Goal: Task Accomplishment & Management: Manage account settings

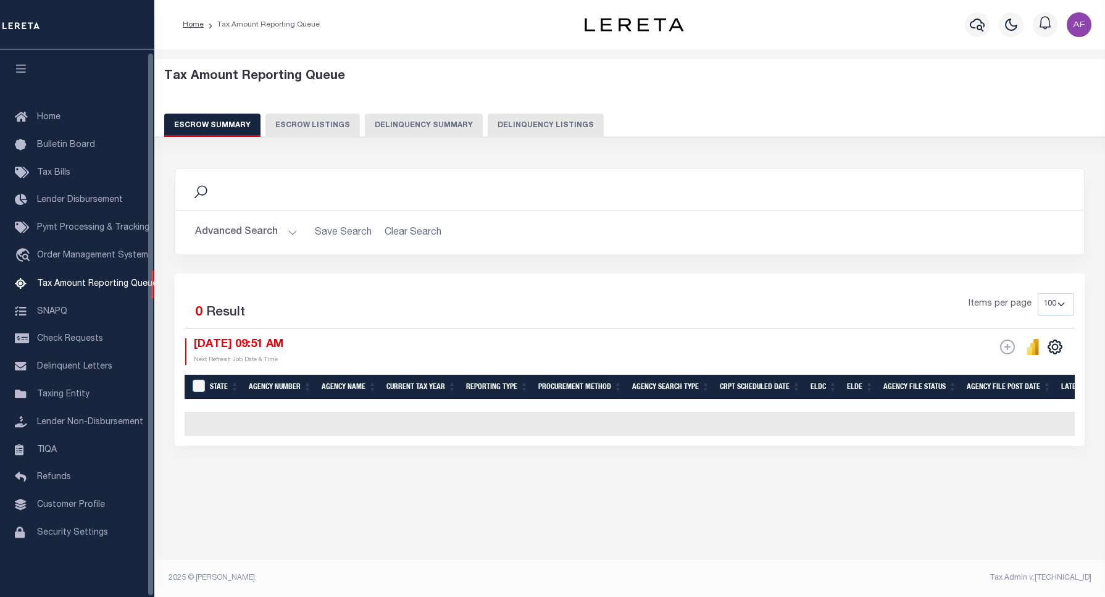
select select "100"
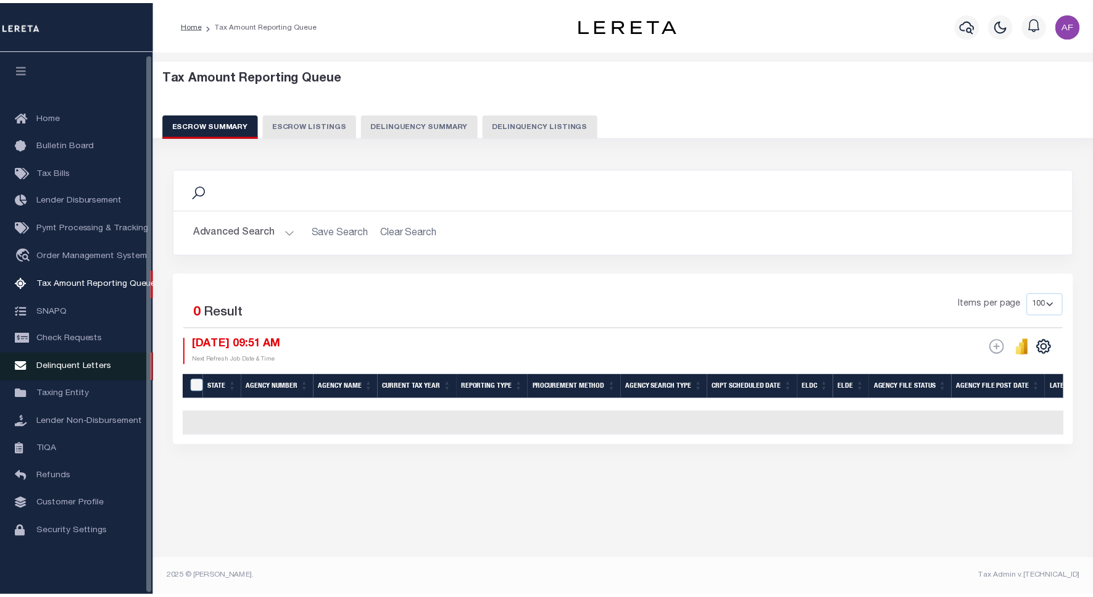
scroll to position [4, 0]
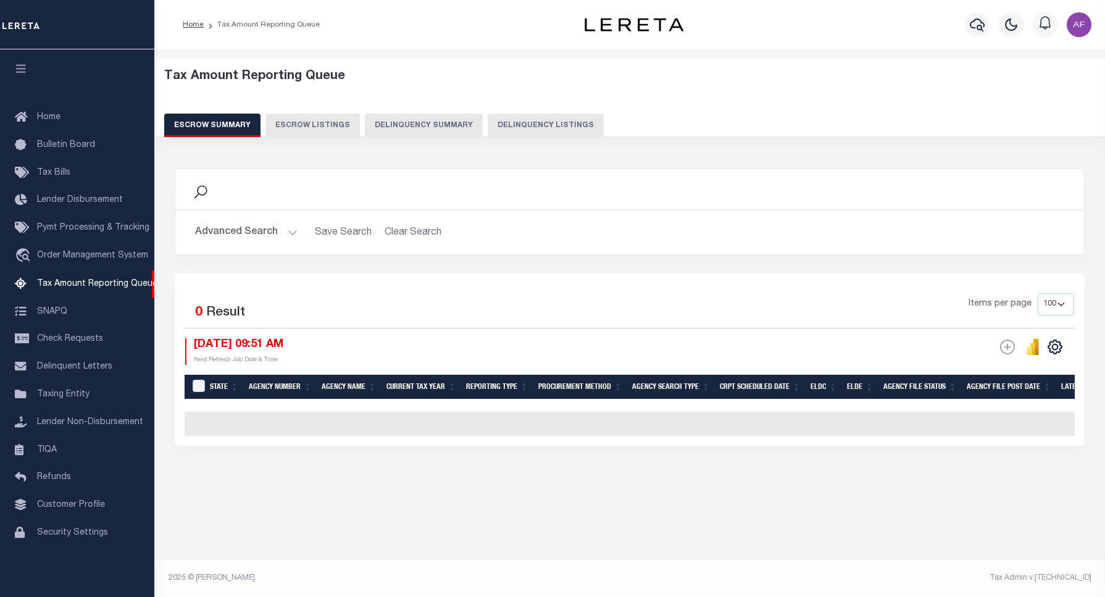
click at [548, 122] on button "Delinquency Listings" at bounding box center [546, 125] width 116 height 23
select select "100"
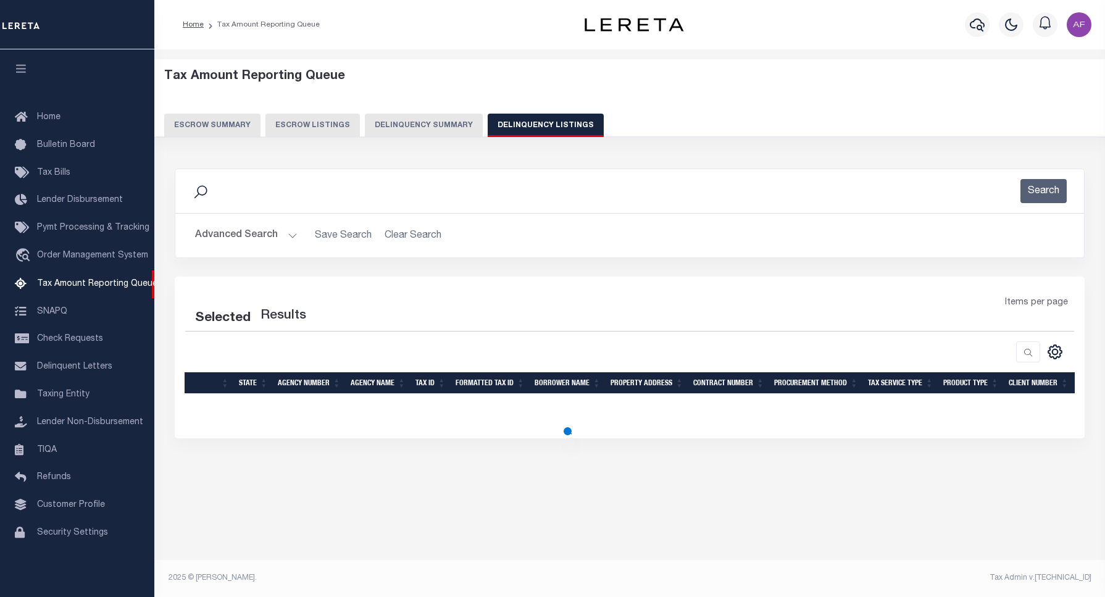
select select "100"
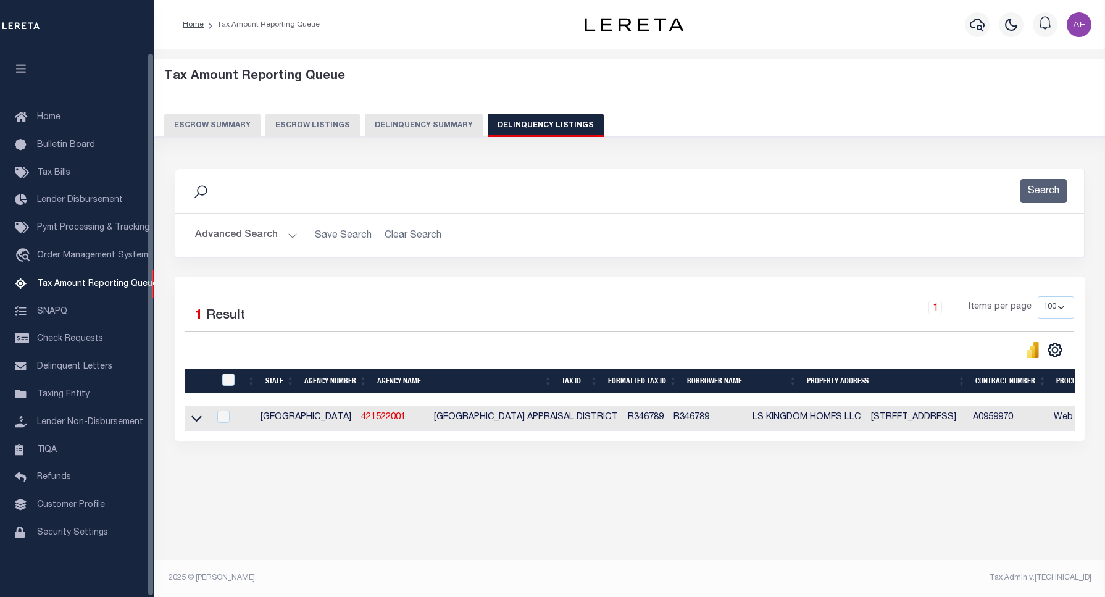
click at [259, 233] on button "Advanced Search" at bounding box center [246, 235] width 102 height 24
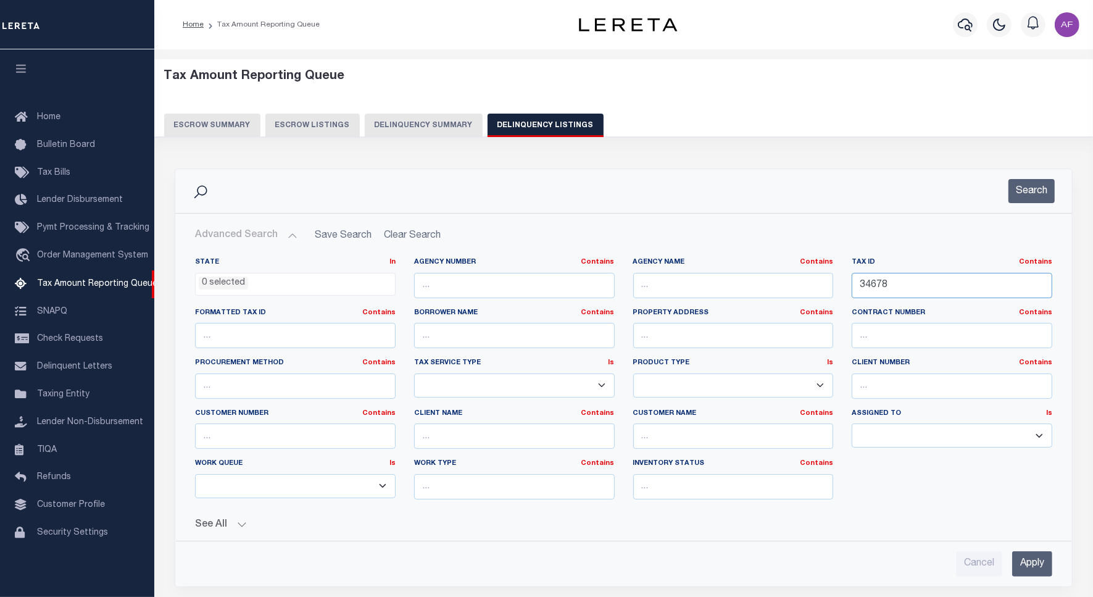
drag, startPoint x: 905, startPoint y: 277, endPoint x: 838, endPoint y: 283, distance: 67.6
click at [838, 283] on div "State In In AK AL AR AZ CA CO CT DC DE FL GA GU HI IA ID IL IN KS KY LA MA MD M…" at bounding box center [624, 383] width 876 height 252
paste input "R7858000180"
type input "R7858000180"
click at [1030, 180] on button "Search" at bounding box center [1032, 191] width 46 height 24
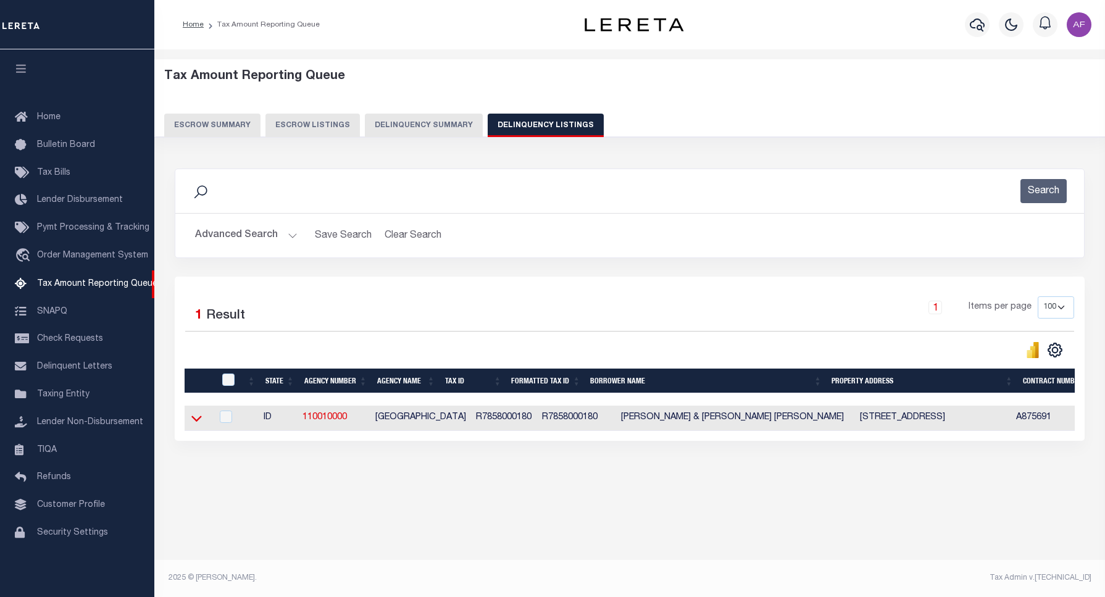
click at [195, 422] on icon at bounding box center [196, 419] width 10 height 6
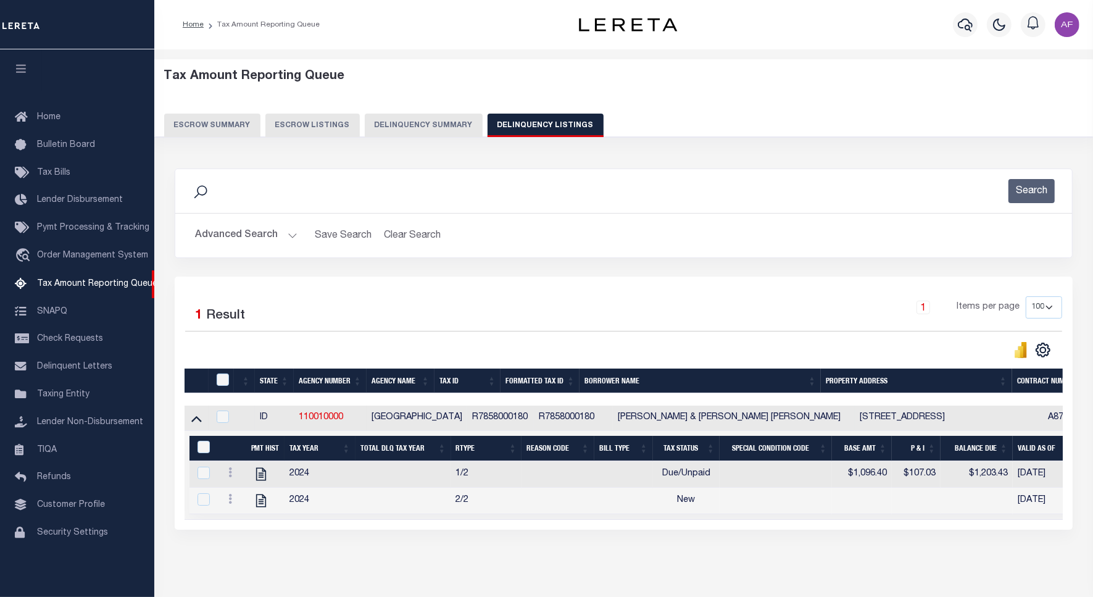
scroll to position [57, 0]
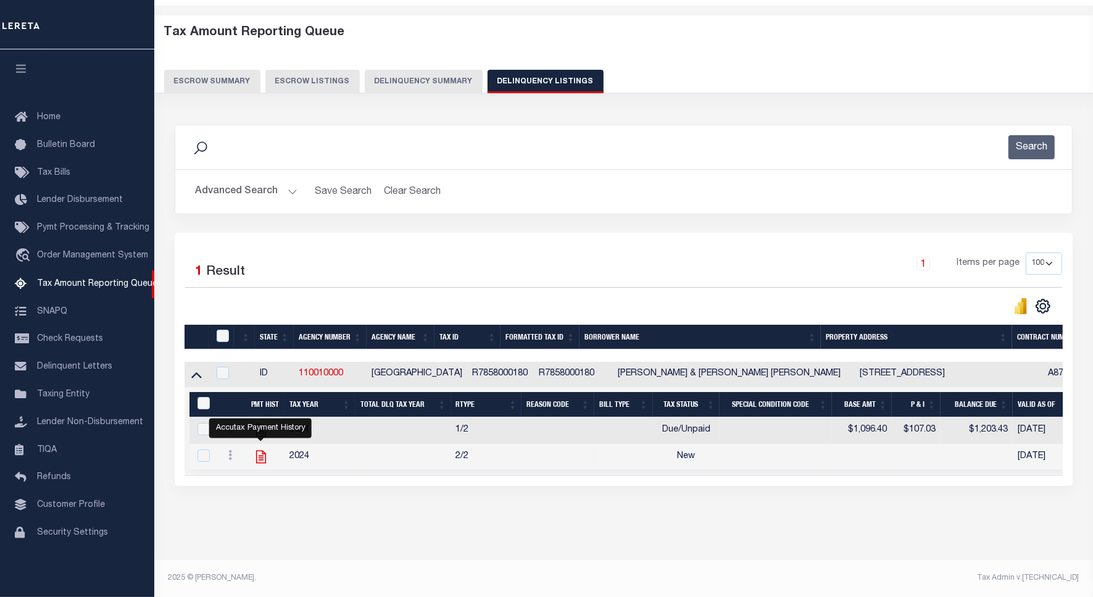
click at [257, 449] on icon "" at bounding box center [261, 457] width 16 height 16
checkbox input "true"
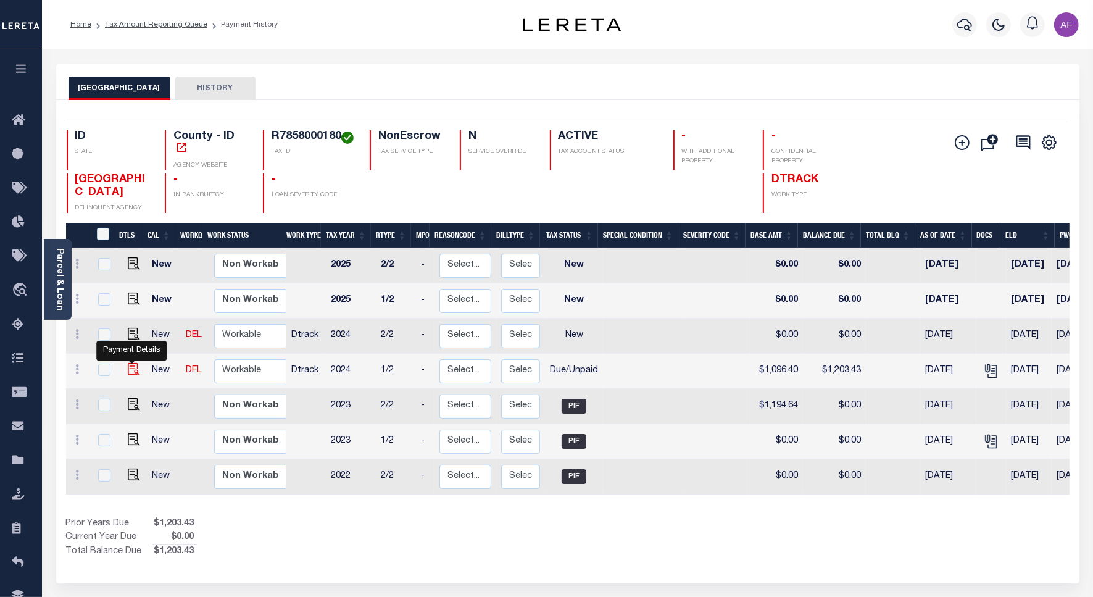
click at [135, 363] on img "" at bounding box center [134, 369] width 12 height 12
checkbox input "true"
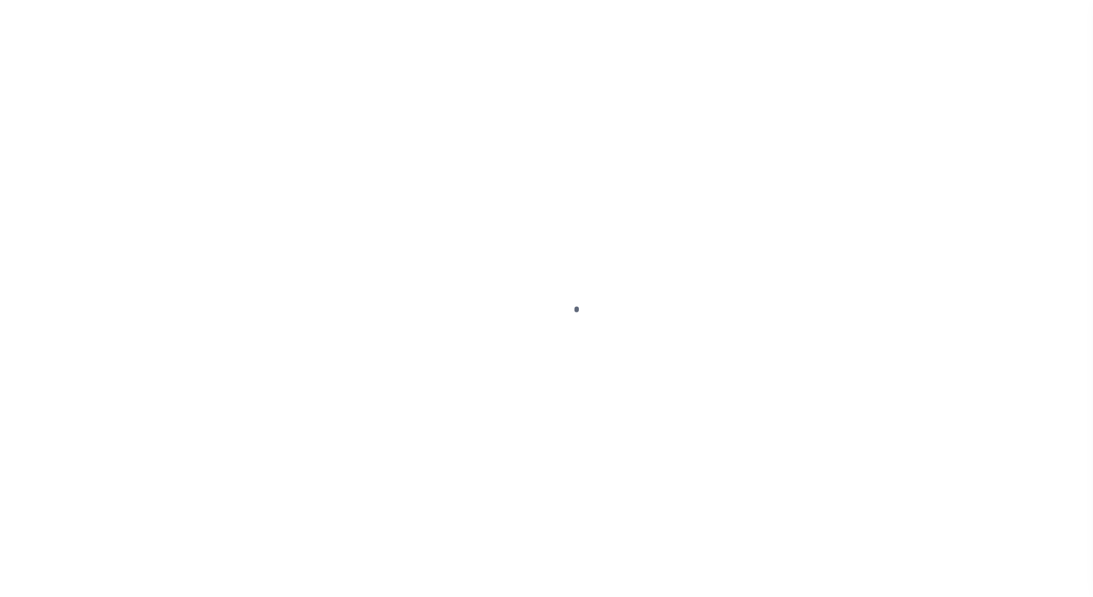
select select "DUE"
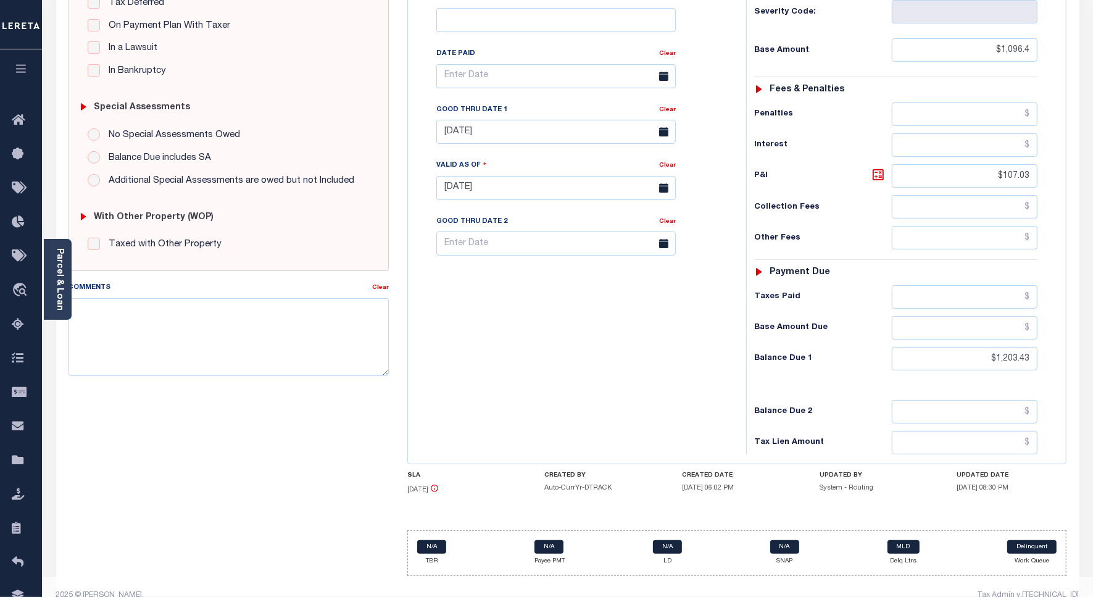
scroll to position [319, 0]
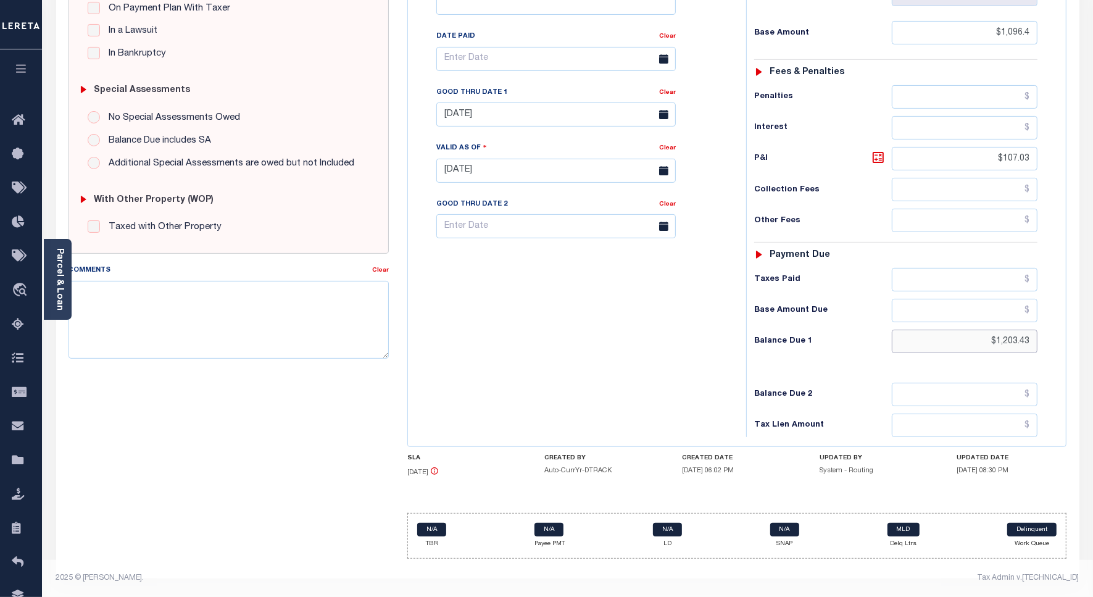
click at [1012, 341] on input "$1,203.43" at bounding box center [965, 341] width 146 height 23
paste input "18.48"
type input "$1,218.48"
type input "09/30/2025"
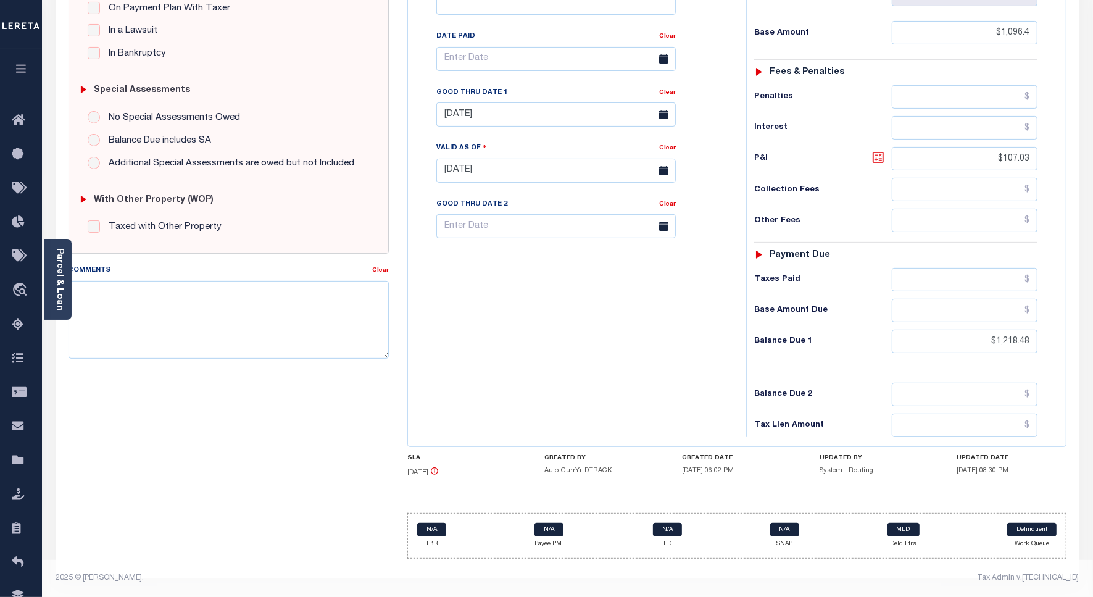
click at [875, 152] on icon at bounding box center [878, 157] width 15 height 15
type input "$122.08"
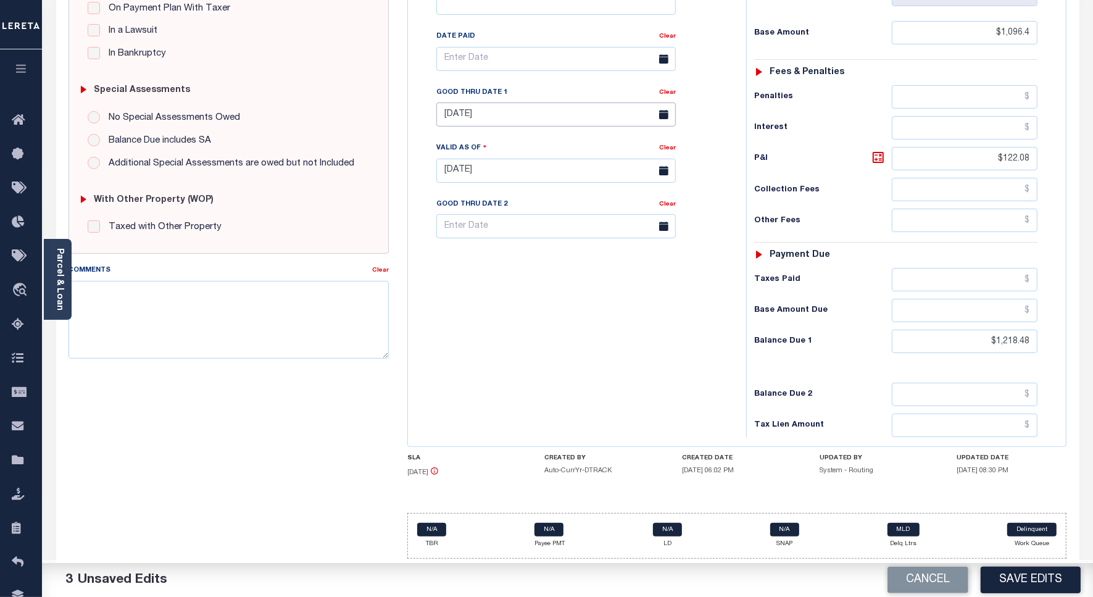
click at [502, 109] on input "08/20/2025" at bounding box center [556, 114] width 240 height 24
click at [507, 273] on span "30" at bounding box center [505, 284] width 24 height 24
type input "[DATE]"
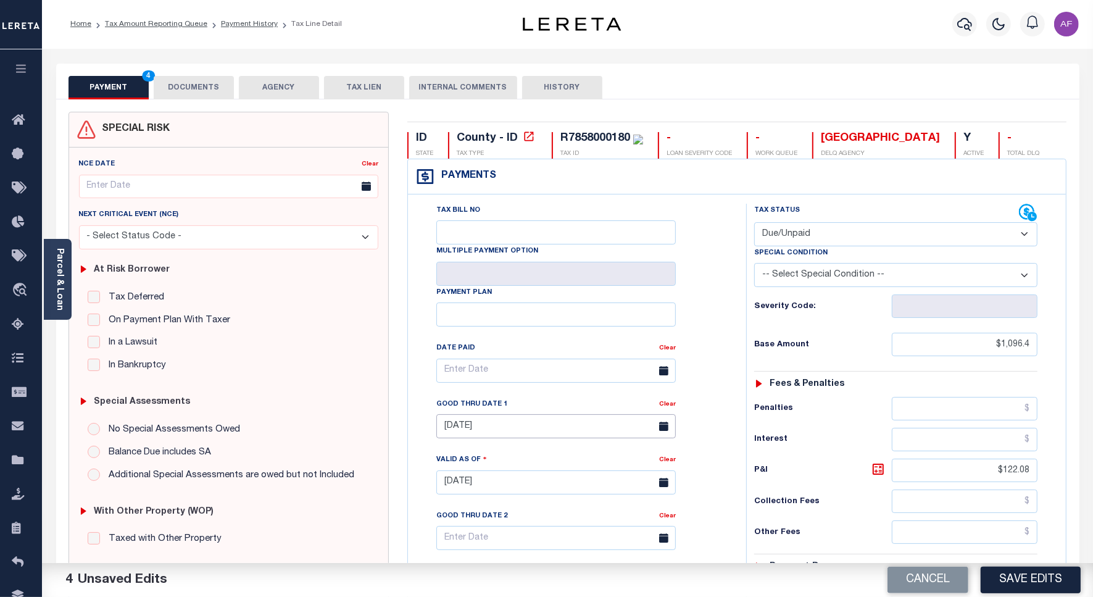
scroll to position [0, 0]
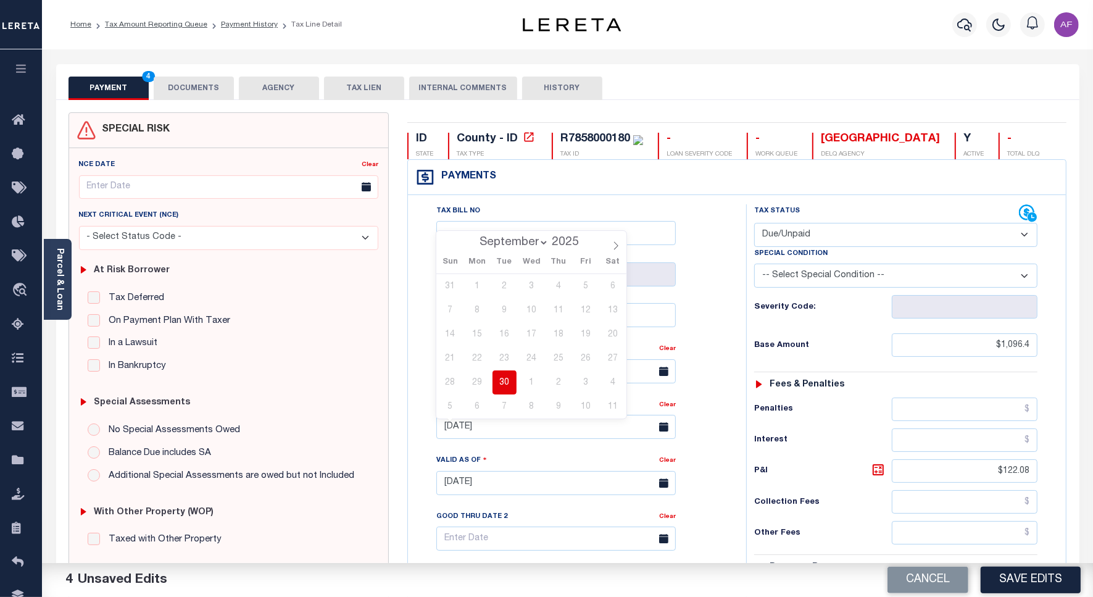
click at [181, 75] on div "PAYMENT 4 DOCUMENTS AGENCY DELINQUENT PAYEE TAX LIEN" at bounding box center [568, 82] width 1024 height 36
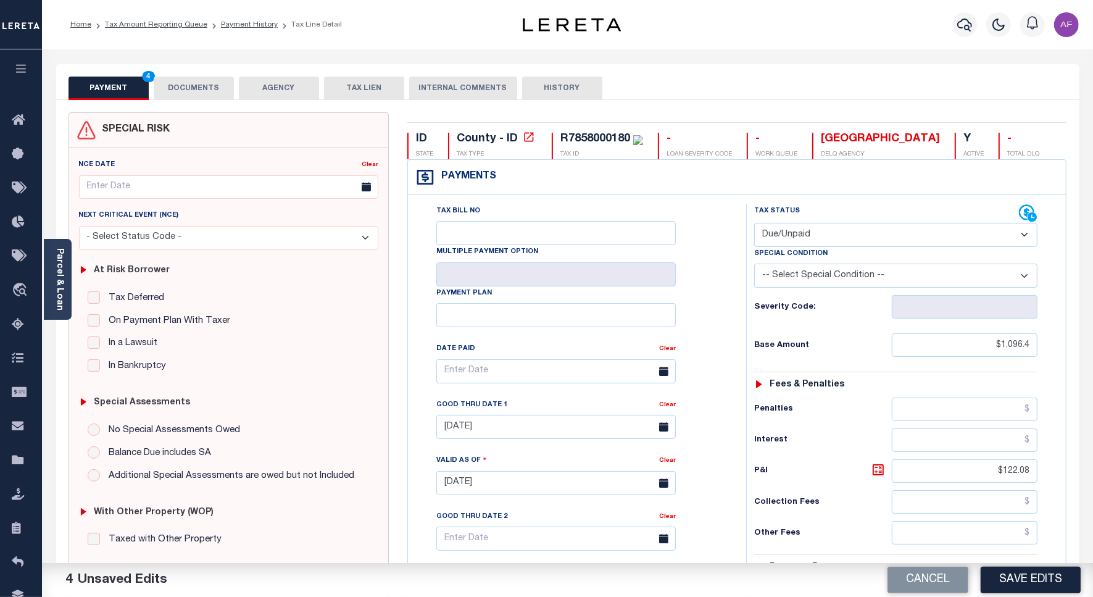
click at [184, 88] on button "DOCUMENTS" at bounding box center [194, 88] width 80 height 23
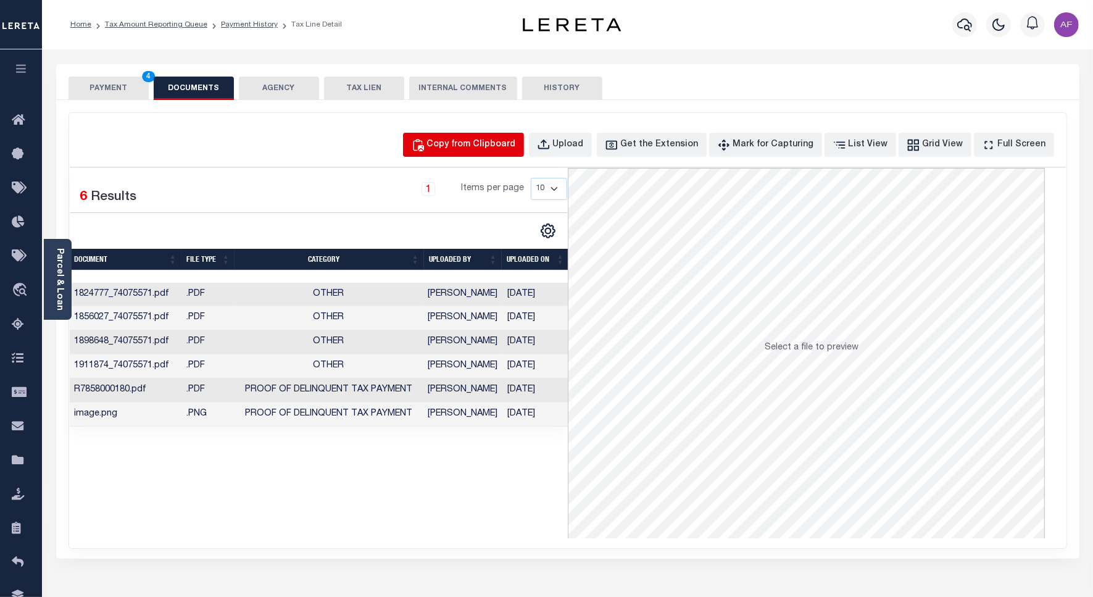
click at [516, 149] on div "Copy from Clipboard" at bounding box center [471, 145] width 89 height 14
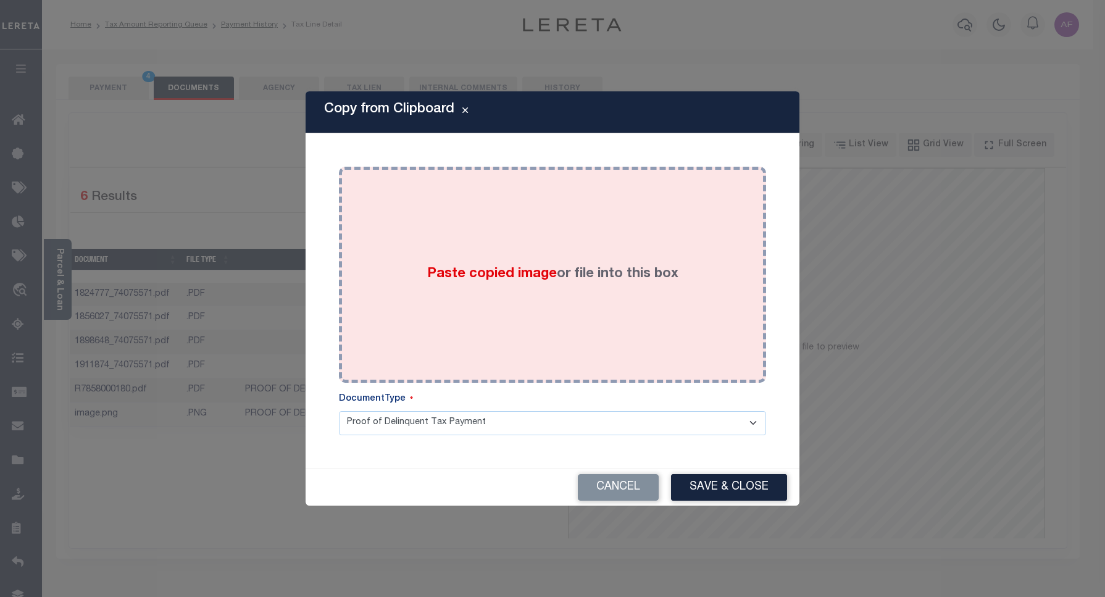
click at [524, 233] on div "Paste copied image or file into this box" at bounding box center [552, 275] width 409 height 198
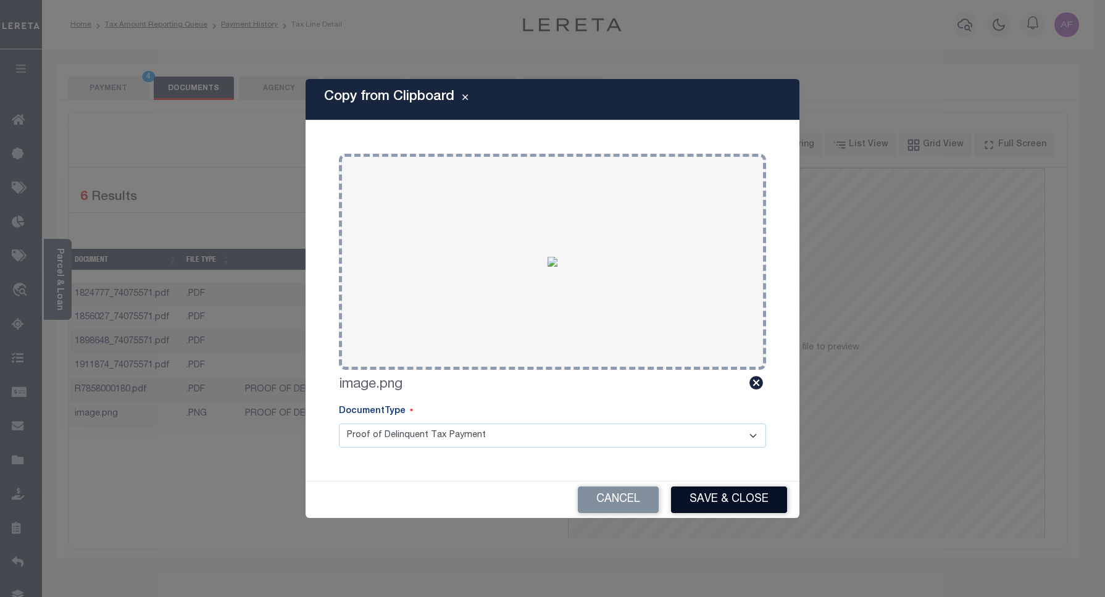
click at [717, 506] on button "Save & Close" at bounding box center [729, 499] width 116 height 27
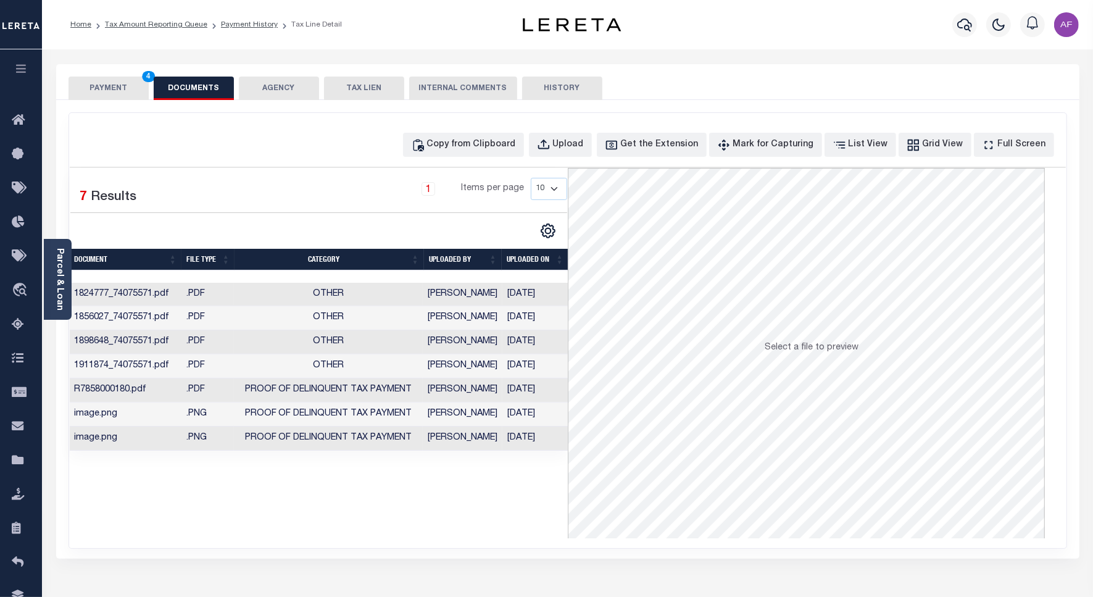
click at [115, 88] on button "PAYMENT 4" at bounding box center [109, 88] width 80 height 23
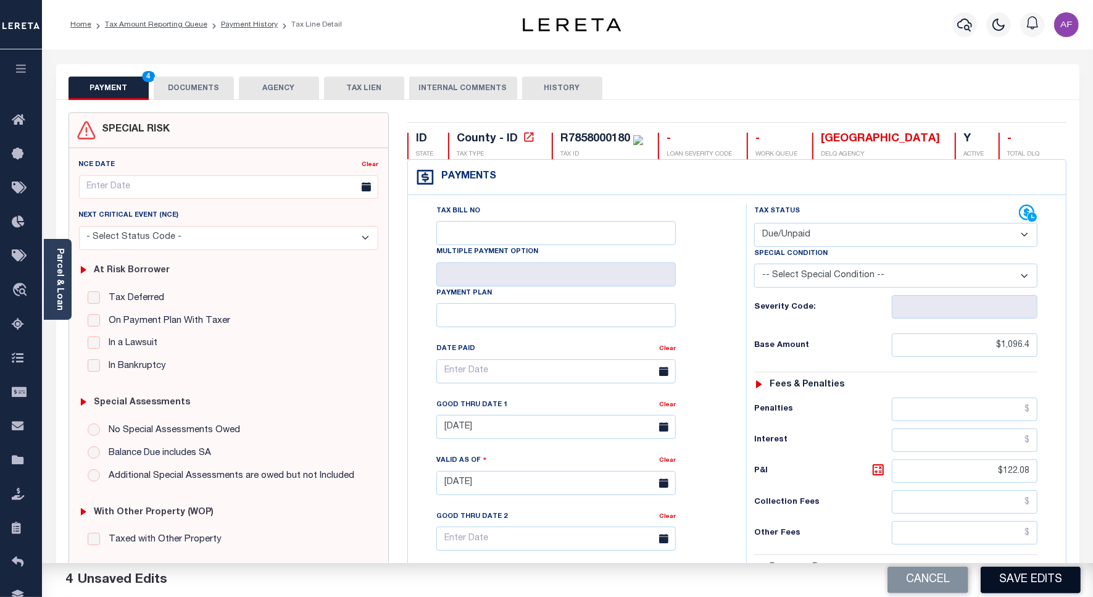
click at [998, 579] on button "Save Edits" at bounding box center [1031, 580] width 100 height 27
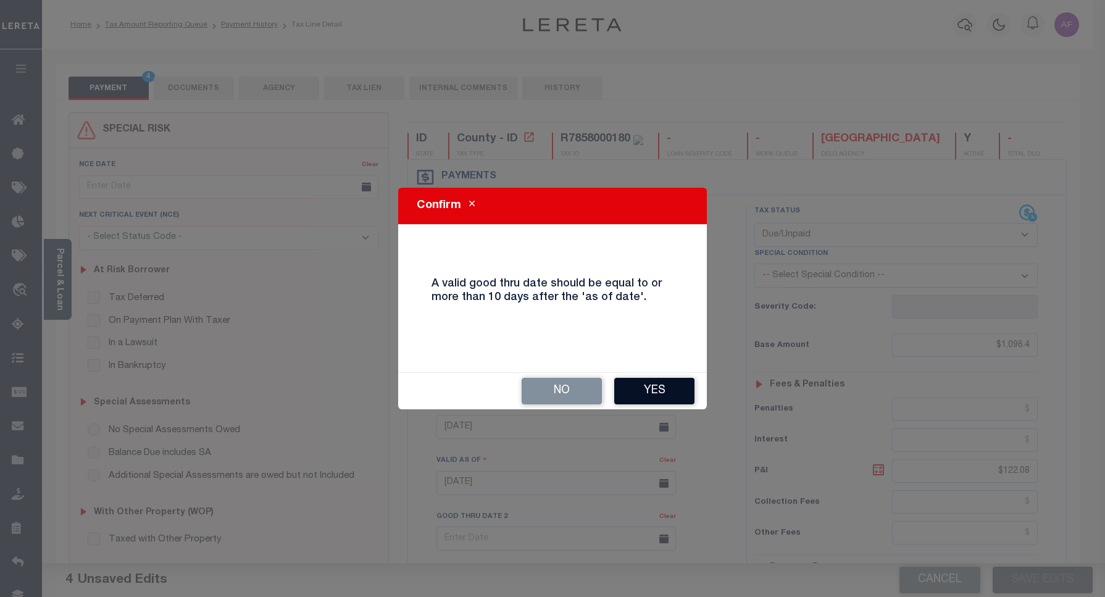
click at [655, 393] on button "Yes" at bounding box center [654, 391] width 80 height 27
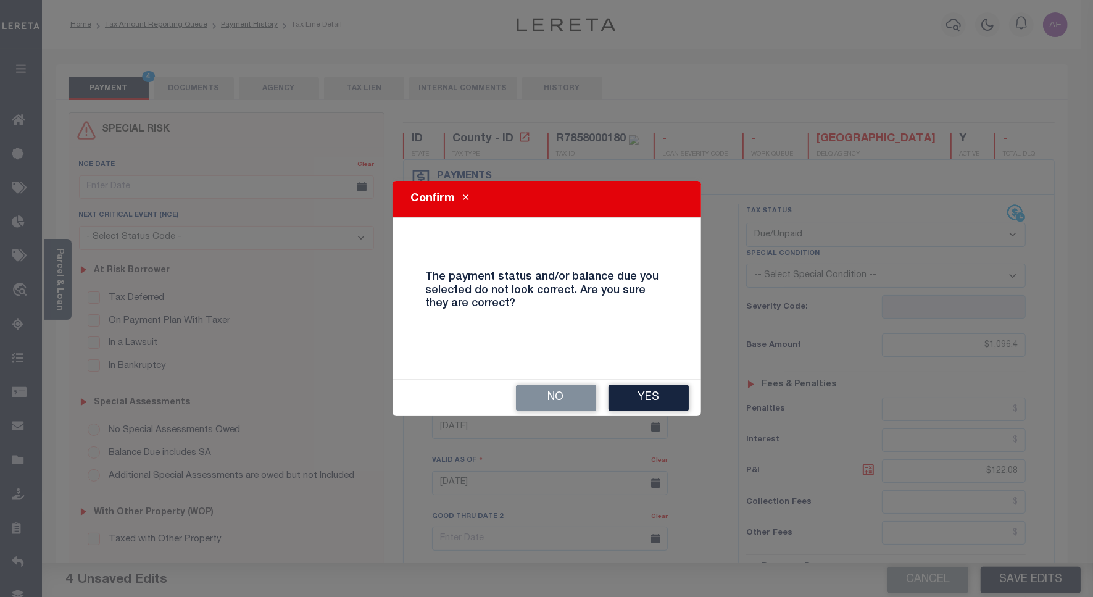
click at [656, 393] on button "Yes" at bounding box center [649, 398] width 80 height 27
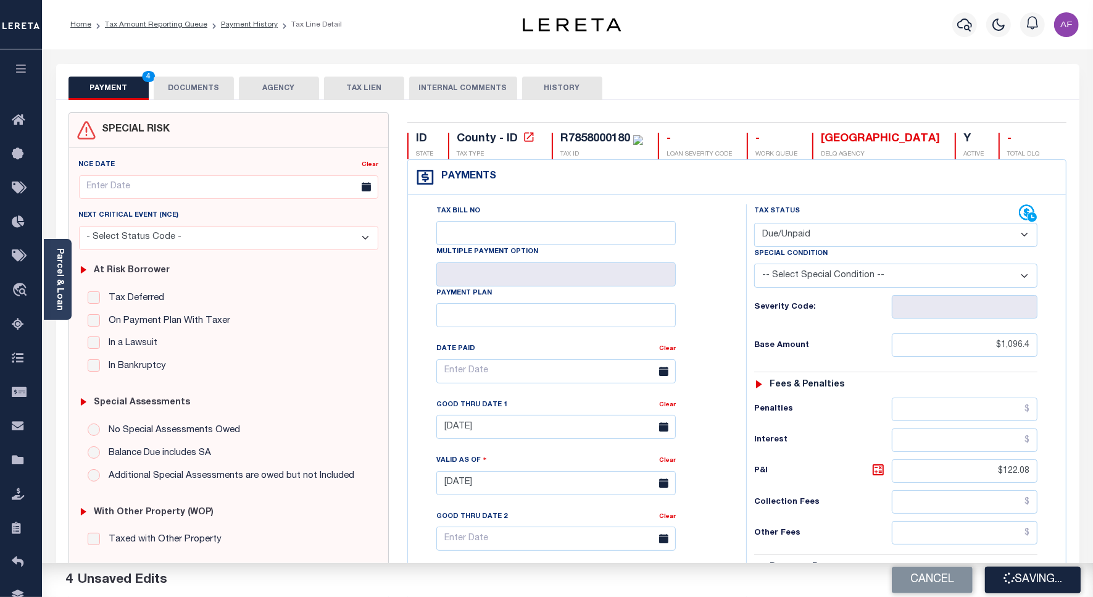
checkbox input "false"
type input "$1,096.4"
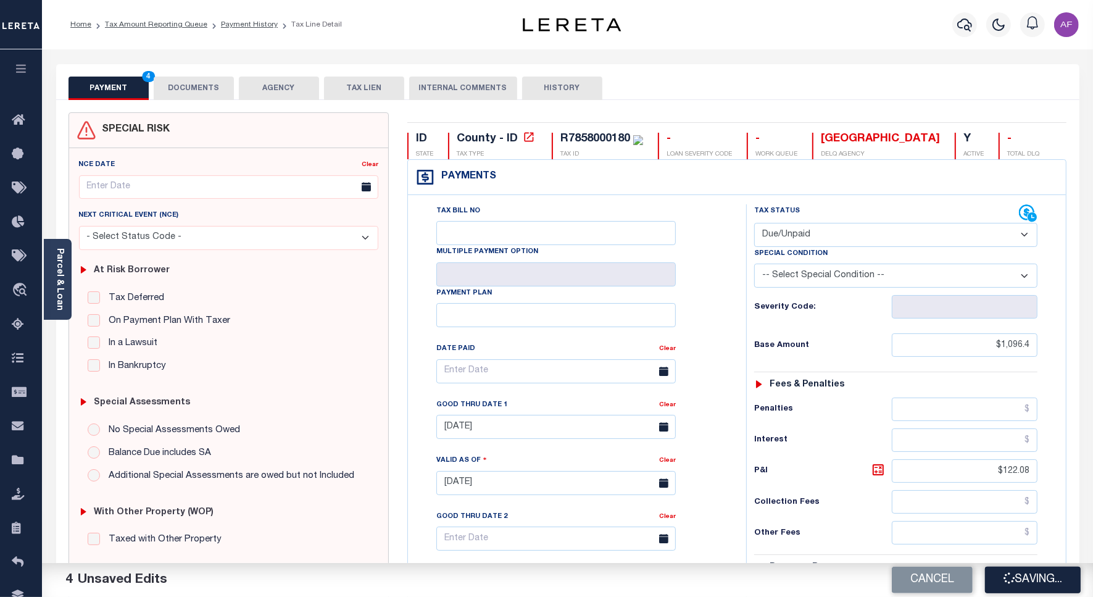
type input "$122.08"
type input "$1,218.48"
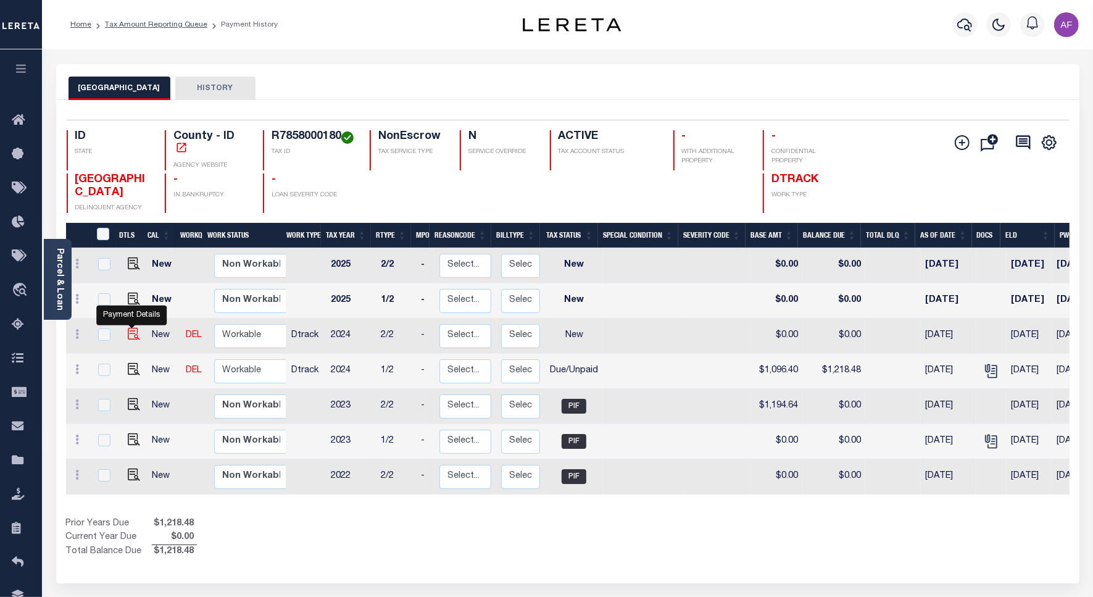
click at [133, 328] on img "" at bounding box center [134, 334] width 12 height 12
checkbox input "true"
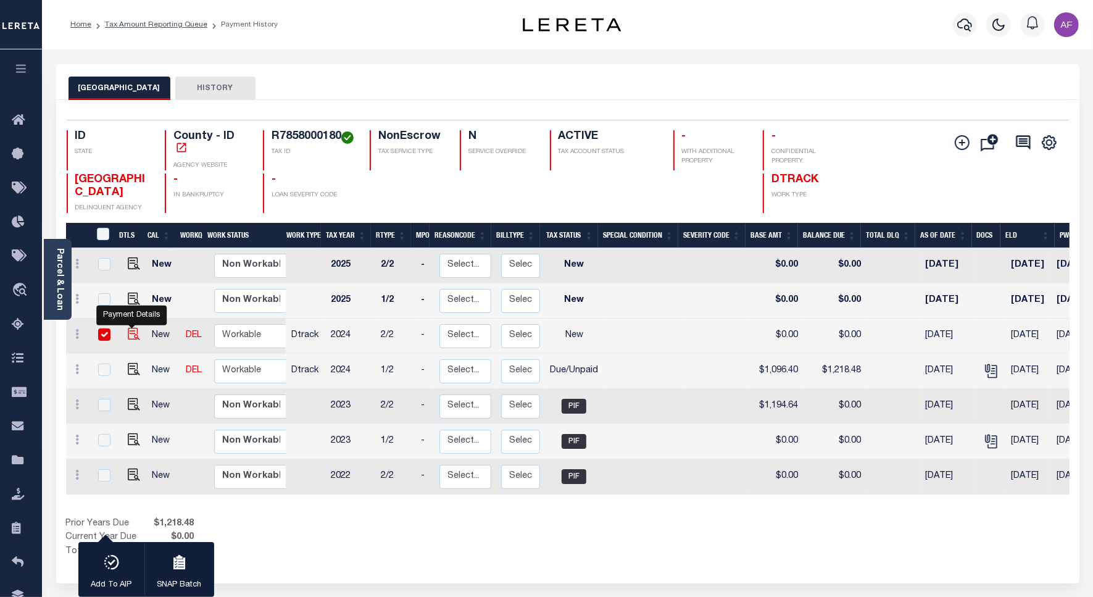
click at [130, 330] on img "" at bounding box center [134, 334] width 12 height 12
checkbox input "false"
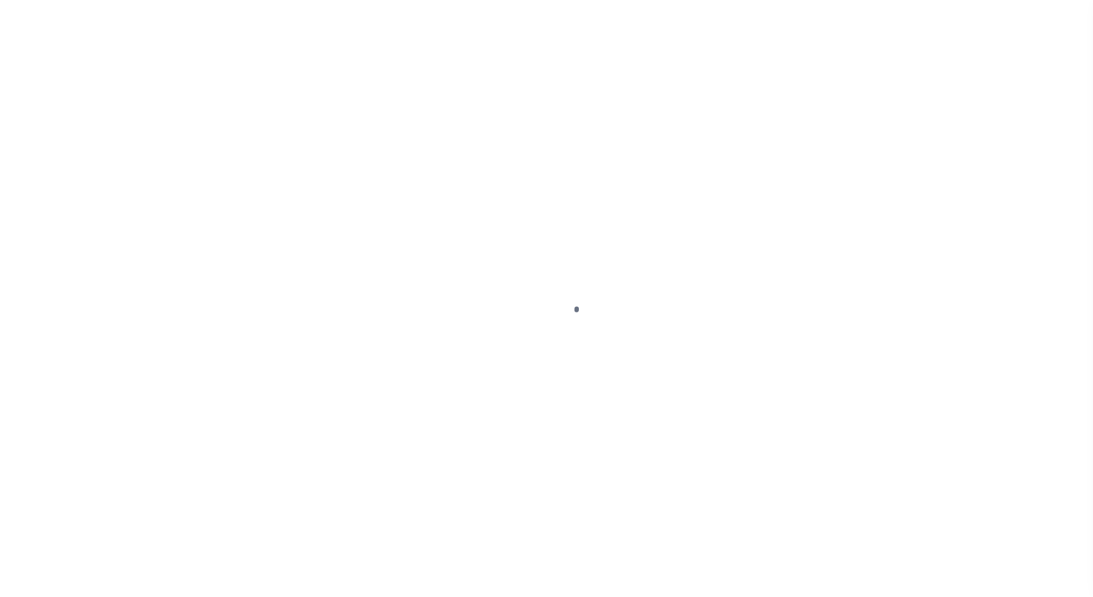
select select "NW2"
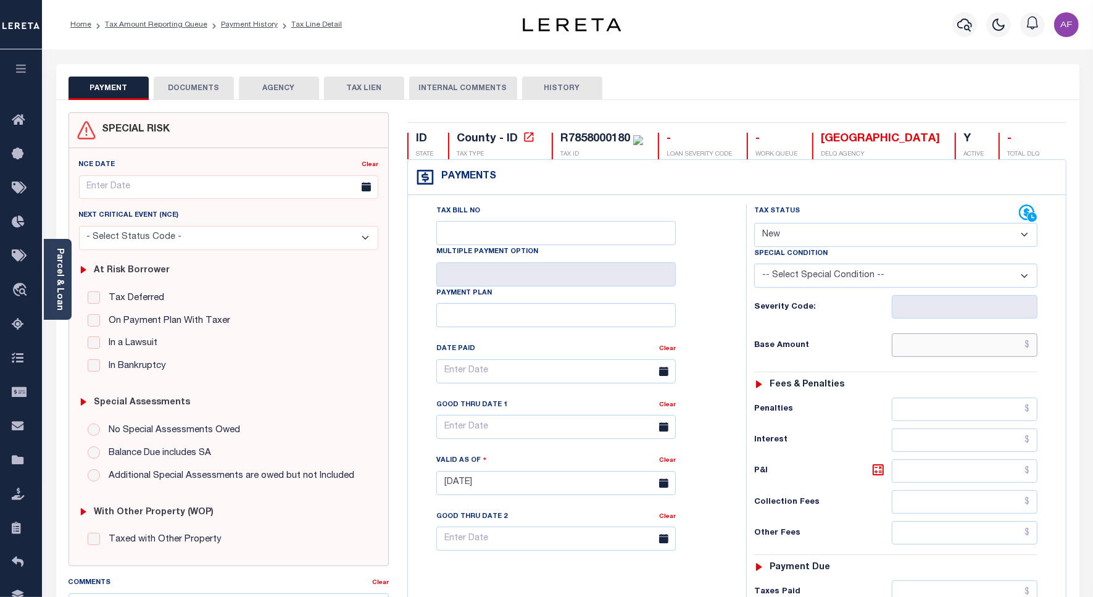
drag, startPoint x: 942, startPoint y: 353, endPoint x: 948, endPoint y: 349, distance: 7.0
click at [942, 353] on input "text" at bounding box center [965, 344] width 146 height 23
type input "$1,096.40"
type input "[DATE]"
drag, startPoint x: 894, startPoint y: 244, endPoint x: 885, endPoint y: 244, distance: 9.3
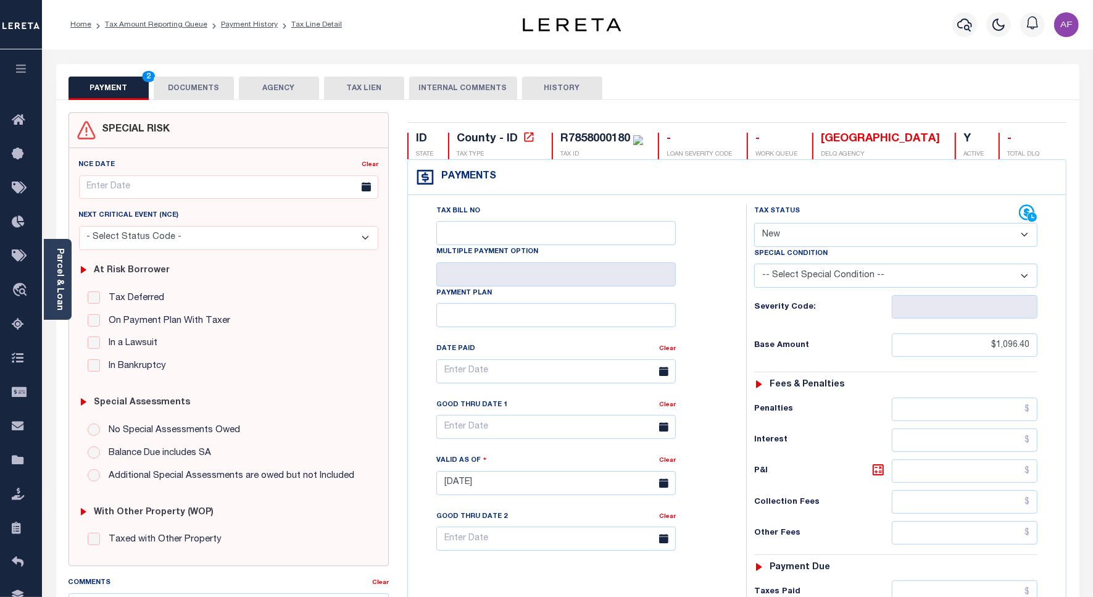
click at [894, 244] on select "- Select Status Code - Open Due/Unpaid Paid Incomplete No Tax Due Internal Refu…" at bounding box center [895, 235] width 283 height 24
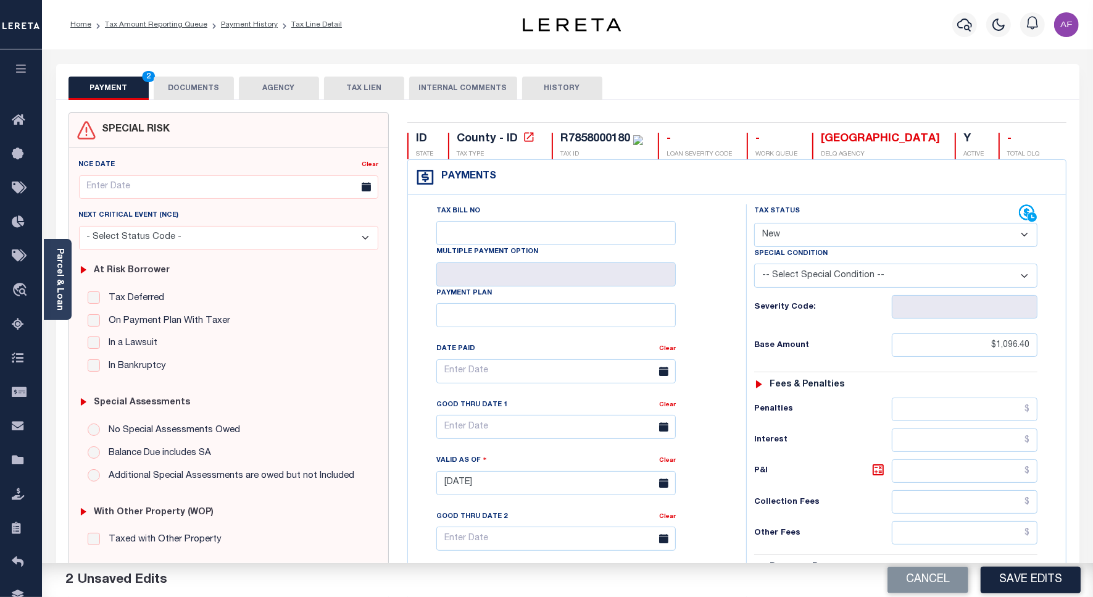
select select "DUE"
click at [754, 224] on select "- Select Status Code - Open Due/Unpaid Paid Incomplete No Tax Due Internal Refu…" at bounding box center [895, 235] width 283 height 24
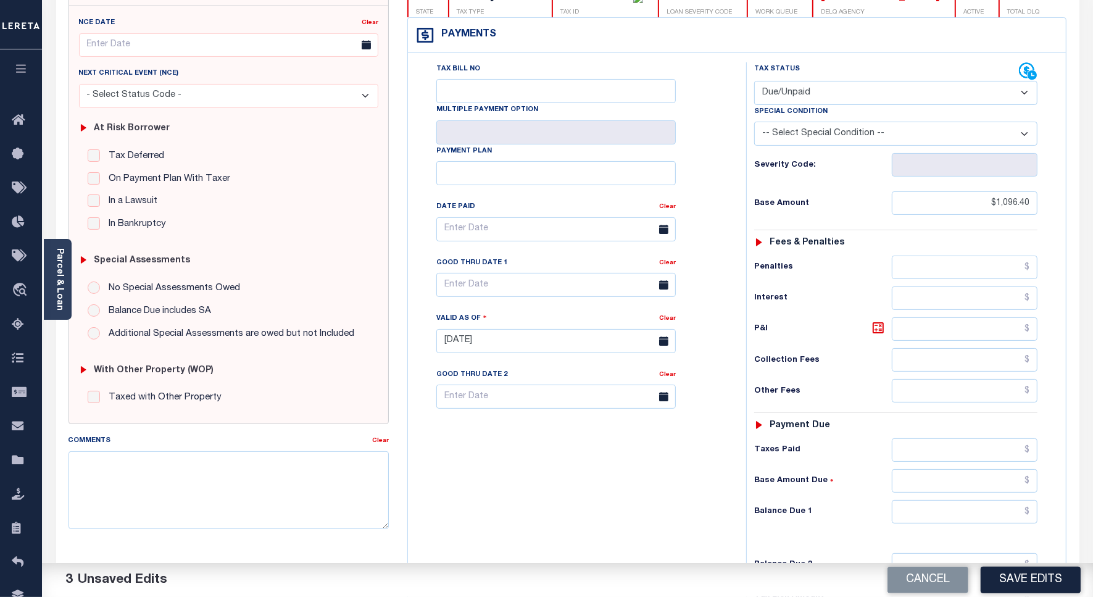
scroll to position [309, 0]
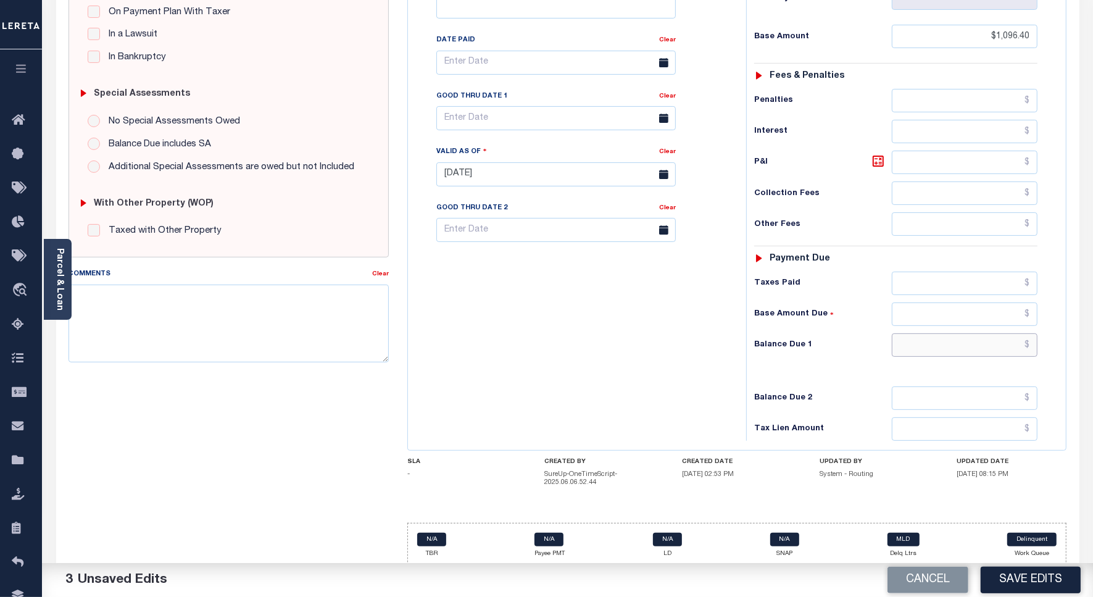
click at [1007, 349] on input "text" at bounding box center [965, 344] width 146 height 23
paste input "1,218.48"
type input "$1,218.48"
click at [875, 169] on icon at bounding box center [878, 161] width 15 height 15
type input "$122.08"
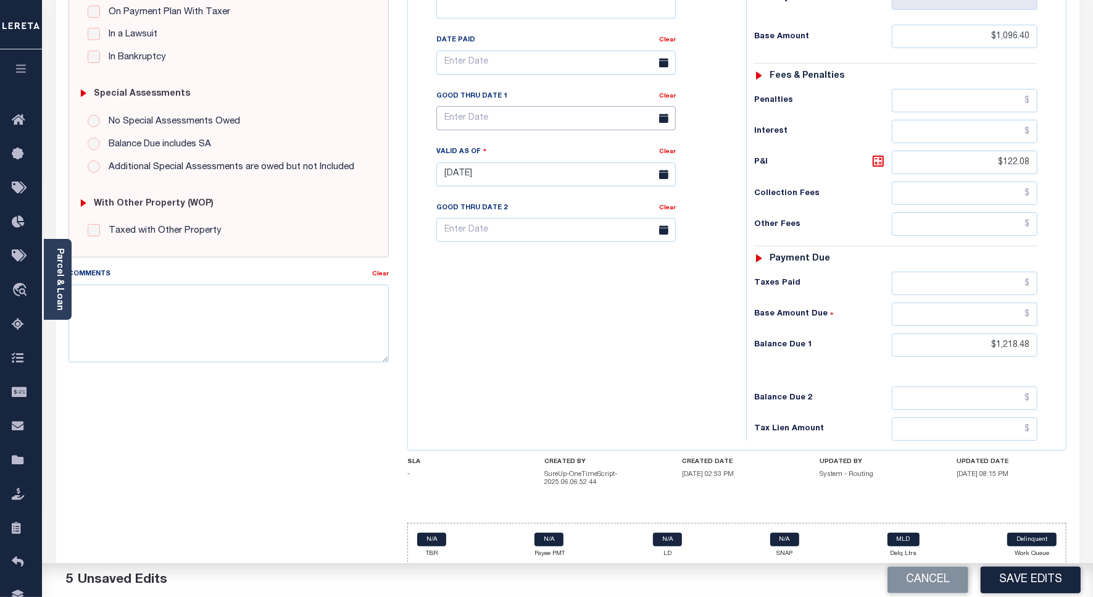
click at [470, 121] on input "text" at bounding box center [556, 118] width 240 height 24
click at [504, 286] on span "30" at bounding box center [505, 288] width 24 height 24
type input "[DATE]"
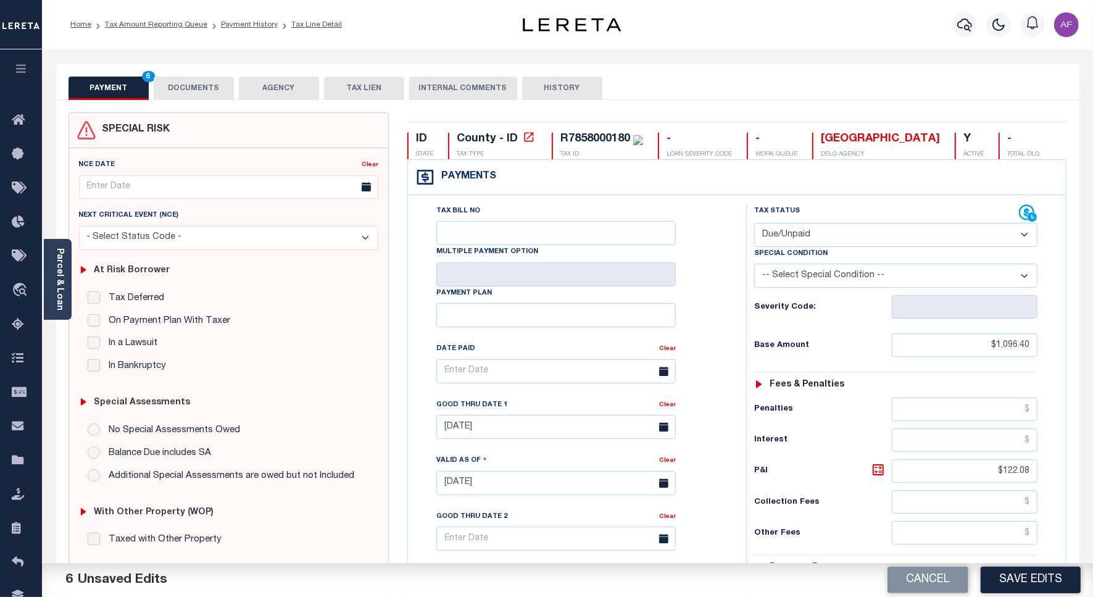
click at [193, 85] on button "DOCUMENTS" at bounding box center [194, 88] width 80 height 23
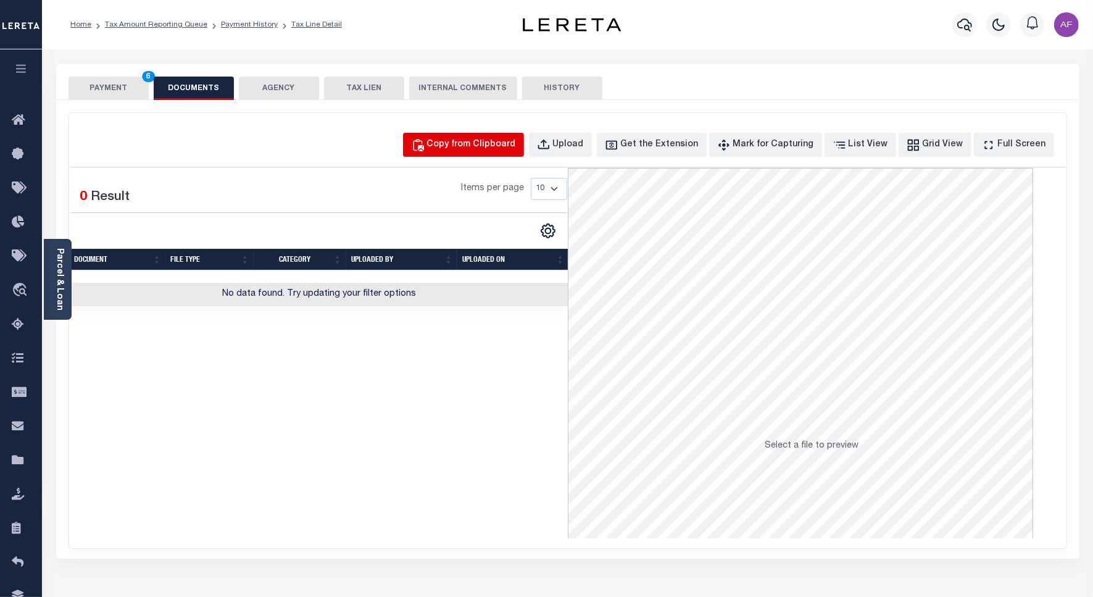
click at [477, 143] on div "Copy from Clipboard" at bounding box center [471, 145] width 89 height 14
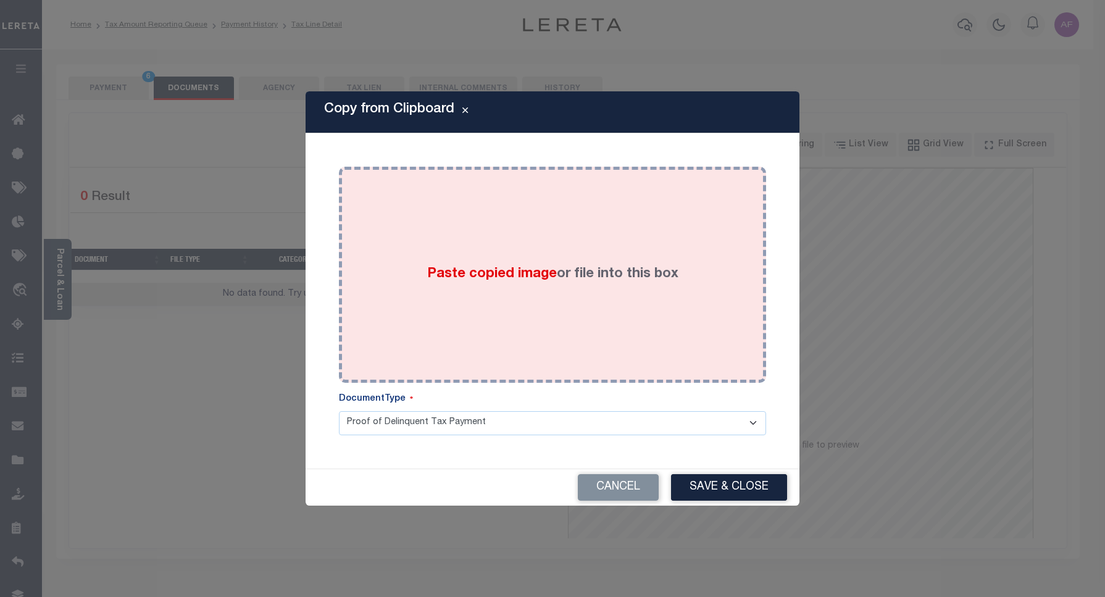
click at [496, 272] on span "Paste copied image" at bounding box center [492, 274] width 130 height 14
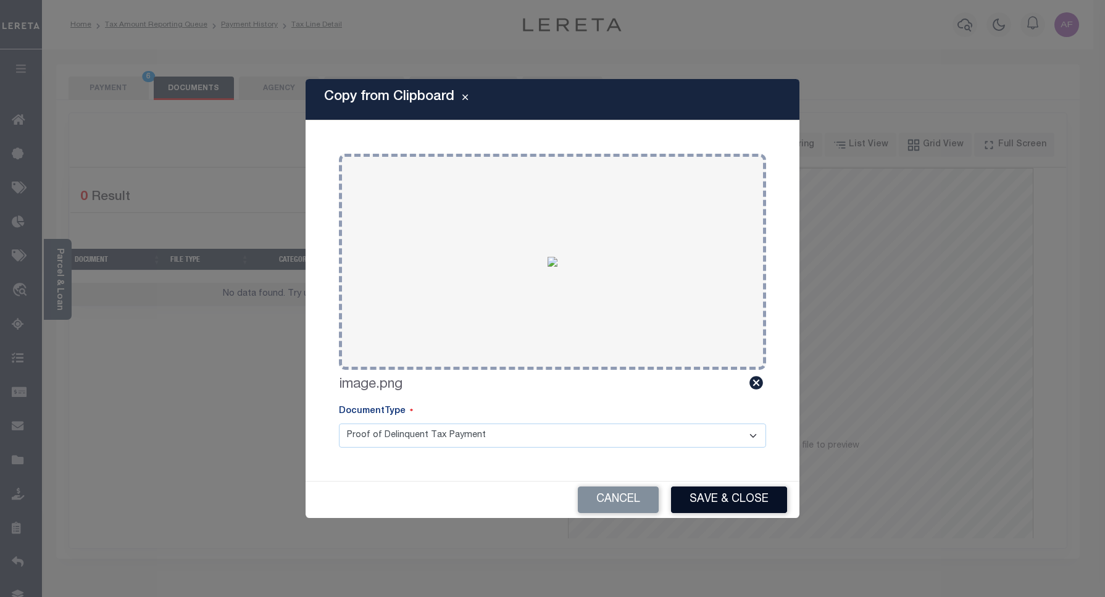
click at [720, 508] on button "Save & Close" at bounding box center [729, 499] width 116 height 27
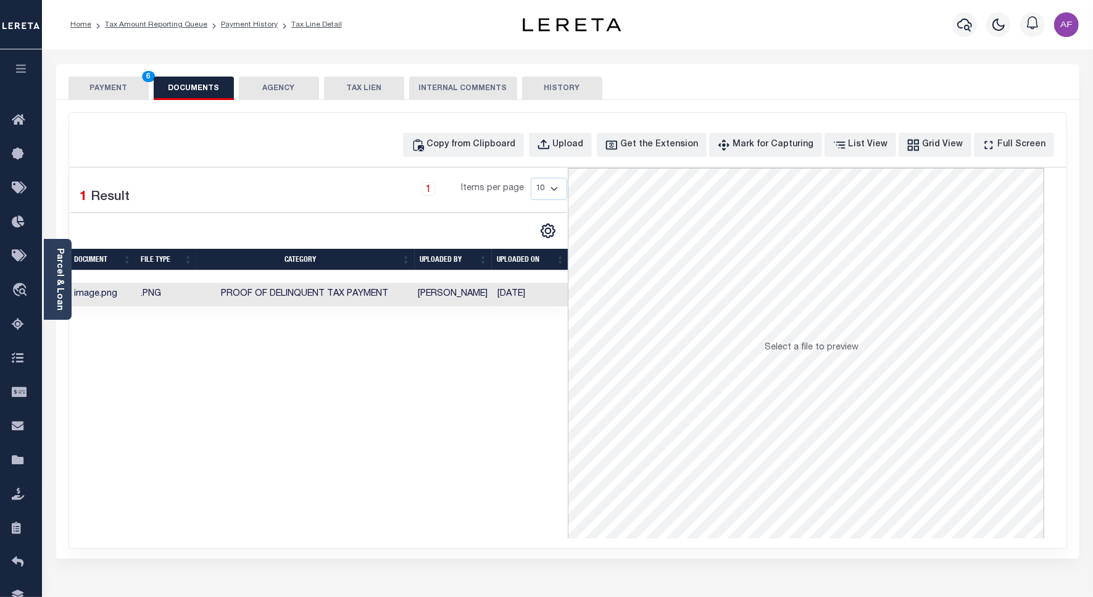
click at [90, 93] on button "PAYMENT 6" at bounding box center [109, 88] width 80 height 23
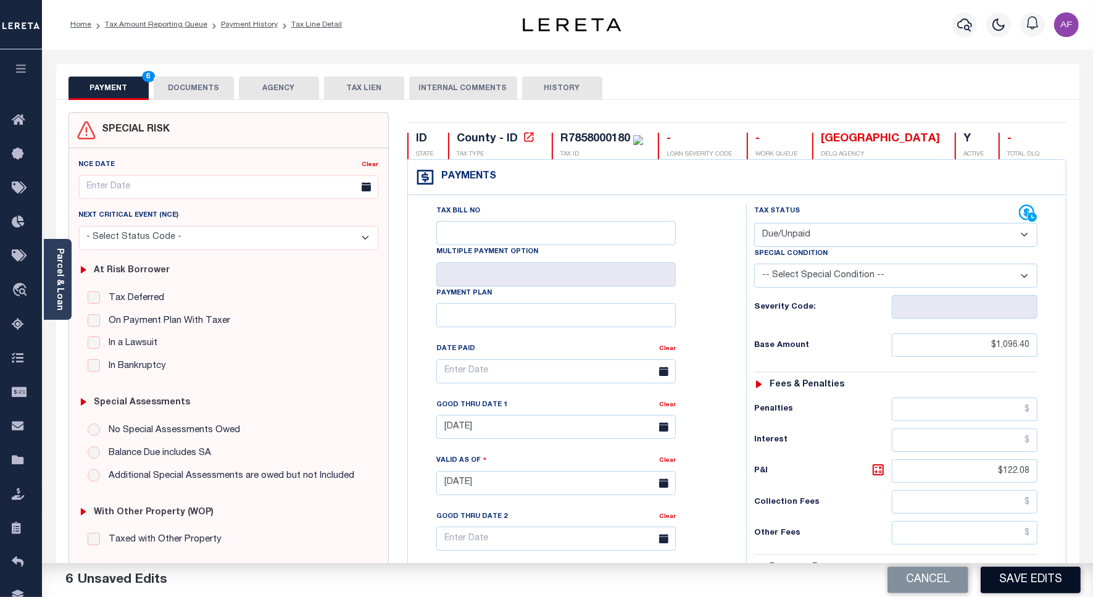
click at [1037, 585] on button "Save Edits" at bounding box center [1031, 580] width 100 height 27
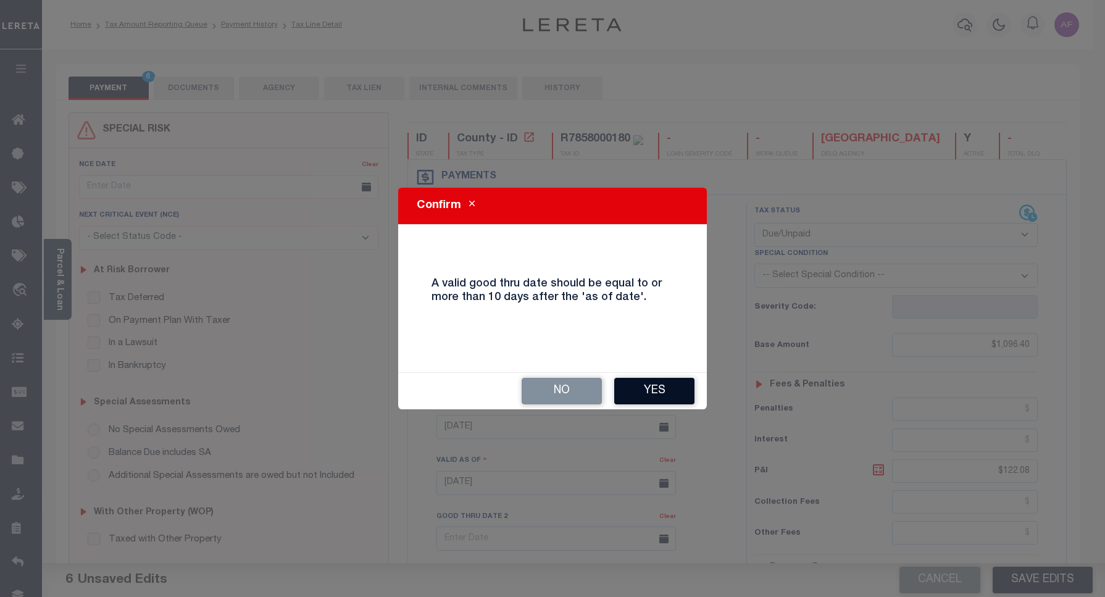
click at [639, 396] on button "Yes" at bounding box center [654, 391] width 80 height 27
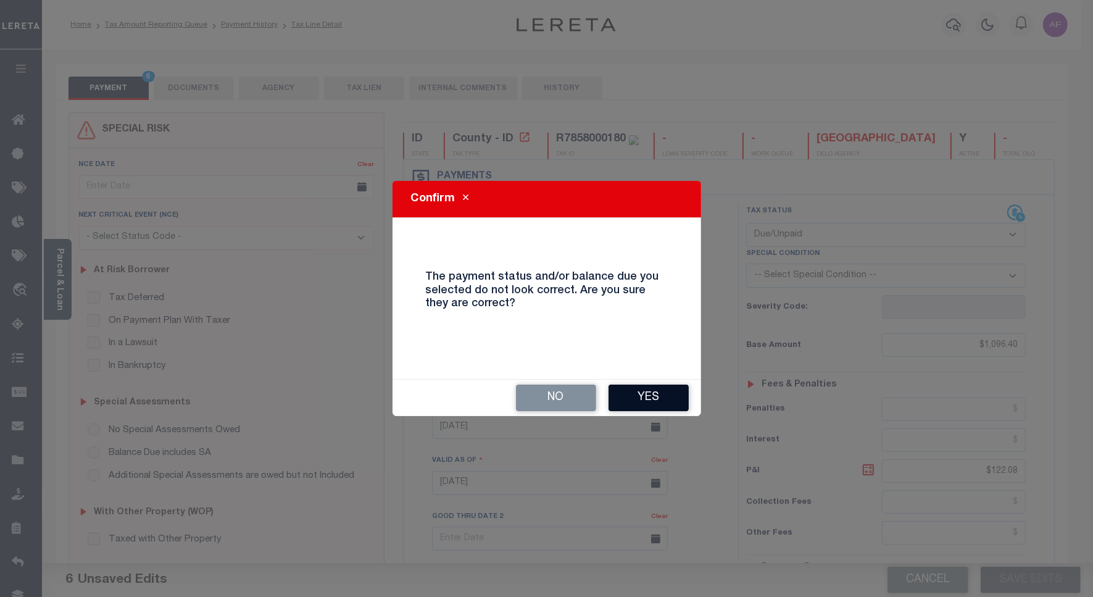
click at [639, 395] on button "Yes" at bounding box center [649, 398] width 80 height 27
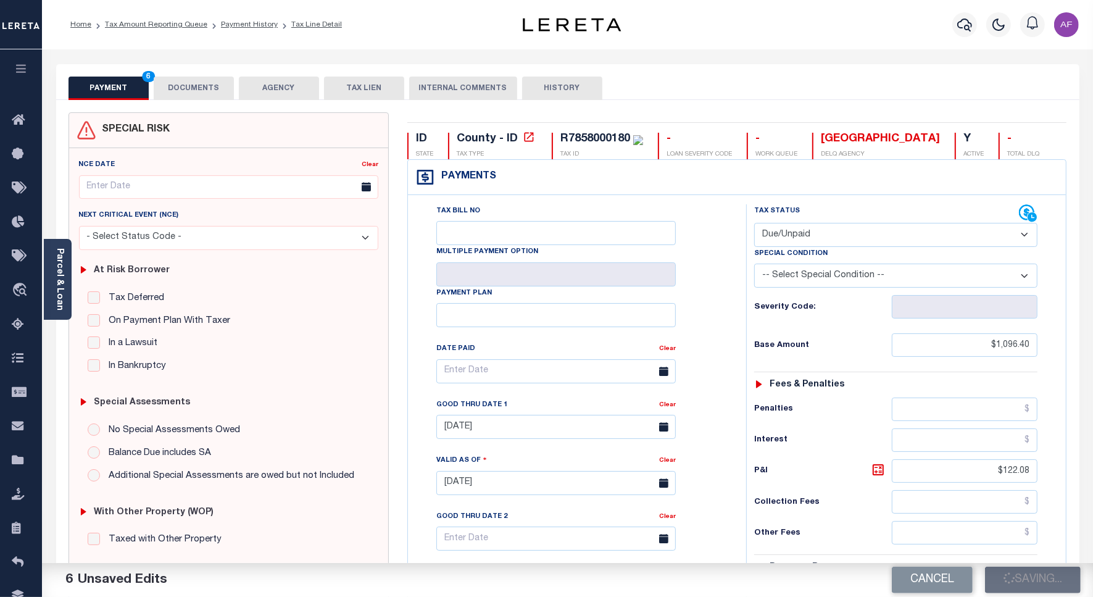
checkbox input "false"
type input "$1,096.4"
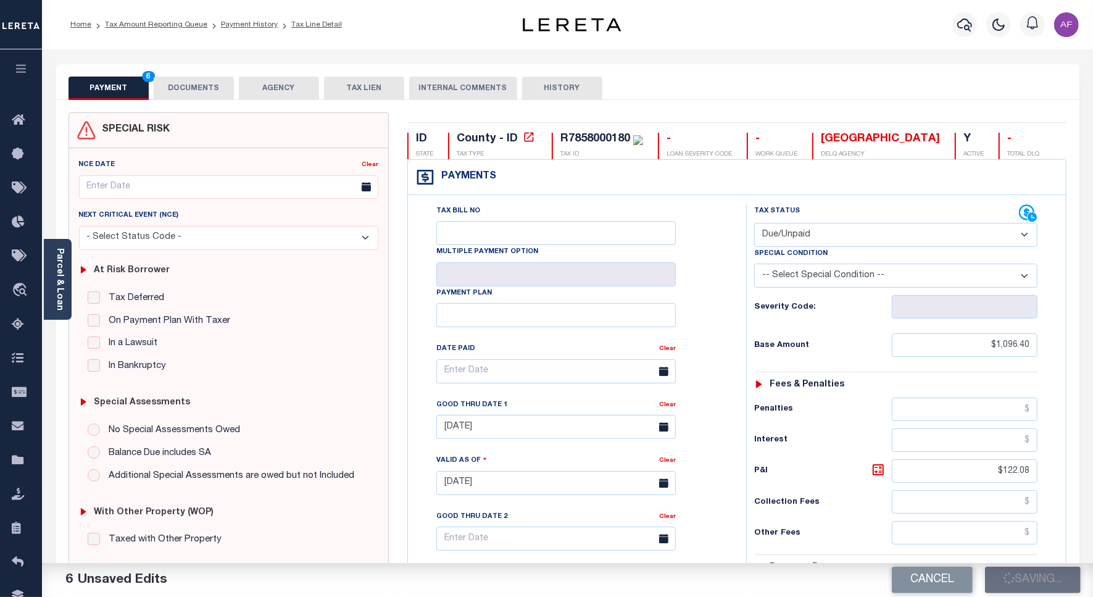
type input "$122.08"
type input "$1,218.48"
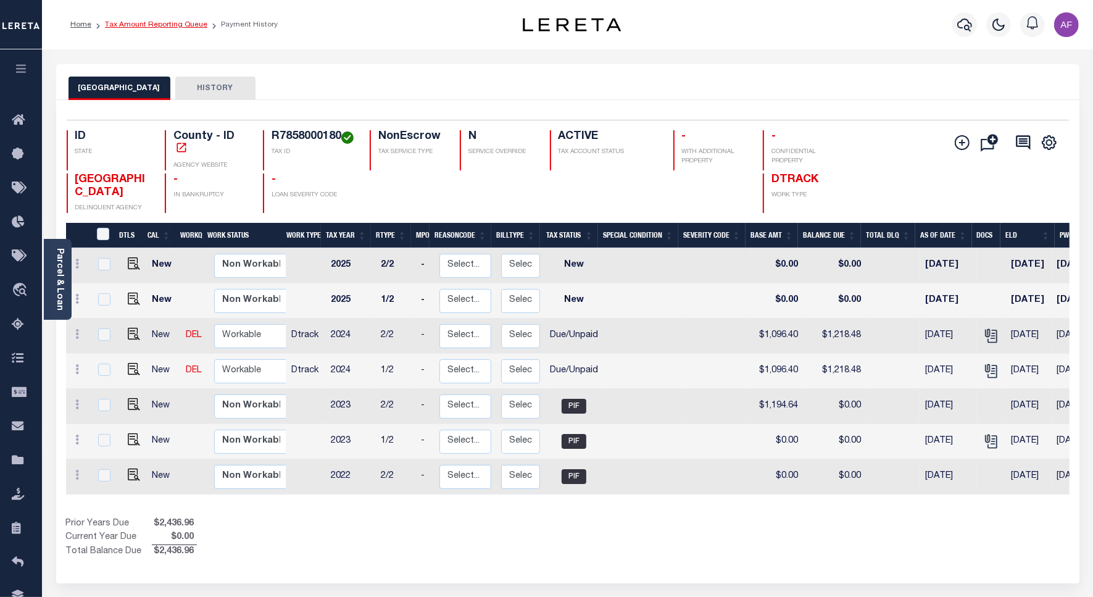
click at [136, 27] on link "Tax Amount Reporting Queue" at bounding box center [156, 24] width 102 height 7
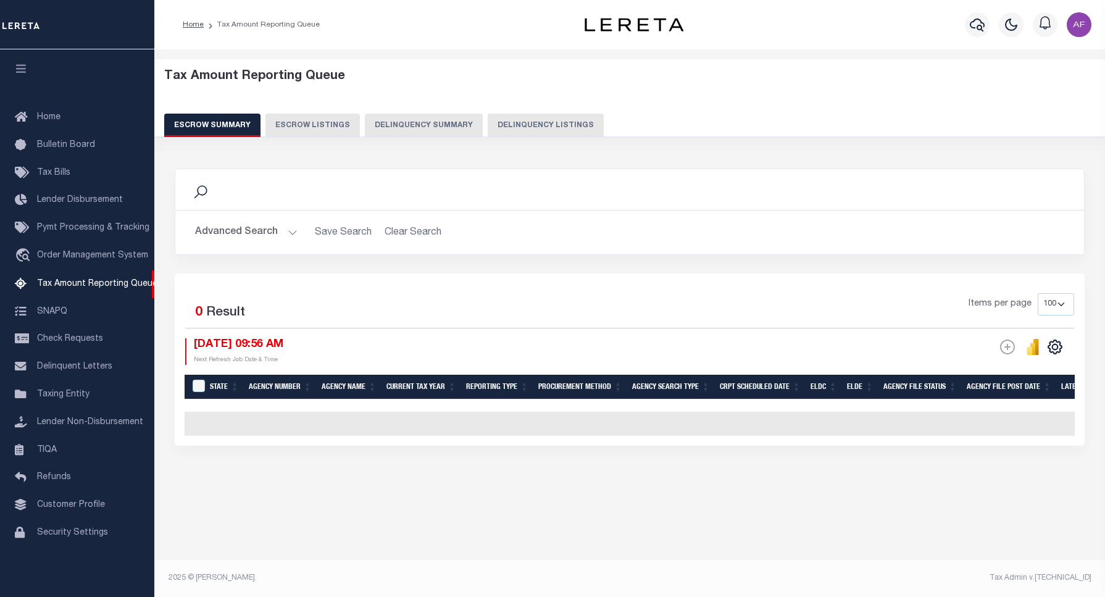
select select "100"
click at [538, 125] on button "Delinquency Listings" at bounding box center [546, 125] width 116 height 23
select select "100"
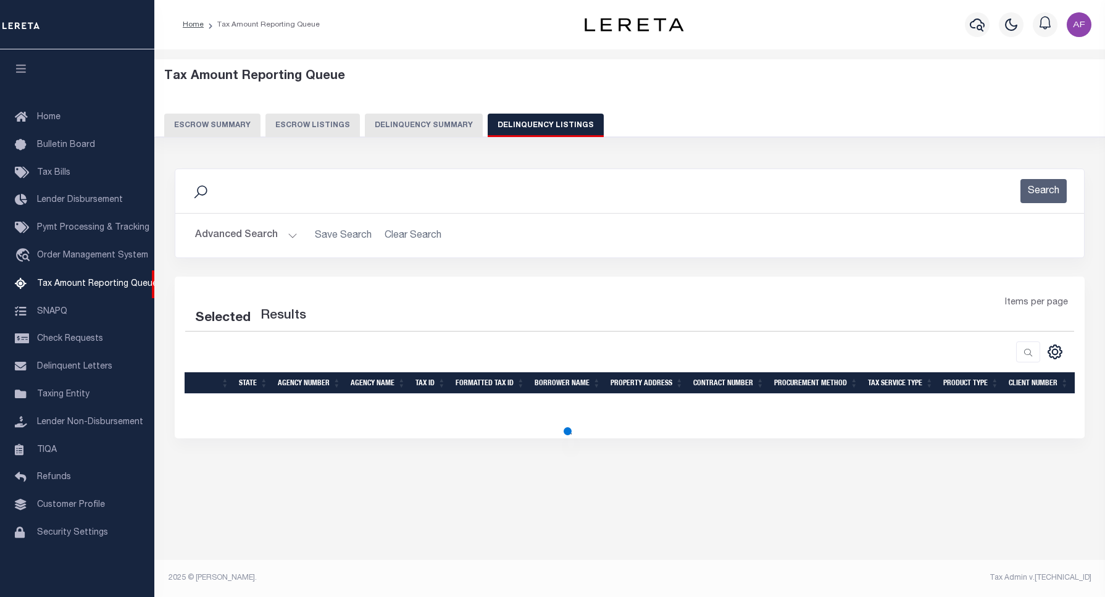
select select "100"
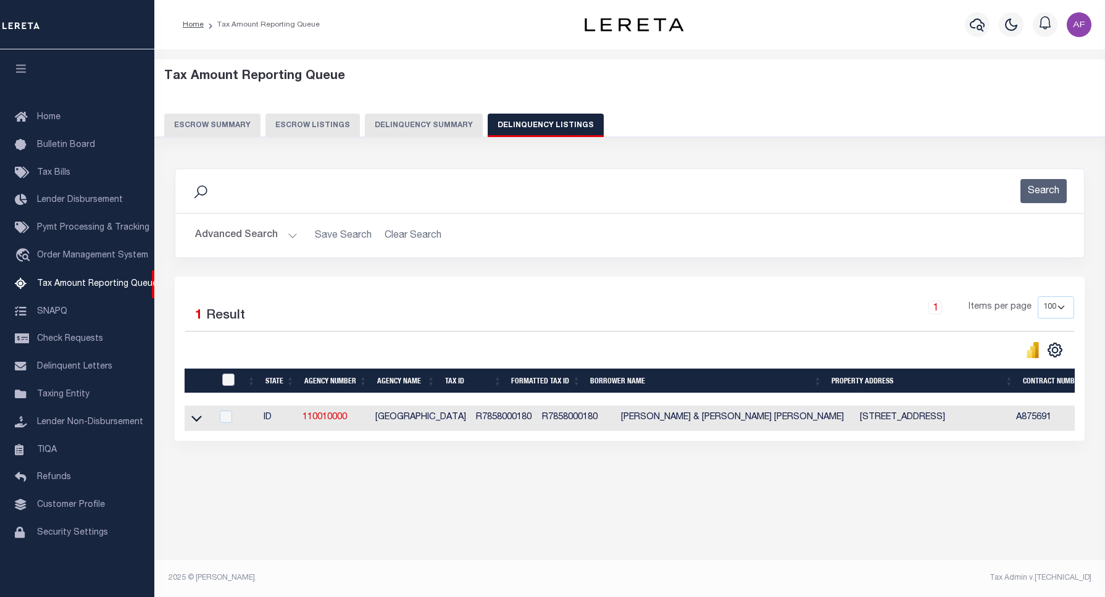
click at [223, 380] on input "checkbox" at bounding box center [228, 380] width 12 height 12
checkbox input "true"
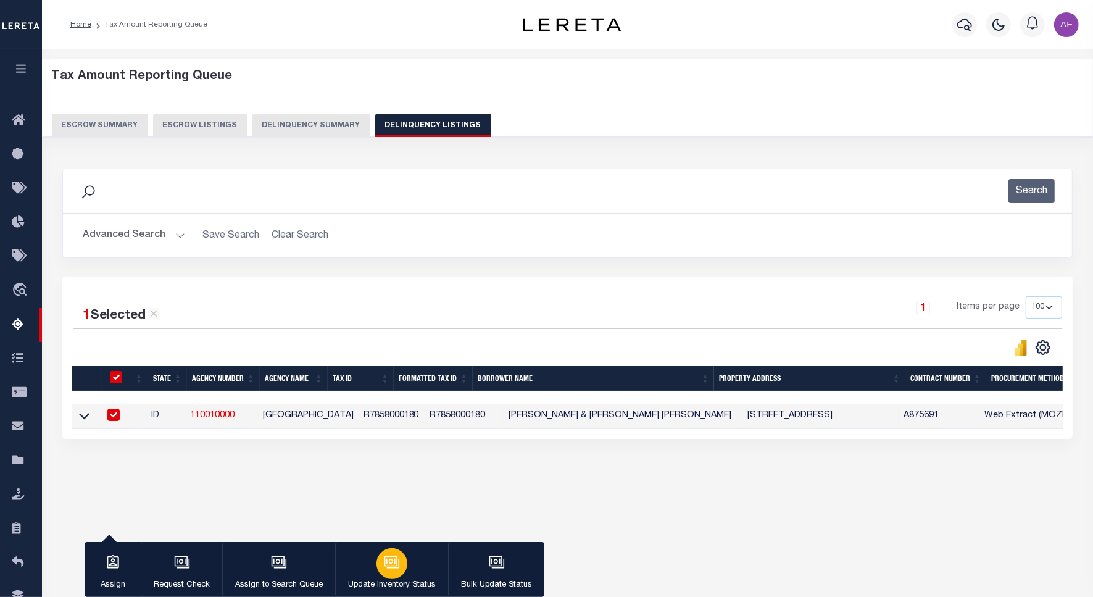
click at [385, 556] on icon "button" at bounding box center [392, 562] width 16 height 16
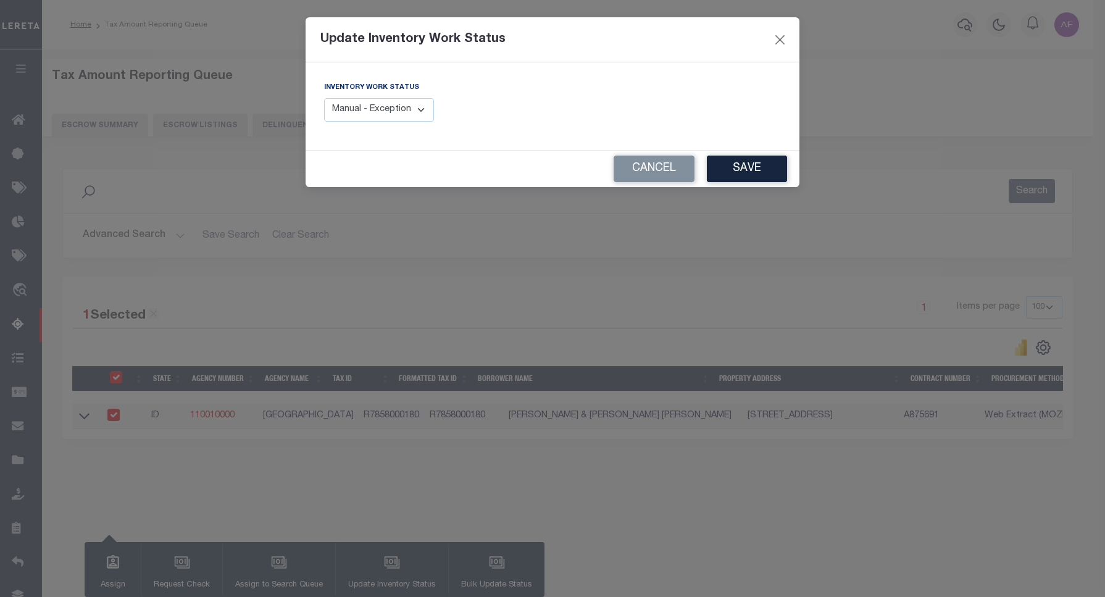
click at [409, 107] on select "Manual - Exception Pended - Awaiting Search Late Add Exception Completed" at bounding box center [379, 110] width 110 height 24
select select "4"
click at [324, 98] on select "Manual - Exception Pended - Awaiting Search Late Add Exception Completed" at bounding box center [379, 110] width 110 height 24
click at [755, 162] on button "Save" at bounding box center [747, 169] width 80 height 27
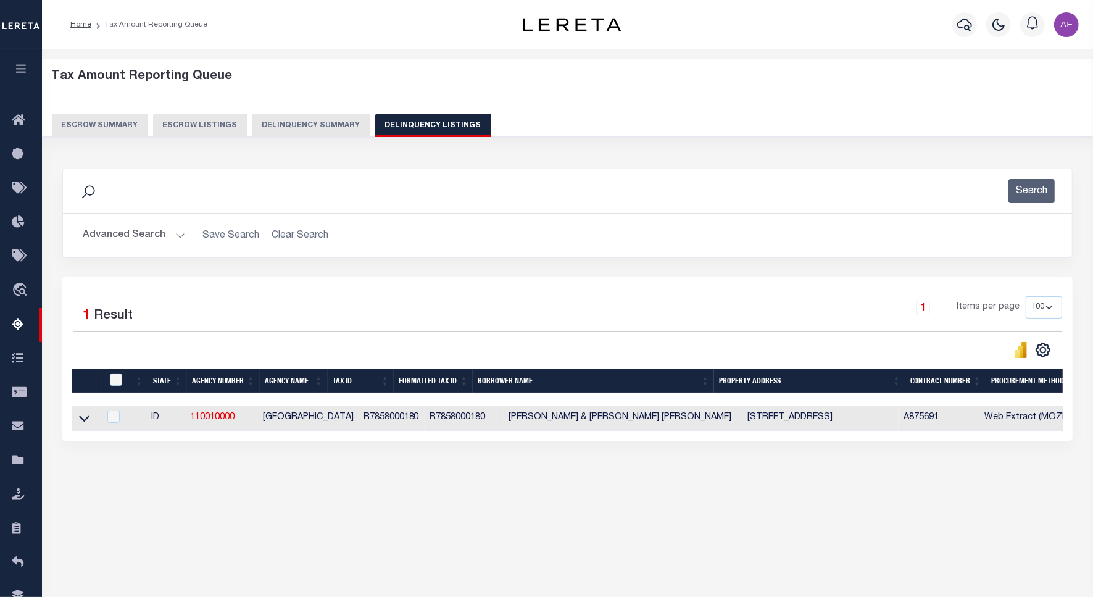
click at [125, 227] on button "Advanced Search" at bounding box center [134, 235] width 102 height 24
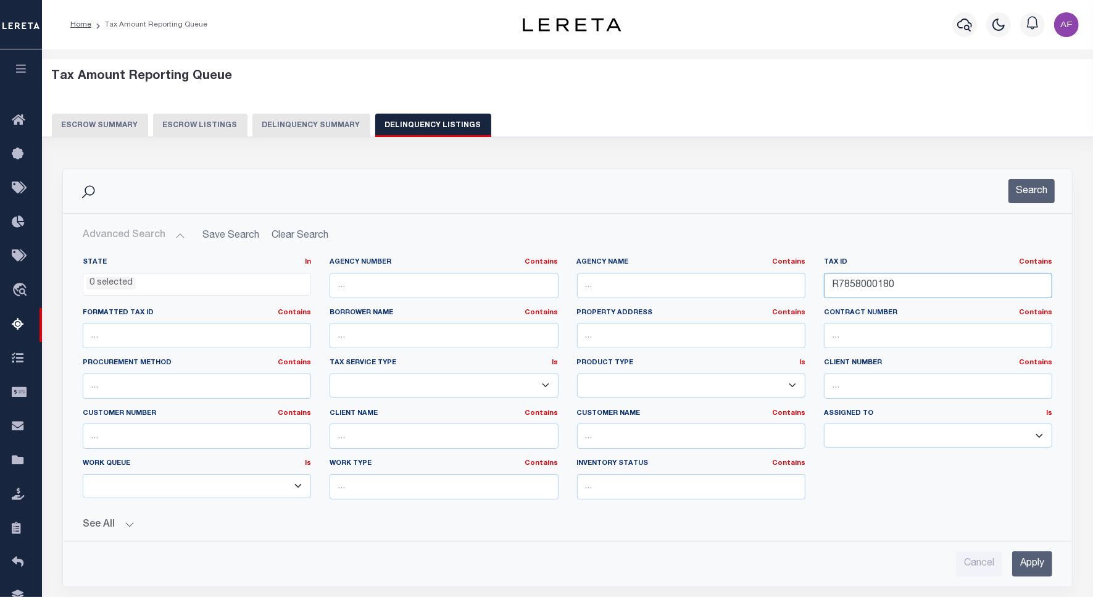
click at [869, 285] on input "R7858000180" at bounding box center [938, 285] width 228 height 25
paste input "P00150011019"
type input "RP001500110190"
click at [1038, 201] on button "Search" at bounding box center [1032, 191] width 46 height 24
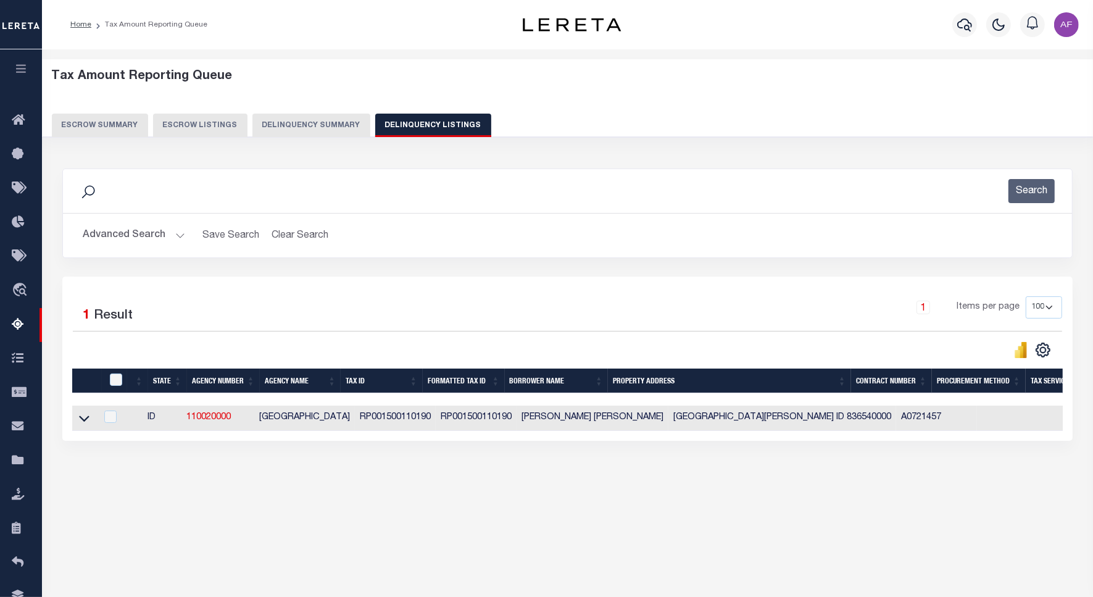
drag, startPoint x: 84, startPoint y: 424, endPoint x: 145, endPoint y: 346, distance: 98.4
click at [84, 424] on icon at bounding box center [84, 418] width 10 height 13
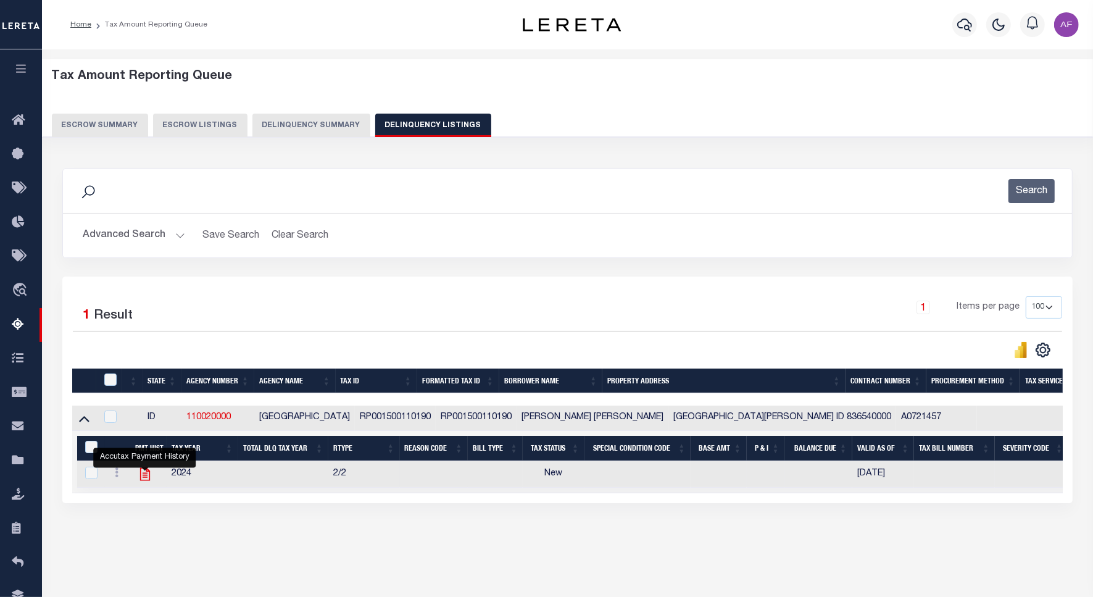
click at [146, 478] on icon "" at bounding box center [145, 474] width 16 height 16
checkbox input "true"
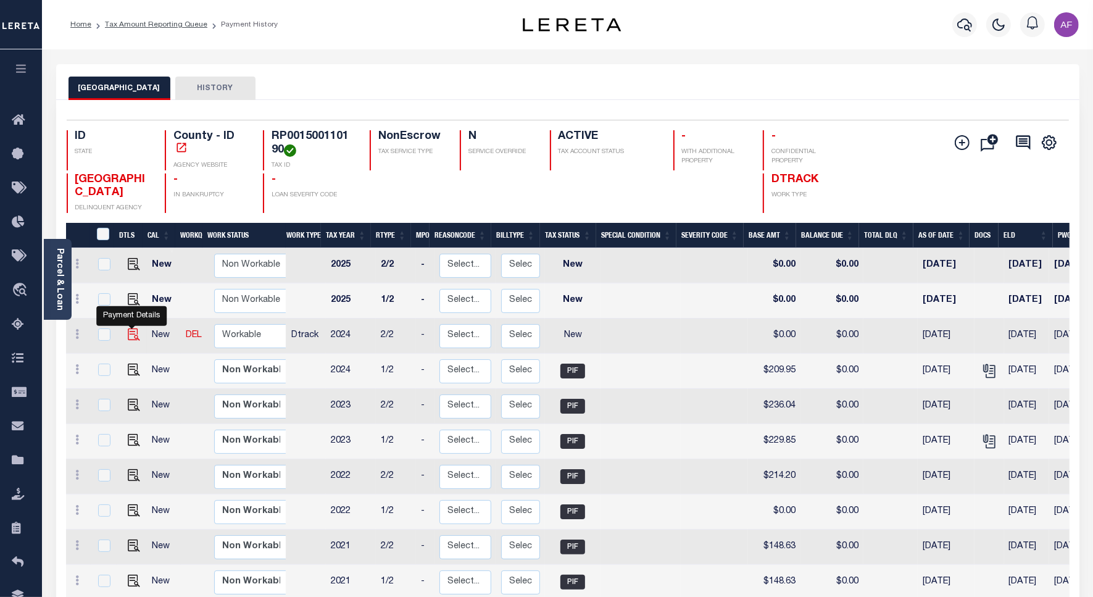
click at [134, 337] on img "" at bounding box center [134, 334] width 12 height 12
checkbox input "true"
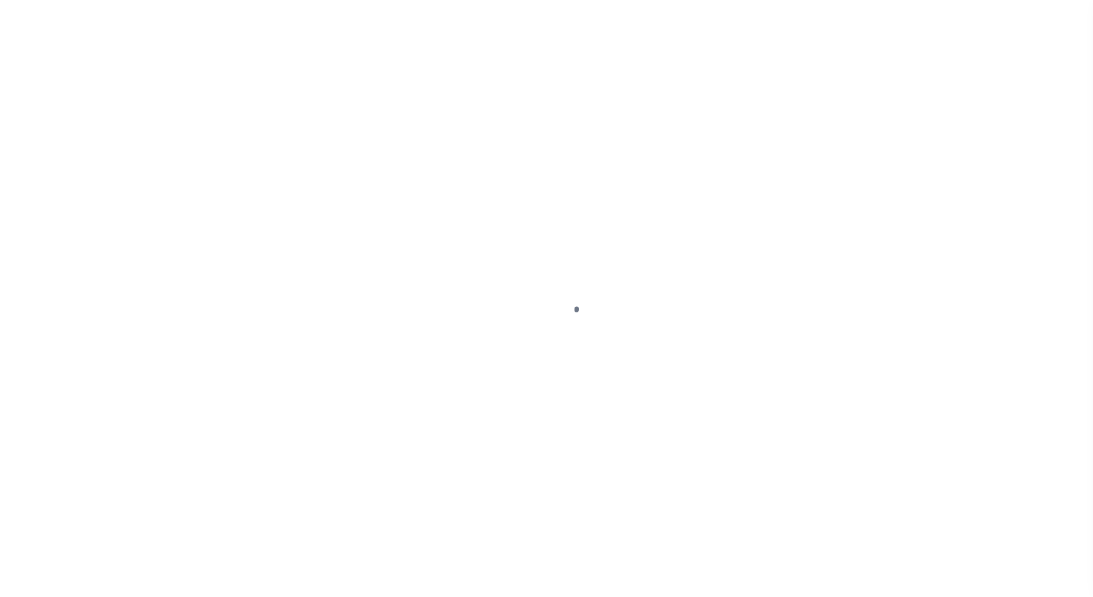
select select "NW2"
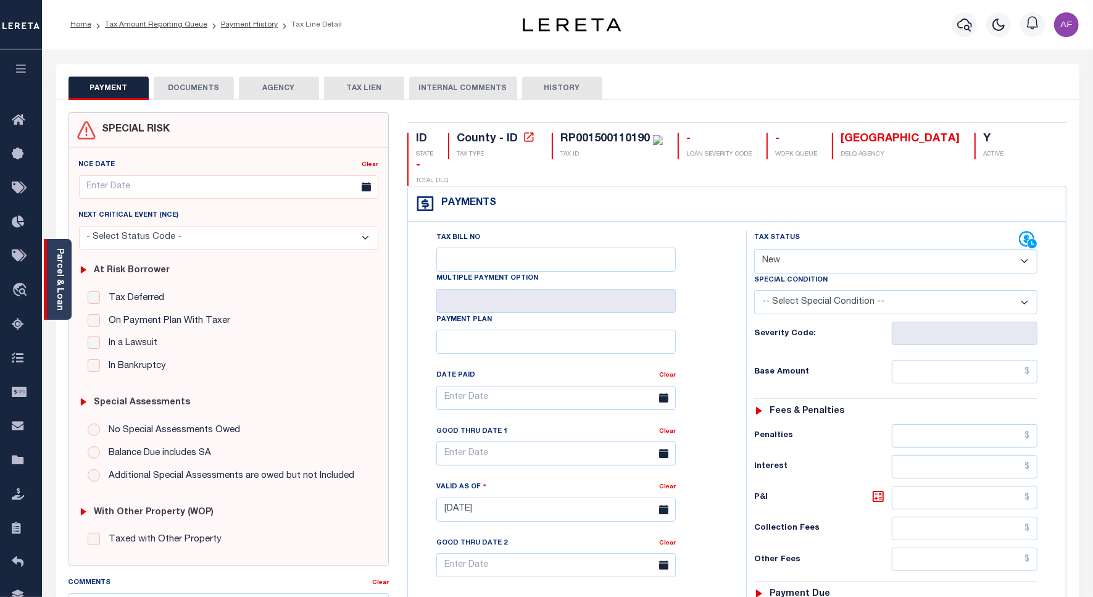
click at [63, 289] on link "Parcel & Loan" at bounding box center [59, 279] width 9 height 62
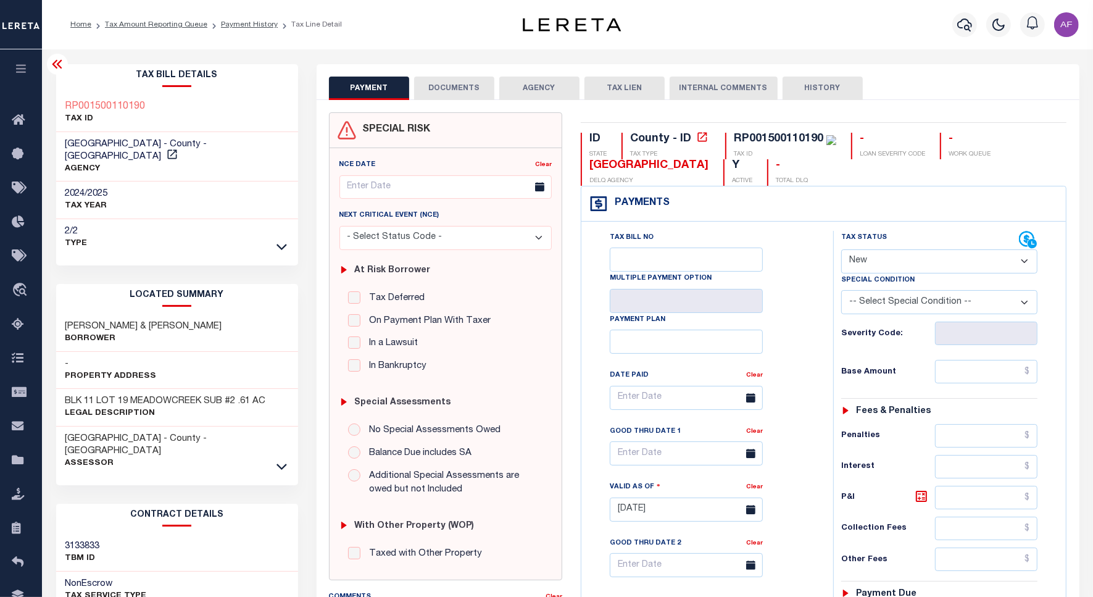
drag, startPoint x: 65, startPoint y: 311, endPoint x: 267, endPoint y: 311, distance: 202.5
click at [267, 314] on div "[PERSON_NAME] & [PERSON_NAME]" at bounding box center [177, 333] width 242 height 38
copy h3 "[PERSON_NAME] & [PERSON_NAME]"
click at [149, 27] on link "Tax Amount Reporting Queue" at bounding box center [156, 24] width 102 height 7
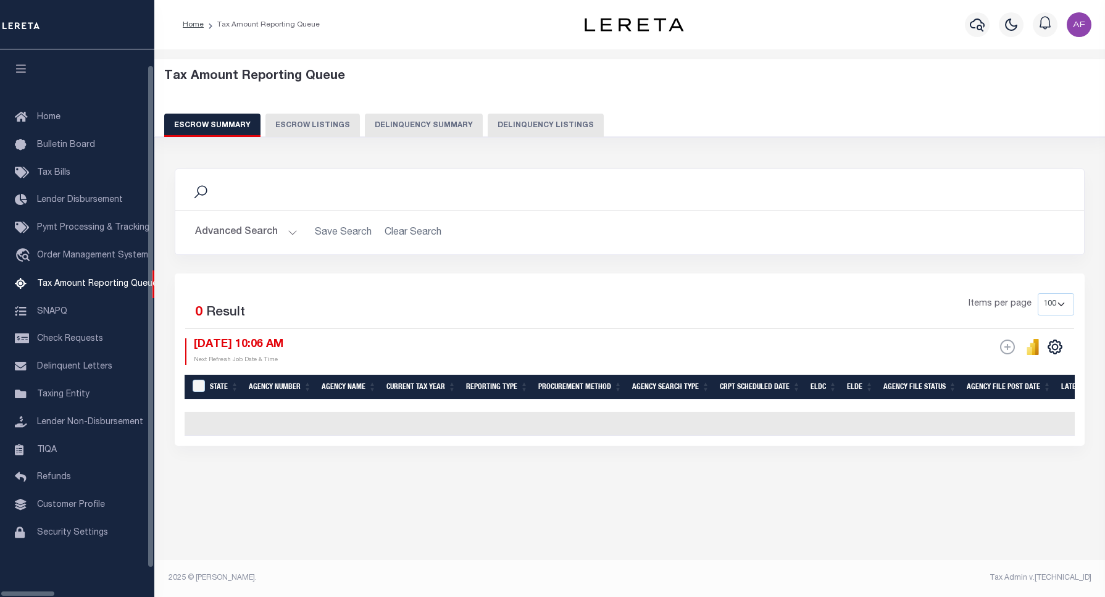
select select "100"
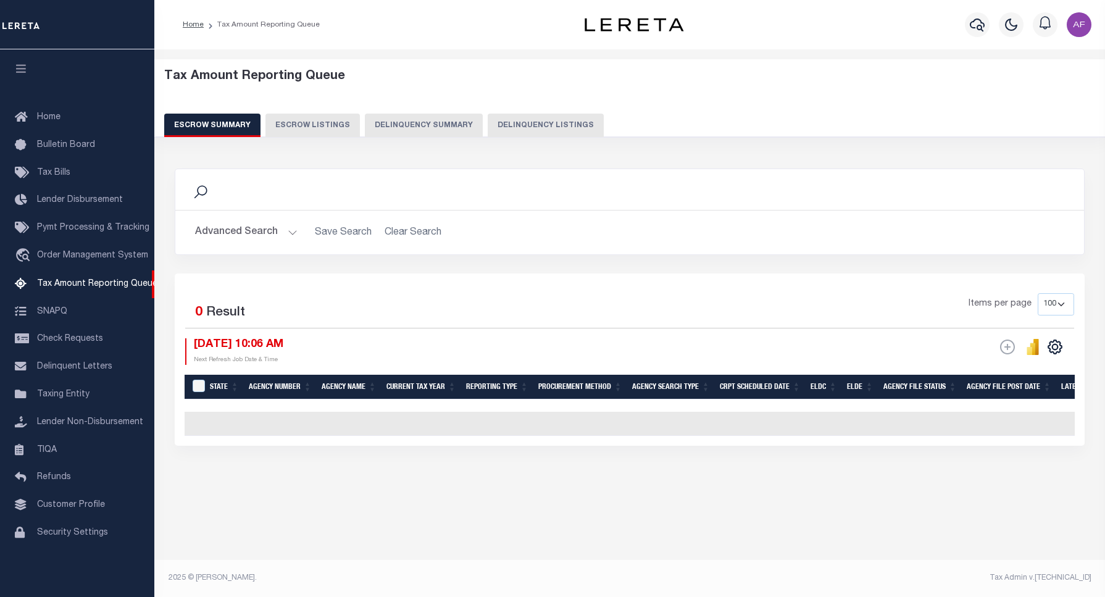
click at [548, 131] on button "Delinquency Listings" at bounding box center [546, 125] width 116 height 23
select select "100"
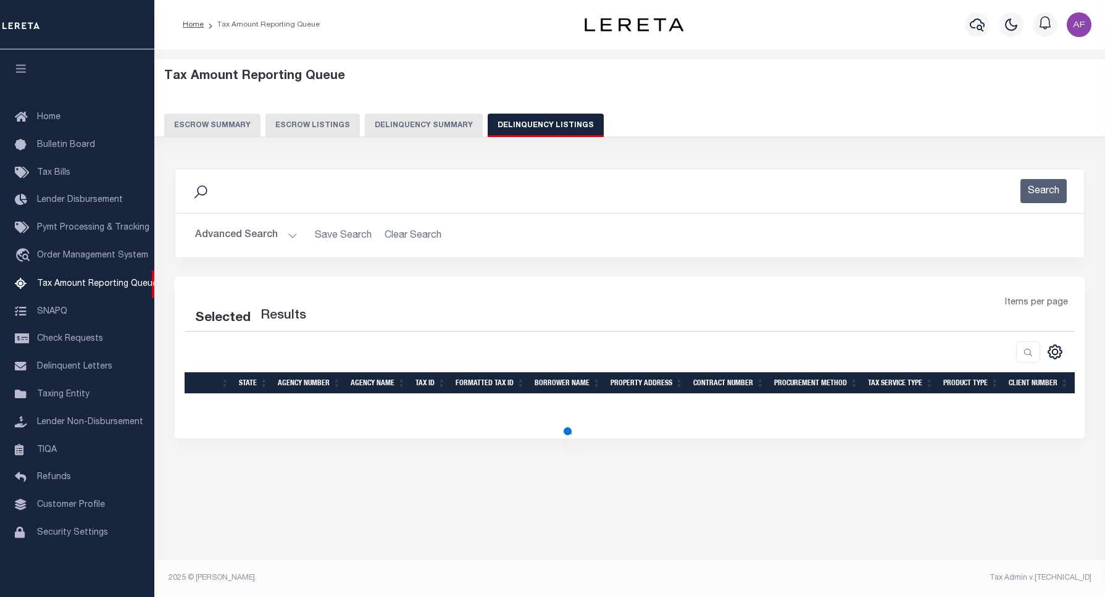
select select "100"
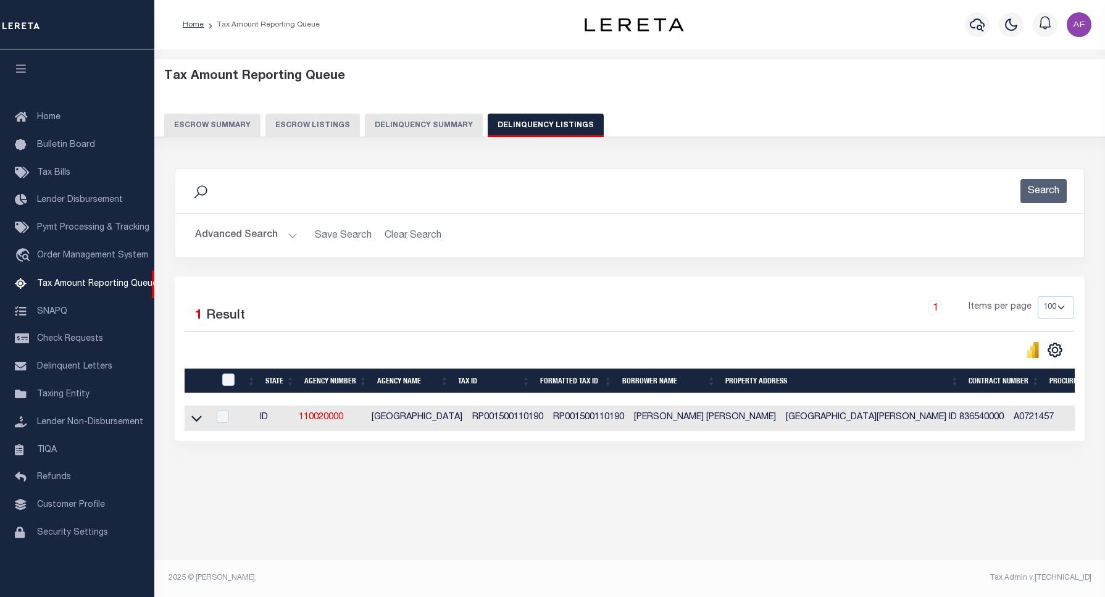
click at [236, 241] on button "Advanced Search" at bounding box center [246, 235] width 102 height 24
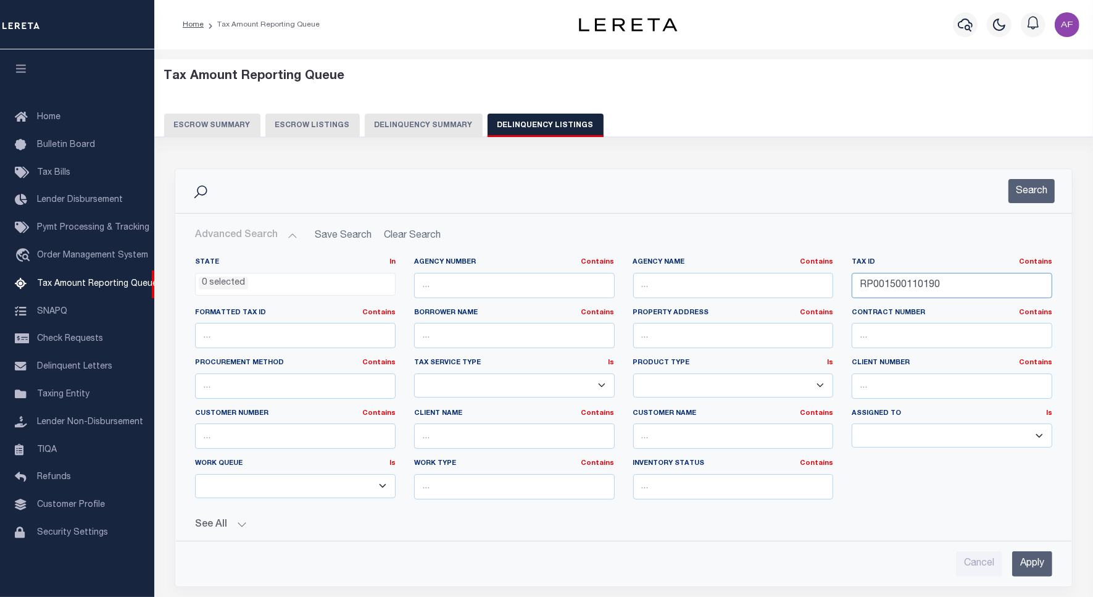
click at [883, 290] on input "RP001500110190" at bounding box center [952, 285] width 201 height 25
paste input "C0000003001A"
type input "RPC0000003001A"
click at [1040, 198] on button "Search" at bounding box center [1032, 191] width 46 height 24
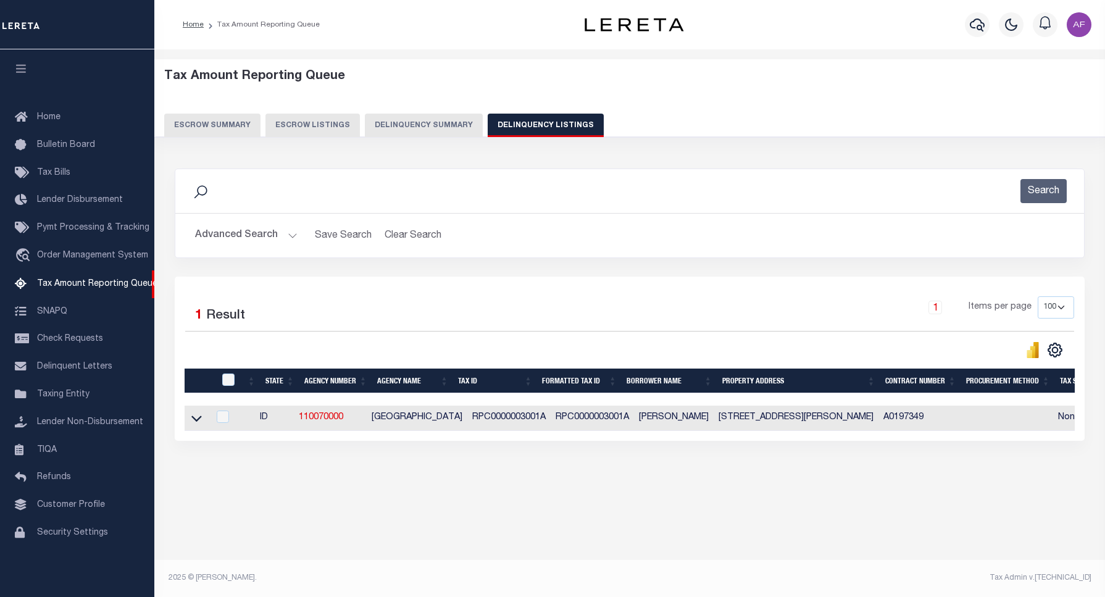
drag, startPoint x: 193, startPoint y: 420, endPoint x: 223, endPoint y: 304, distance: 120.1
click at [193, 421] on icon at bounding box center [196, 419] width 10 height 6
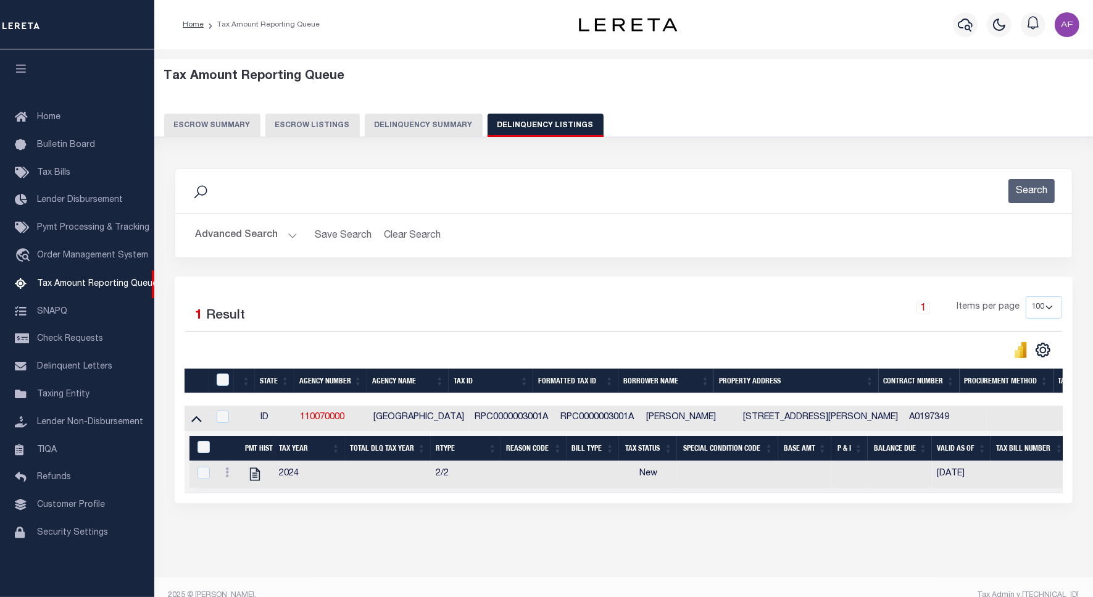
scroll to position [30, 0]
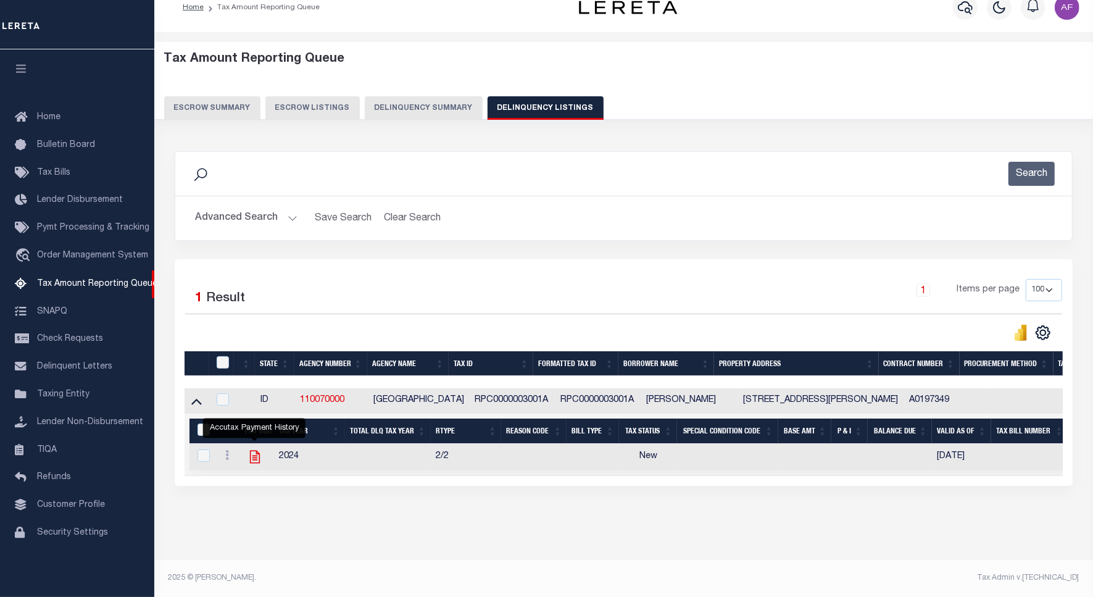
click at [251, 454] on icon "" at bounding box center [255, 457] width 16 height 16
checkbox input "true"
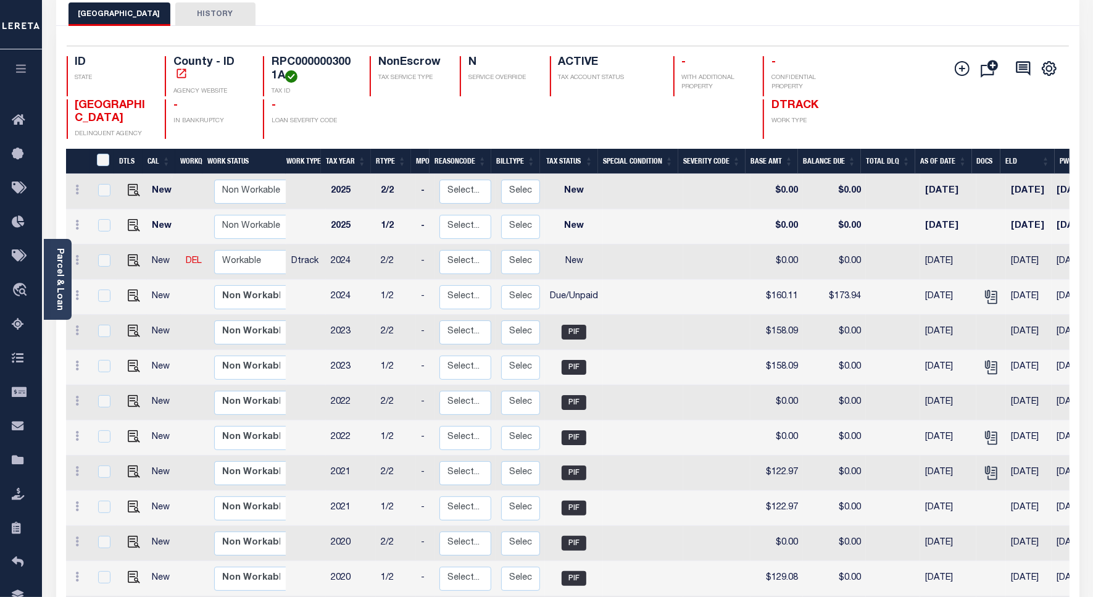
scroll to position [77, 0]
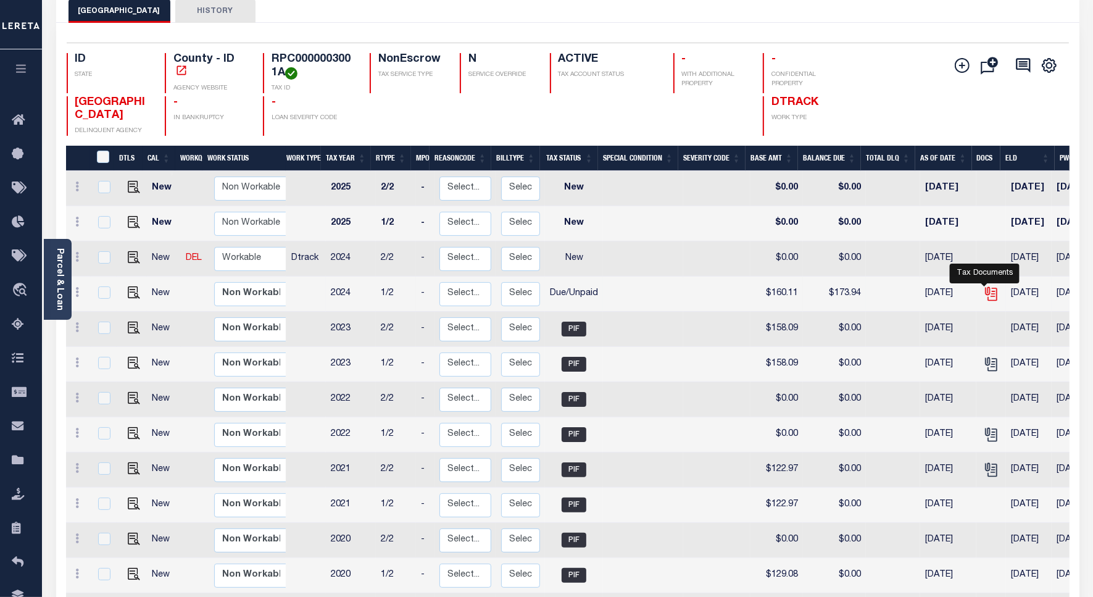
click at [985, 301] on icon "" at bounding box center [991, 294] width 16 height 16
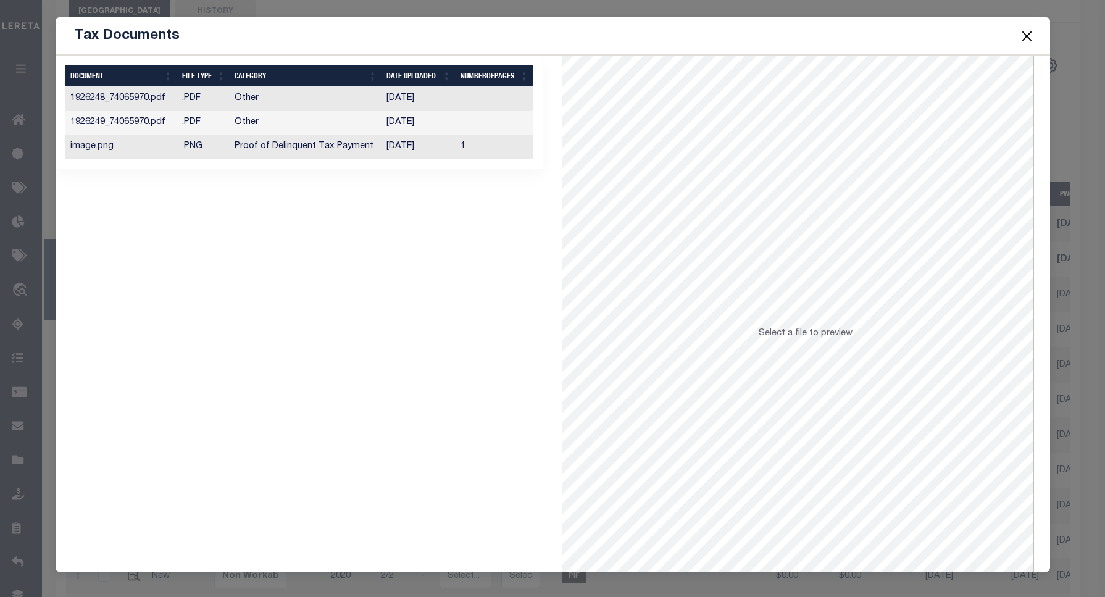
click at [247, 146] on td "Proof of Delinquent Tax Payment" at bounding box center [306, 147] width 152 height 24
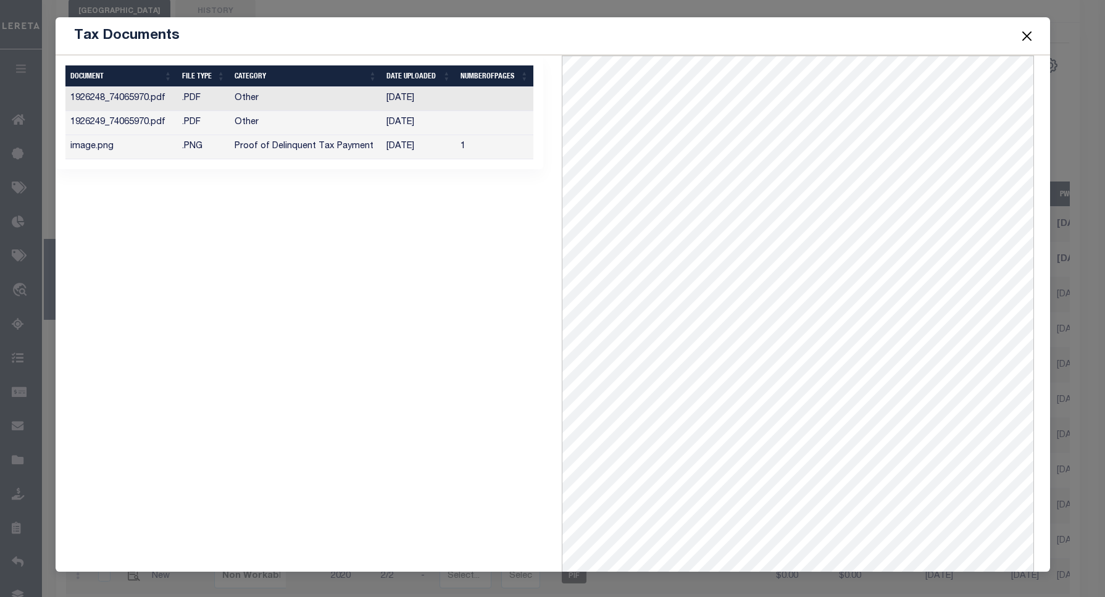
click at [1023, 31] on button "Close" at bounding box center [1027, 36] width 16 height 16
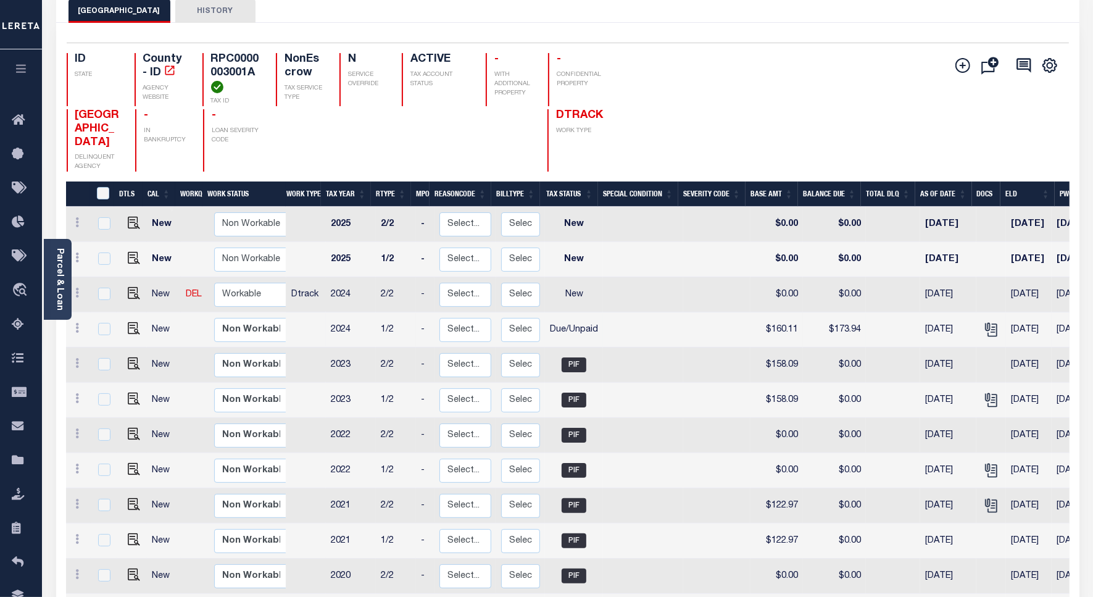
click at [777, 333] on td "$160.11" at bounding box center [777, 329] width 52 height 35
checkbox input "true"
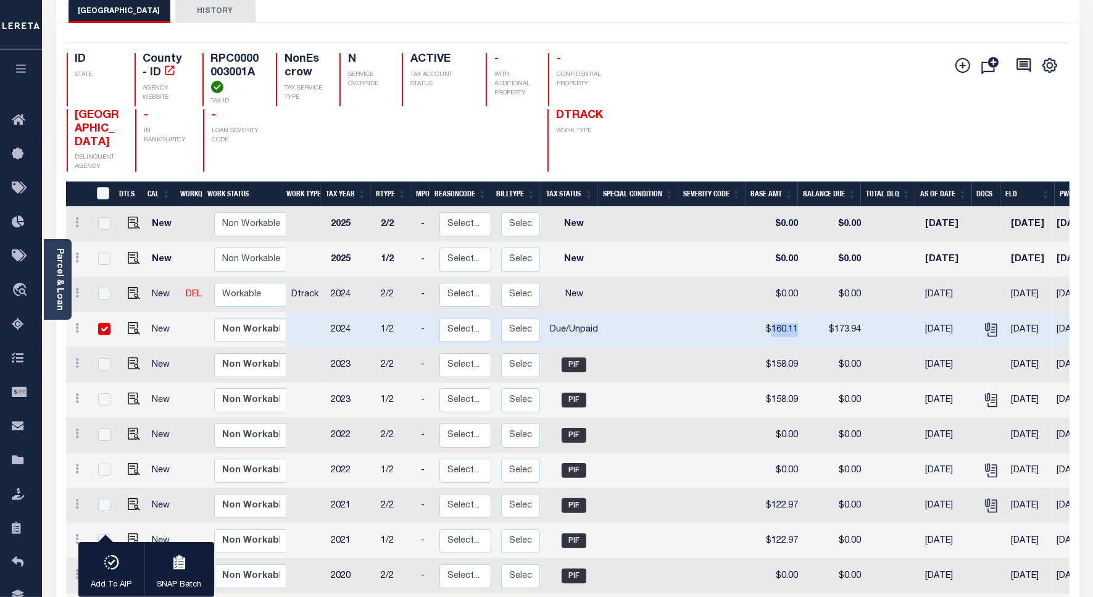
click at [777, 333] on td "$160.11" at bounding box center [777, 329] width 52 height 35
checkbox input "false"
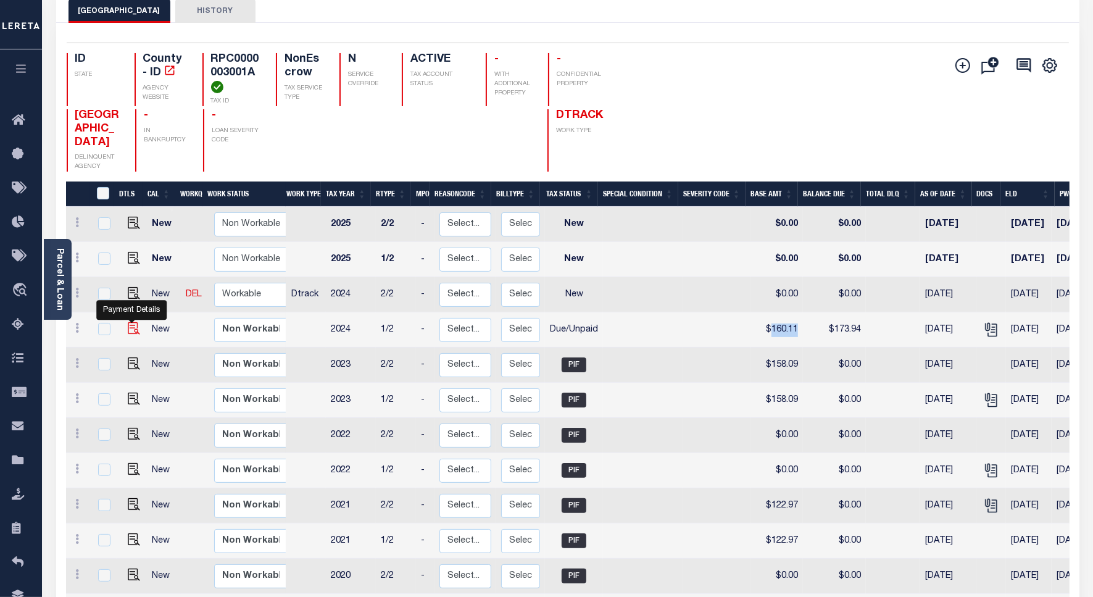
click at [131, 334] on img "" at bounding box center [134, 328] width 12 height 12
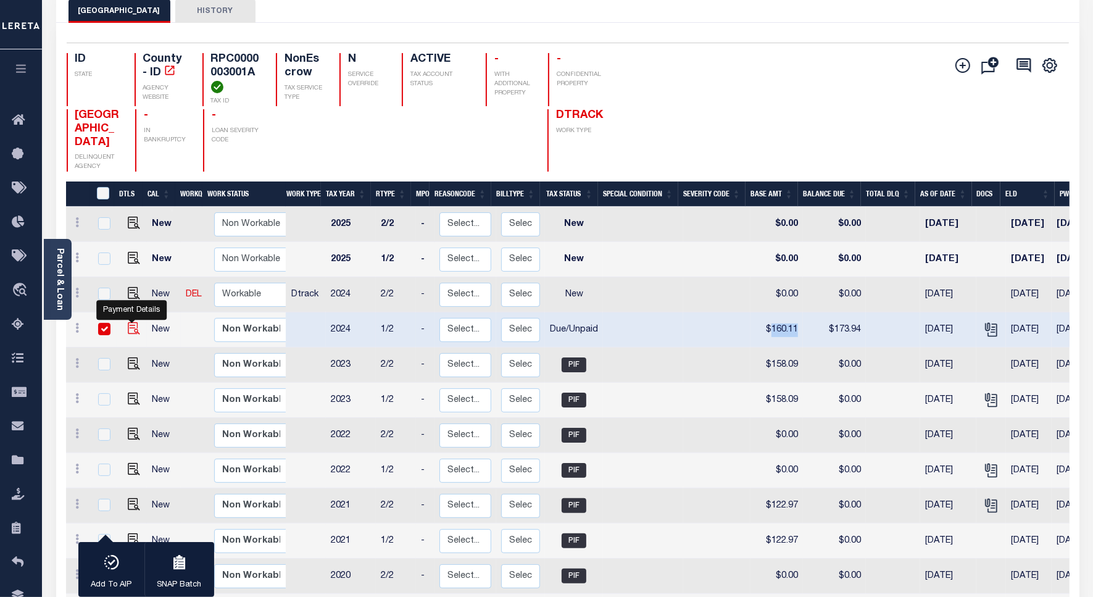
checkbox input "true"
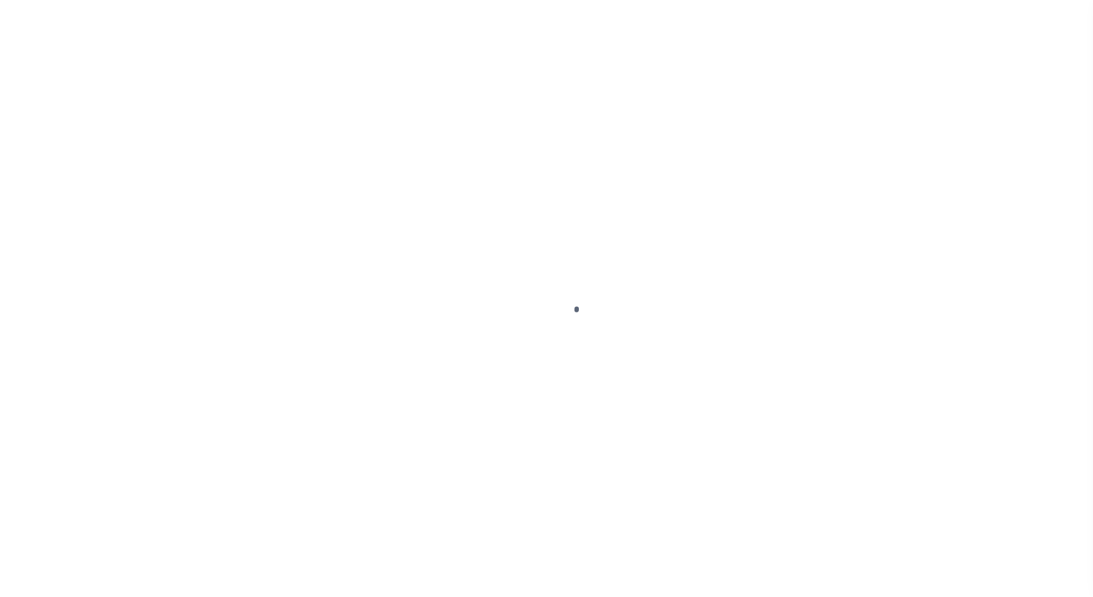
select select "DUE"
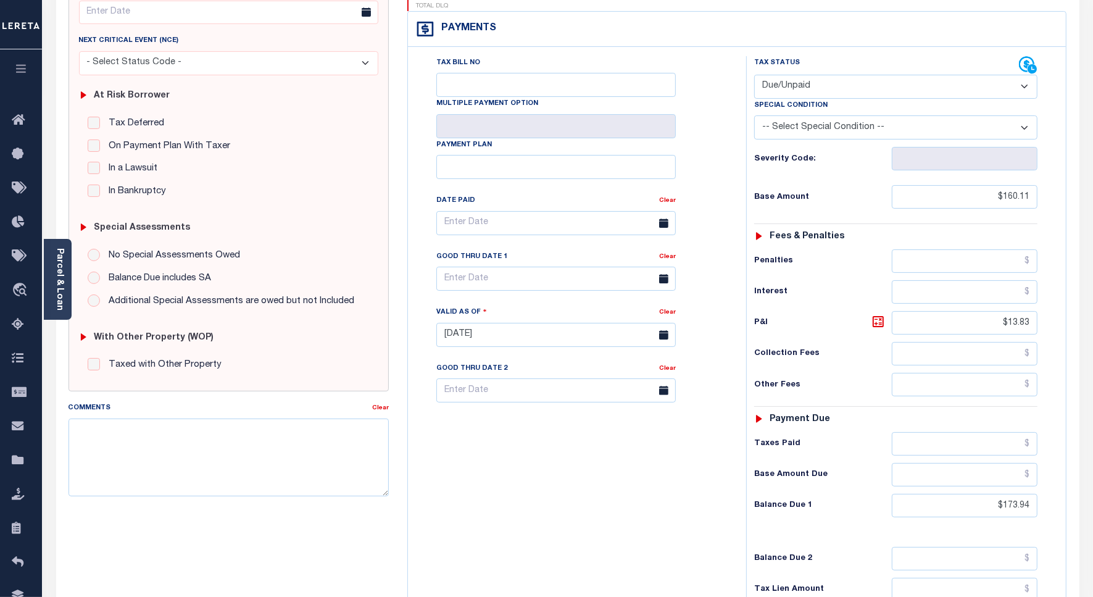
scroll to position [319, 0]
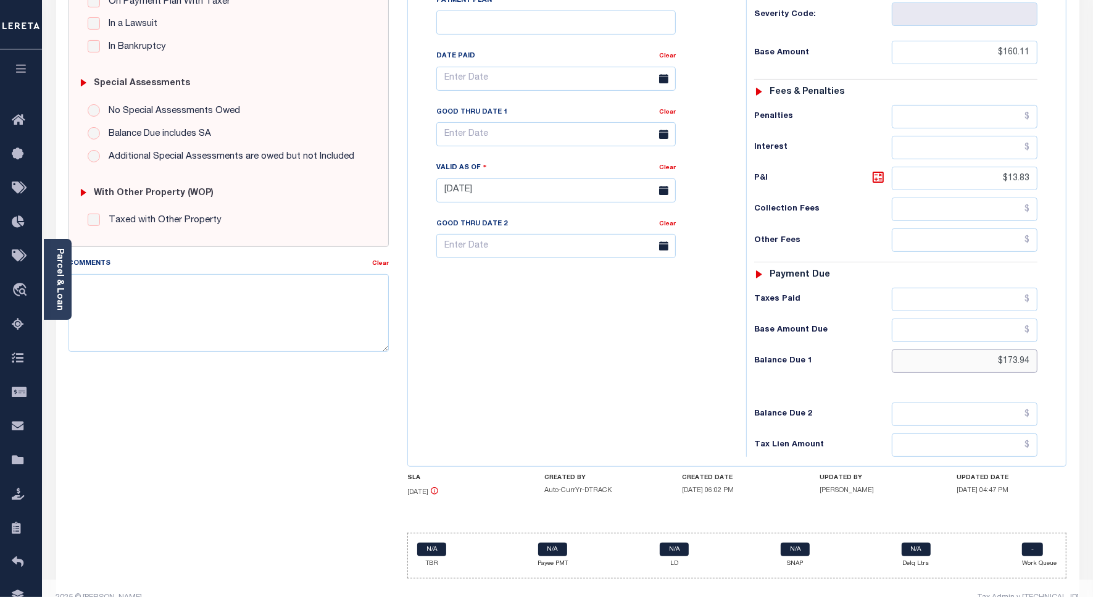
click at [1013, 349] on input "$173.94" at bounding box center [965, 360] width 146 height 23
click at [1014, 349] on input "$173.94" at bounding box center [965, 360] width 146 height 23
click at [1019, 349] on input "$173.94" at bounding box center [965, 360] width 146 height 23
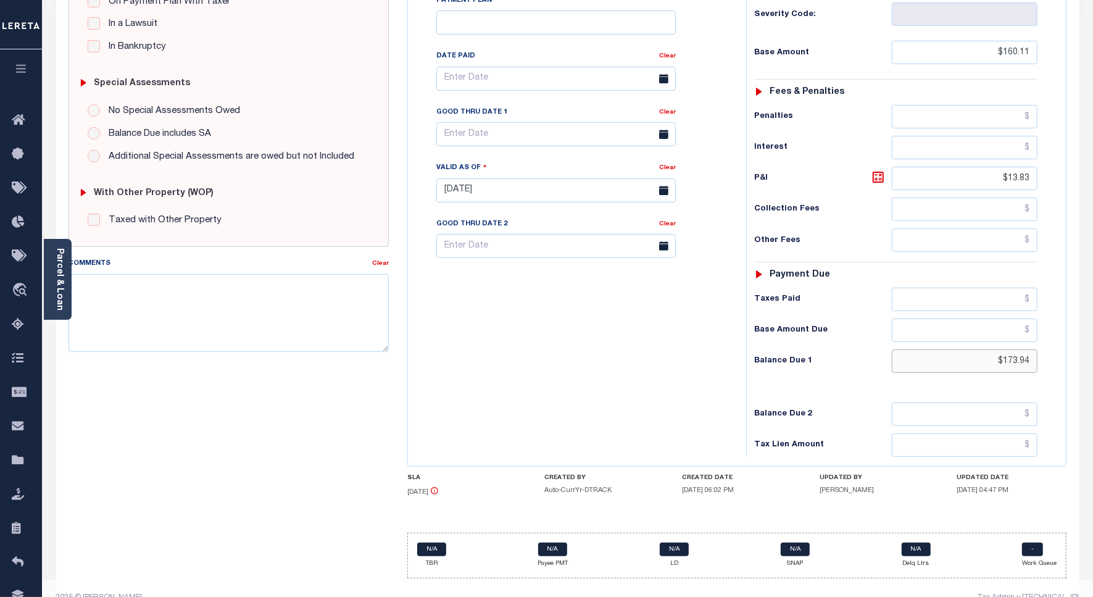
click at [1019, 349] on input "$173.94" at bounding box center [965, 360] width 146 height 23
paste input "7.91"
type input "$177.91"
type input "[DATE]"
click at [874, 170] on icon at bounding box center [878, 177] width 15 height 15
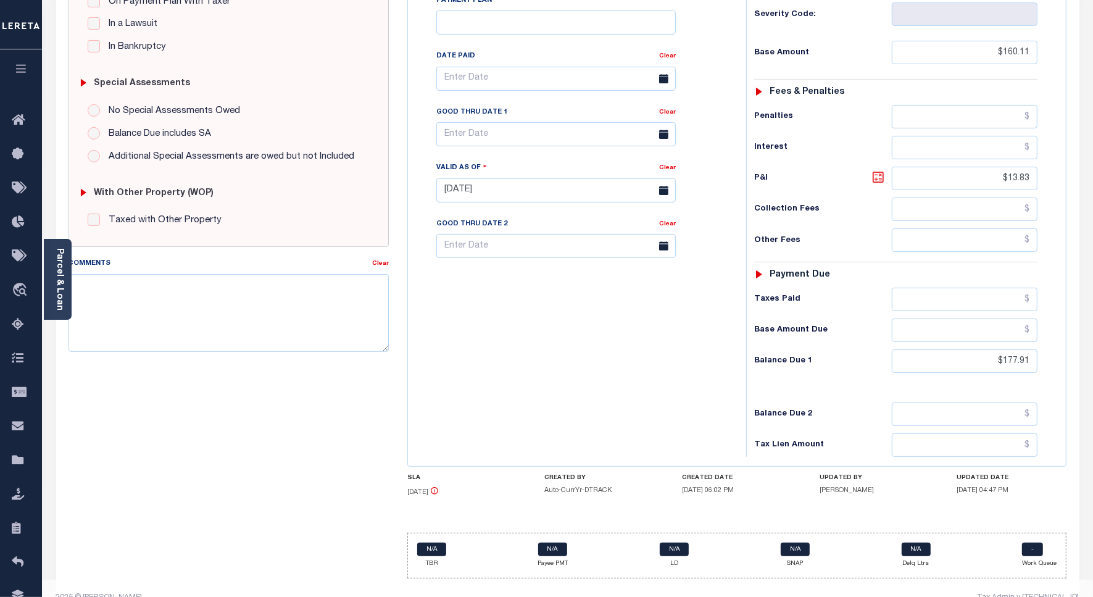
type input "$17.80"
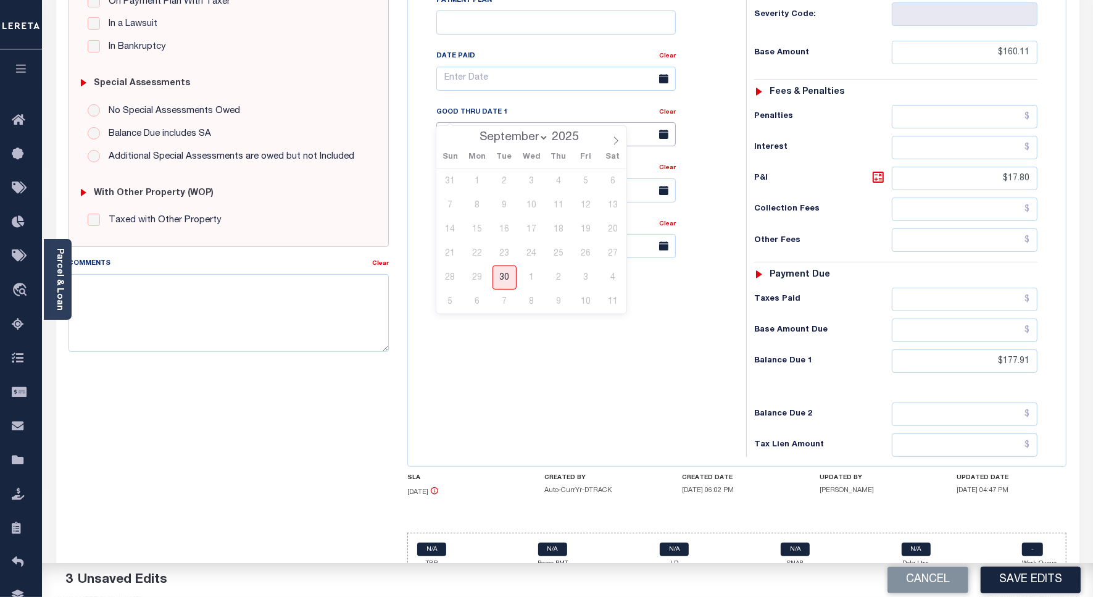
click at [457, 122] on input "text" at bounding box center [556, 134] width 240 height 24
click at [504, 283] on span "30" at bounding box center [505, 277] width 24 height 24
type input "[DATE]"
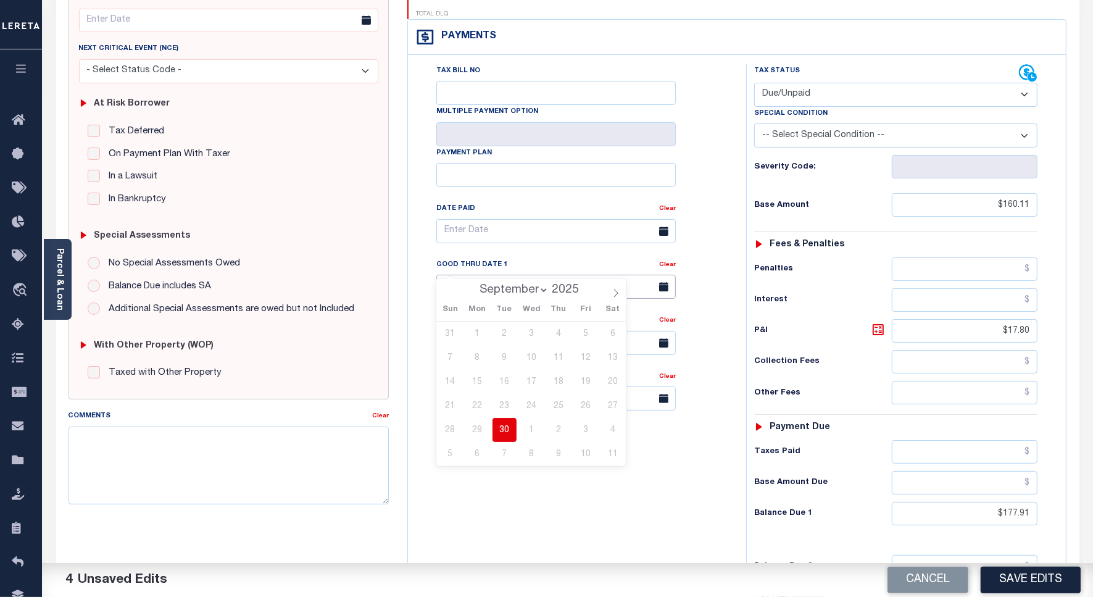
scroll to position [0, 0]
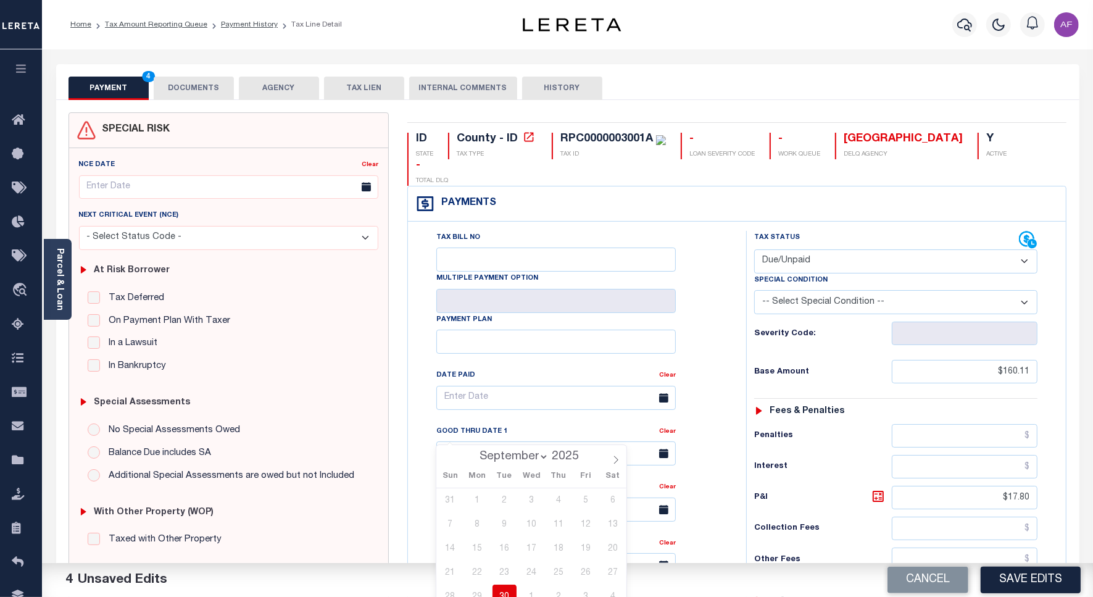
click at [193, 88] on button "DOCUMENTS" at bounding box center [194, 88] width 80 height 23
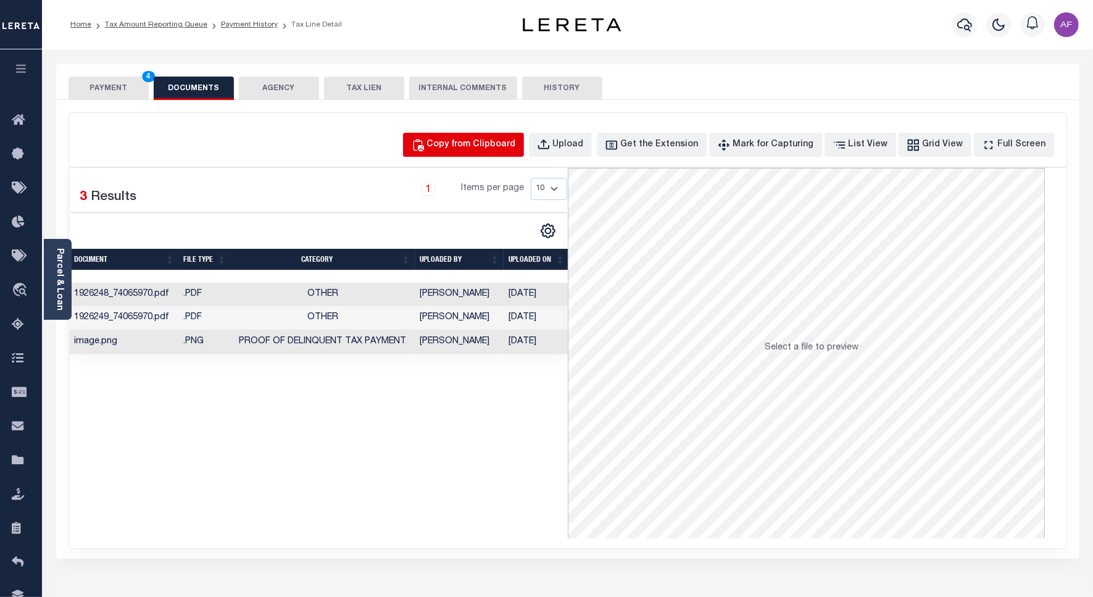
click at [489, 140] on div "Copy from Clipboard" at bounding box center [471, 145] width 89 height 14
select select "POP"
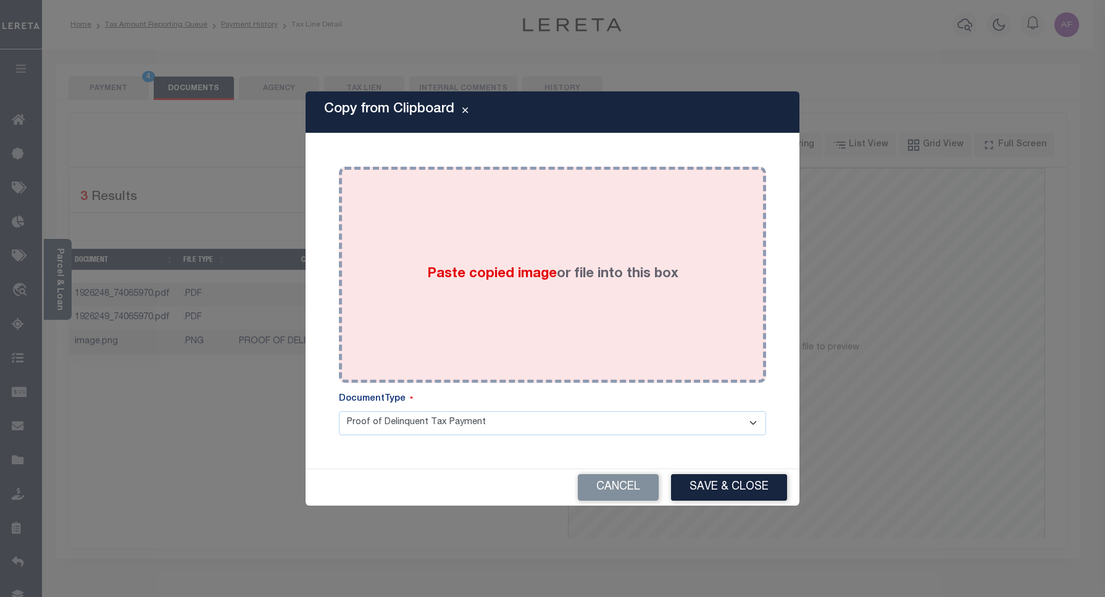
click at [536, 209] on div "Paste copied image or file into this box" at bounding box center [552, 275] width 409 height 198
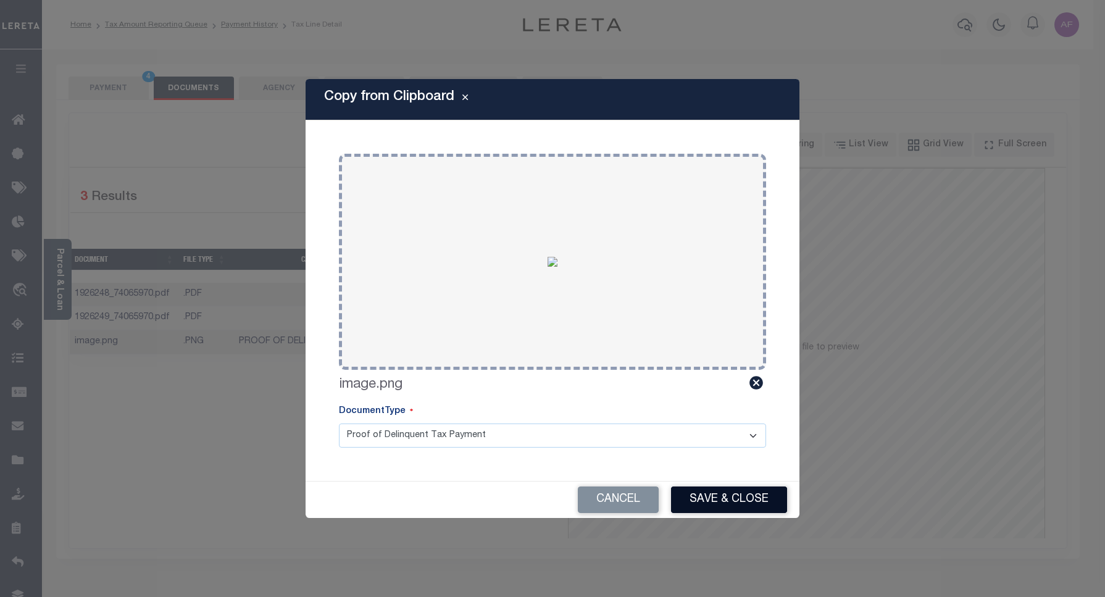
click at [736, 490] on button "Save & Close" at bounding box center [729, 499] width 116 height 27
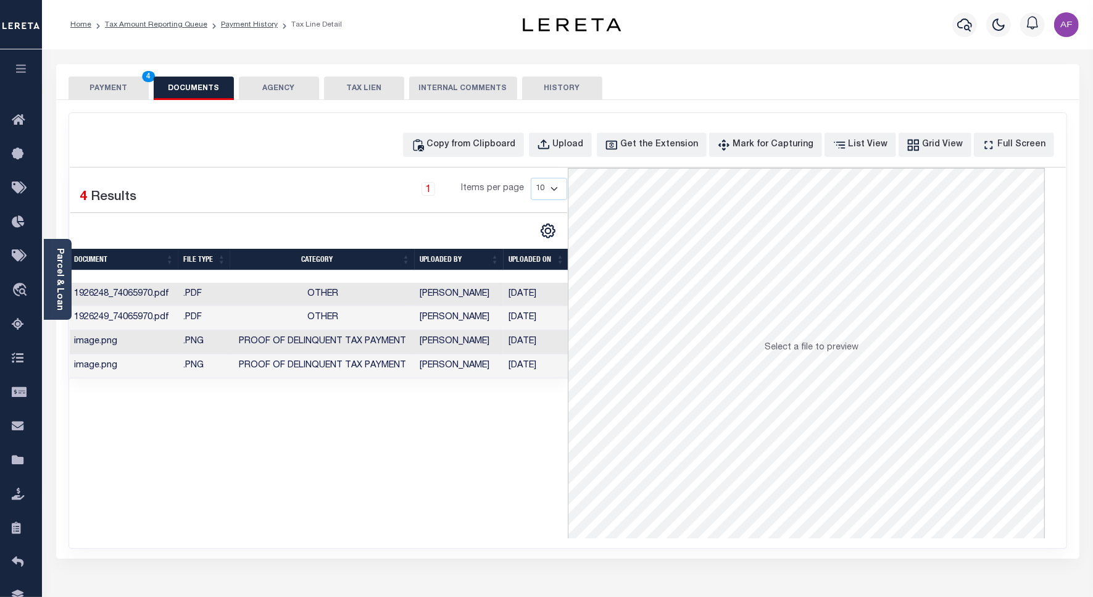
click at [112, 91] on button "PAYMENT 4" at bounding box center [109, 88] width 80 height 23
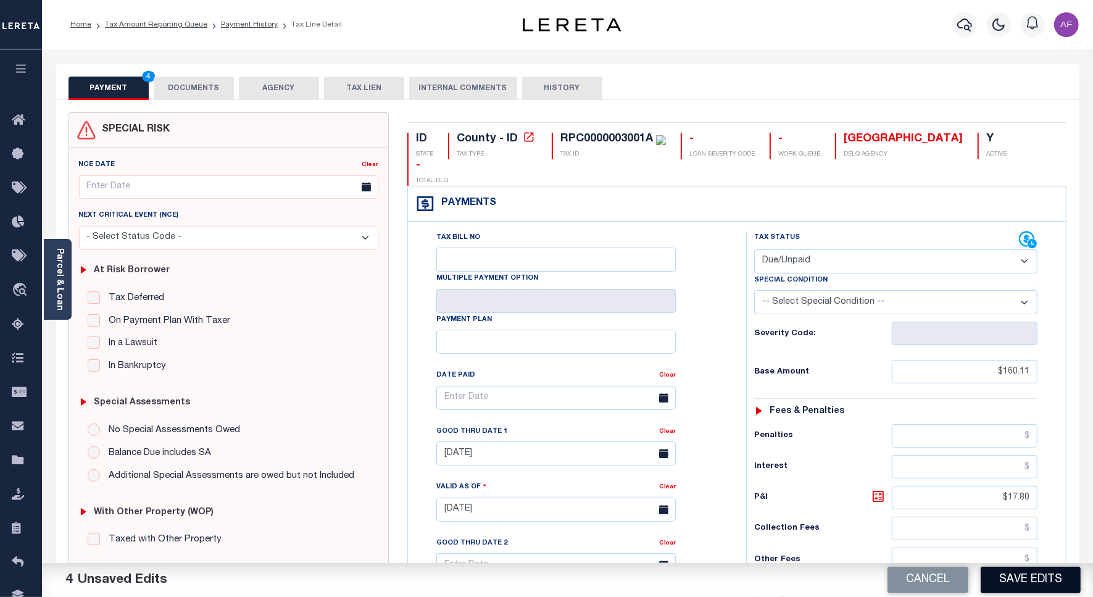
click at [1054, 580] on button "Save Edits" at bounding box center [1031, 580] width 100 height 27
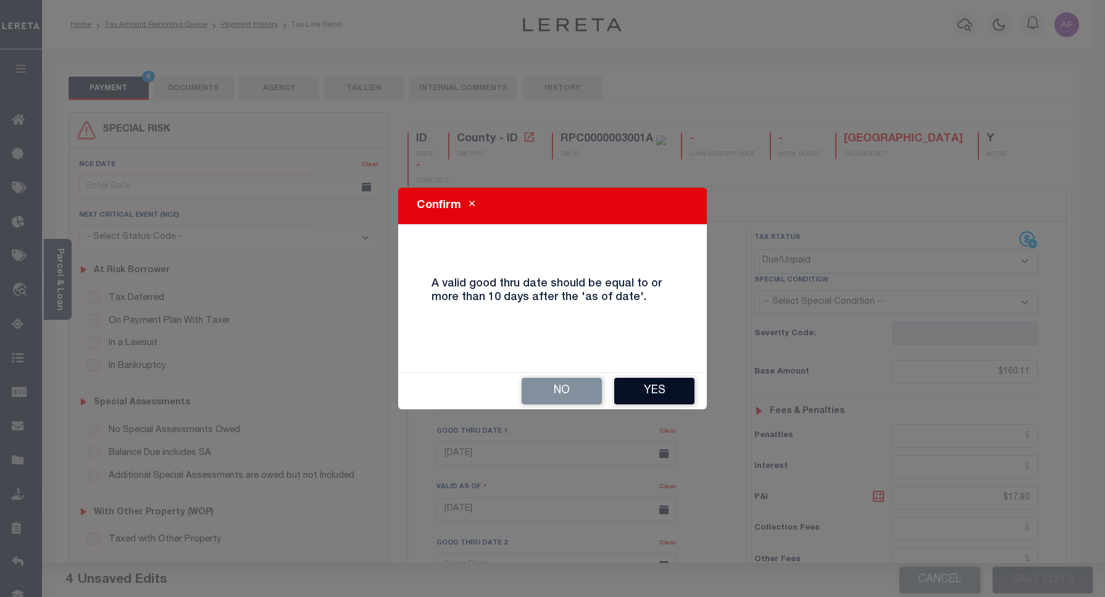
click at [661, 390] on button "Yes" at bounding box center [654, 391] width 80 height 27
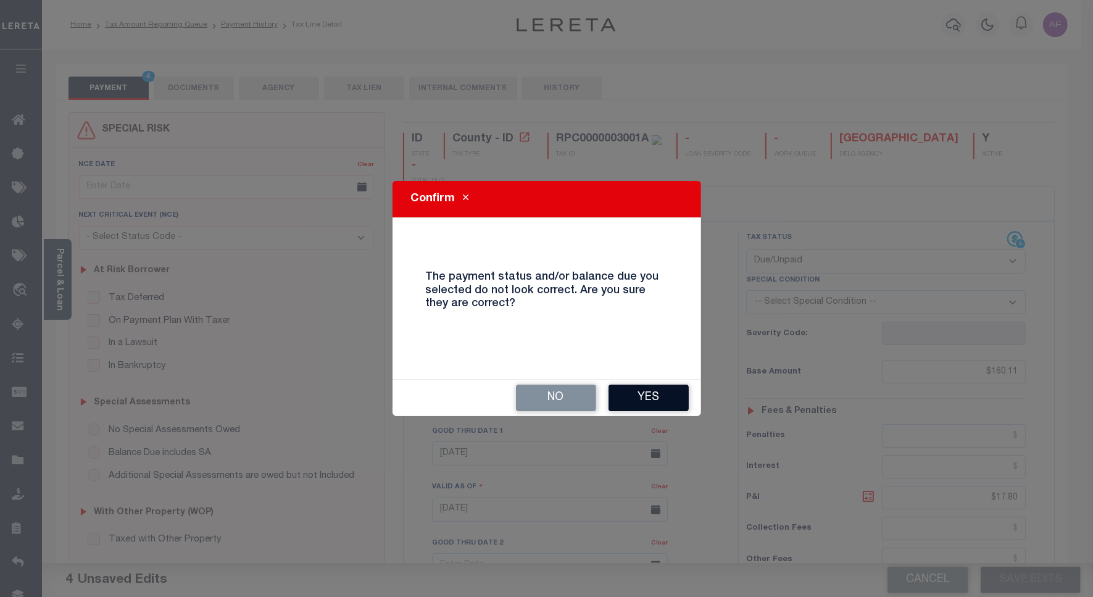
click at [670, 405] on button "Yes" at bounding box center [649, 398] width 80 height 27
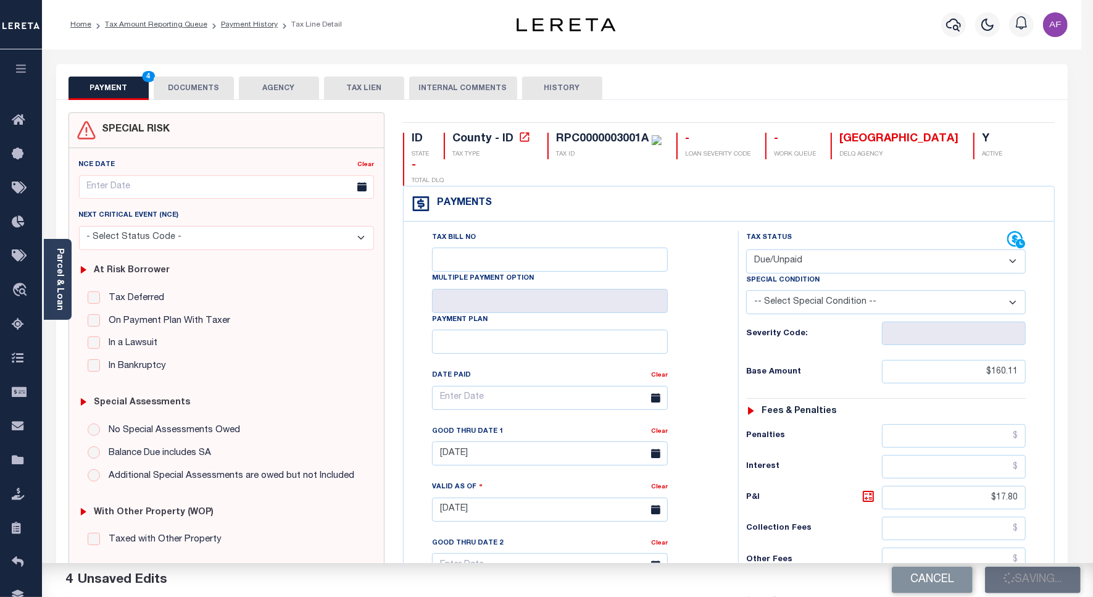
click at [666, 425] on div "Clear" at bounding box center [659, 433] width 17 height 17
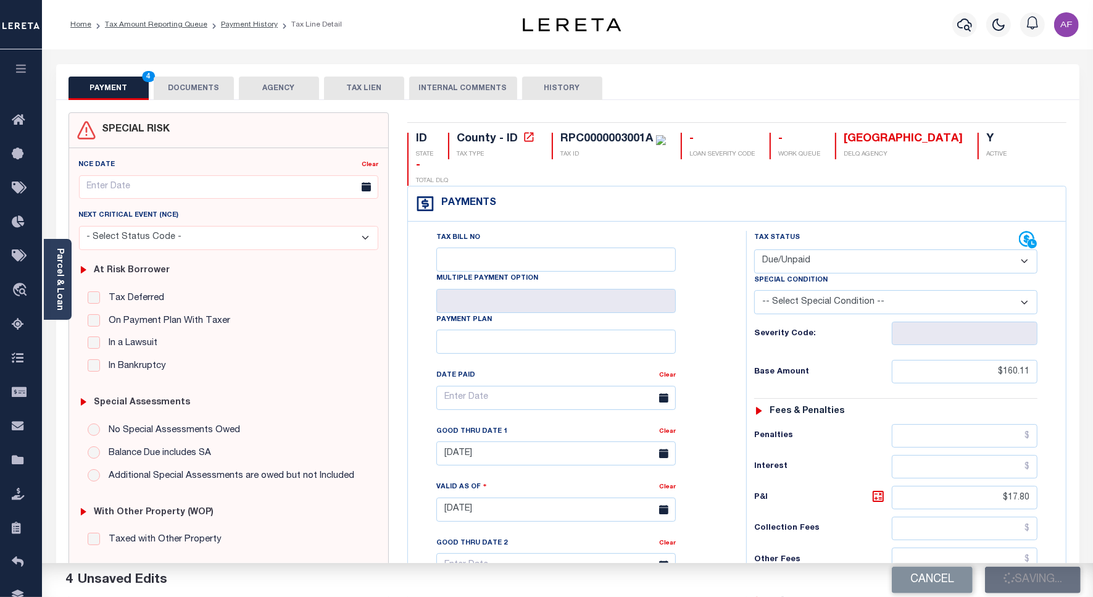
checkbox input "false"
type input "$160.11"
type input "$17.8"
type input "$177.91"
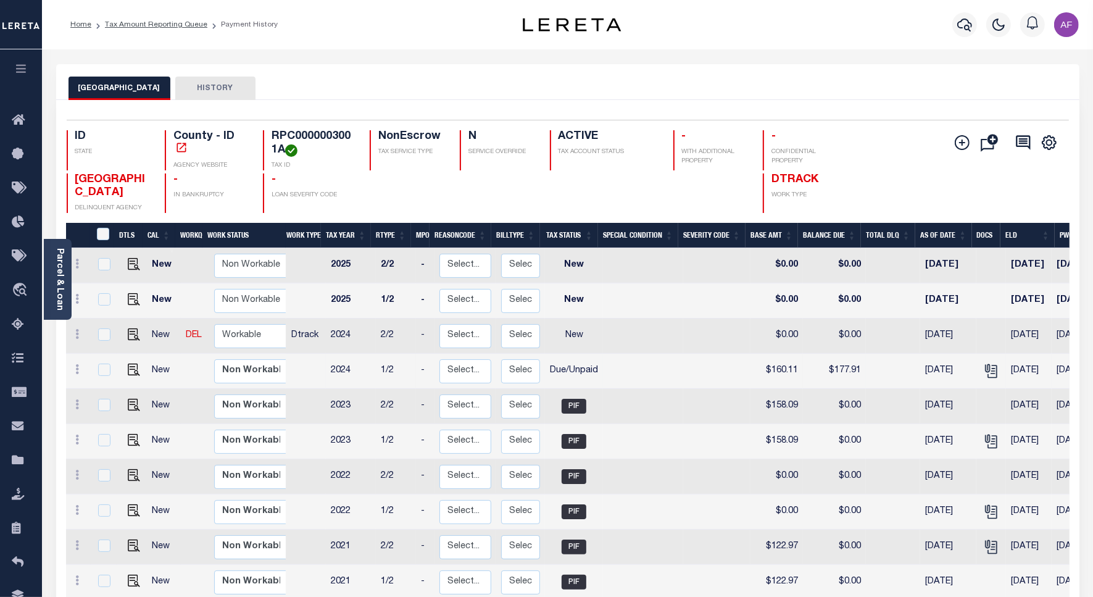
click at [777, 374] on td "$160.11" at bounding box center [777, 371] width 52 height 35
checkbox input "true"
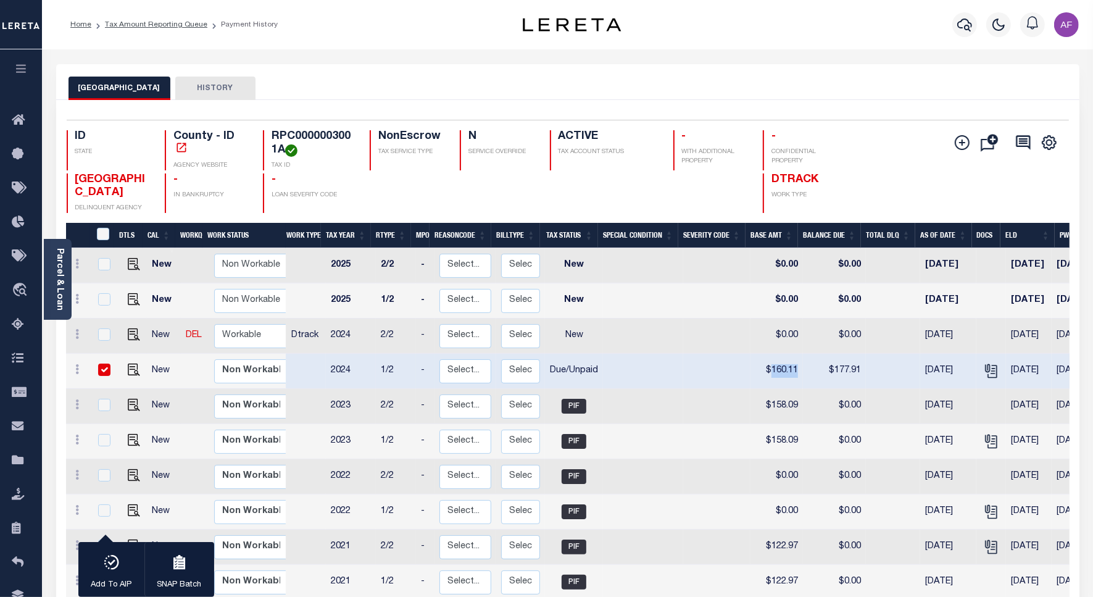
click at [777, 374] on td "$160.11" at bounding box center [777, 371] width 52 height 35
checkbox input "false"
copy td "160.11"
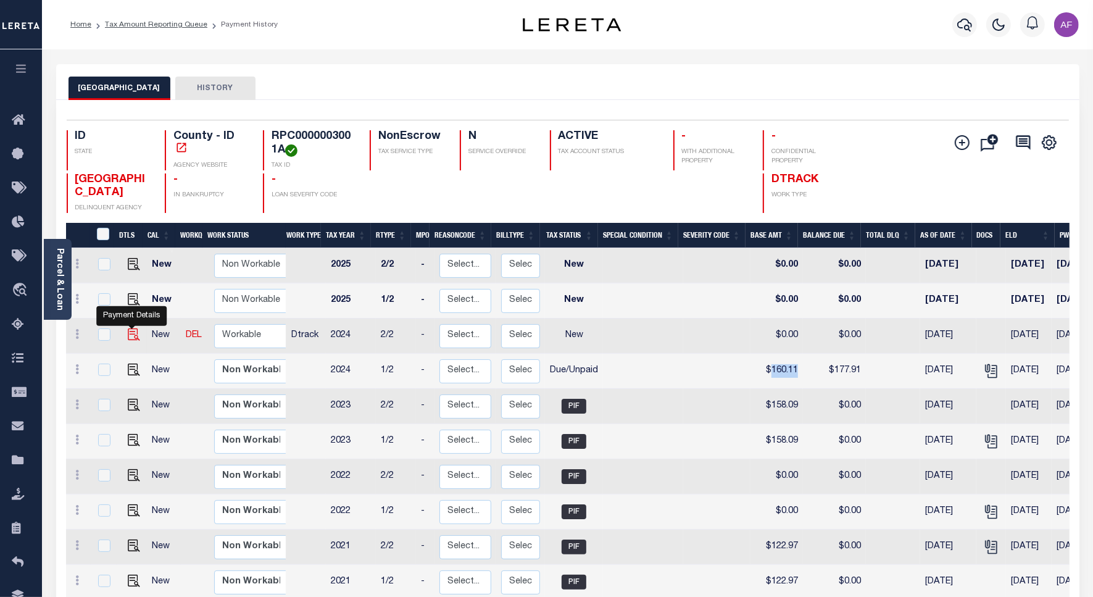
click at [128, 335] on img "" at bounding box center [134, 334] width 12 height 12
checkbox input "true"
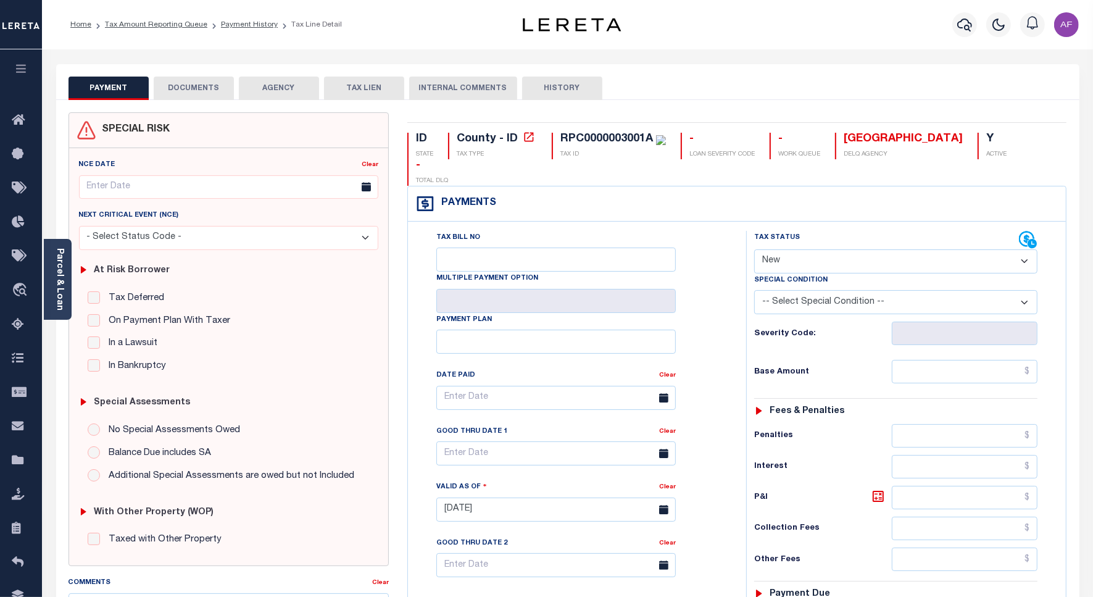
click at [798, 249] on select "- Select Status Code - Open Due/Unpaid Paid Incomplete No Tax Due Internal Refu…" at bounding box center [895, 261] width 283 height 24
select select "DUE"
click at [754, 249] on select "- Select Status Code - Open Due/Unpaid Paid Incomplete No Tax Due Internal Refu…" at bounding box center [895, 261] width 283 height 24
type input "[DATE]"
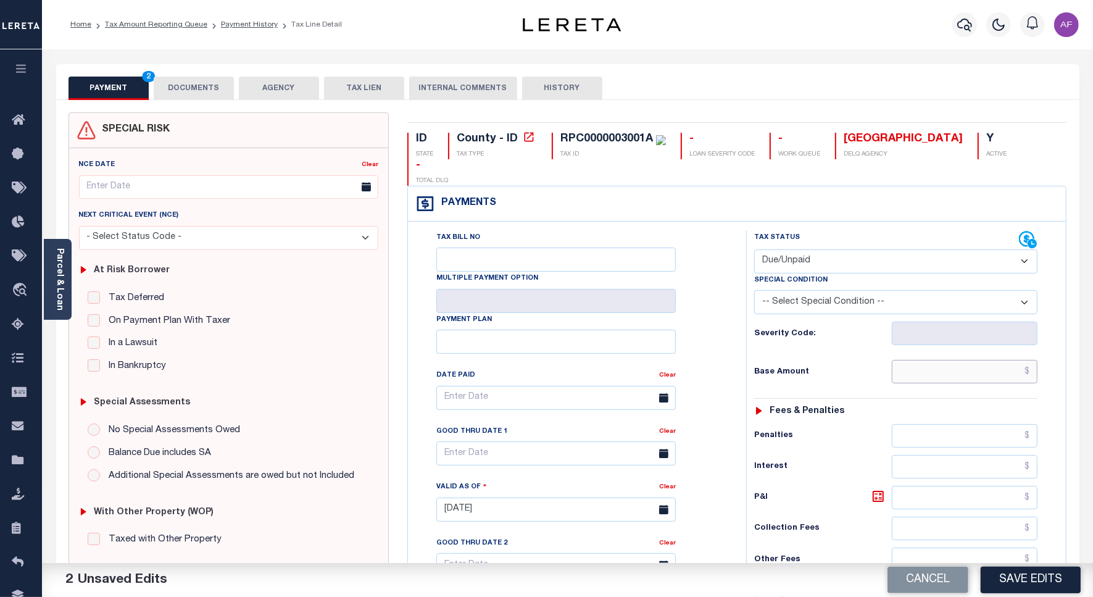
click at [989, 360] on input "text" at bounding box center [965, 371] width 146 height 23
paste input "160.11"
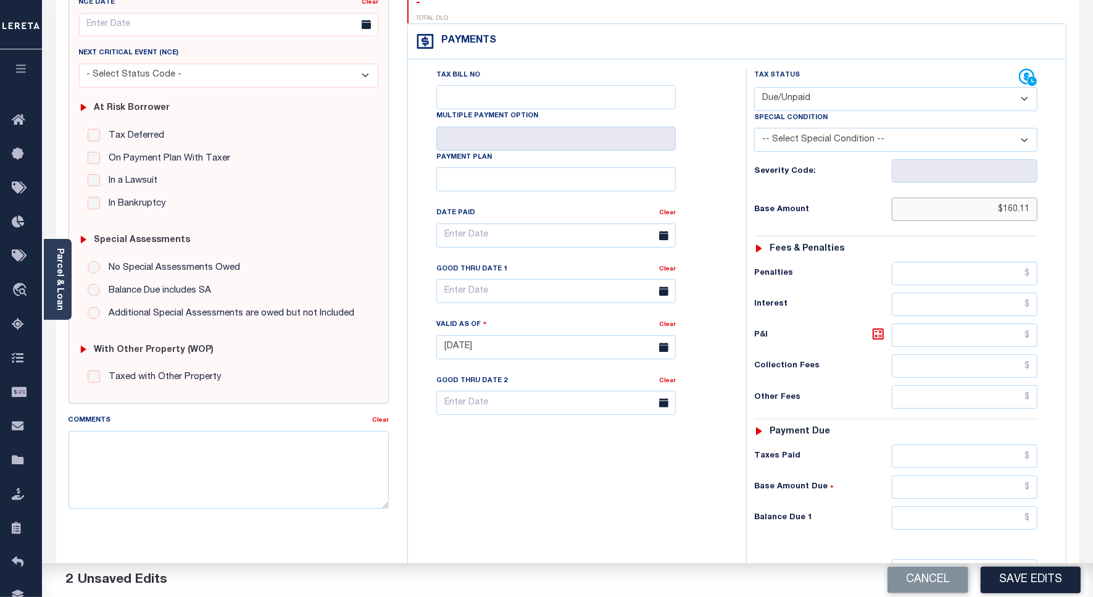
scroll to position [325, 0]
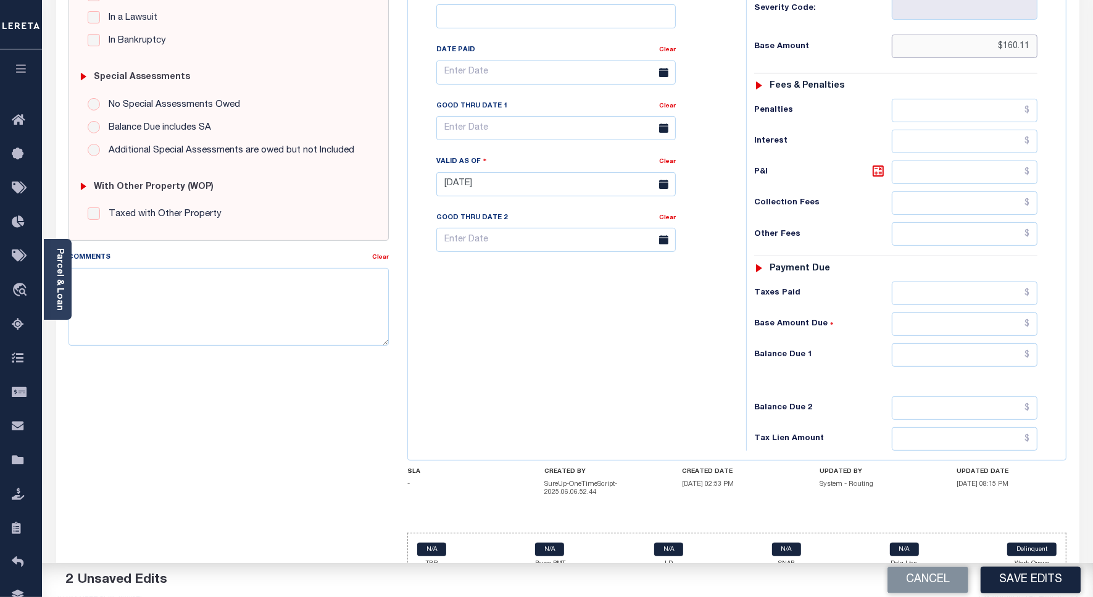
type input "$160.11"
drag, startPoint x: 1002, startPoint y: 332, endPoint x: 1014, endPoint y: 322, distance: 15.3
click at [1002, 343] on input "text" at bounding box center [965, 354] width 146 height 23
type input "$177.91"
click at [879, 164] on icon at bounding box center [878, 171] width 15 height 15
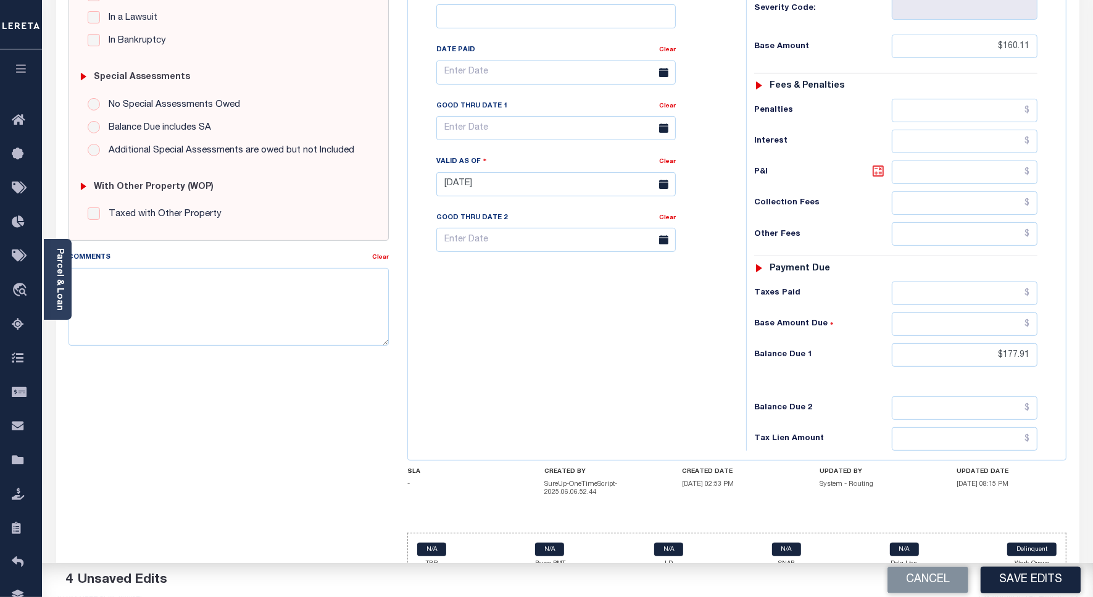
type input "$17.80"
click at [483, 116] on input "text" at bounding box center [556, 128] width 240 height 24
click at [501, 269] on span "30" at bounding box center [505, 271] width 24 height 24
type input "[DATE]"
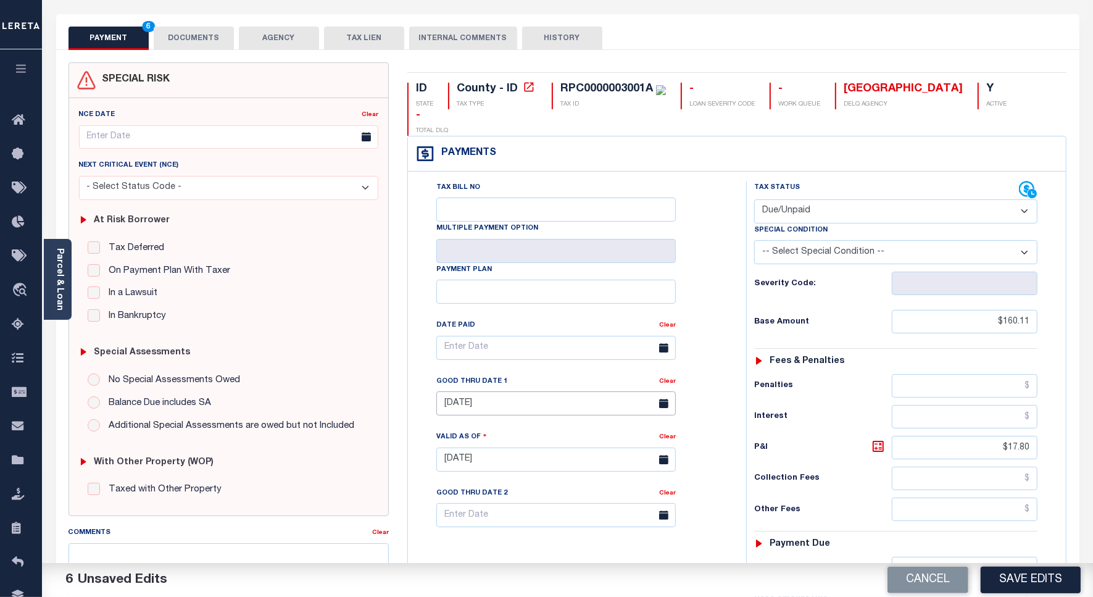
scroll to position [0, 0]
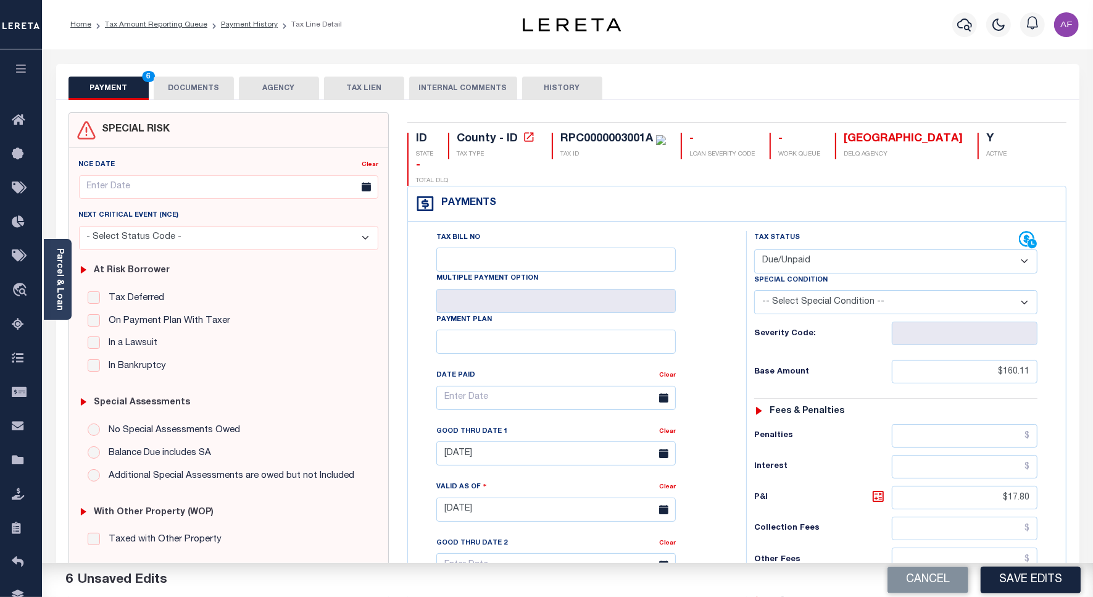
click at [202, 82] on button "DOCUMENTS" at bounding box center [194, 88] width 80 height 23
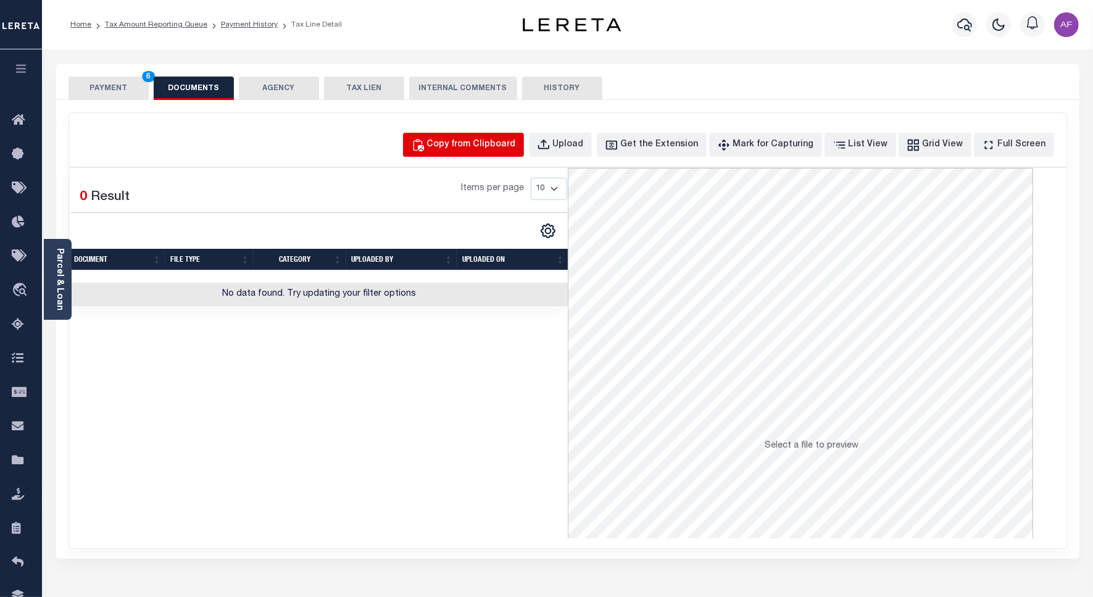
click at [495, 137] on button "Copy from Clipboard" at bounding box center [463, 145] width 121 height 24
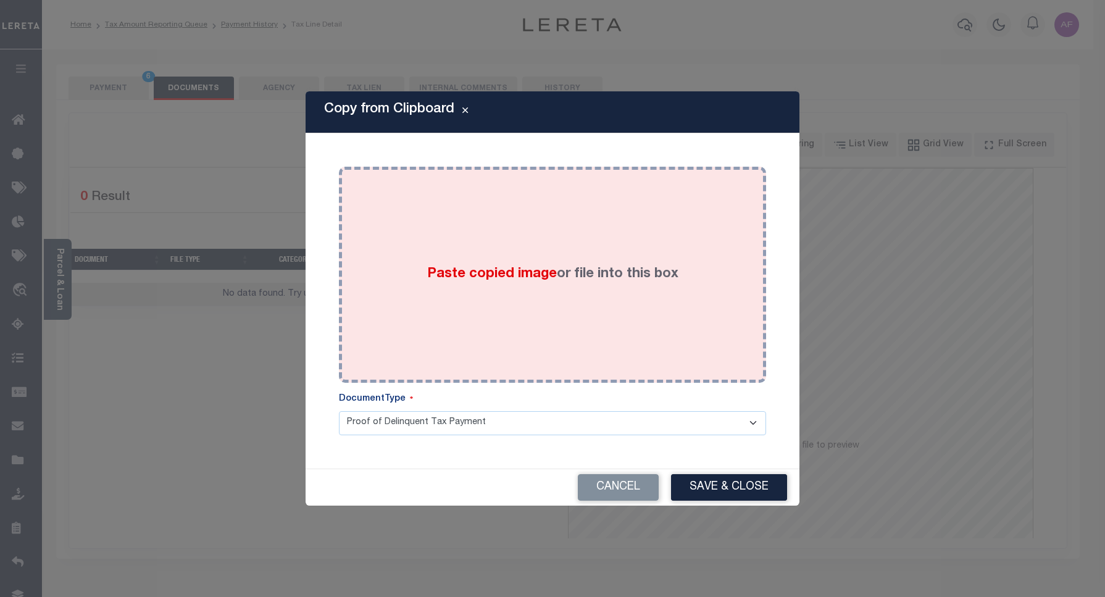
click at [538, 291] on div "Paste copied image or file into this box" at bounding box center [552, 275] width 409 height 198
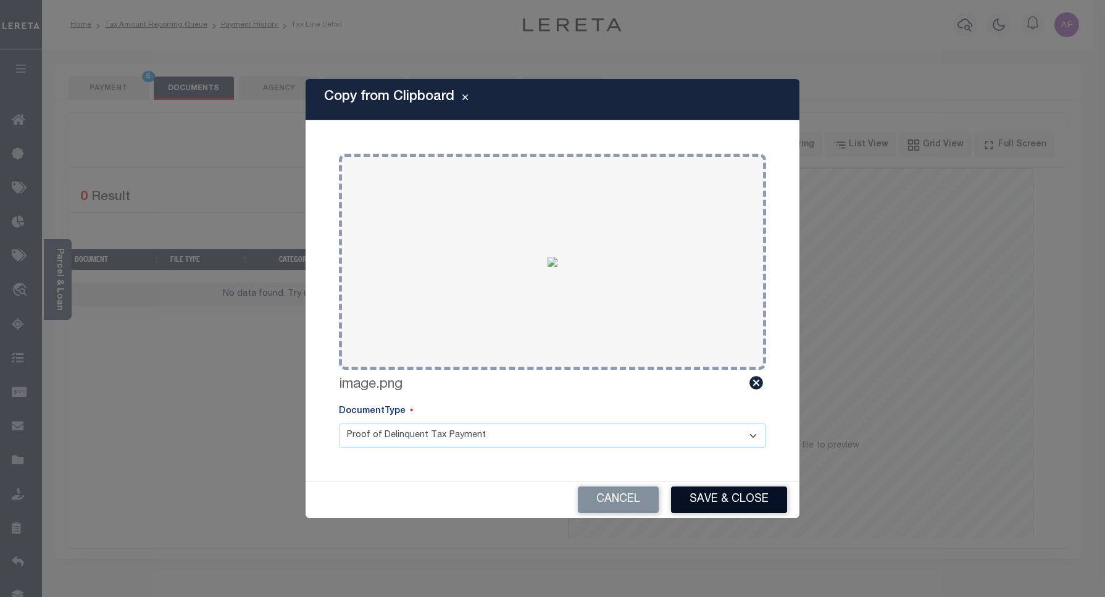
click at [745, 498] on button "Save & Close" at bounding box center [729, 499] width 116 height 27
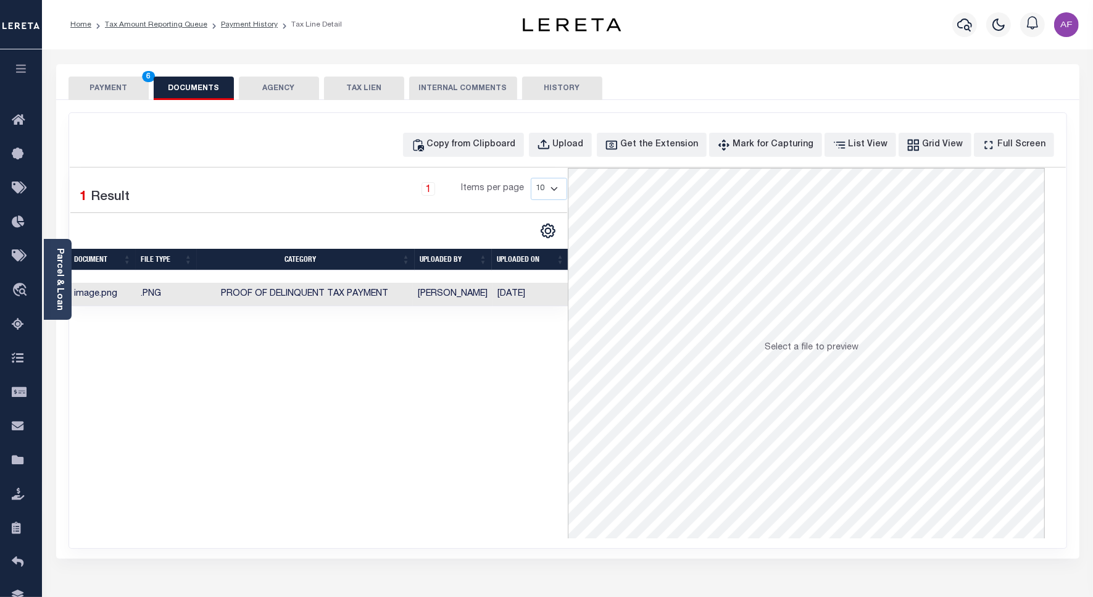
click at [106, 85] on button "PAYMENT 6" at bounding box center [109, 88] width 80 height 23
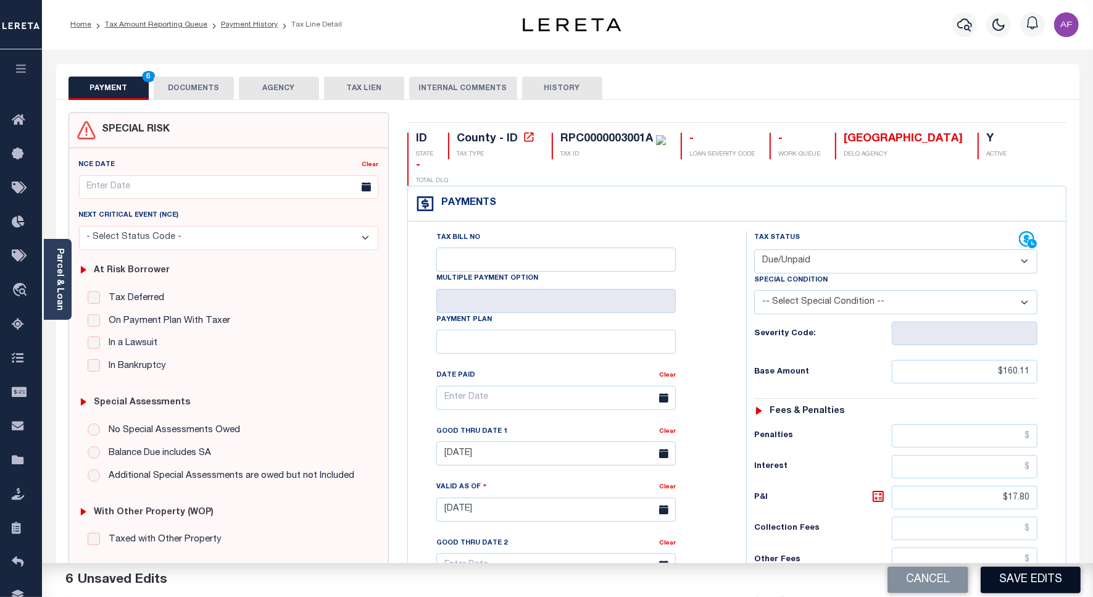
click at [995, 578] on button "Save Edits" at bounding box center [1031, 580] width 100 height 27
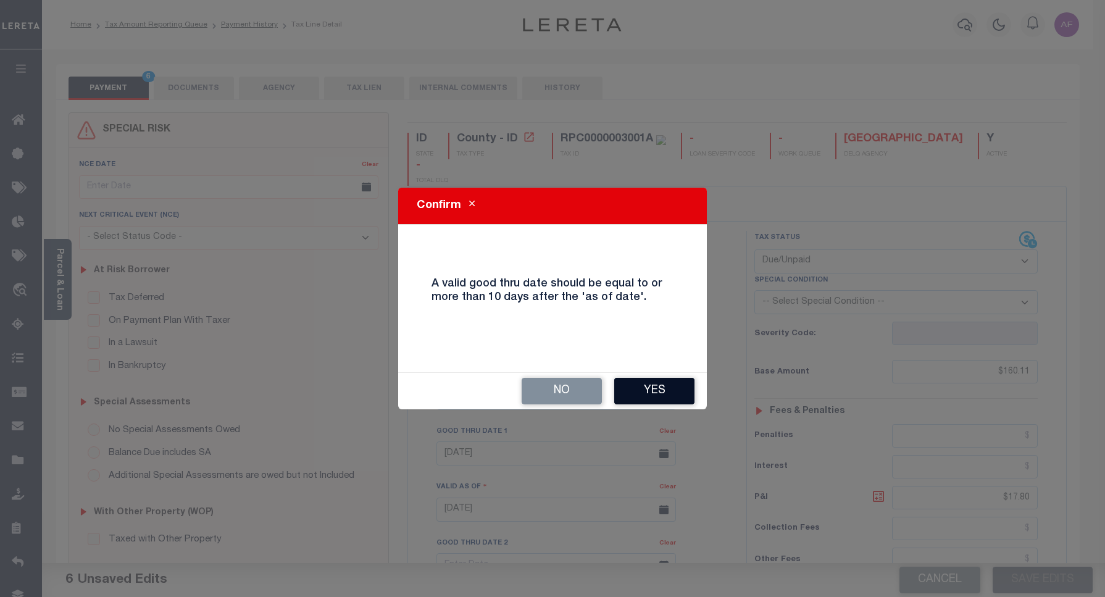
click at [678, 384] on button "Yes" at bounding box center [654, 391] width 80 height 27
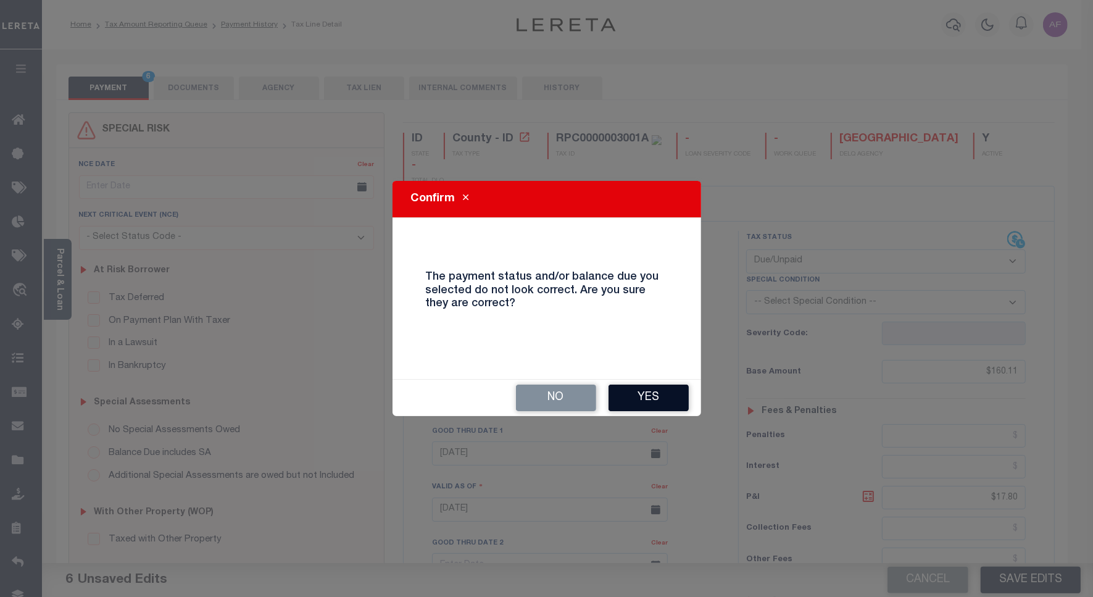
click at [646, 403] on button "Yes" at bounding box center [649, 398] width 80 height 27
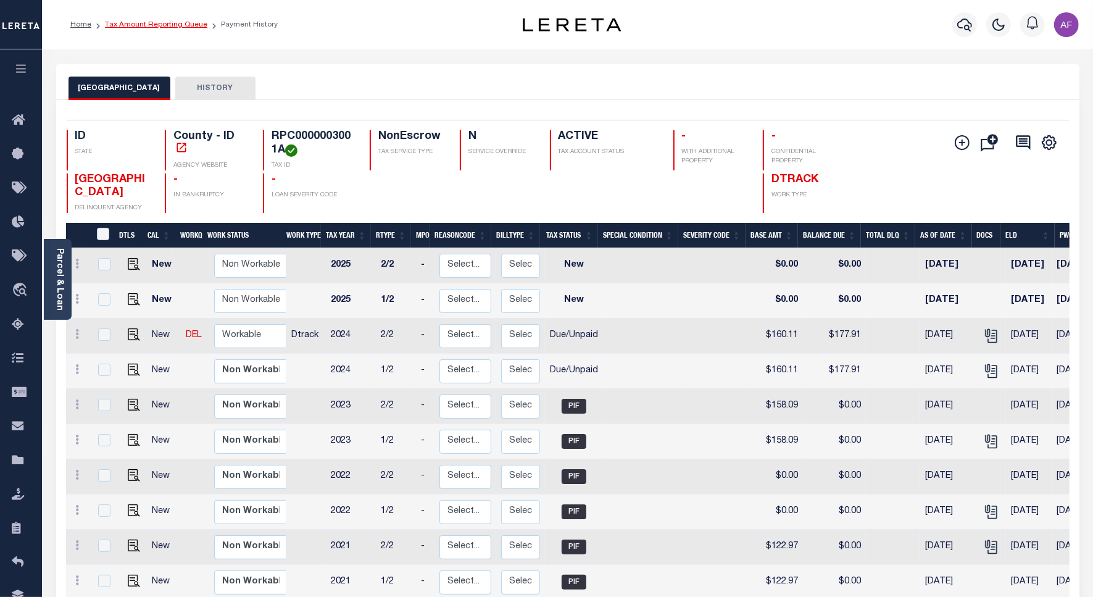
click at [164, 23] on link "Tax Amount Reporting Queue" at bounding box center [156, 24] width 102 height 7
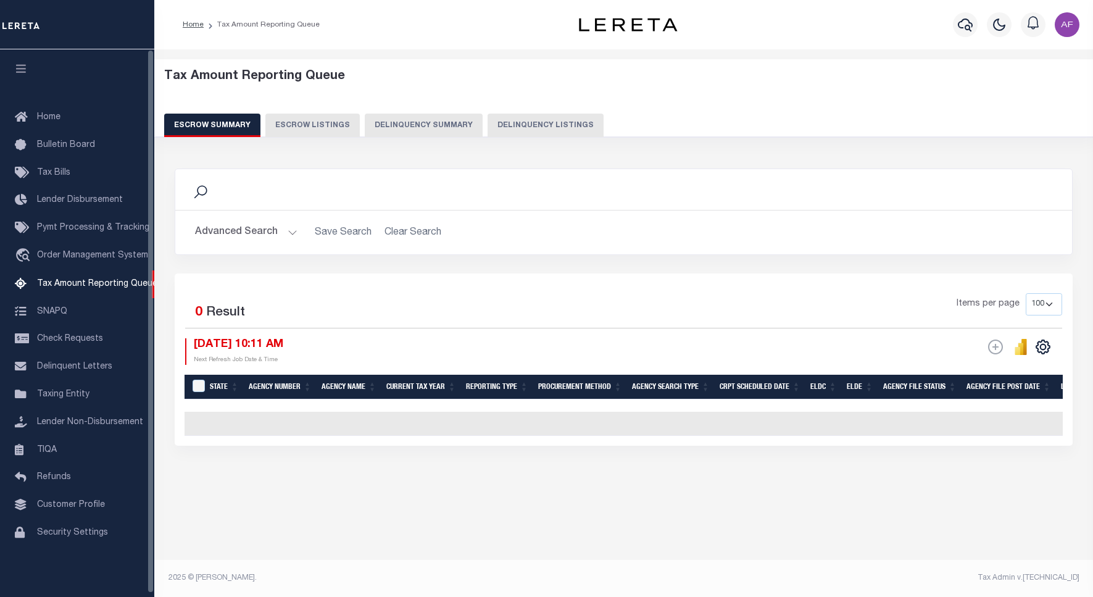
select select "100"
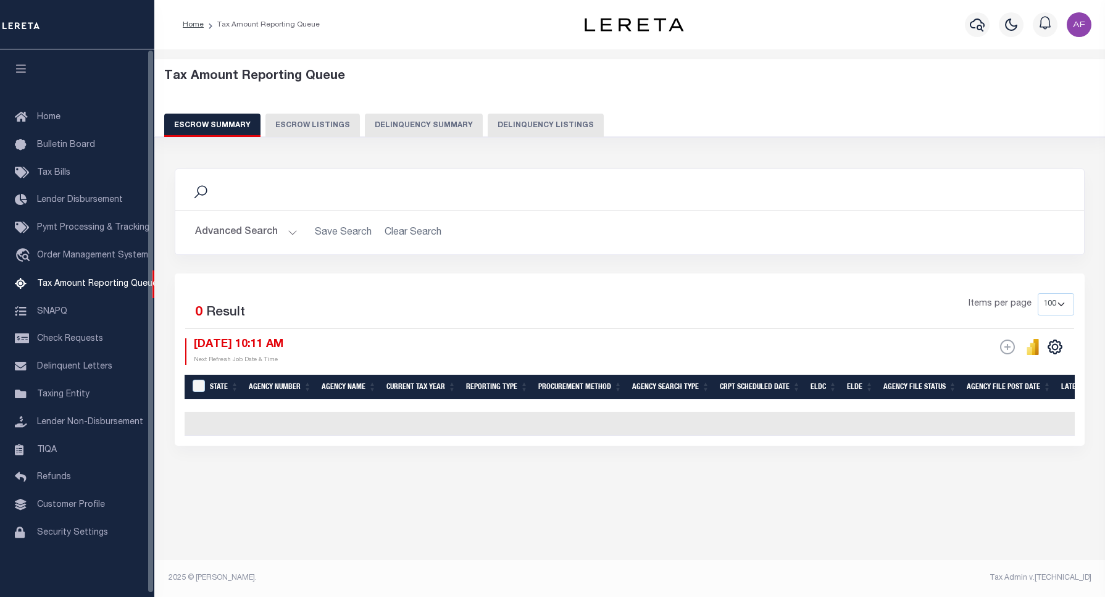
click at [528, 127] on button "Delinquency Listings" at bounding box center [546, 125] width 116 height 23
select select "100"
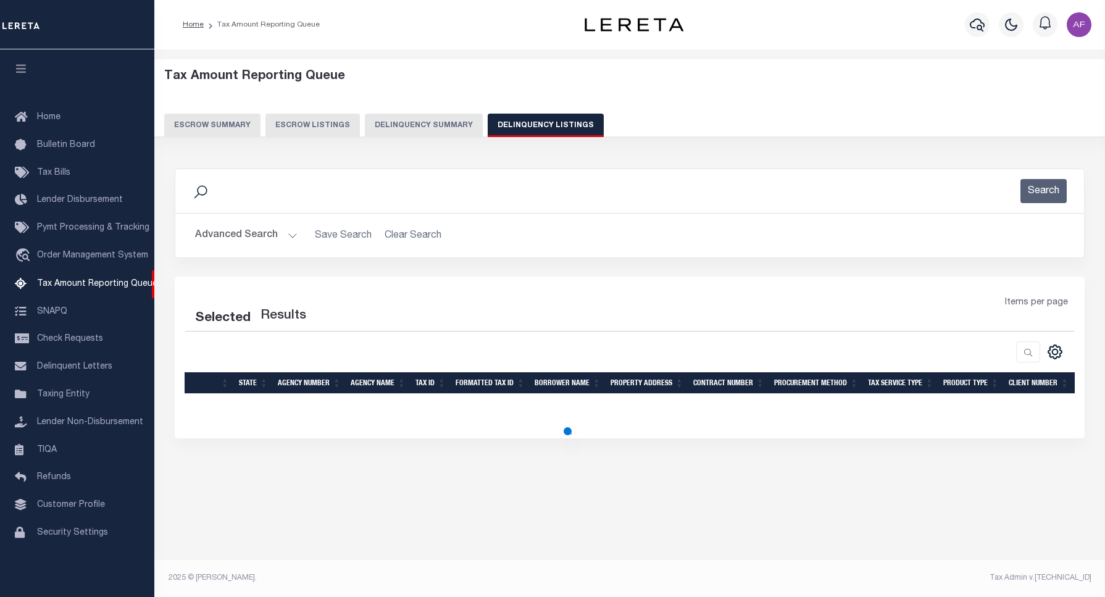
select select "100"
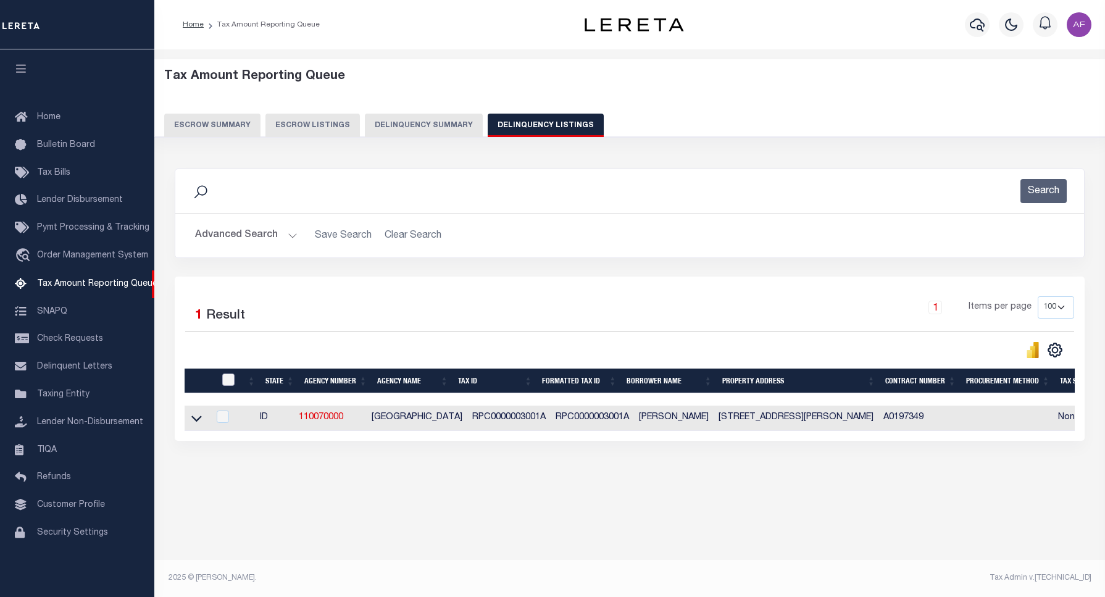
click at [233, 381] on input "checkbox" at bounding box center [228, 380] width 12 height 12
checkbox input "true"
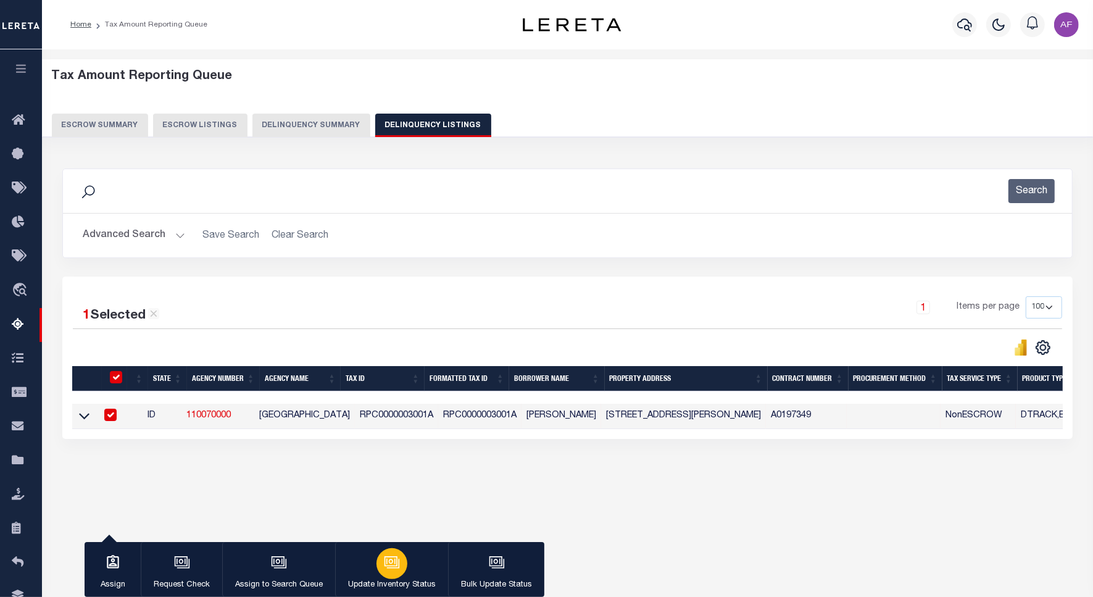
click at [384, 570] on icon "button" at bounding box center [392, 562] width 16 height 16
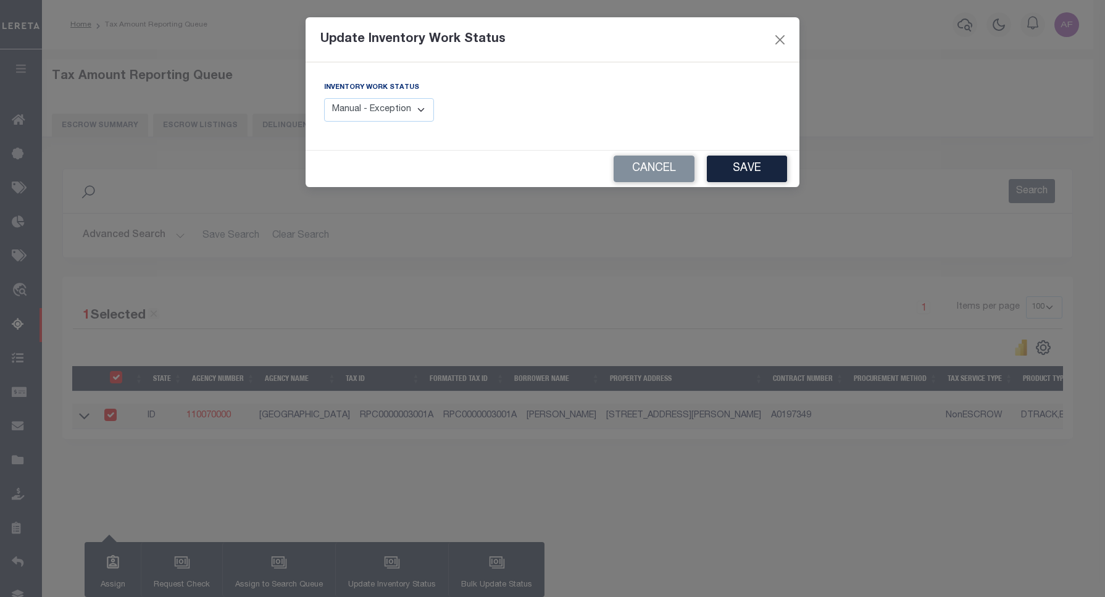
click at [386, 118] on select "Manual - Exception Pended - Awaiting Search Late Add Exception Completed" at bounding box center [379, 110] width 110 height 24
select select "4"
click at [324, 98] on select "Manual - Exception Pended - Awaiting Search Late Add Exception Completed" at bounding box center [379, 110] width 110 height 24
click at [718, 158] on button "Save" at bounding box center [747, 169] width 80 height 27
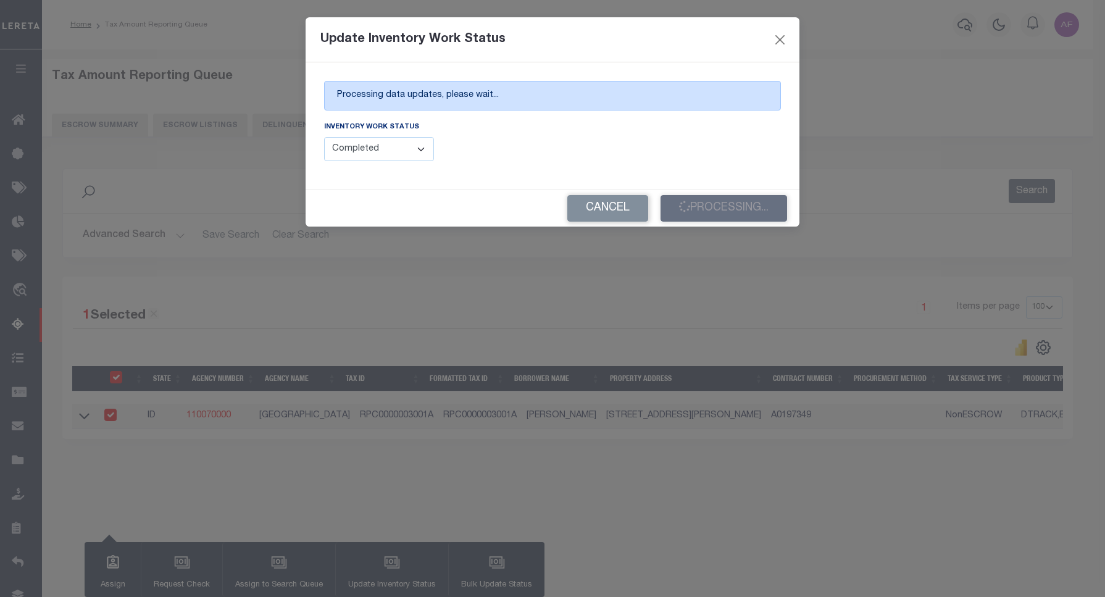
click at [754, 173] on div "Processing data updates, please wait... Inventory Work Status Manual - Exceptio…" at bounding box center [553, 125] width 494 height 127
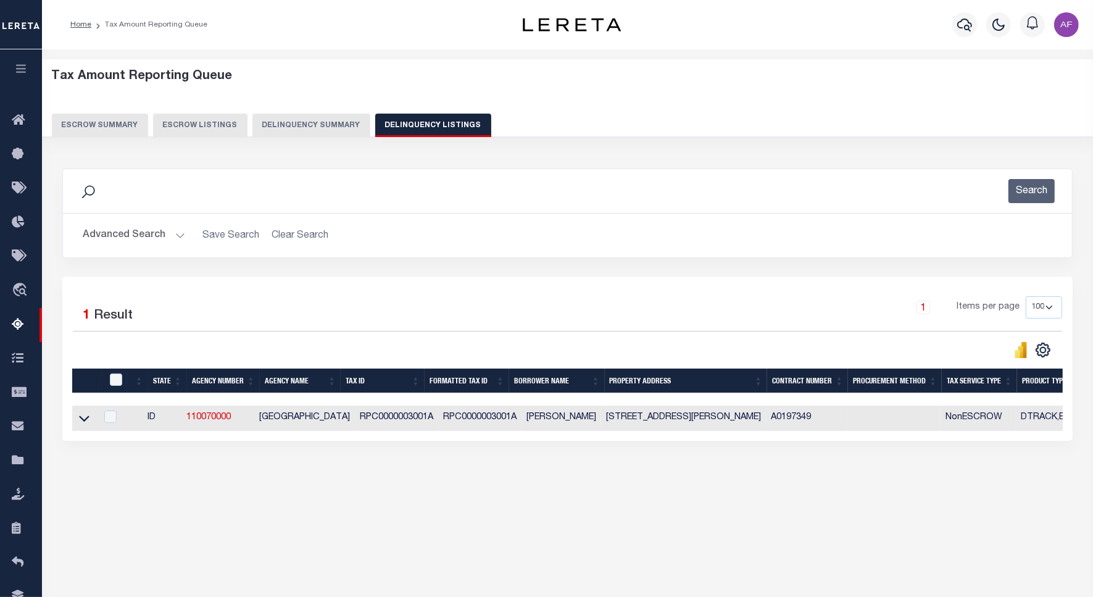
click at [116, 236] on button "Advanced Search" at bounding box center [134, 235] width 102 height 24
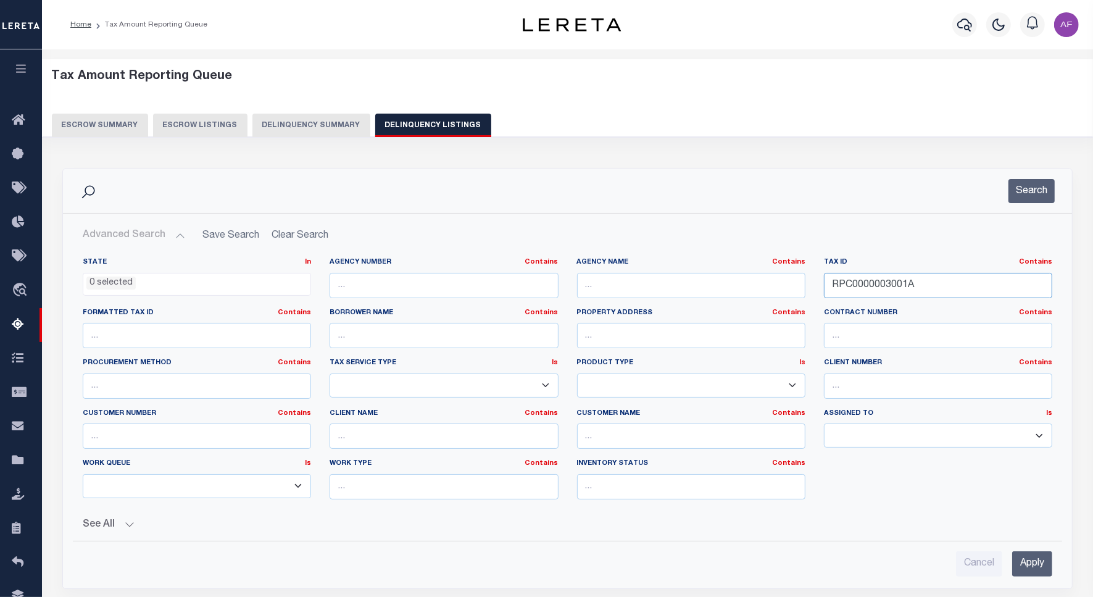
click at [886, 289] on input "RPC0000003001A" at bounding box center [938, 285] width 228 height 25
paste input "3120010010"
type input "RPC03120010010"
click at [1032, 194] on button "Search" at bounding box center [1032, 191] width 46 height 24
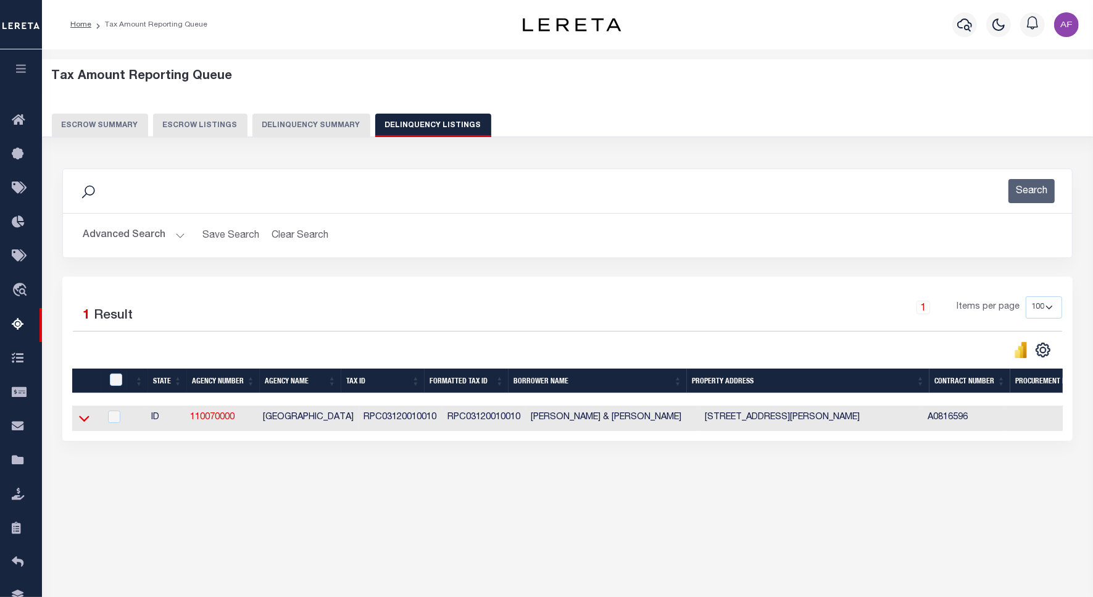
click at [88, 423] on icon at bounding box center [84, 418] width 10 height 13
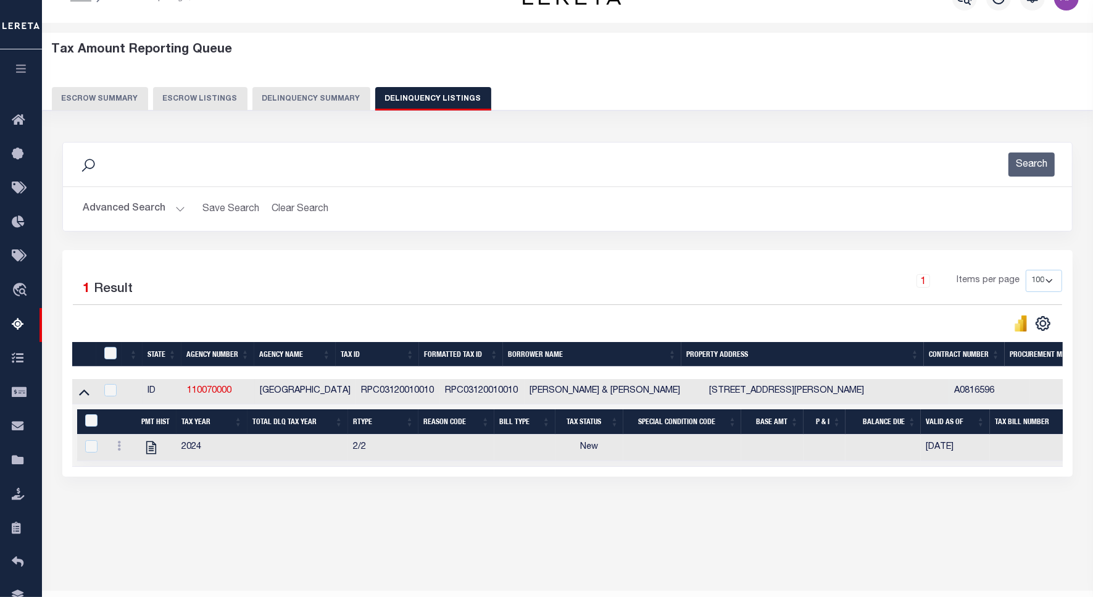
scroll to position [57, 0]
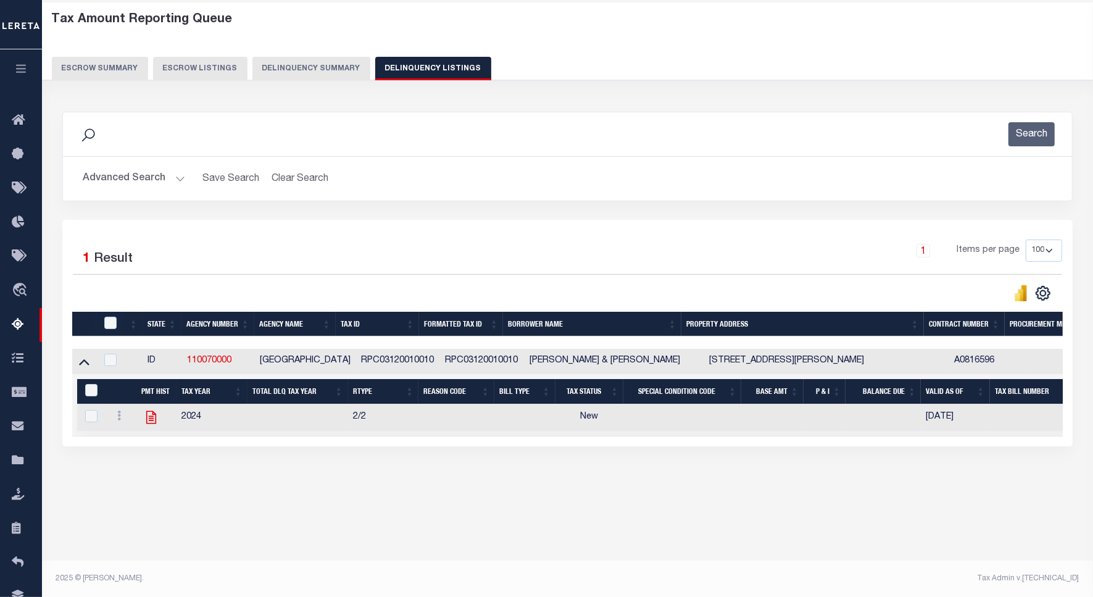
click at [151, 422] on icon "" at bounding box center [151, 417] width 16 height 16
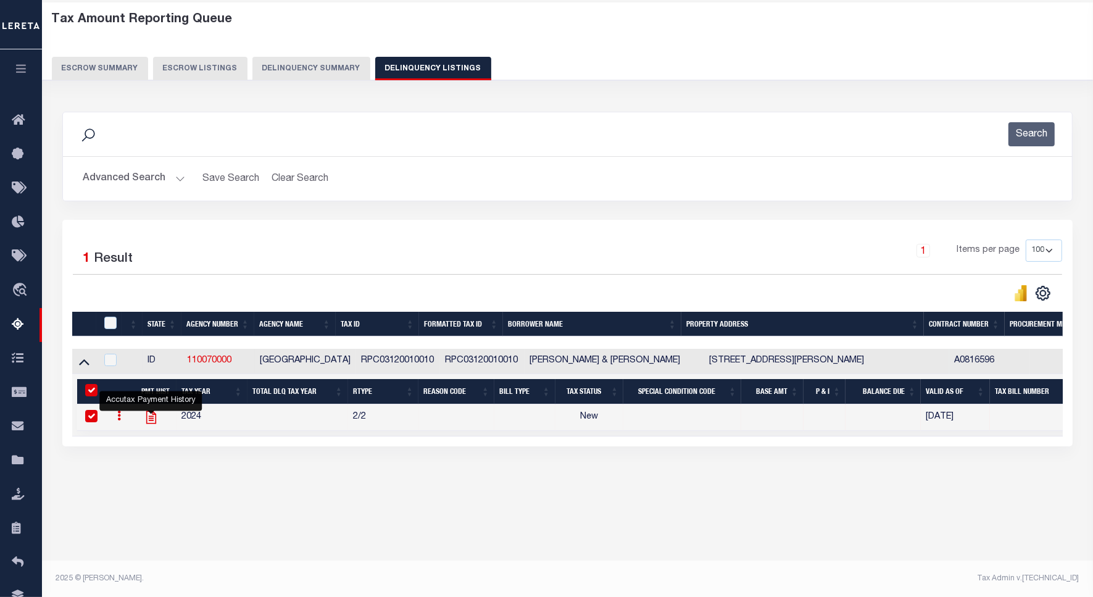
checkbox input "true"
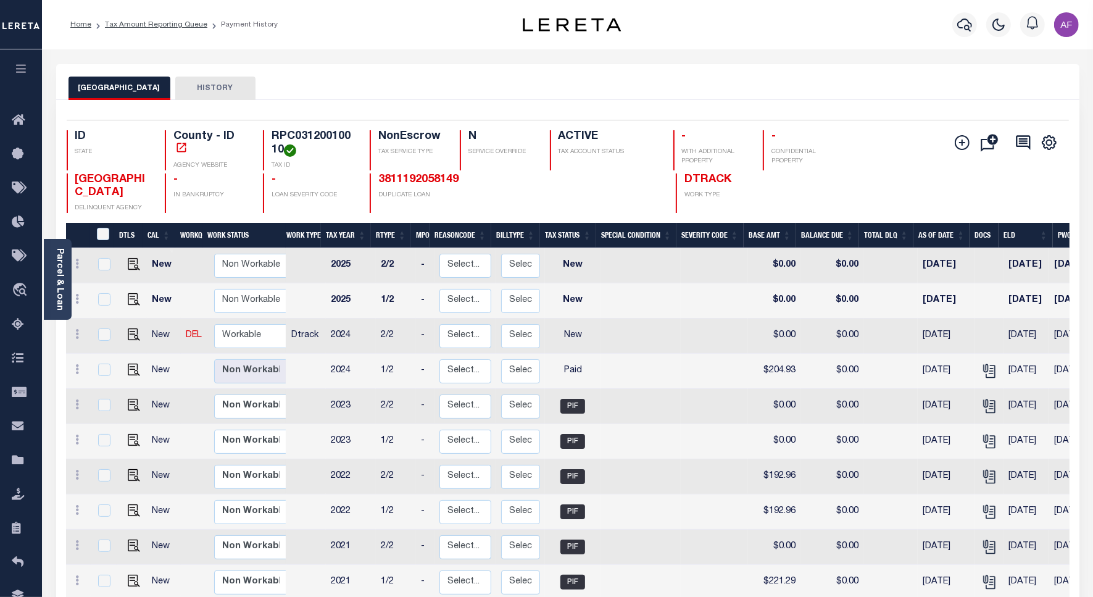
click at [133, 330] on td at bounding box center [132, 336] width 30 height 35
checkbox input "true"
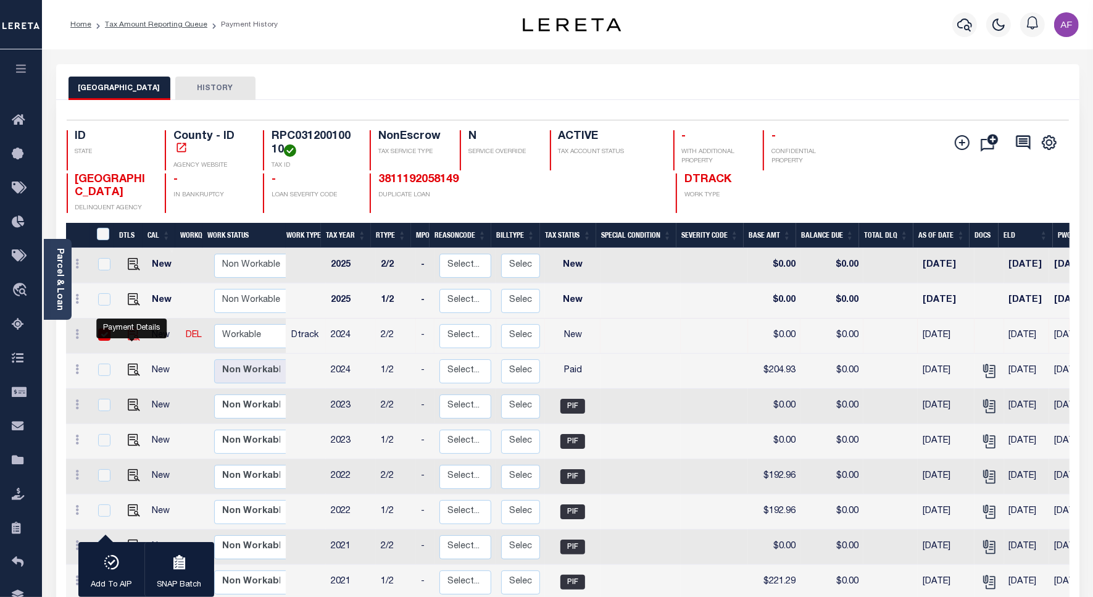
click at [133, 335] on img "" at bounding box center [134, 334] width 12 height 12
checkbox input "false"
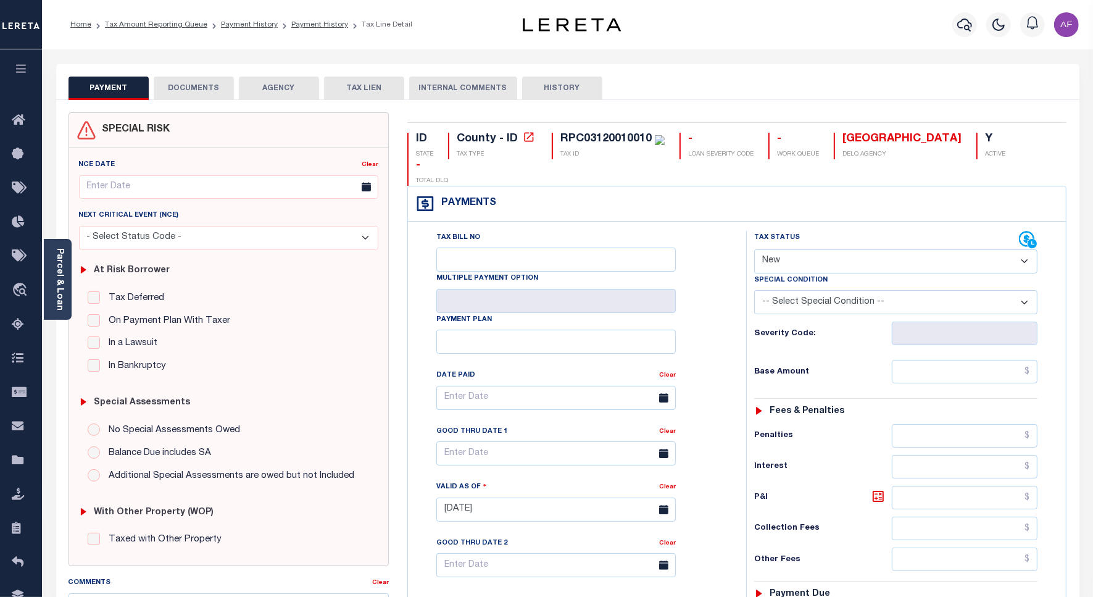
click at [783, 249] on select "- Select Status Code - Open Due/Unpaid Paid Incomplete No Tax Due Internal Refu…" at bounding box center [895, 261] width 283 height 24
select select "PYD"
click at [754, 249] on select "- Select Status Code - Open Due/Unpaid Paid Incomplete No Tax Due Internal Refu…" at bounding box center [895, 261] width 283 height 24
type input "[DATE]"
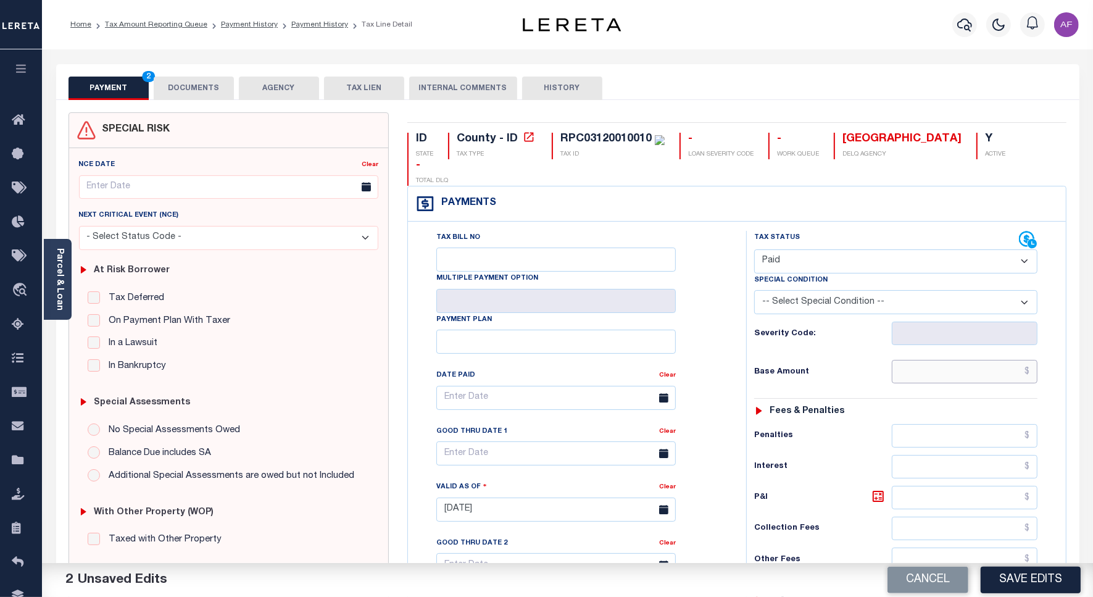
drag, startPoint x: 991, startPoint y: 351, endPoint x: 992, endPoint y: 343, distance: 8.0
click at [991, 360] on input "text" at bounding box center [965, 371] width 146 height 23
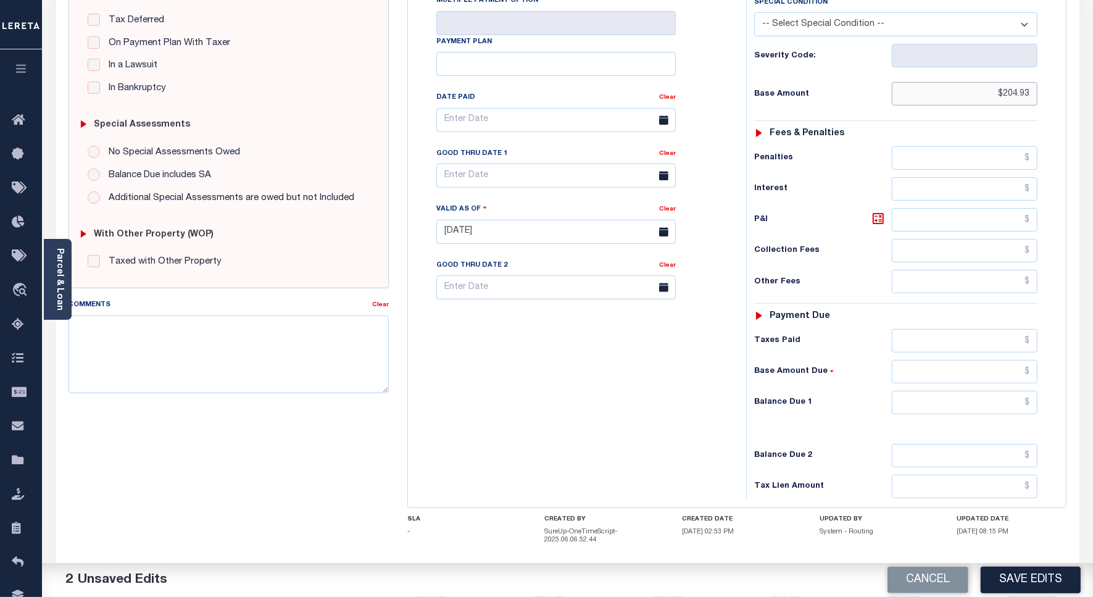
scroll to position [325, 0]
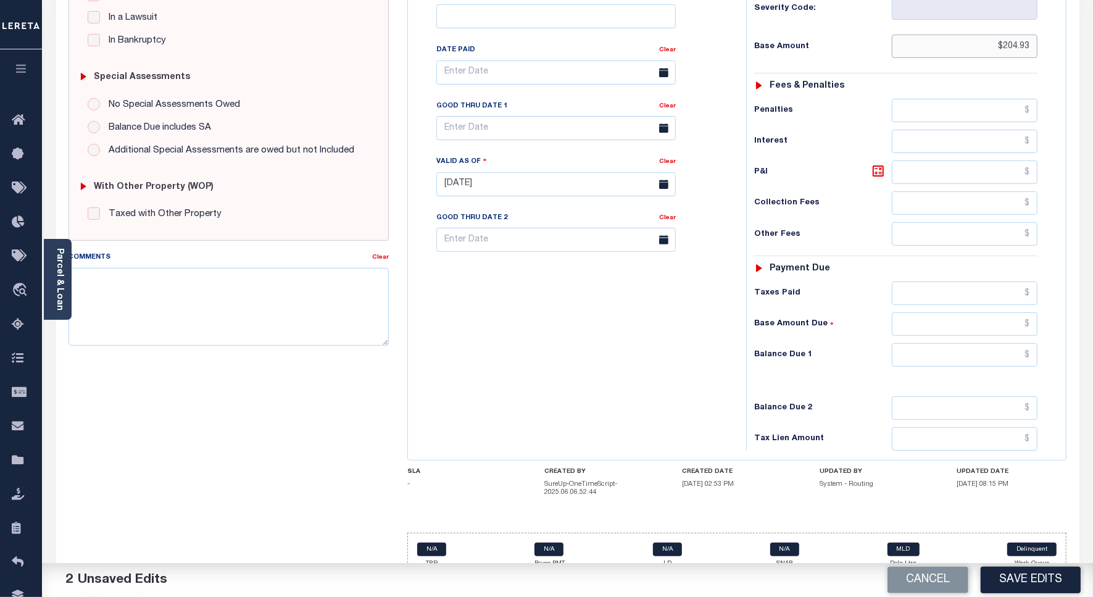
type input "$204.93"
click at [1005, 343] on input "text" at bounding box center [965, 354] width 146 height 23
type input "$0.00"
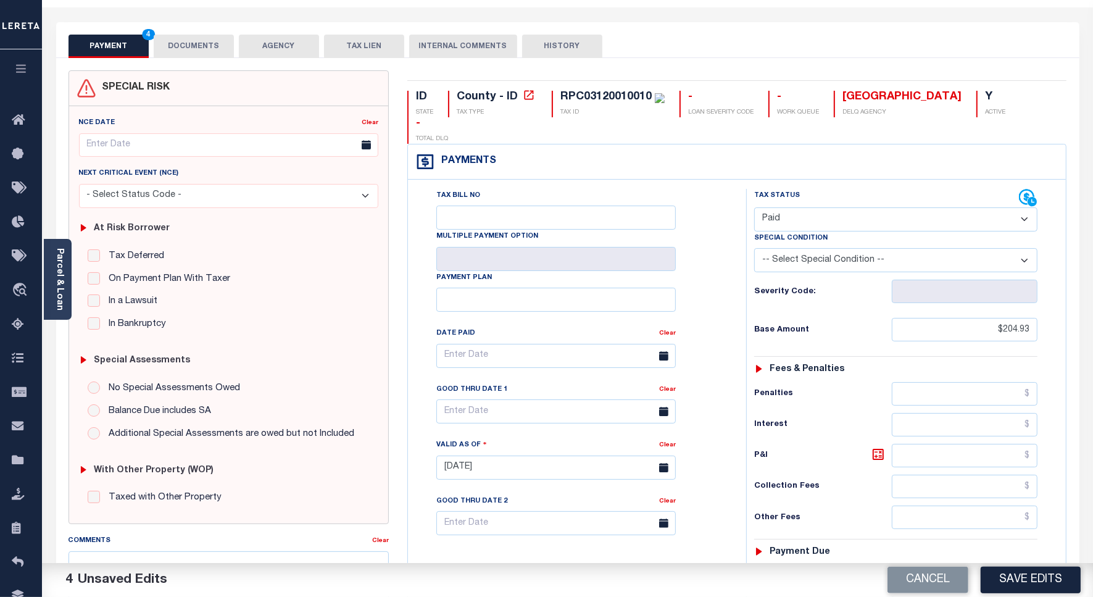
scroll to position [0, 0]
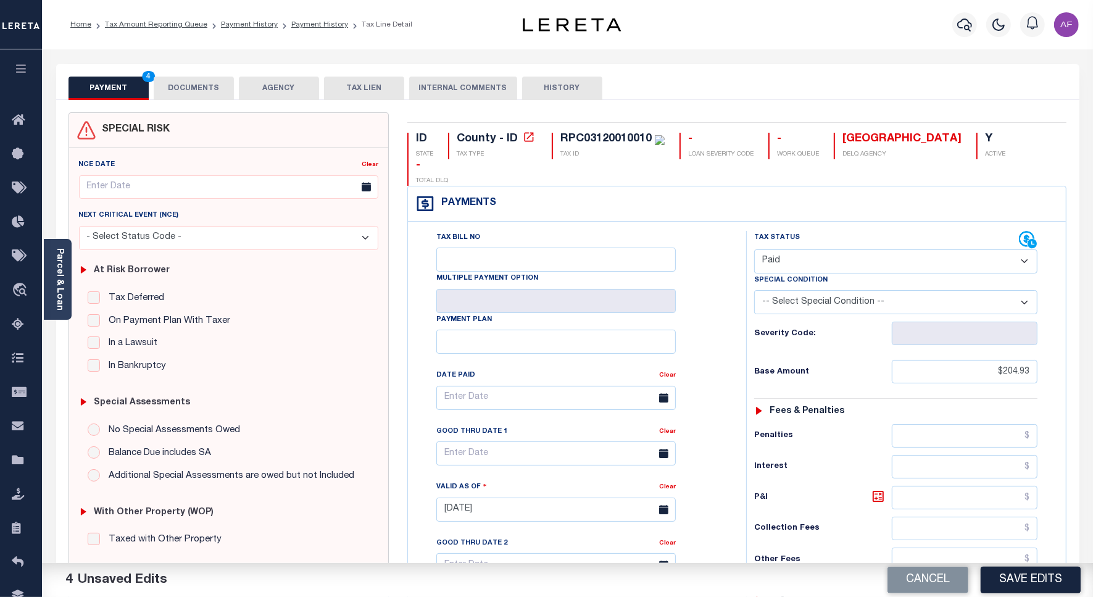
click at [190, 90] on button "DOCUMENTS" at bounding box center [194, 88] width 80 height 23
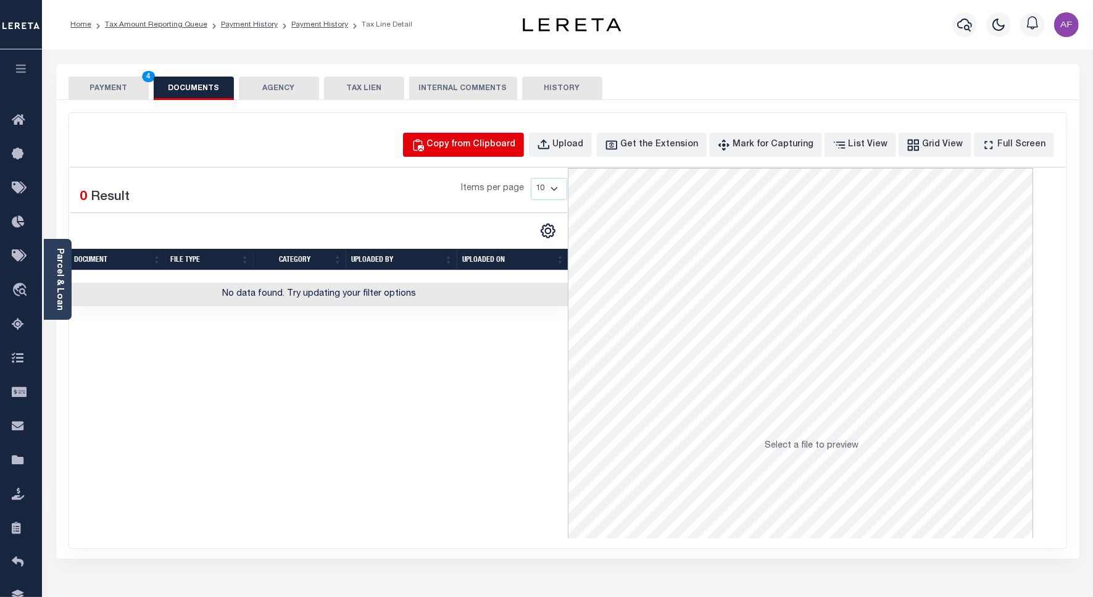
click at [485, 152] on button "Copy from Clipboard" at bounding box center [463, 145] width 121 height 24
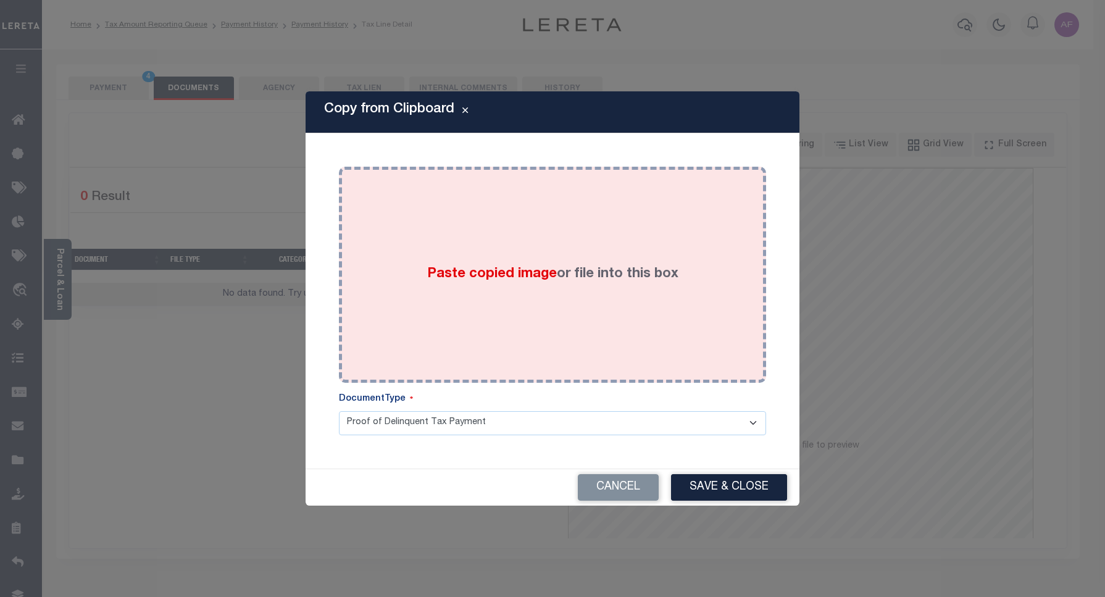
click at [531, 244] on div "Paste copied image or file into this box" at bounding box center [552, 275] width 409 height 198
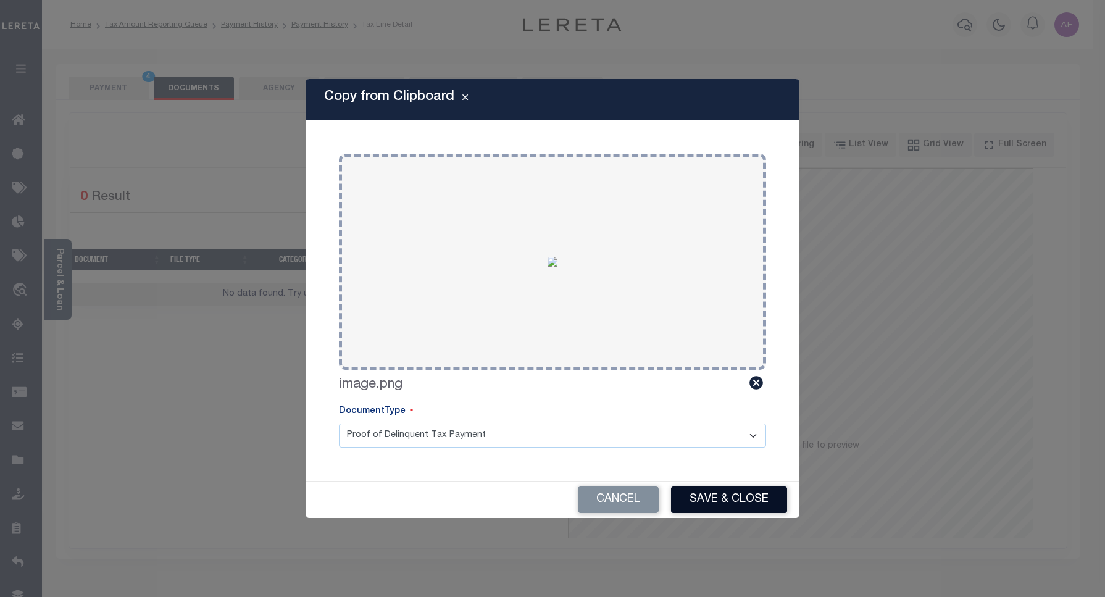
click at [704, 490] on button "Save & Close" at bounding box center [729, 499] width 116 height 27
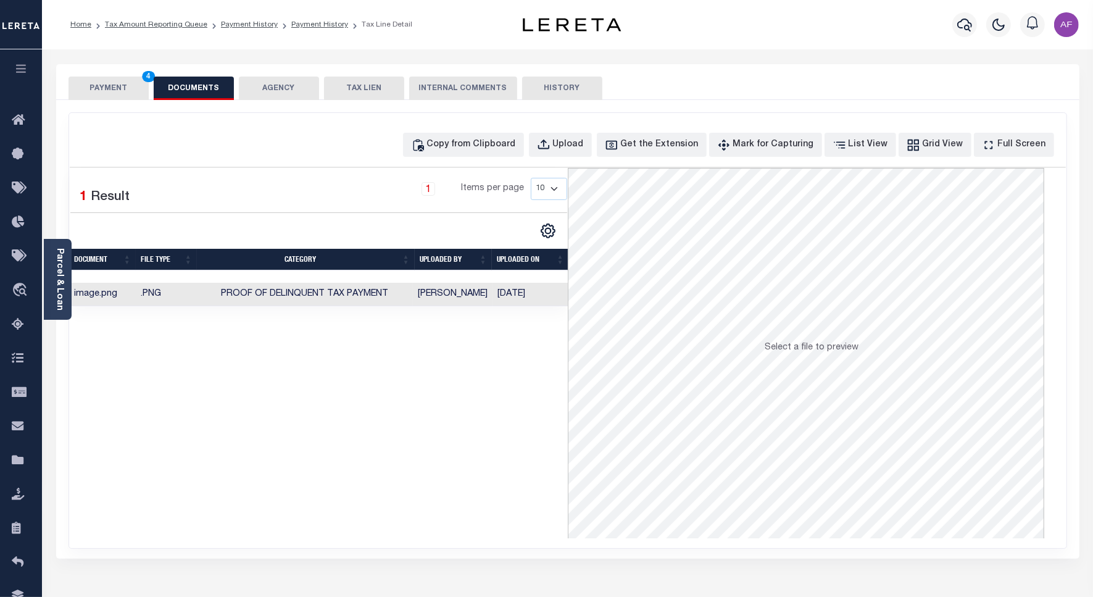
click at [94, 82] on button "PAYMENT 4" at bounding box center [109, 88] width 80 height 23
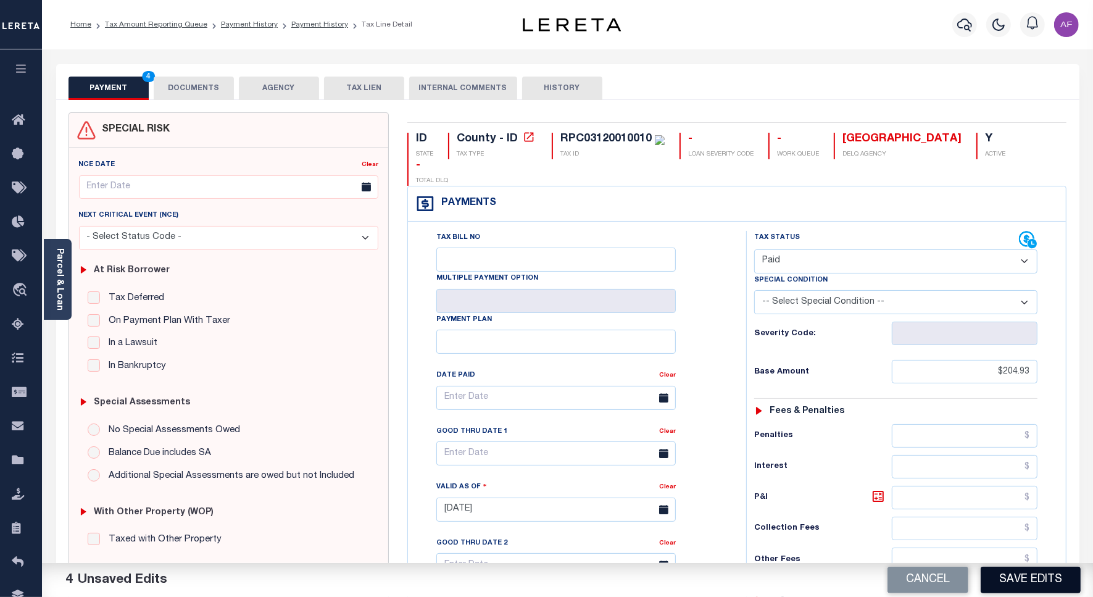
click at [1011, 568] on button "Save Edits" at bounding box center [1031, 580] width 100 height 27
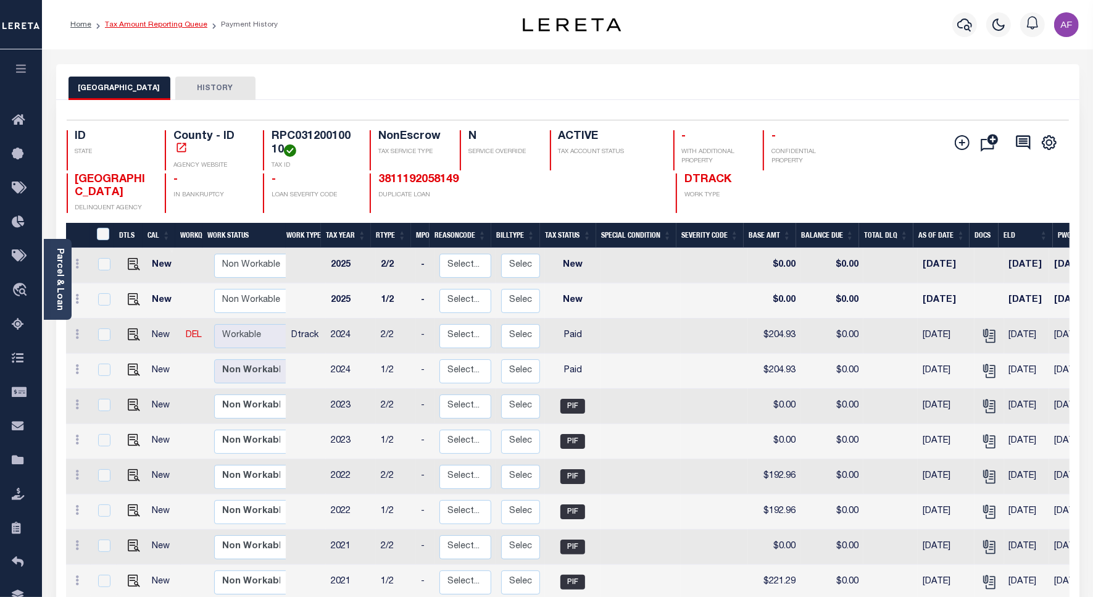
click at [144, 25] on link "Tax Amount Reporting Queue" at bounding box center [156, 24] width 102 height 7
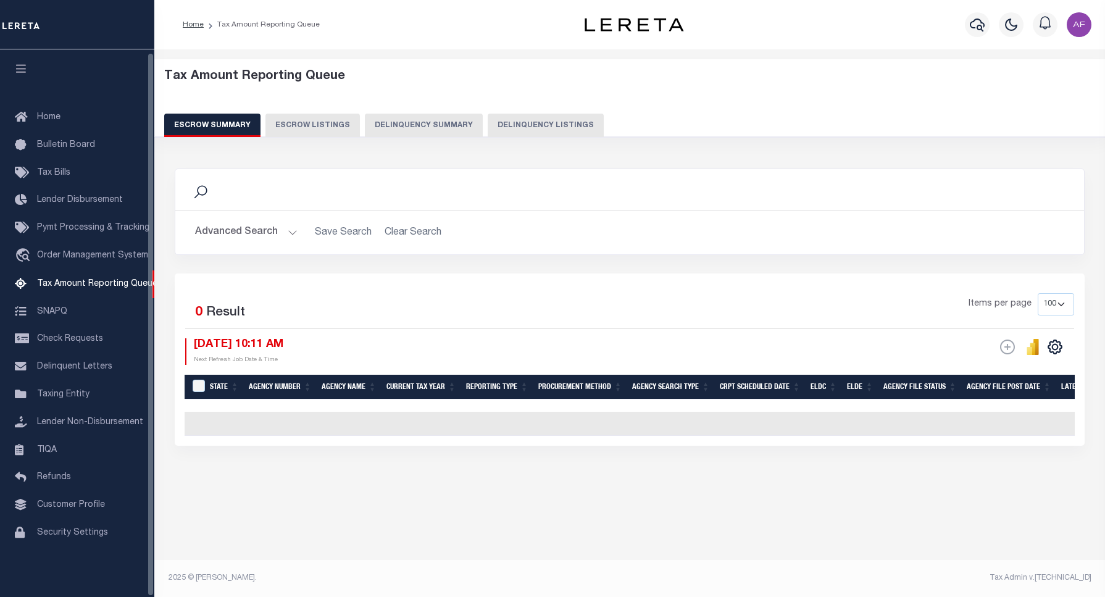
select select "100"
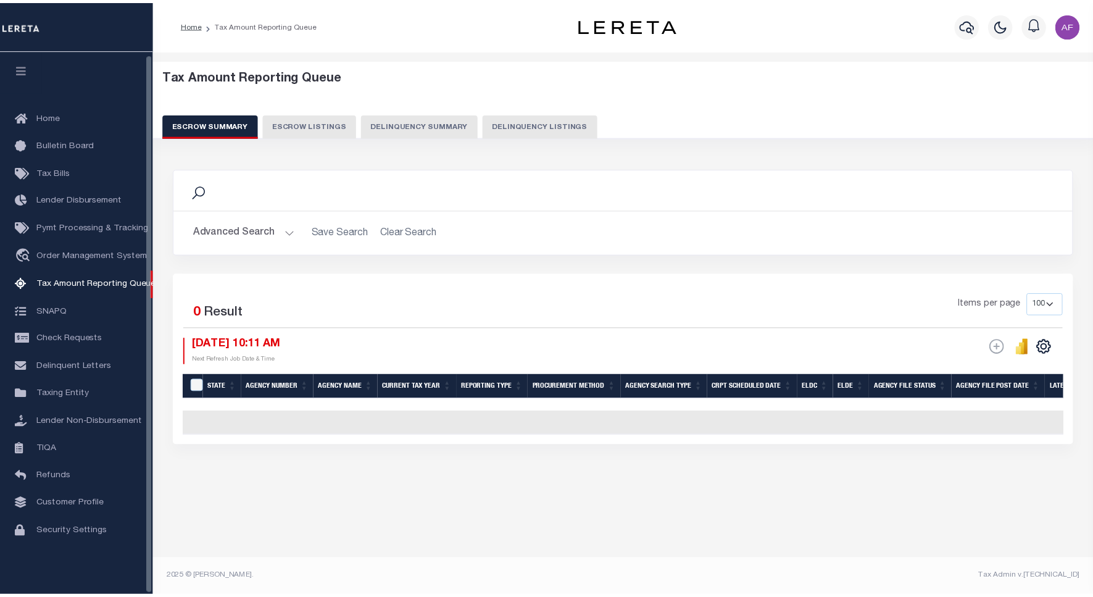
scroll to position [4, 0]
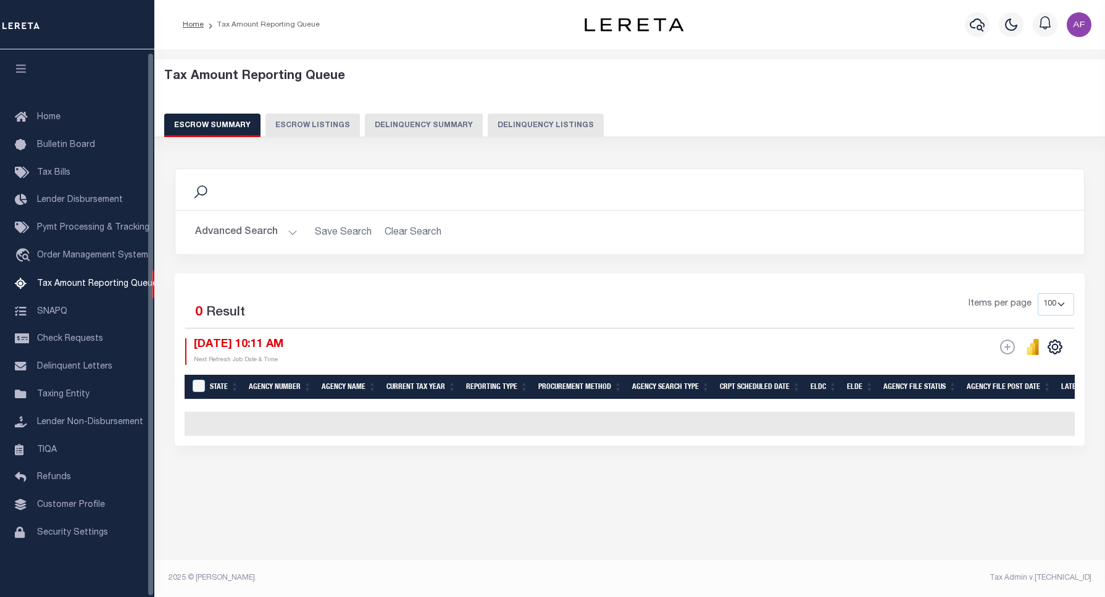
click at [525, 122] on button "Delinquency Listings" at bounding box center [546, 125] width 116 height 23
select select "100"
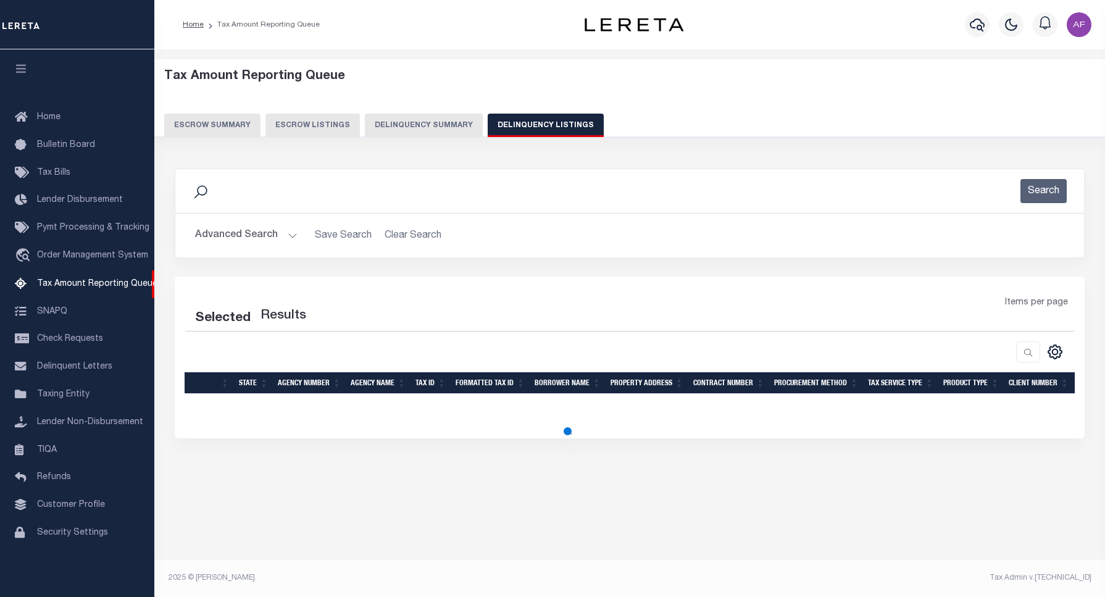
select select "100"
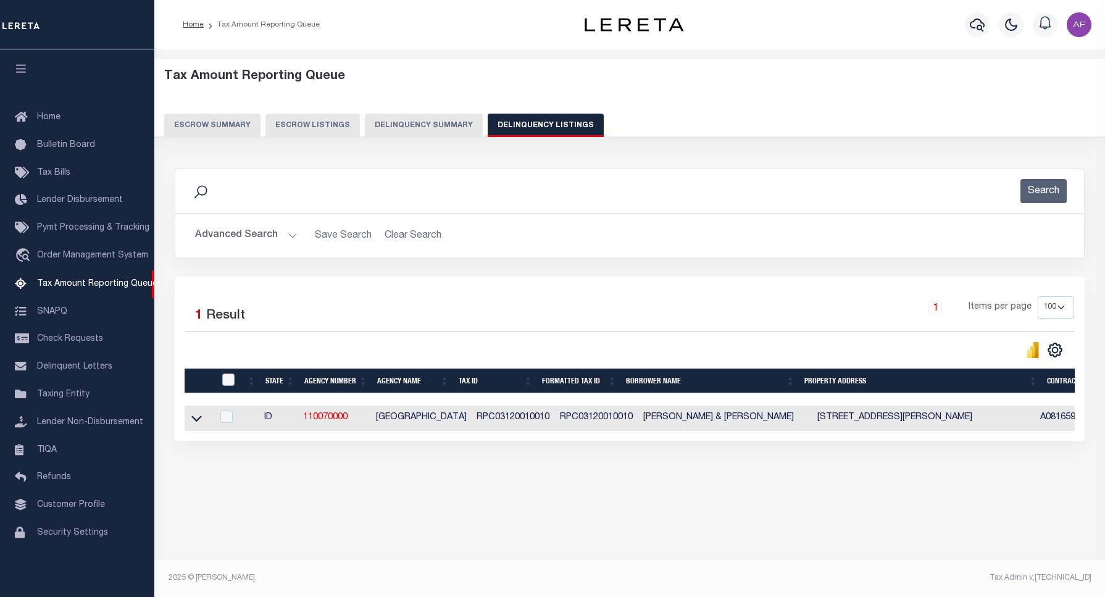
click at [225, 377] on input "checkbox" at bounding box center [228, 380] width 12 height 12
checkbox input "true"
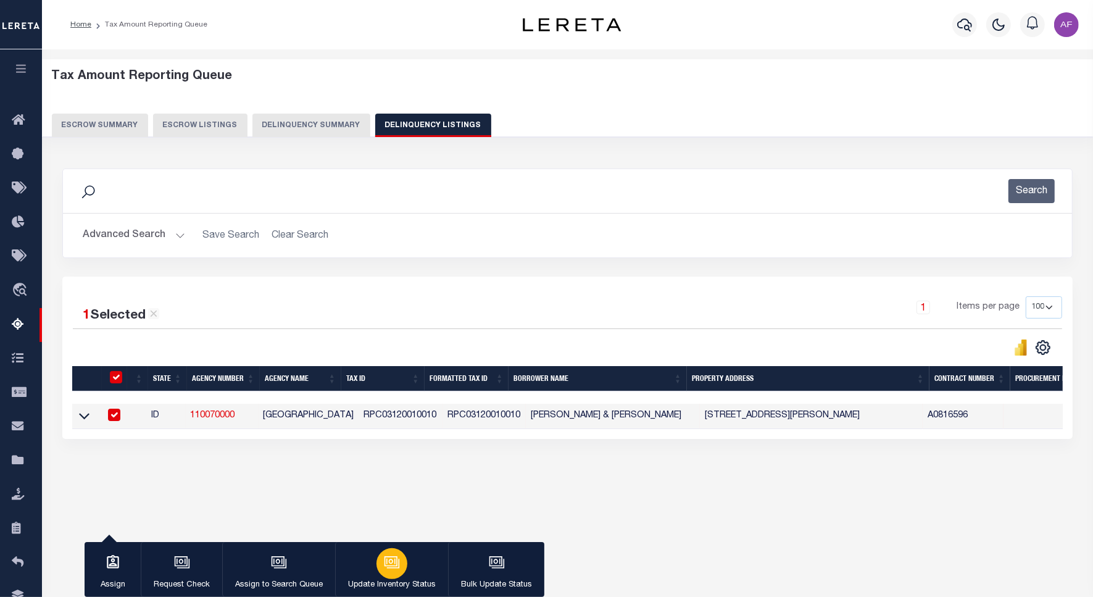
click at [402, 567] on div "button" at bounding box center [392, 563] width 31 height 31
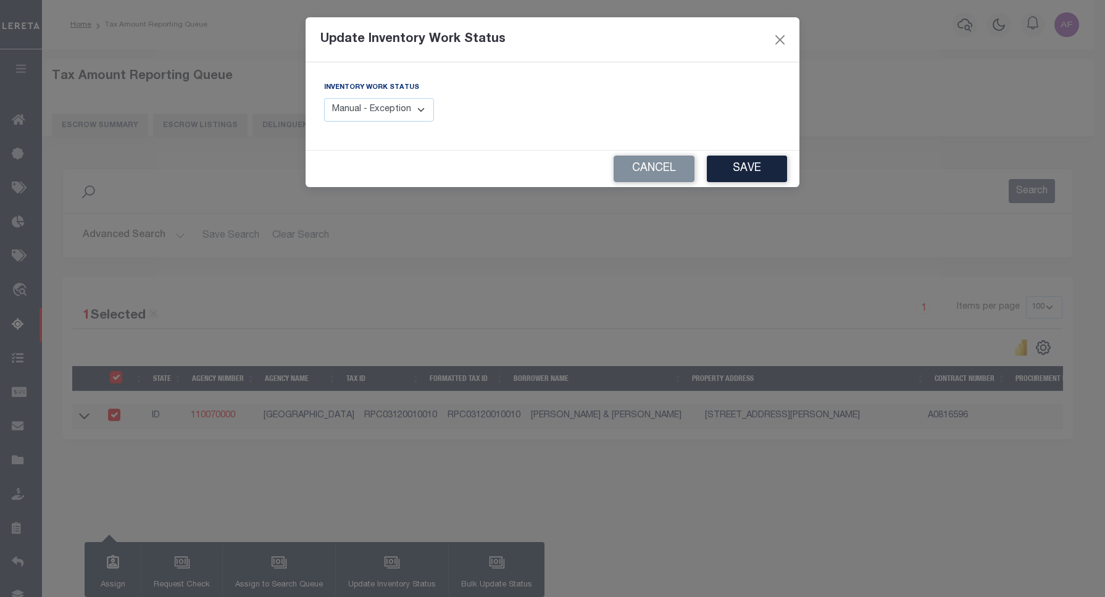
click at [391, 96] on div "Inventory Work Status Manual - Exception Pended - Awaiting Search Late Add Exce…" at bounding box center [379, 101] width 110 height 41
click at [390, 109] on select "Manual - Exception Pended - Awaiting Search Late Add Exception Completed" at bounding box center [379, 110] width 110 height 24
select select "4"
click at [324, 98] on select "Manual - Exception Pended - Awaiting Search Late Add Exception Completed" at bounding box center [379, 110] width 110 height 24
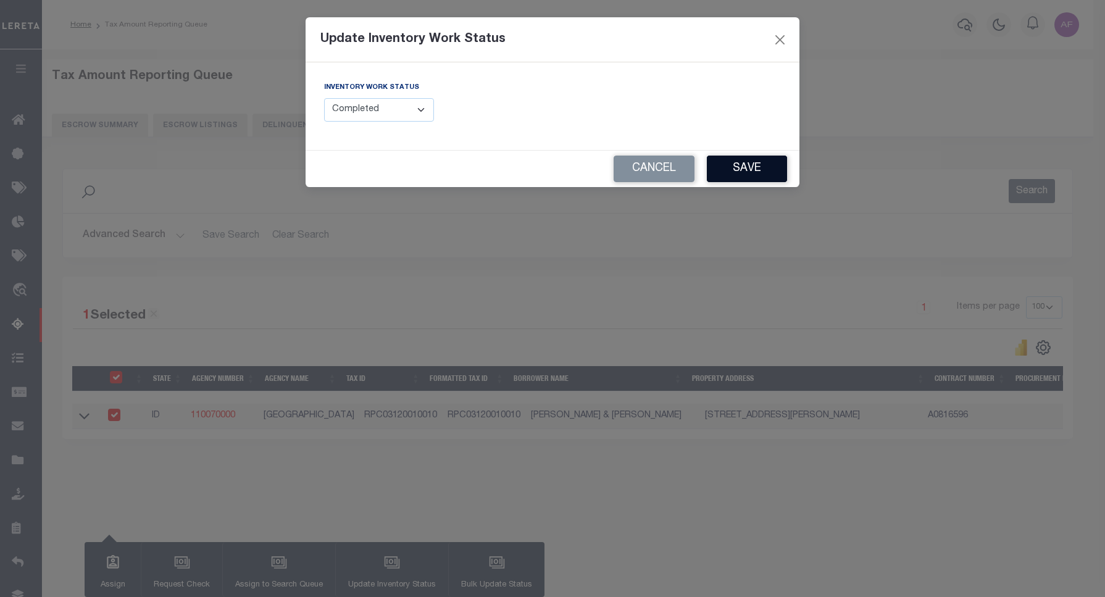
click at [741, 170] on button "Save" at bounding box center [747, 169] width 80 height 27
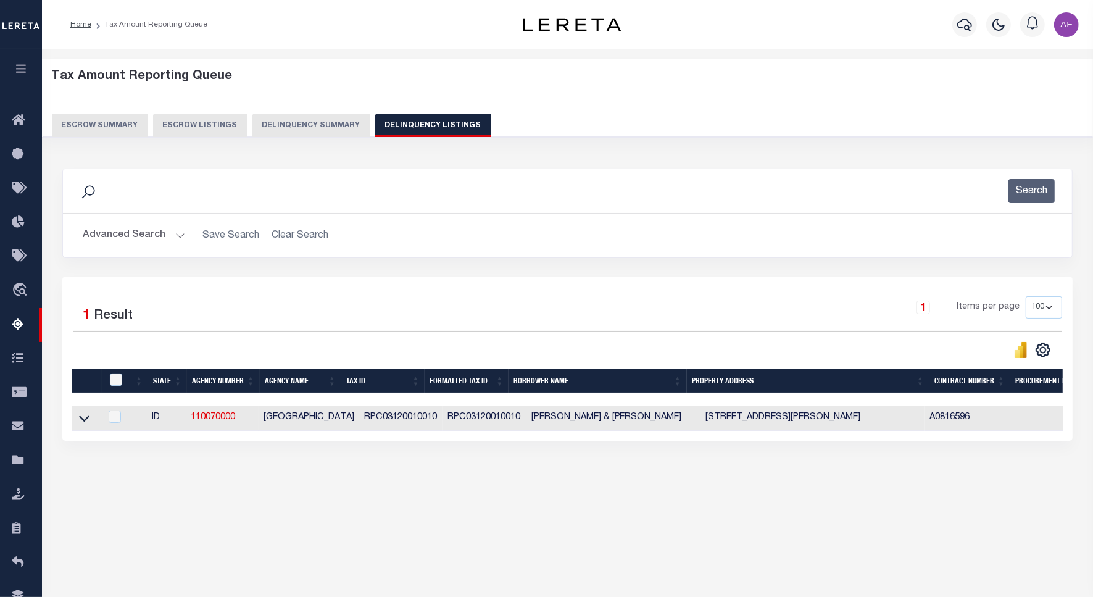
click at [118, 230] on button "Advanced Search" at bounding box center [134, 235] width 102 height 24
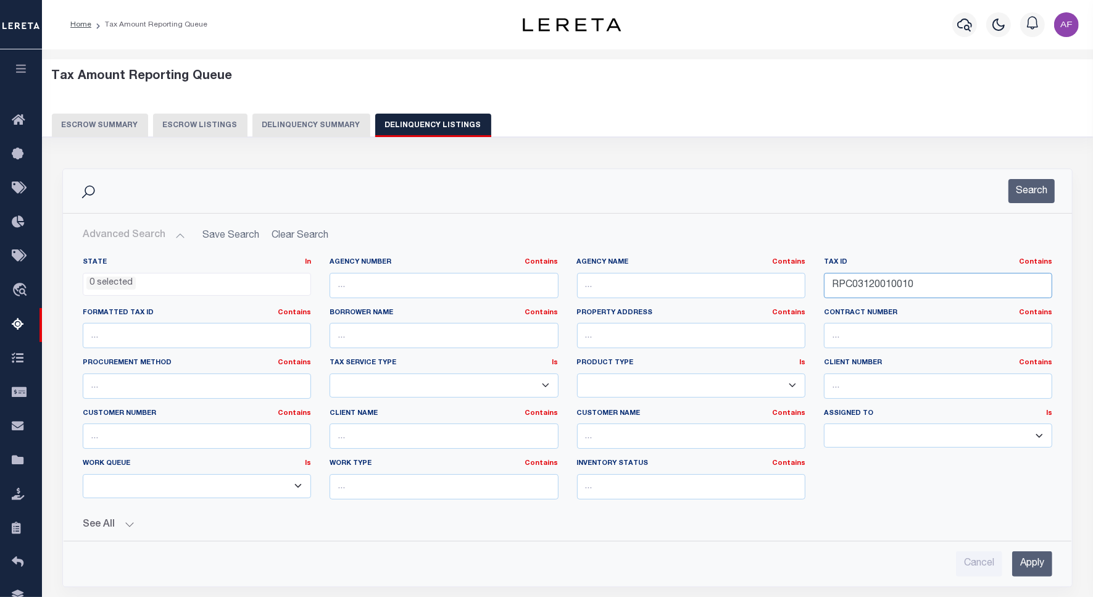
click at [857, 288] on input "RPC03120010010" at bounding box center [938, 285] width 228 height 25
paste input "072110RP034"
type input "RP072110RP0340"
click at [1022, 193] on button "Search" at bounding box center [1032, 191] width 46 height 24
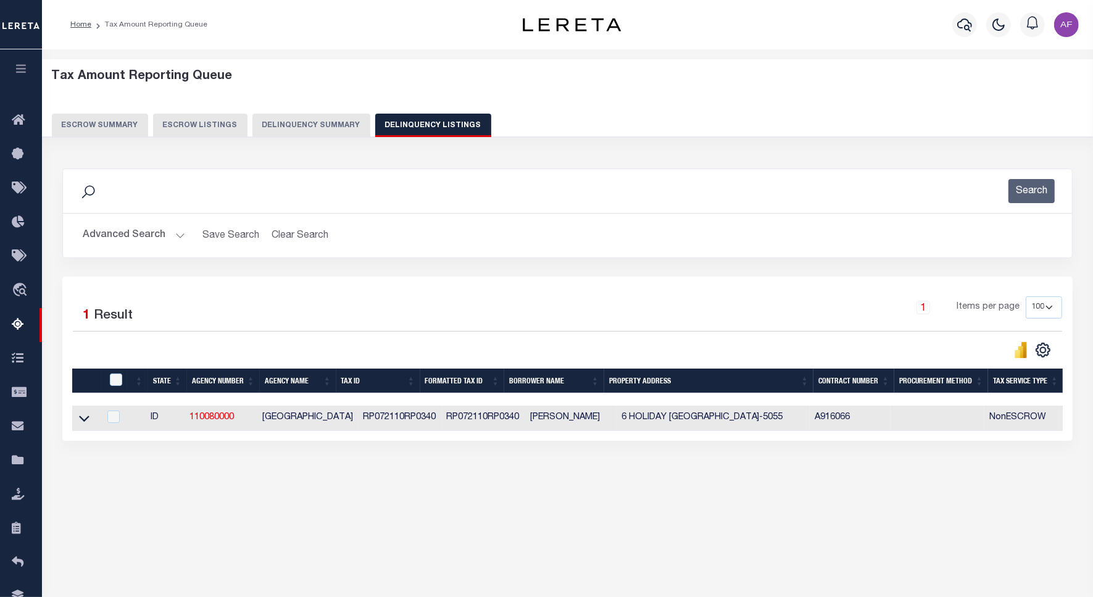
drag, startPoint x: 88, startPoint y: 420, endPoint x: 188, endPoint y: 312, distance: 147.2
click at [88, 420] on icon at bounding box center [84, 418] width 10 height 13
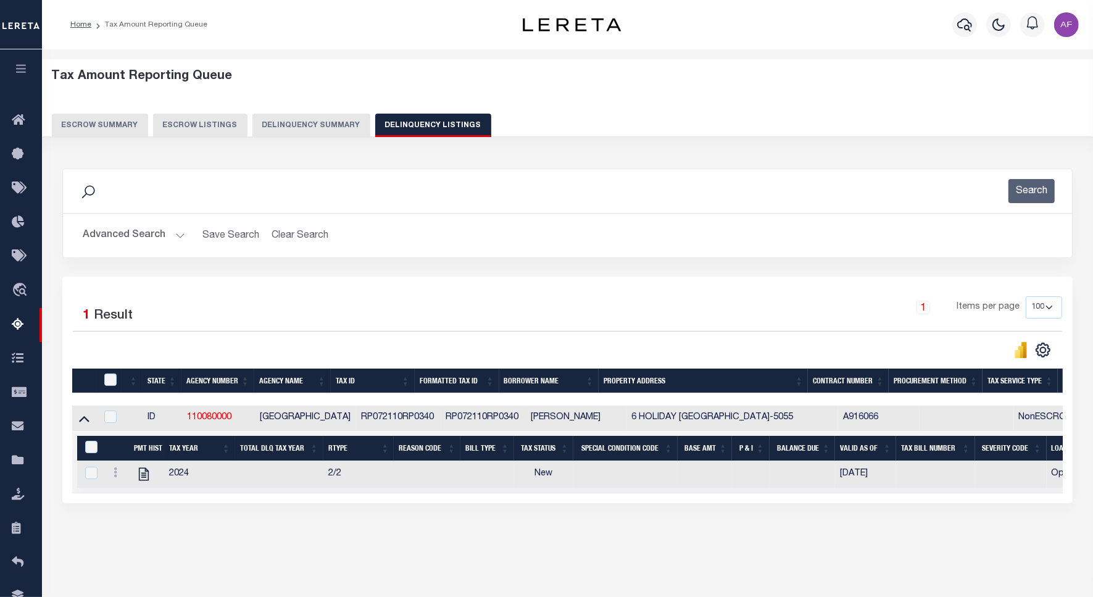
scroll to position [57, 0]
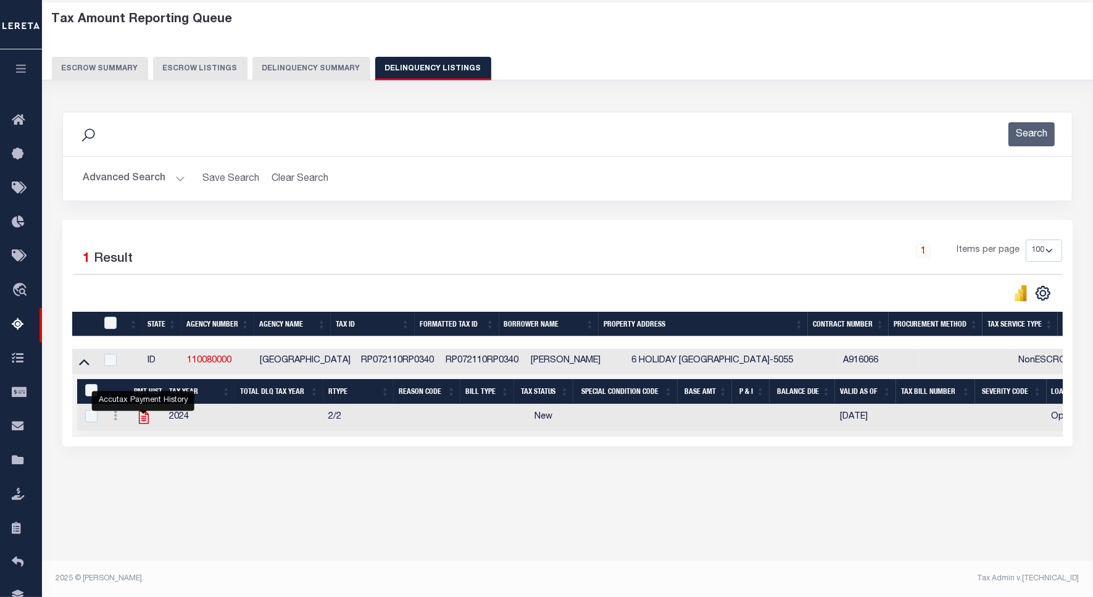
click at [143, 424] on icon "" at bounding box center [143, 417] width 10 height 13
checkbox input "true"
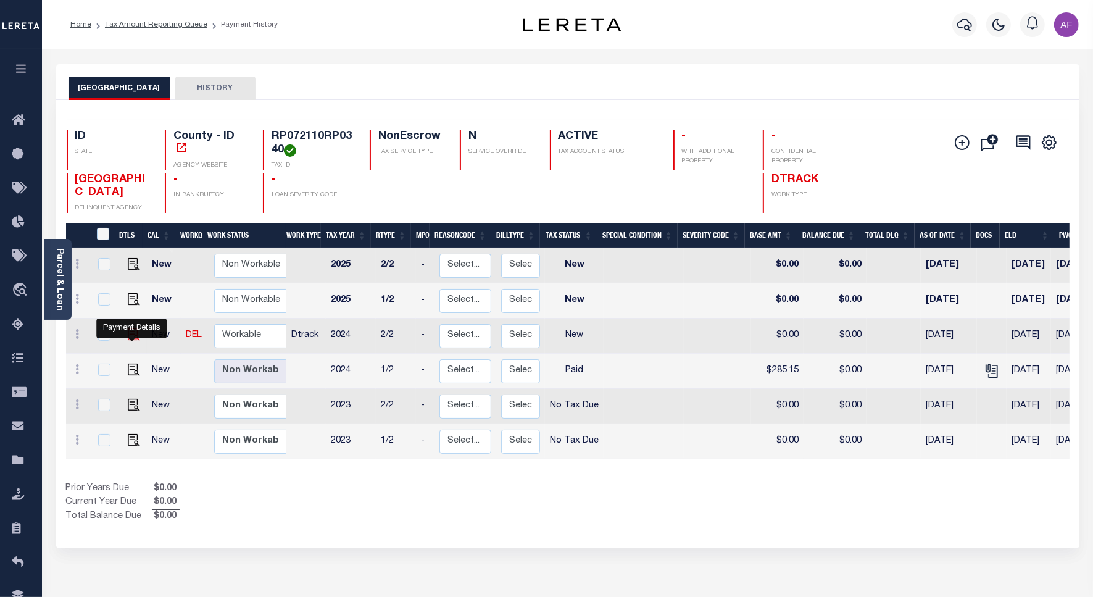
click at [133, 340] on img "" at bounding box center [134, 334] width 12 height 12
checkbox input "true"
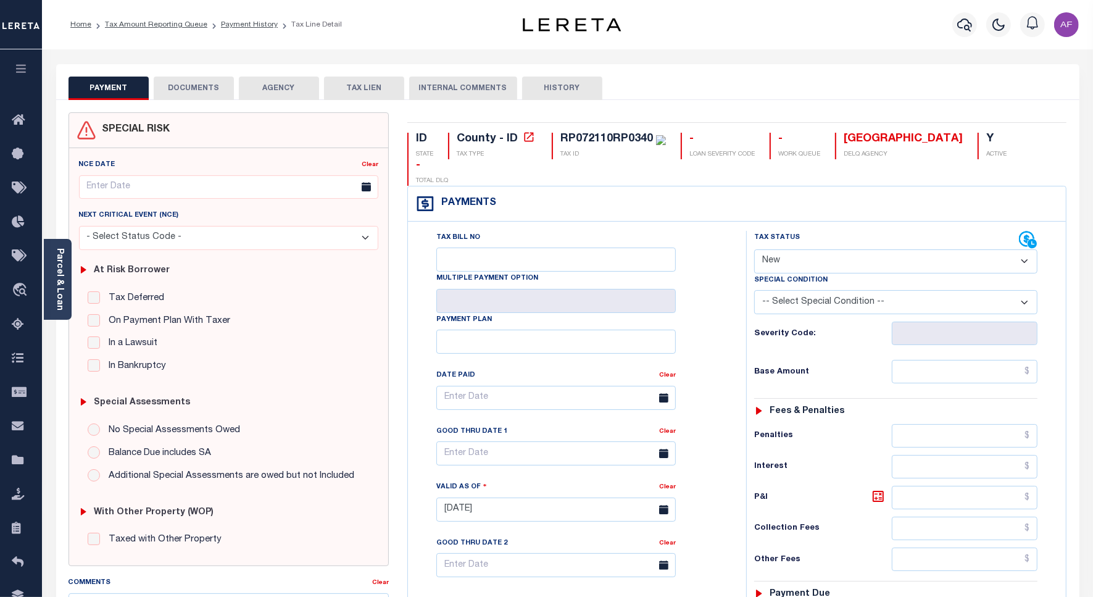
click at [790, 249] on select "- Select Status Code - Open Due/Unpaid Paid Incomplete No Tax Due Internal Refu…" at bounding box center [895, 261] width 283 height 24
select select "PYD"
click at [754, 249] on select "- Select Status Code - Open Due/Unpaid Paid Incomplete No Tax Due Internal Refu…" at bounding box center [895, 261] width 283 height 24
type input "[DATE]"
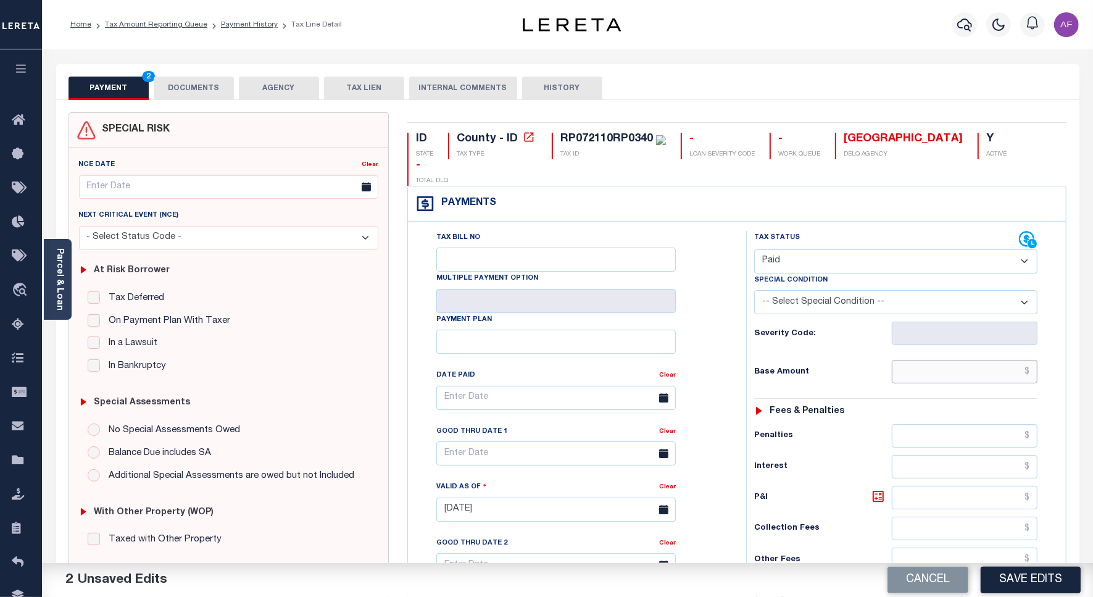
click at [992, 360] on input "text" at bounding box center [965, 371] width 146 height 23
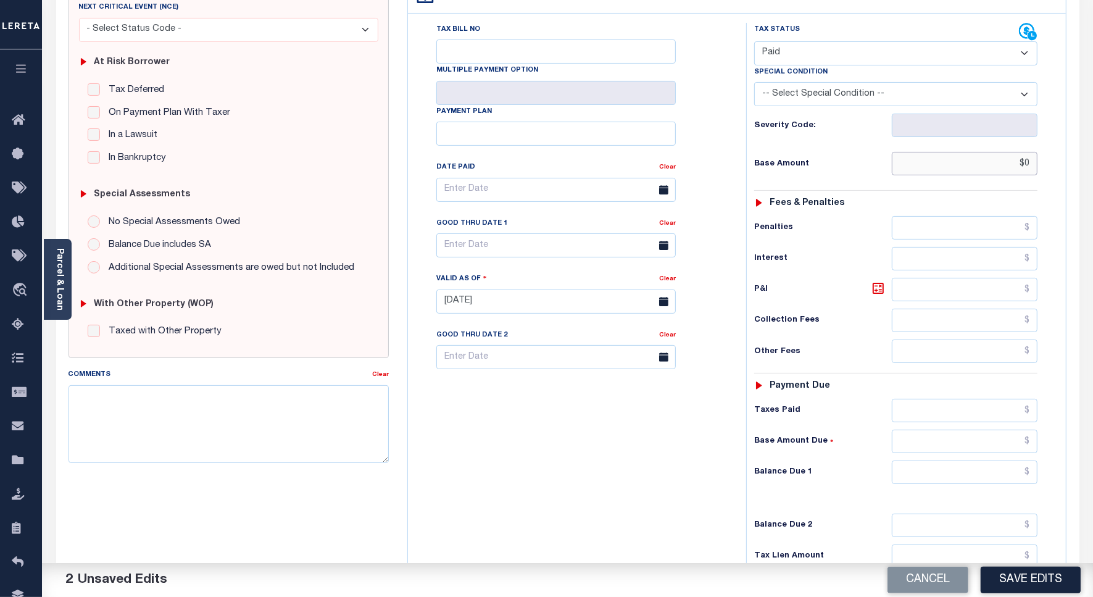
scroll to position [309, 0]
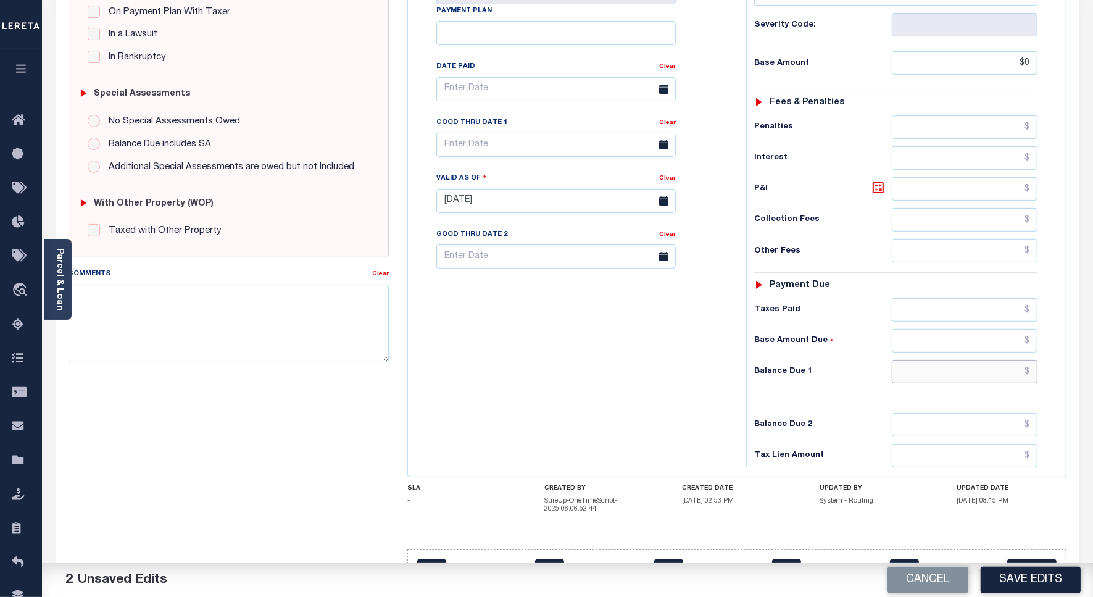
type input "$0.00"
drag, startPoint x: 1004, startPoint y: 349, endPoint x: 986, endPoint y: 356, distance: 19.9
click at [1004, 360] on input "text" at bounding box center [965, 371] width 146 height 23
type input "$0.00"
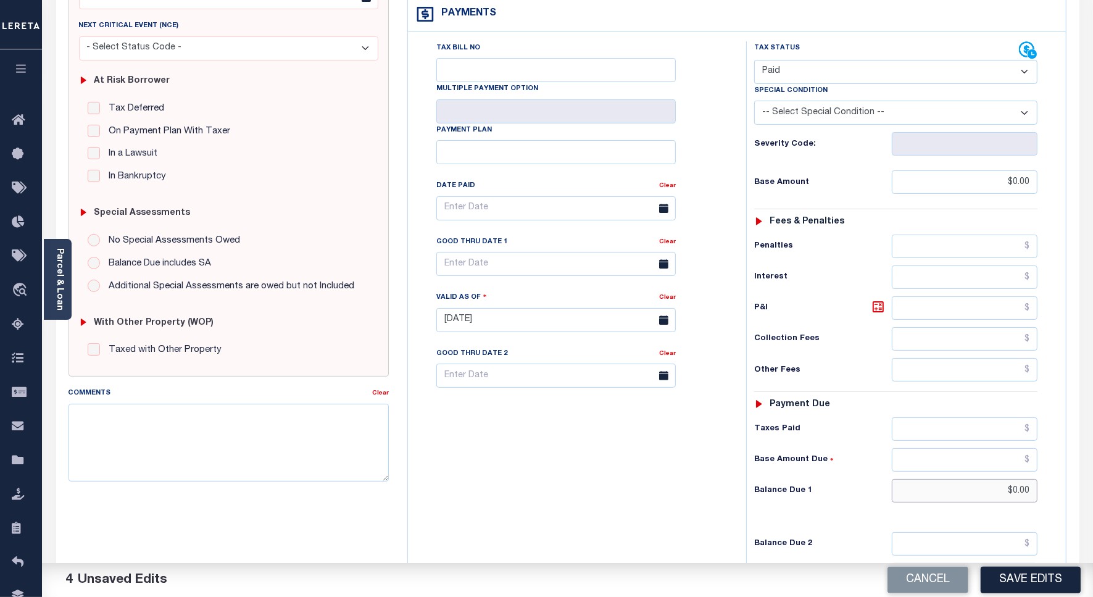
scroll to position [0, 0]
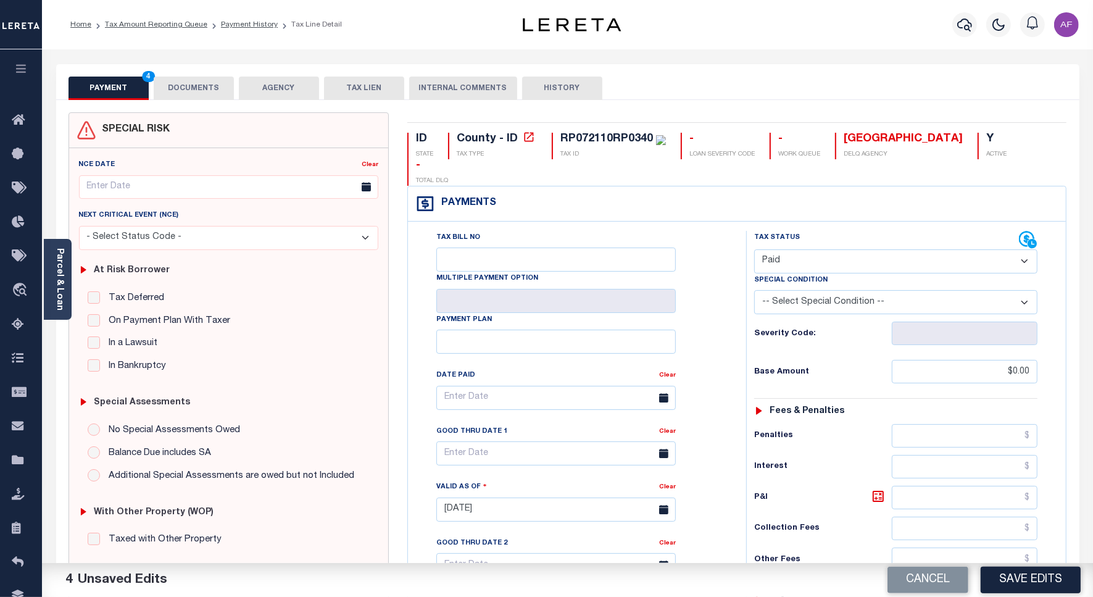
click at [202, 91] on button "DOCUMENTS" at bounding box center [194, 88] width 80 height 23
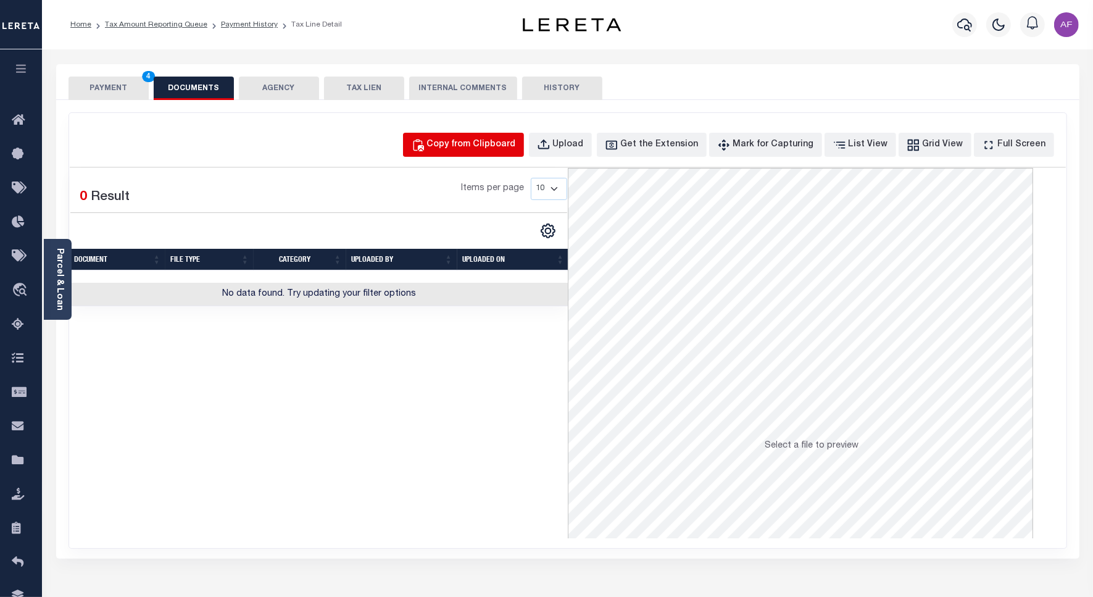
click at [464, 139] on div "Copy from Clipboard" at bounding box center [471, 145] width 89 height 14
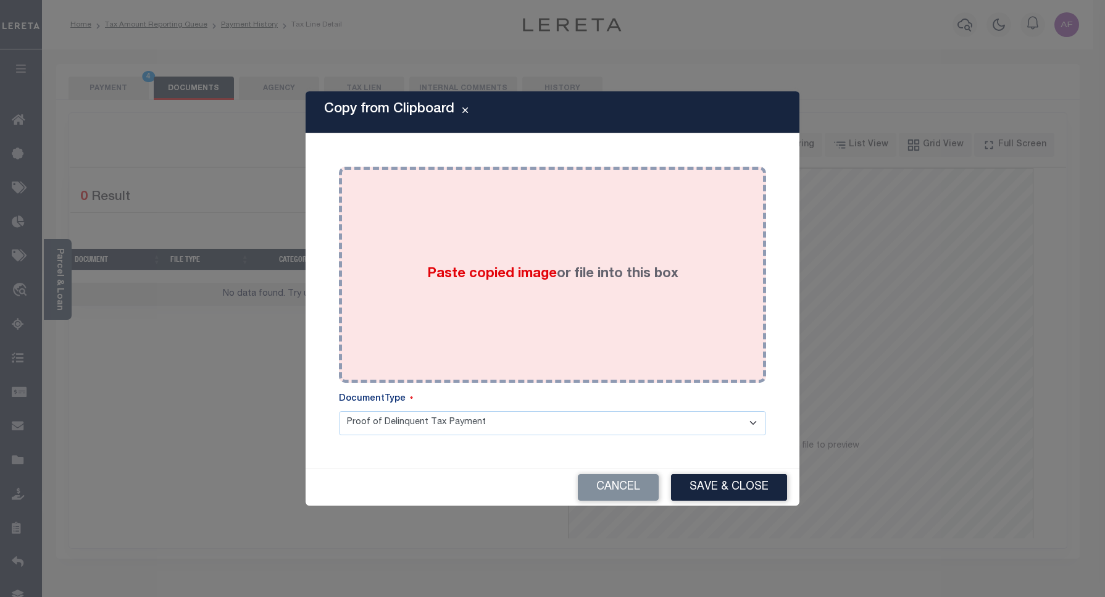
drag, startPoint x: 514, startPoint y: 244, endPoint x: 532, endPoint y: 270, distance: 31.4
click at [514, 245] on div "Paste copied image or file into this box" at bounding box center [552, 275] width 409 height 198
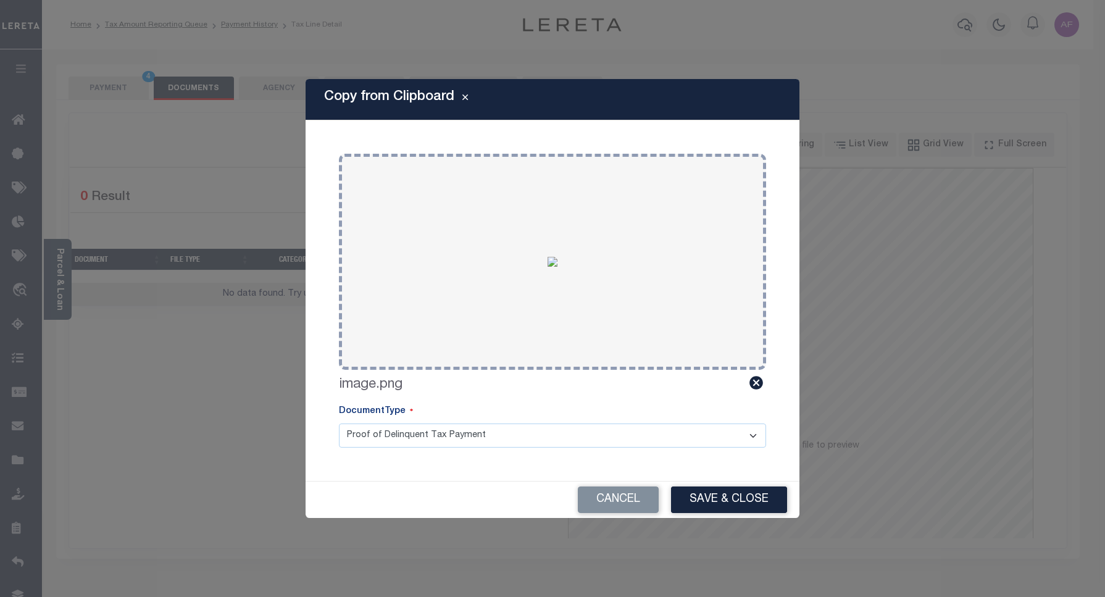
click at [732, 503] on button "Save & Close" at bounding box center [729, 499] width 116 height 27
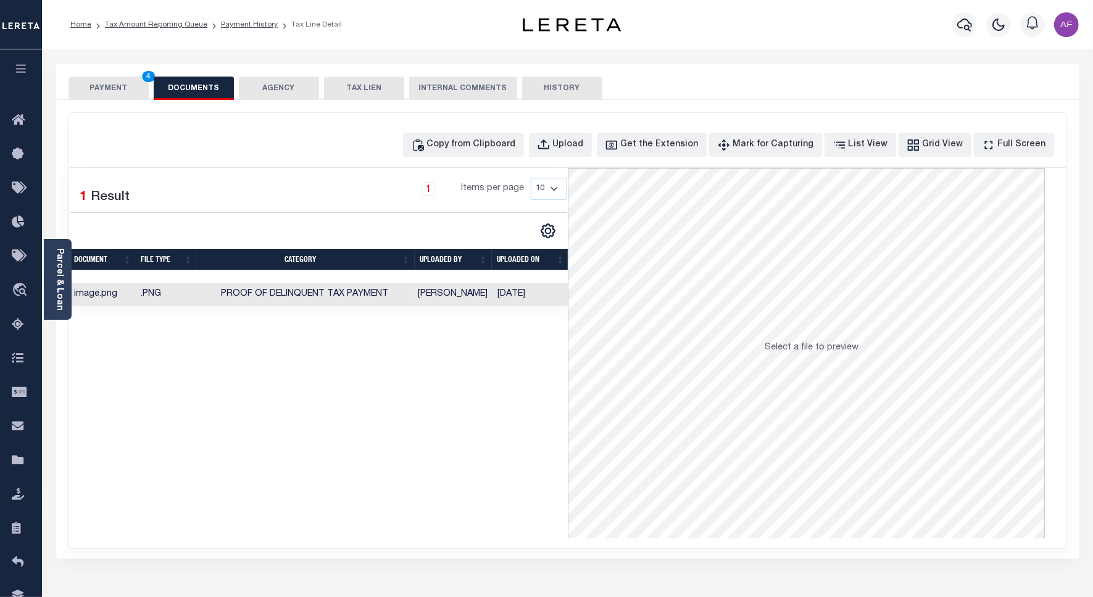
click at [93, 83] on button "PAYMENT 4" at bounding box center [109, 88] width 80 height 23
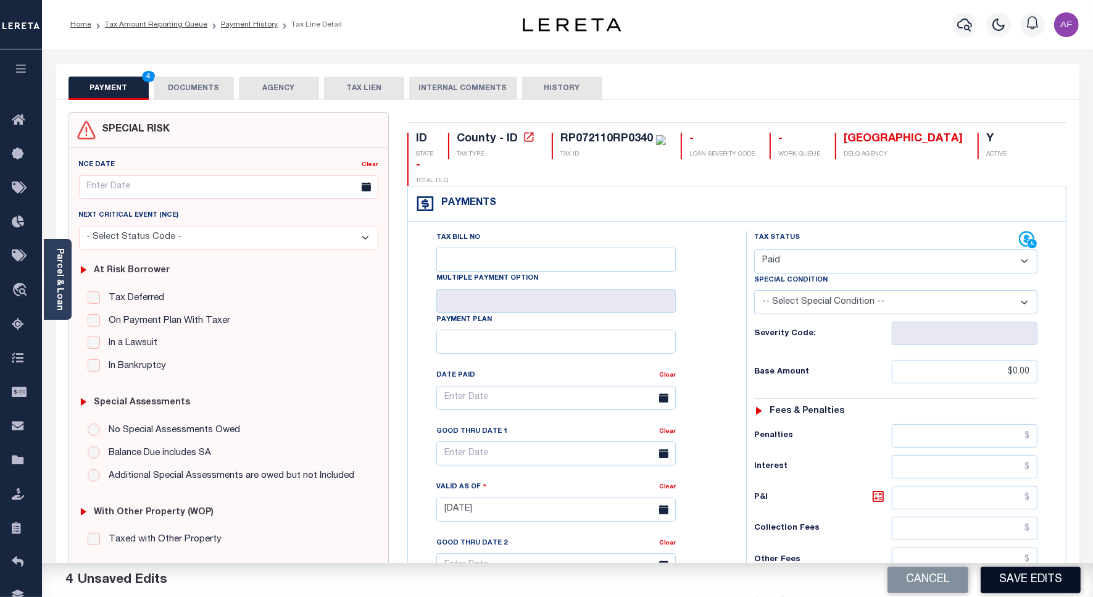
click at [1023, 580] on button "Save Edits" at bounding box center [1031, 580] width 100 height 27
checkbox input "false"
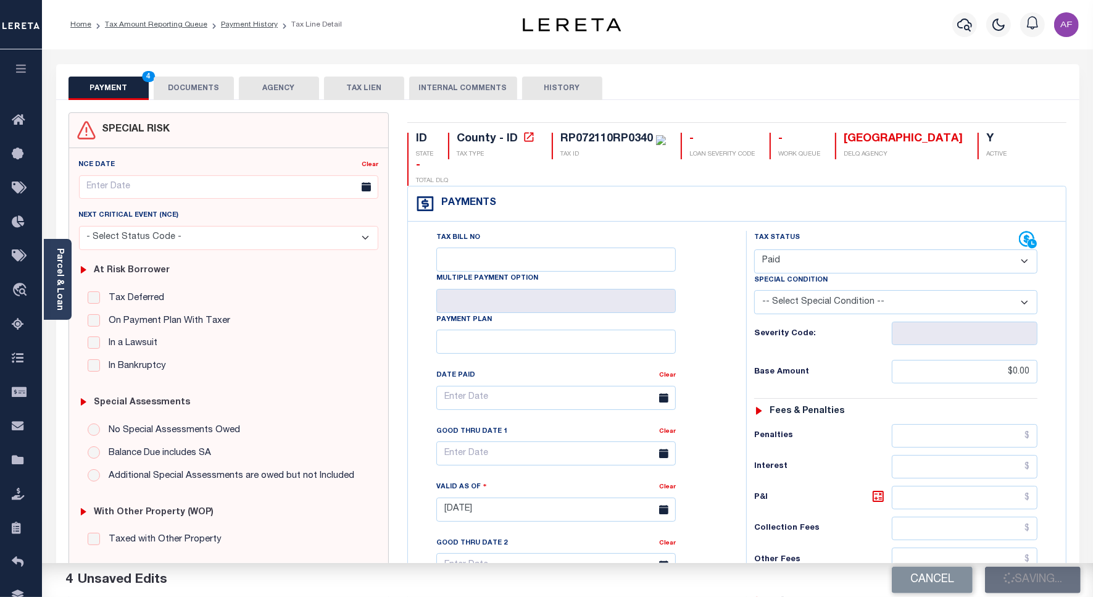
type input "$0"
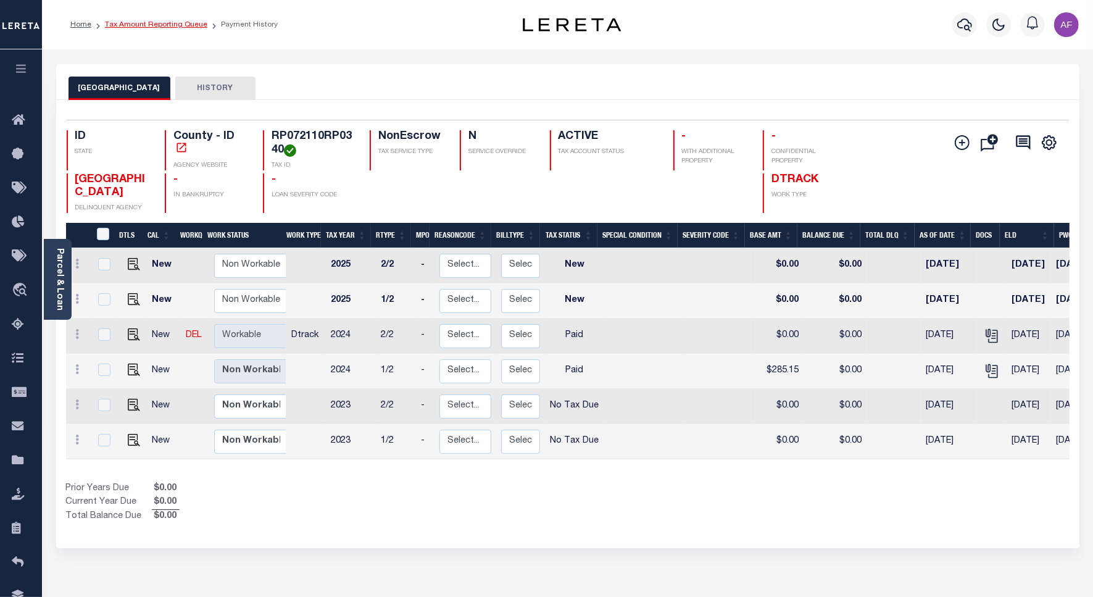
click at [139, 27] on link "Tax Amount Reporting Queue" at bounding box center [156, 24] width 102 height 7
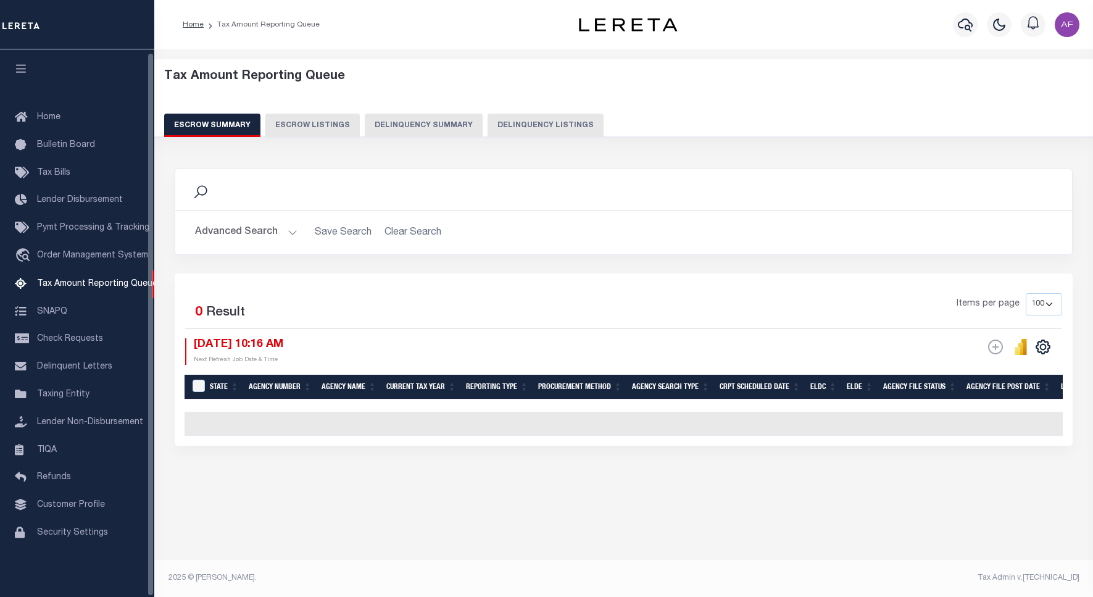
select select "100"
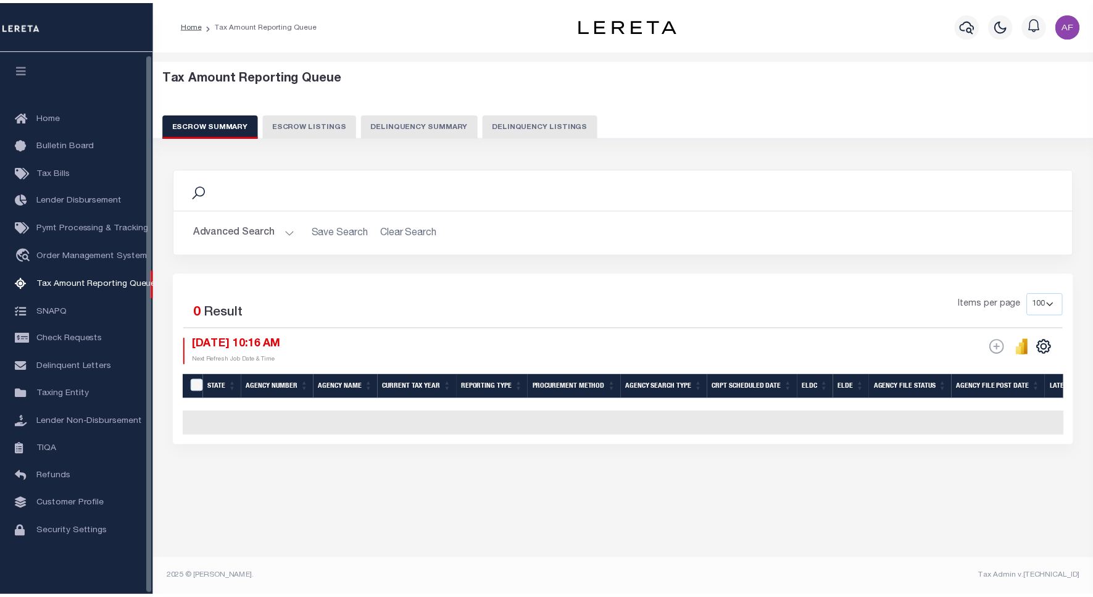
scroll to position [4, 0]
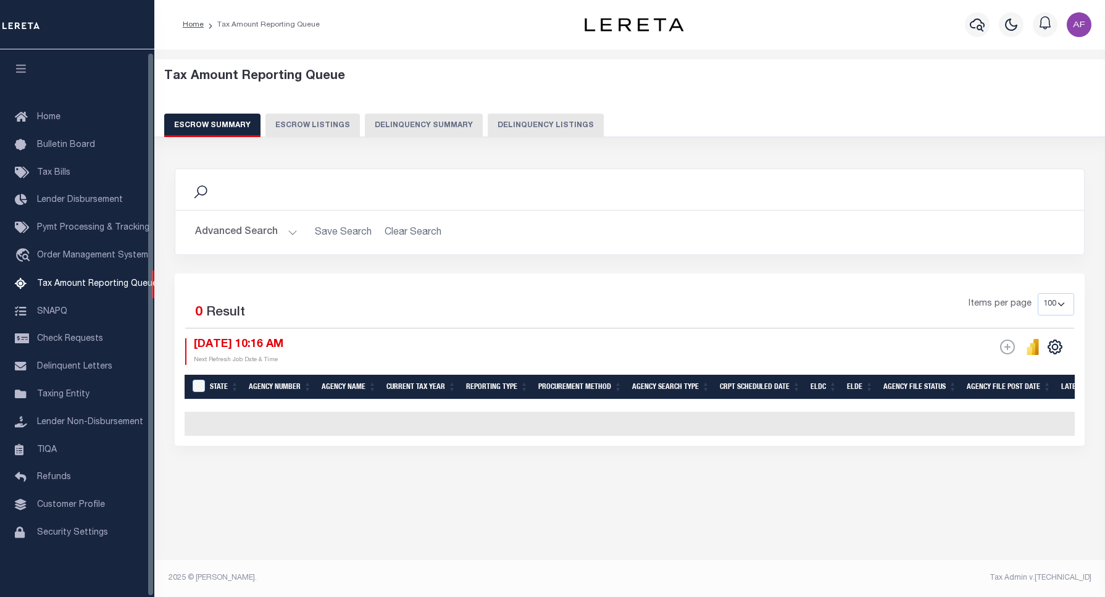
click at [531, 122] on button "Delinquency Listings" at bounding box center [546, 125] width 116 height 23
select select "100"
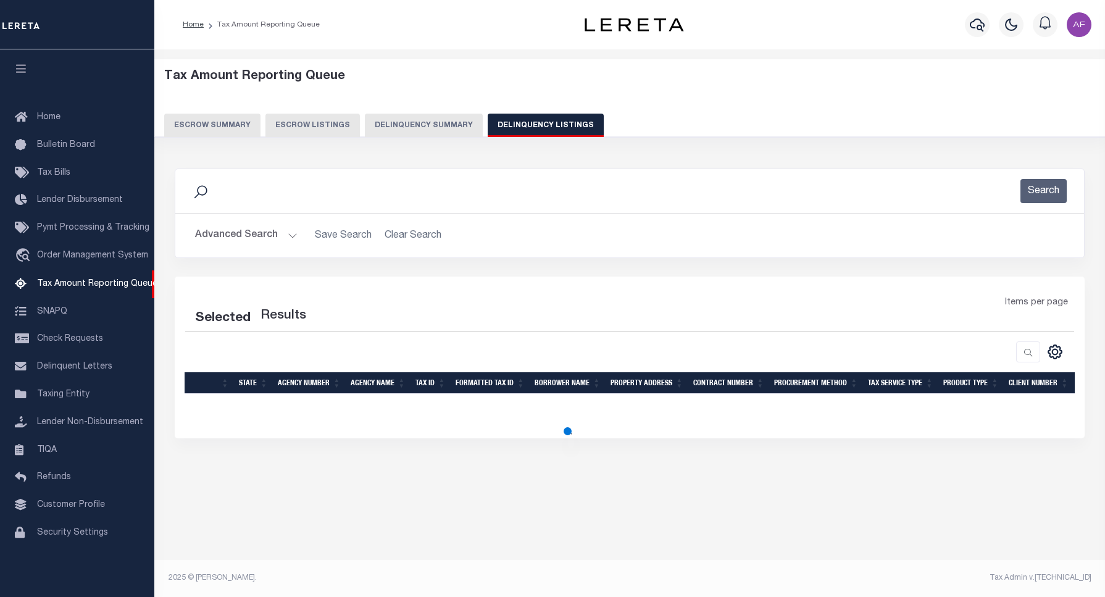
select select "100"
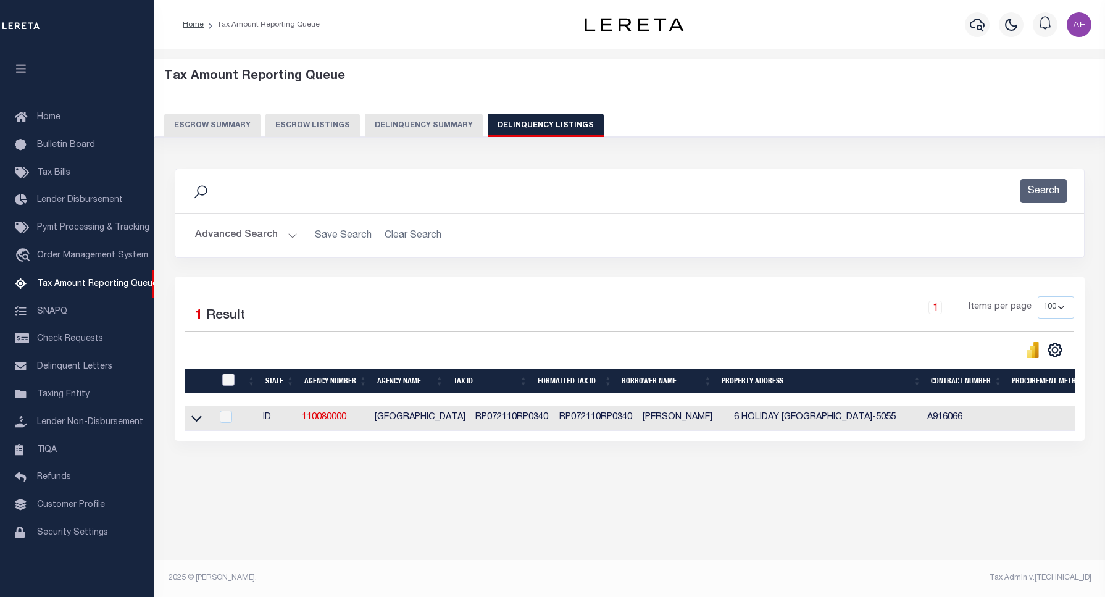
click at [228, 380] on input "checkbox" at bounding box center [228, 380] width 12 height 12
checkbox input "true"
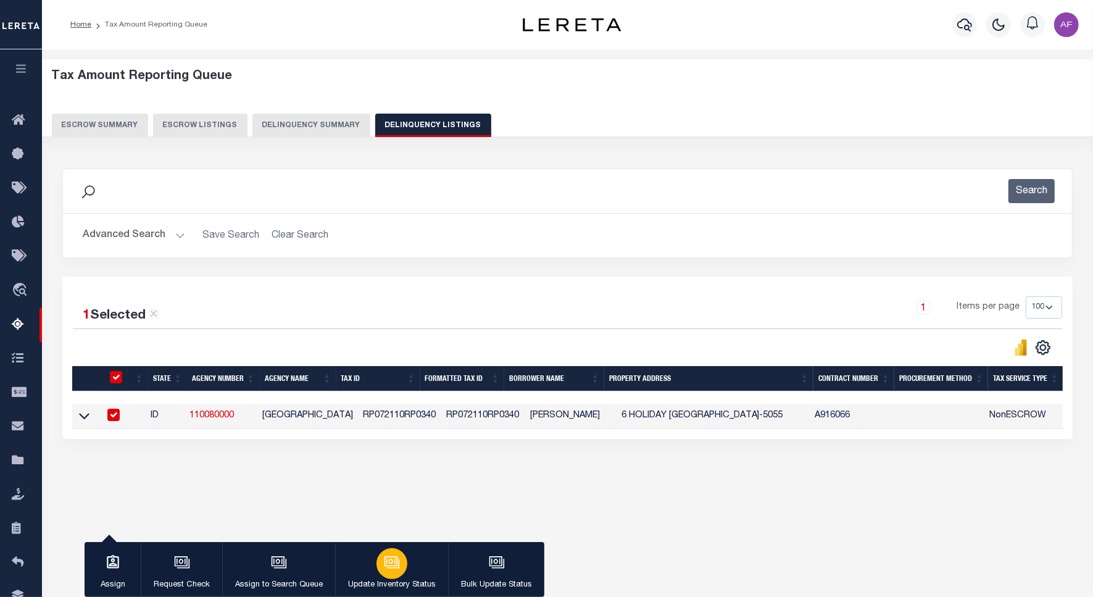
click at [372, 566] on button "Update Inventory Status" at bounding box center [391, 570] width 113 height 56
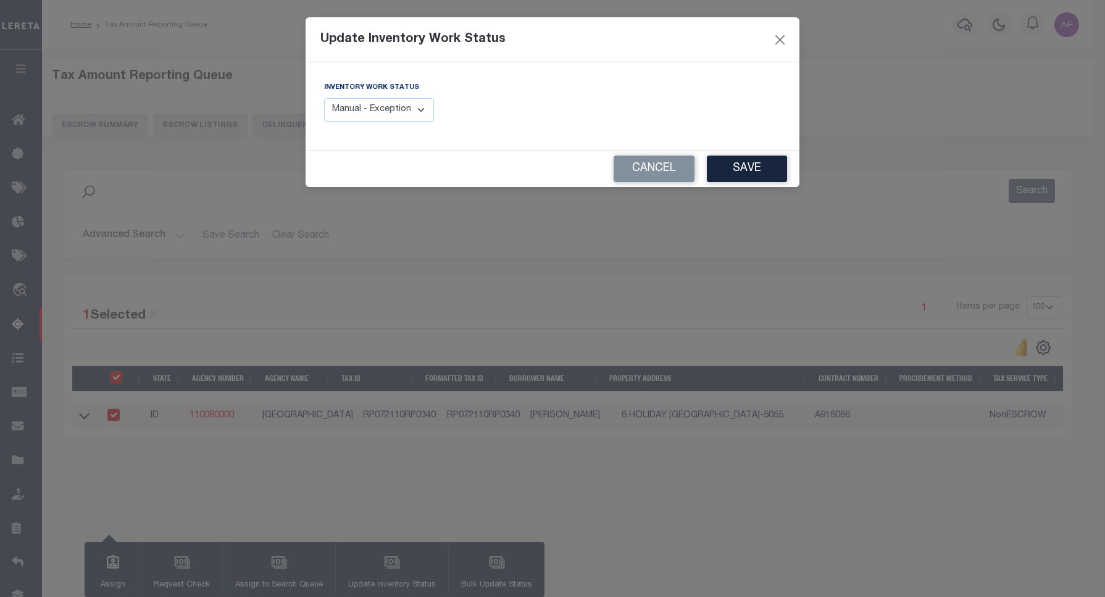
click at [407, 109] on select "Manual - Exception Pended - Awaiting Search Late Add Exception Completed" at bounding box center [379, 110] width 110 height 24
select select "4"
click at [324, 98] on select "Manual - Exception Pended - Awaiting Search Late Add Exception Completed" at bounding box center [379, 110] width 110 height 24
click at [754, 172] on button "Save" at bounding box center [747, 169] width 80 height 27
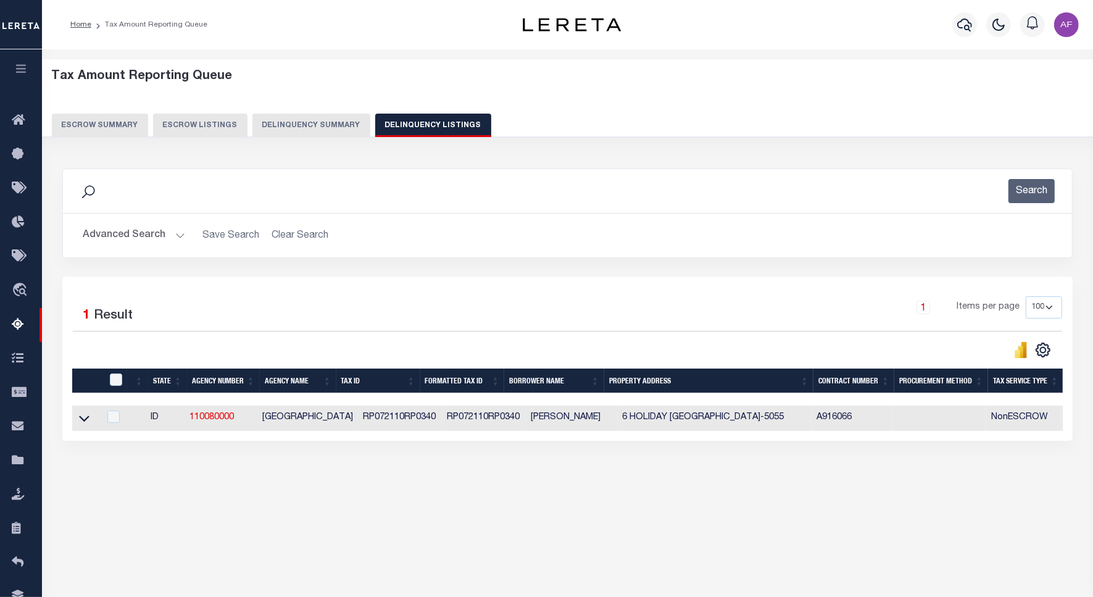
click at [112, 236] on button "Advanced Search" at bounding box center [134, 235] width 102 height 24
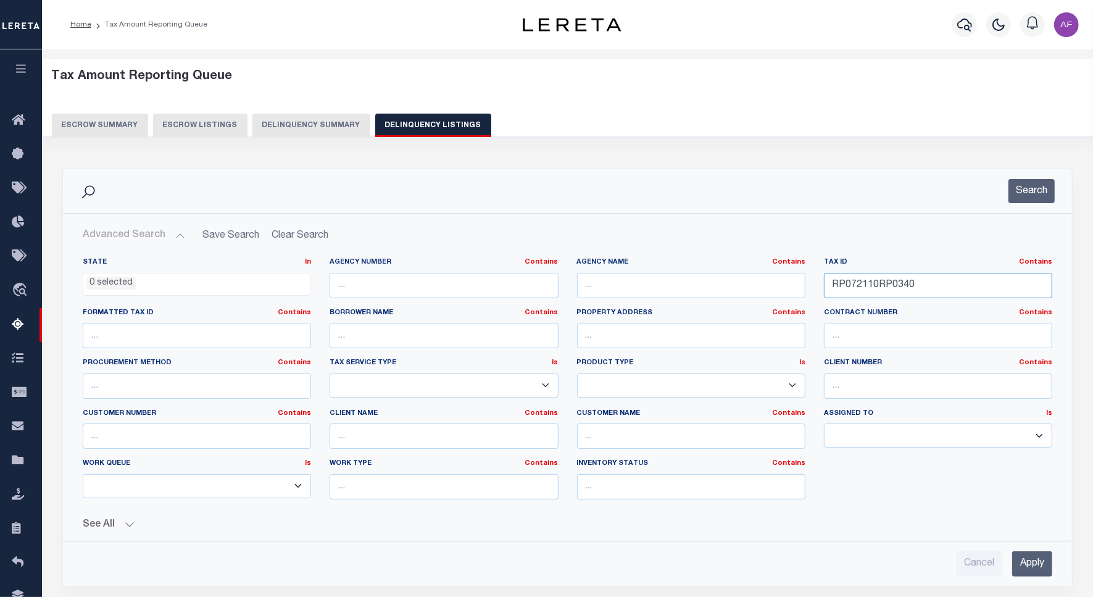
drag, startPoint x: 925, startPoint y: 286, endPoint x: 784, endPoint y: 283, distance: 140.8
click at [784, 283] on div "State In In AK AL AR AZ CA CO CT DC DE FL GA GU HI IA ID IL IN KS [GEOGRAPHIC_D…" at bounding box center [567, 383] width 988 height 252
paste input "00000669"
type input "00000669"
click at [1030, 190] on button "Search" at bounding box center [1032, 191] width 46 height 24
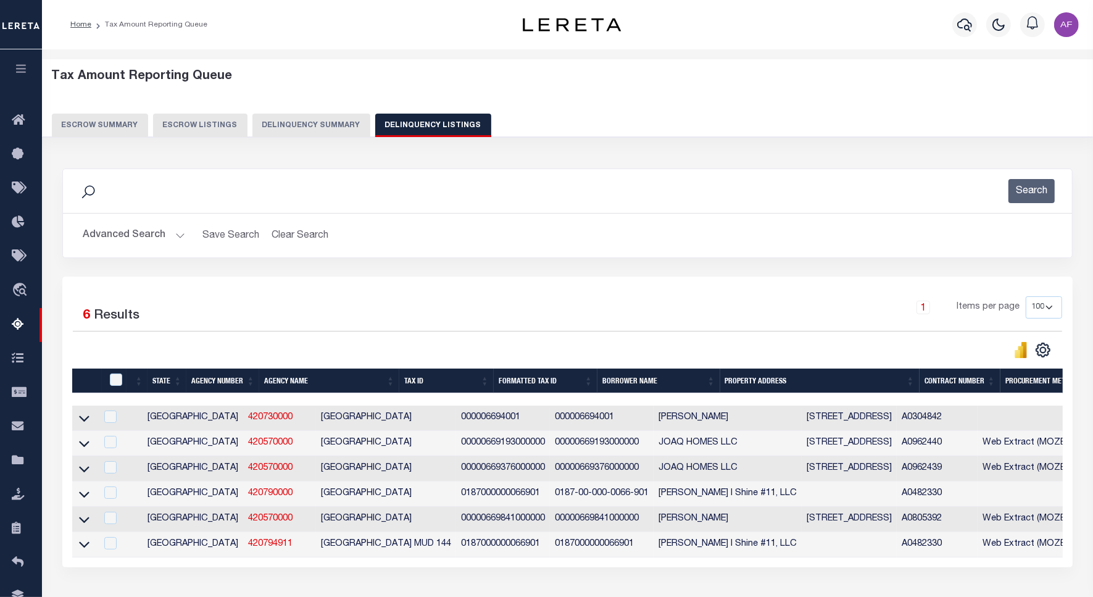
click at [85, 423] on icon at bounding box center [84, 418] width 10 height 13
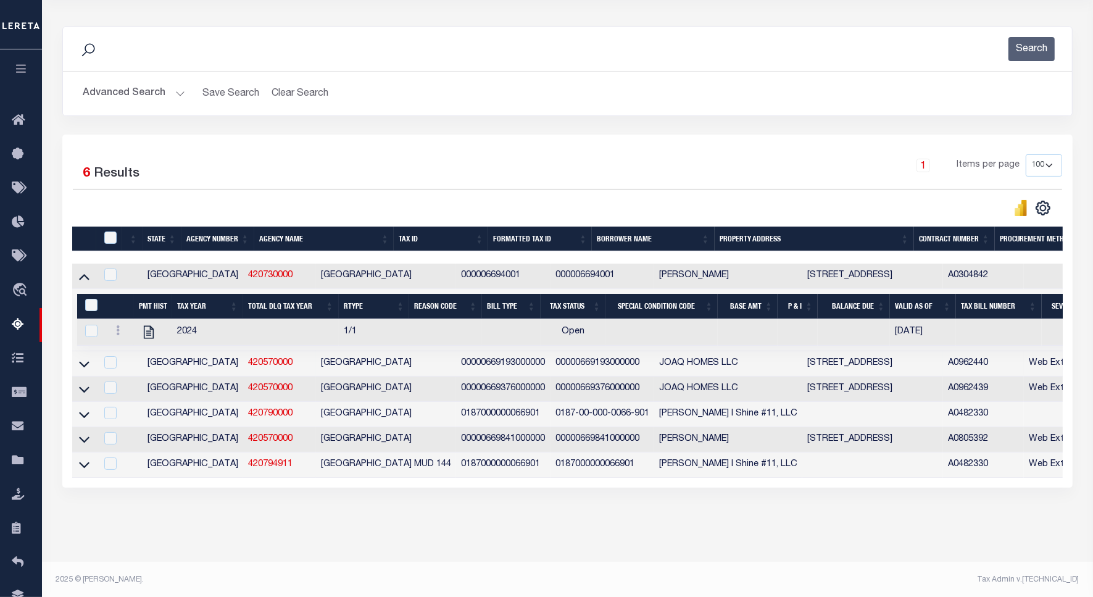
scroll to position [154, 0]
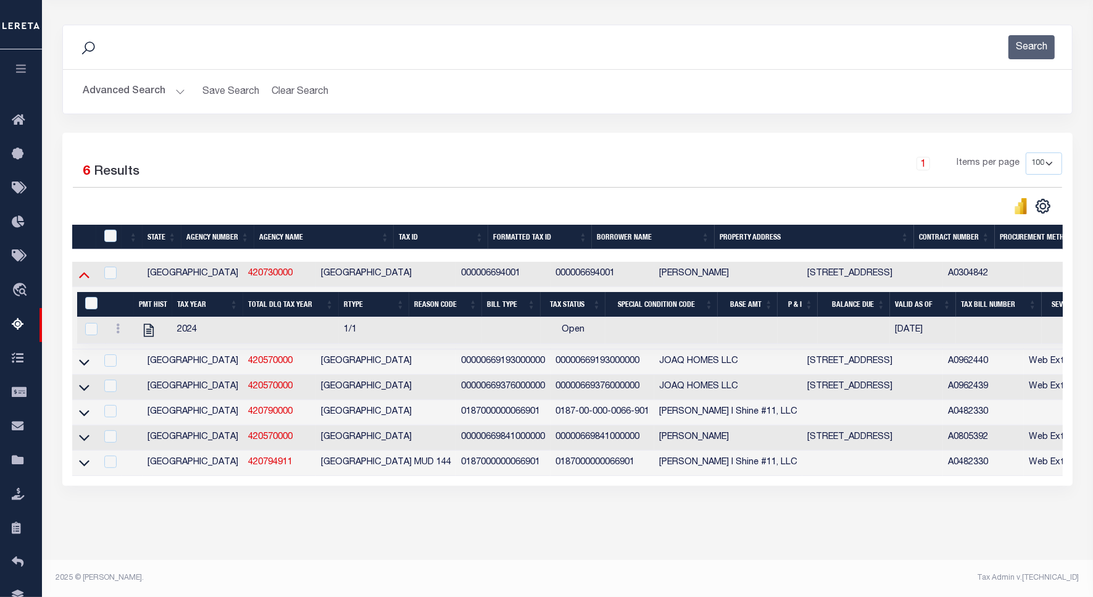
click at [81, 268] on icon at bounding box center [84, 274] width 10 height 13
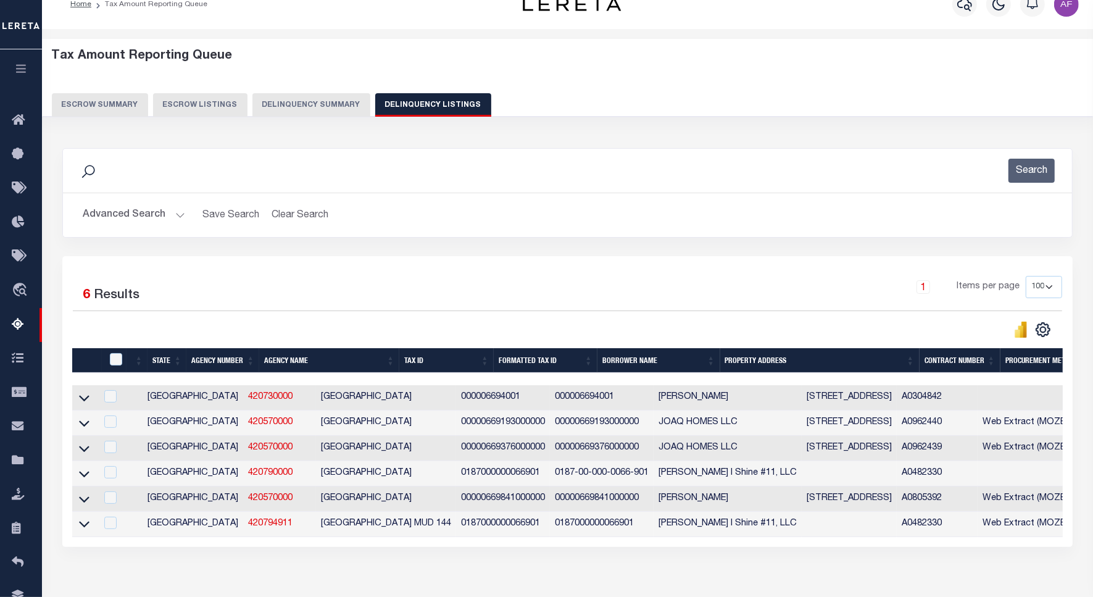
scroll to position [0, 0]
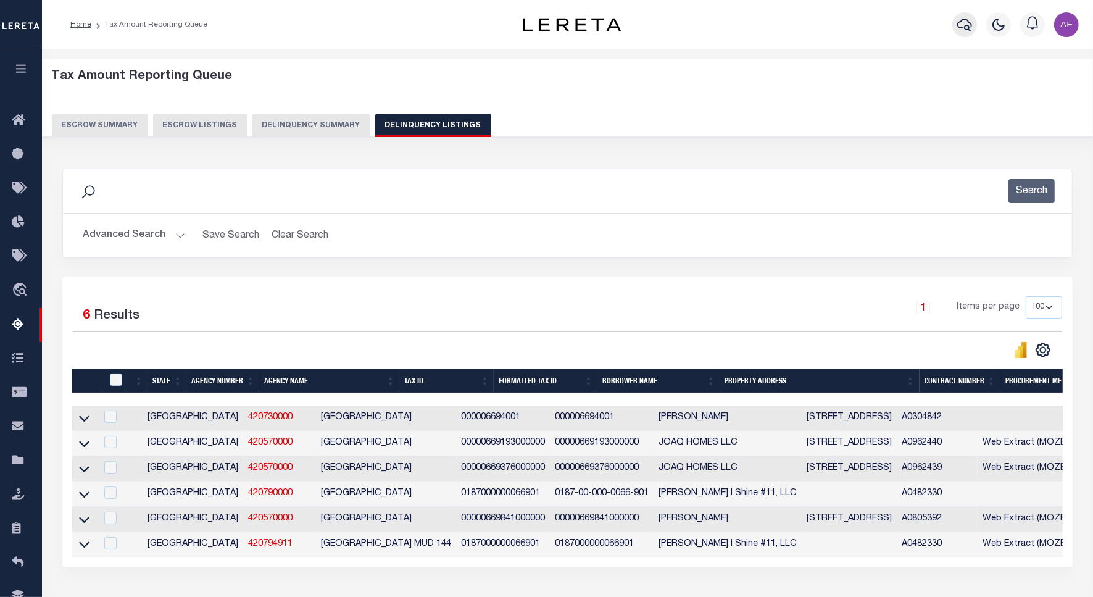
click at [961, 20] on icon "button" at bounding box center [965, 24] width 15 height 15
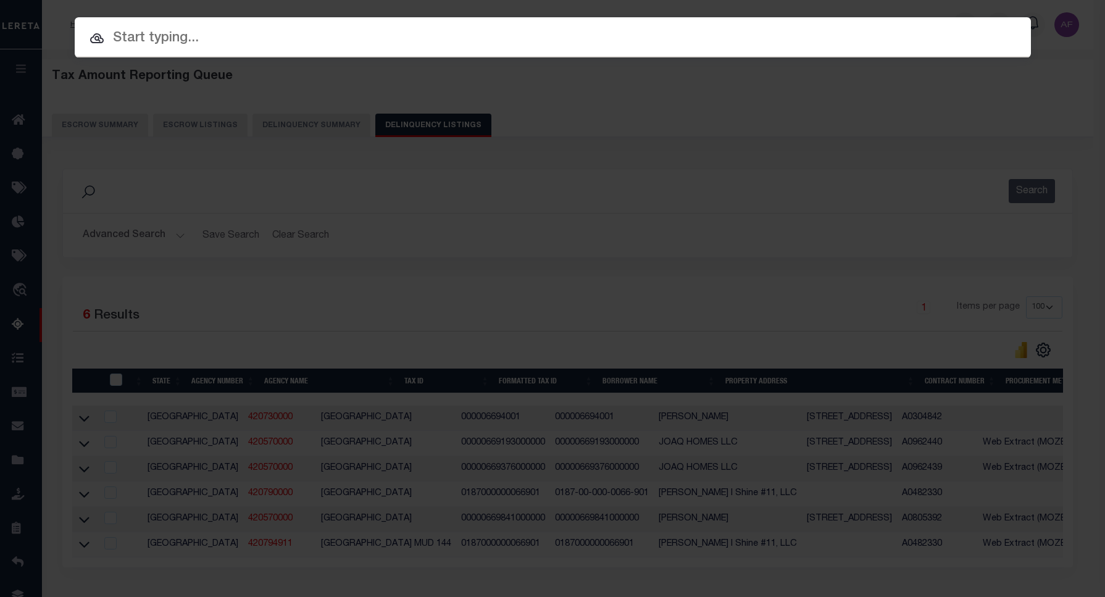
click at [261, 45] on input "text" at bounding box center [553, 39] width 956 height 22
paste input "7198755"
type input "7198755"
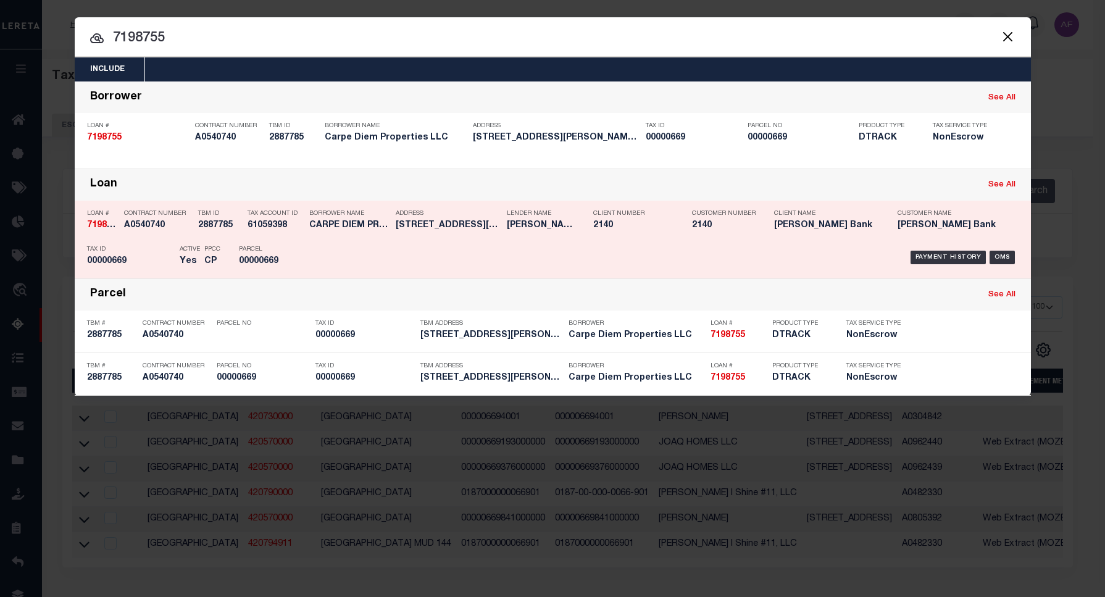
click at [812, 256] on div "Payment History OMS" at bounding box center [666, 258] width 706 height 36
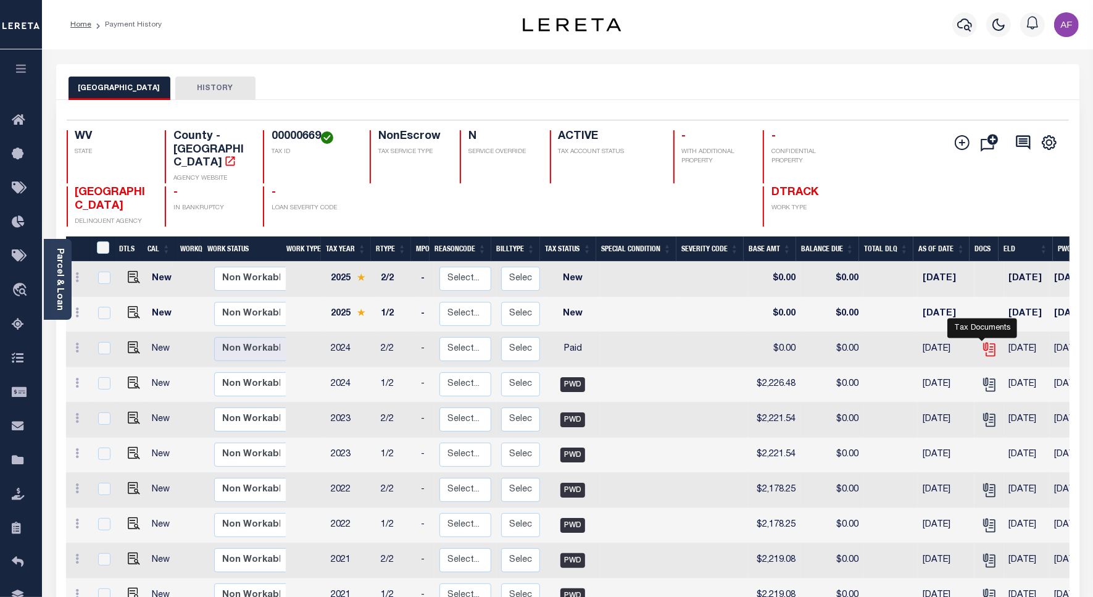
click at [985, 341] on icon "" at bounding box center [990, 349] width 16 height 16
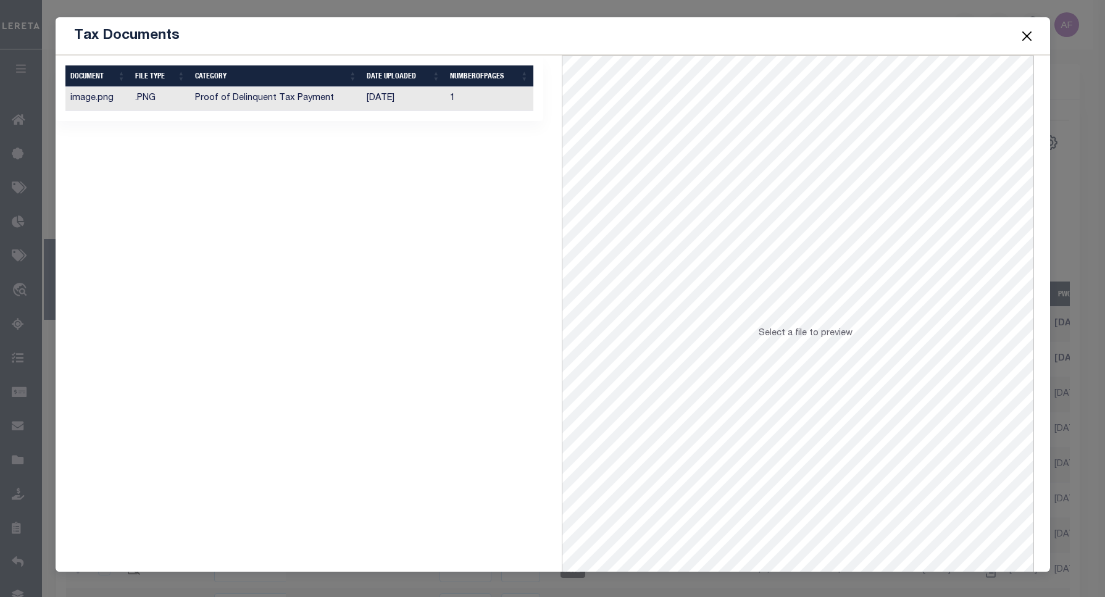
click at [332, 99] on td "Proof of Delinquent Tax Payment" at bounding box center [276, 99] width 172 height 24
click at [1022, 32] on button "Close" at bounding box center [1027, 36] width 16 height 16
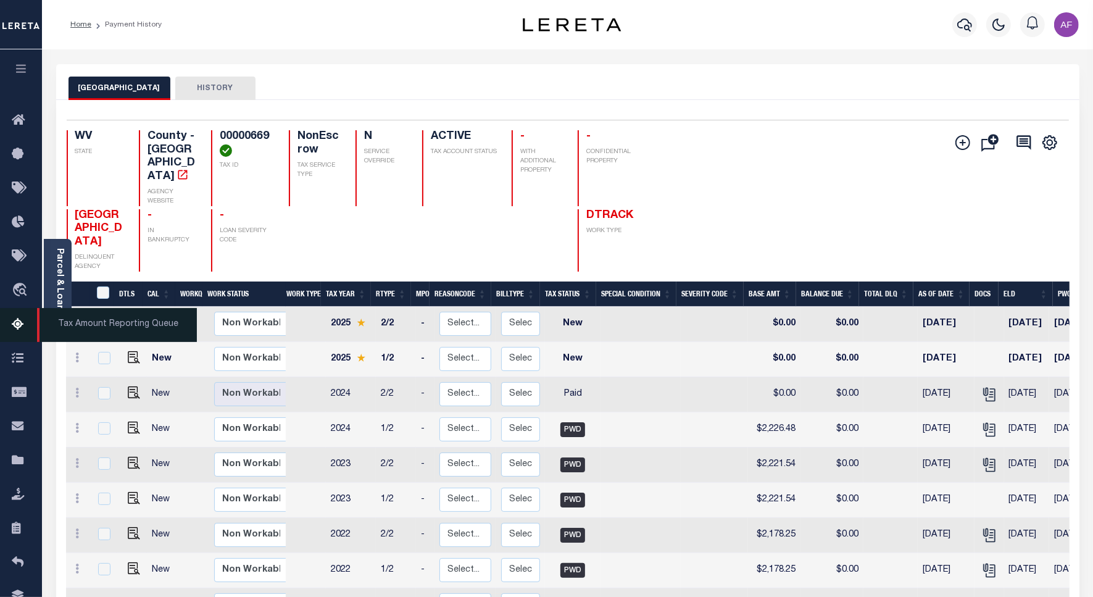
click at [17, 327] on icon at bounding box center [22, 324] width 20 height 15
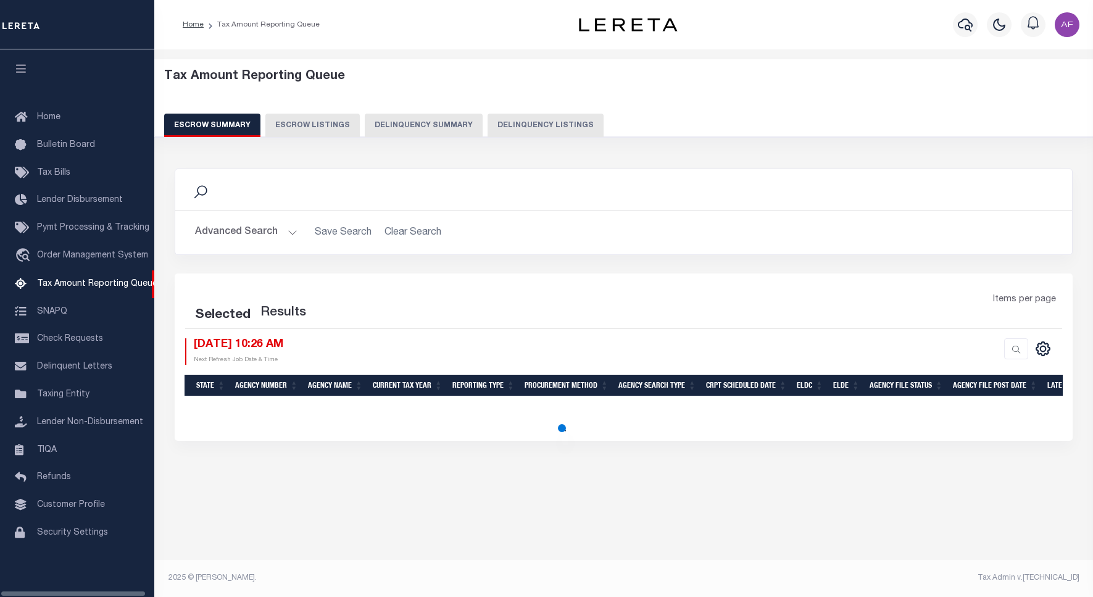
select select "100"
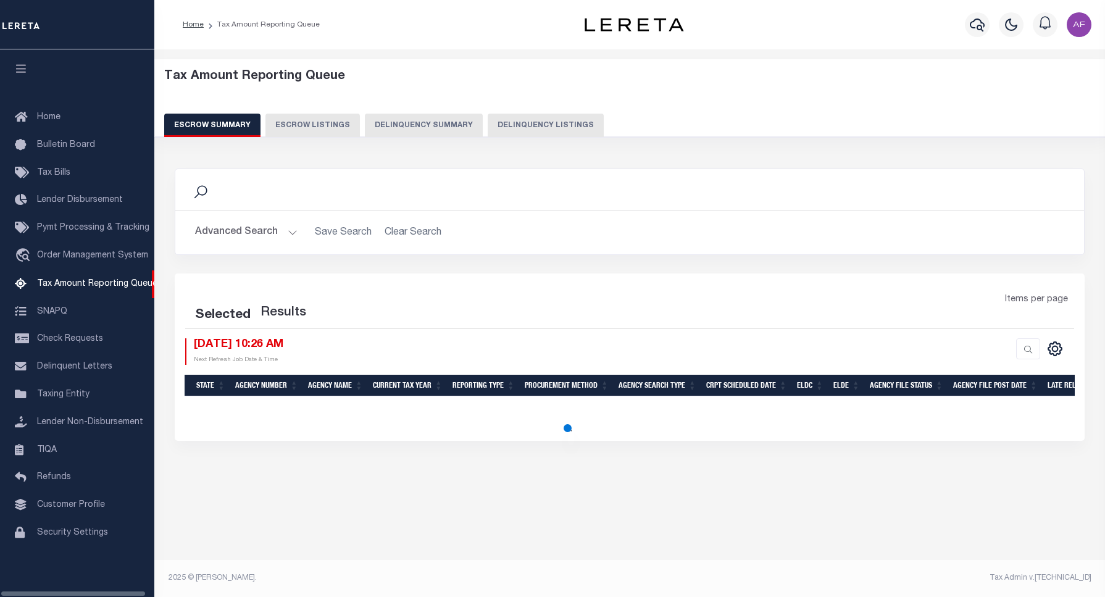
select select "100"
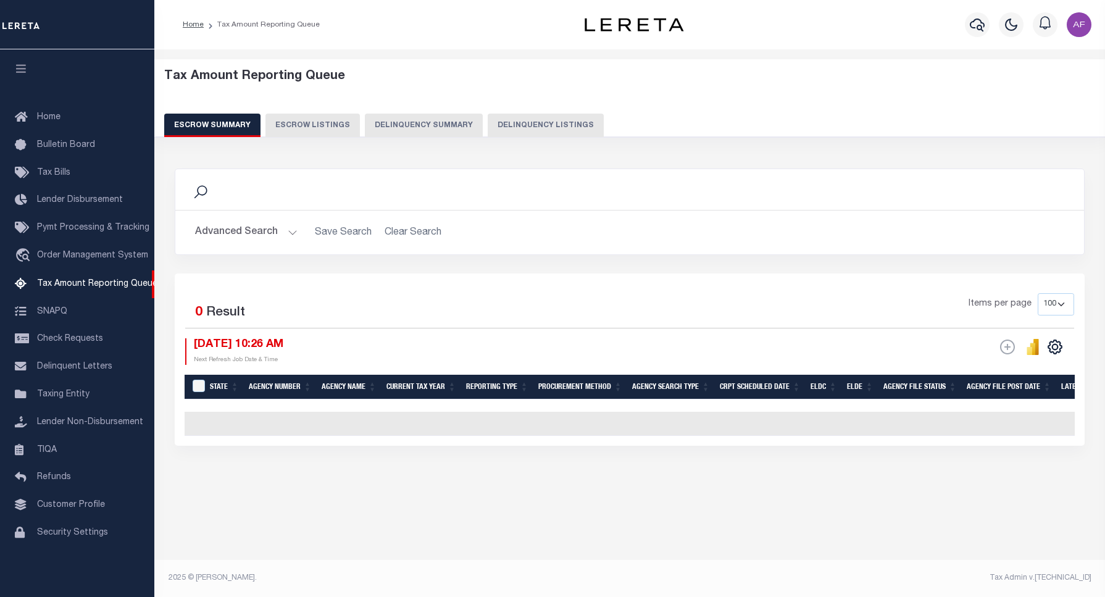
click at [530, 115] on button "Delinquency Listings" at bounding box center [546, 125] width 116 height 23
select select "100"
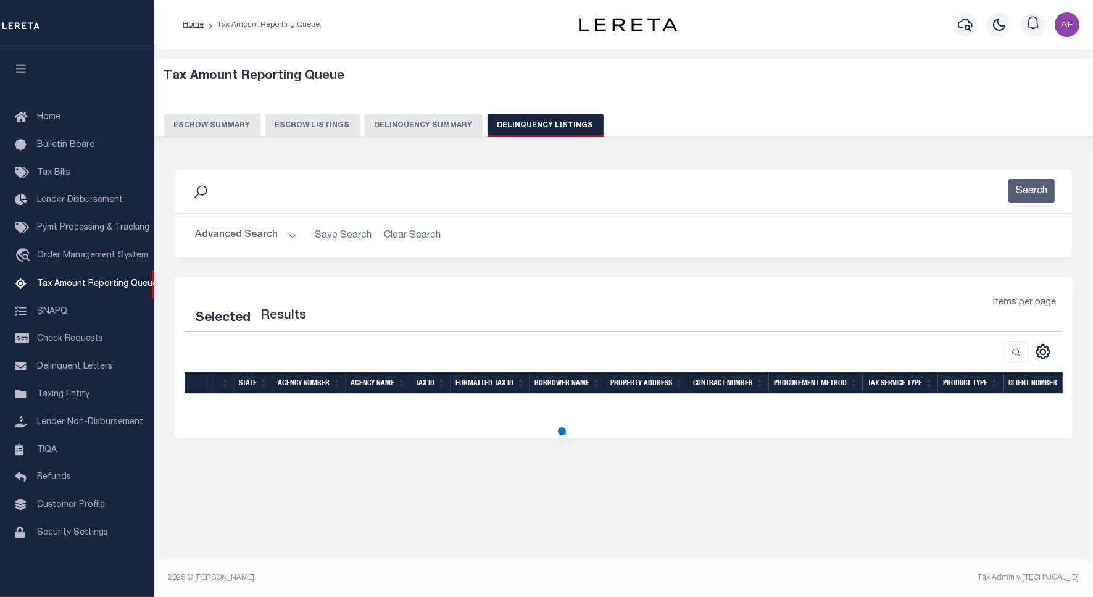
select select "100"
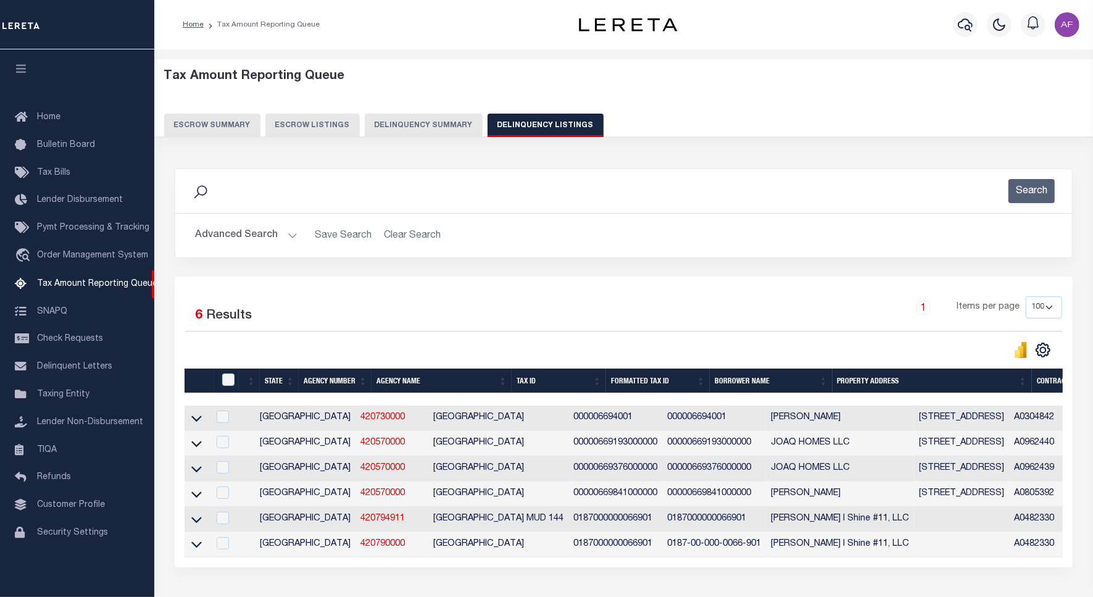
click at [253, 232] on button "Advanced Search" at bounding box center [246, 235] width 102 height 24
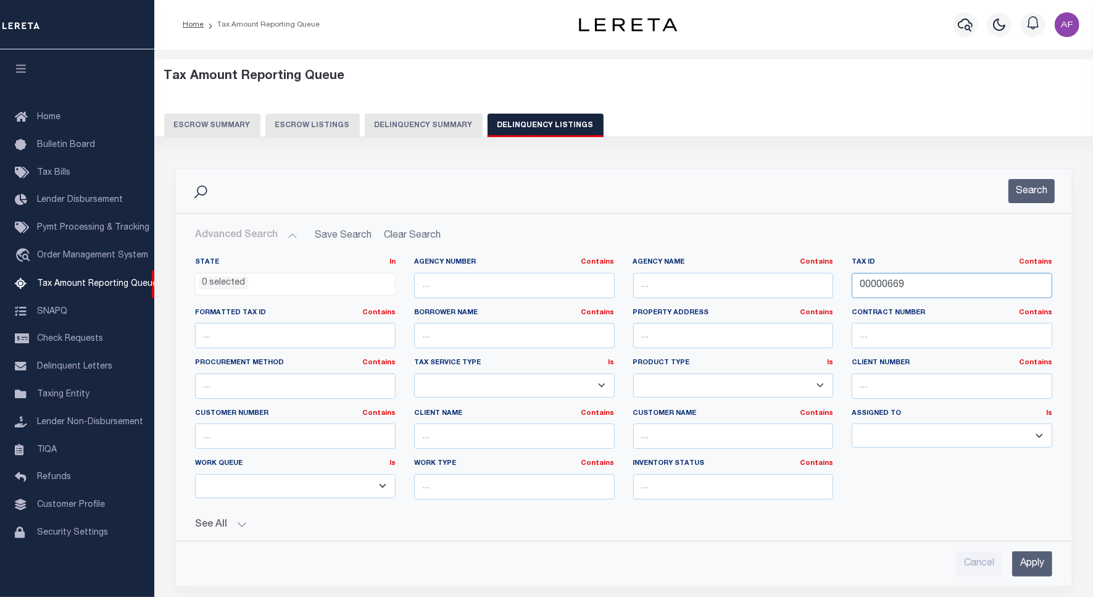
click at [892, 284] on input "00000669" at bounding box center [952, 285] width 201 height 25
paste input "31201"
click at [1014, 209] on div "Search" at bounding box center [623, 191] width 897 height 44
click at [1021, 202] on button "Search" at bounding box center [1032, 191] width 46 height 24
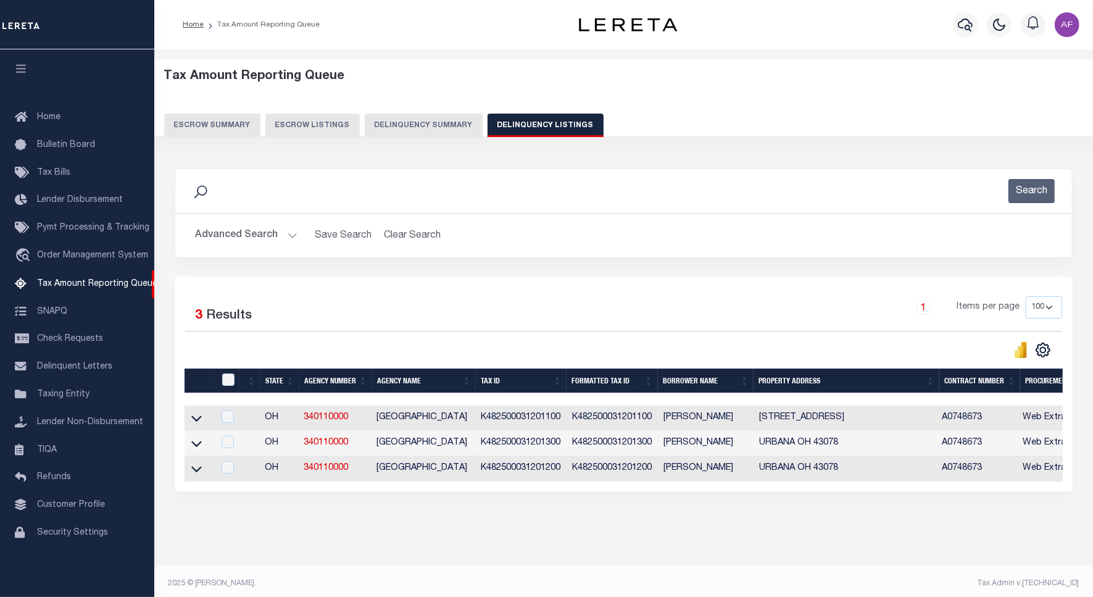
click at [247, 228] on button "Advanced Search" at bounding box center [246, 235] width 102 height 24
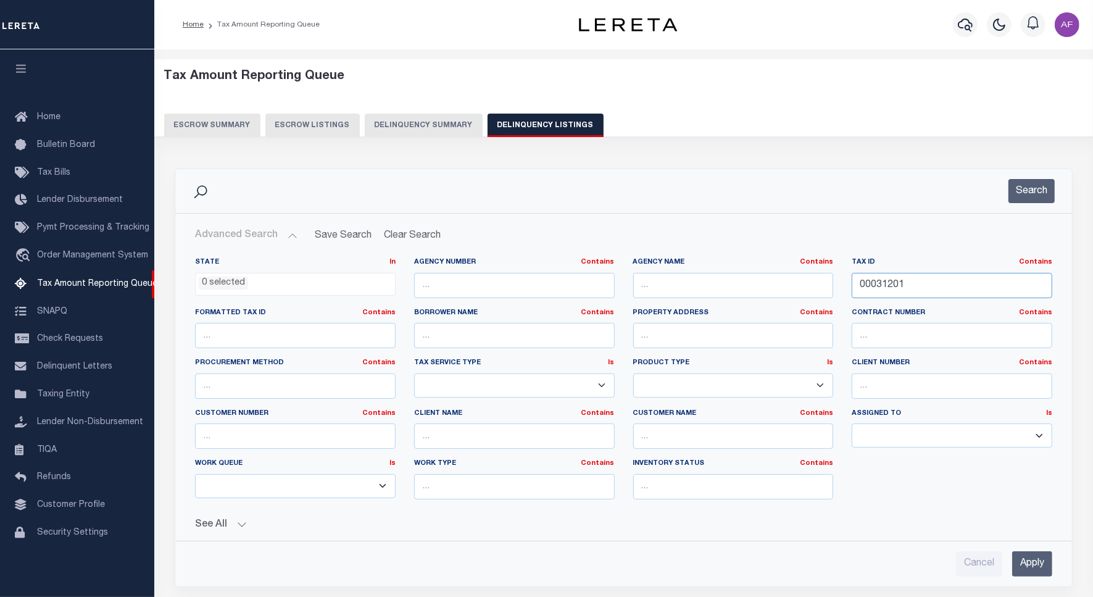
click at [887, 281] on input "00031201" at bounding box center [952, 285] width 201 height 25
paste input "2"
click at [1026, 189] on button "Search" at bounding box center [1032, 191] width 46 height 24
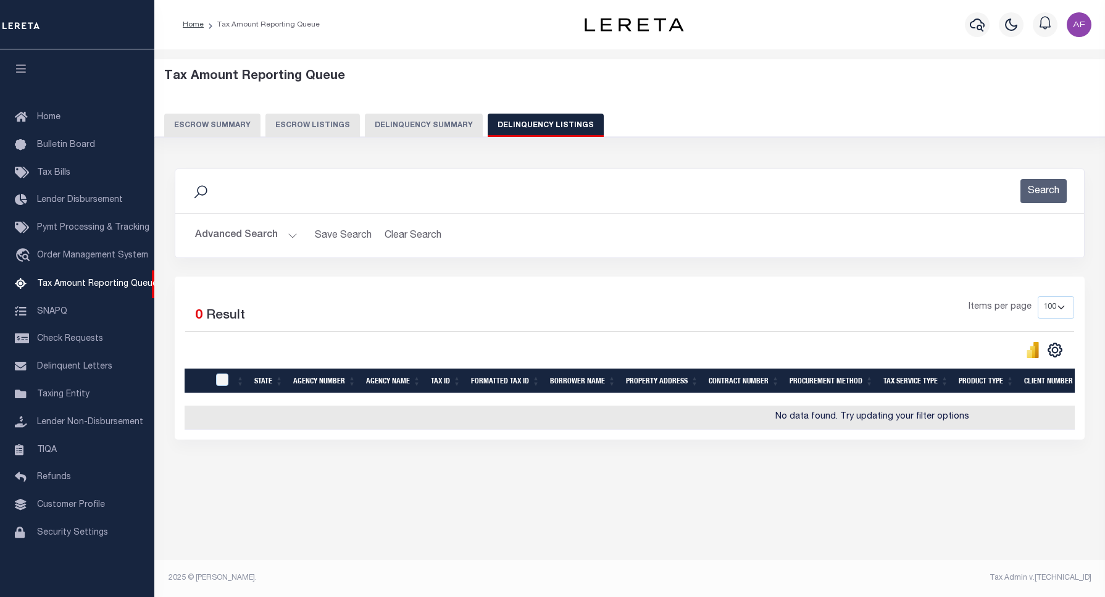
click at [227, 238] on button "Advanced Search" at bounding box center [246, 235] width 102 height 24
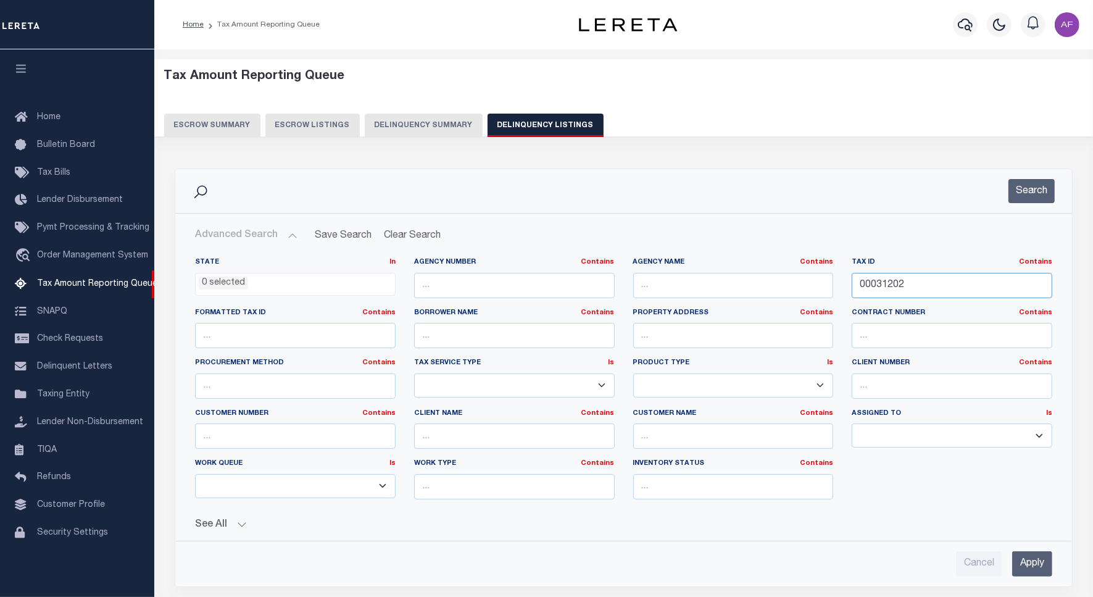
click at [883, 281] on input "00031202" at bounding box center [952, 285] width 201 height 25
paste input "6019845"
click at [1050, 183] on button "Search" at bounding box center [1032, 191] width 46 height 24
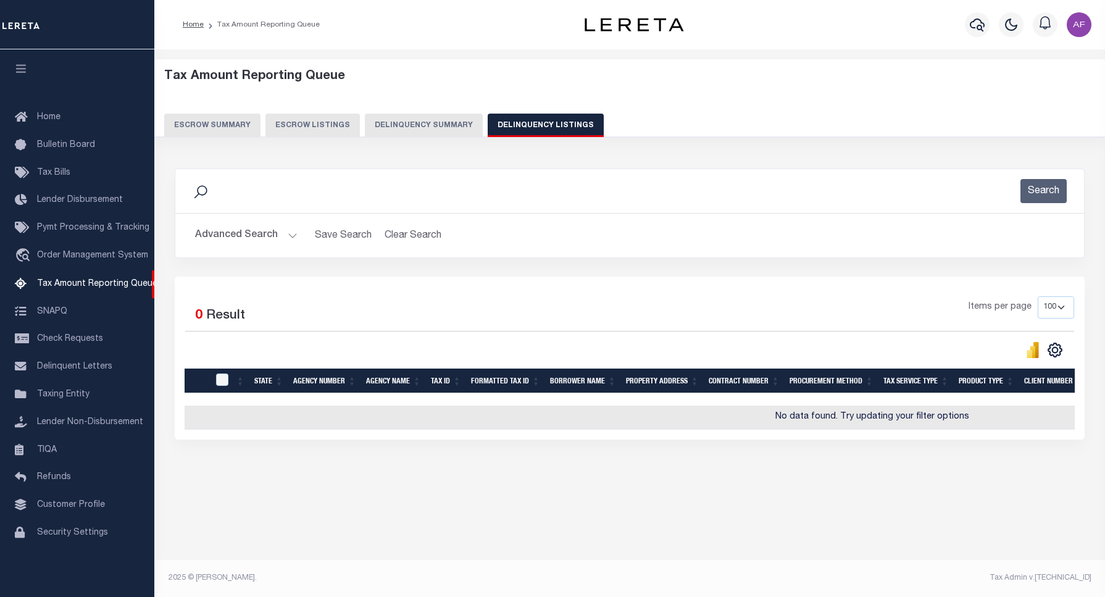
click at [235, 241] on button "Advanced Search" at bounding box center [246, 235] width 102 height 24
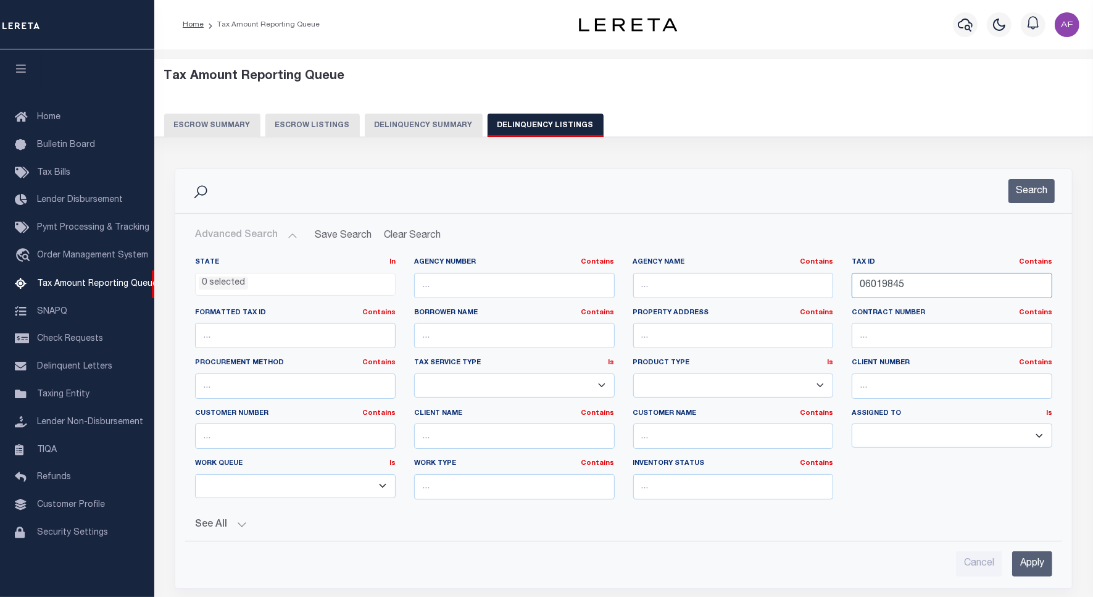
click at [880, 286] on input "06019845" at bounding box center [952, 285] width 201 height 25
drag, startPoint x: 880, startPoint y: 286, endPoint x: 904, endPoint y: 294, distance: 25.4
click at [880, 287] on input "06019845" at bounding box center [952, 285] width 201 height 25
paste input "63"
click at [1044, 182] on button "Search" at bounding box center [1032, 191] width 46 height 24
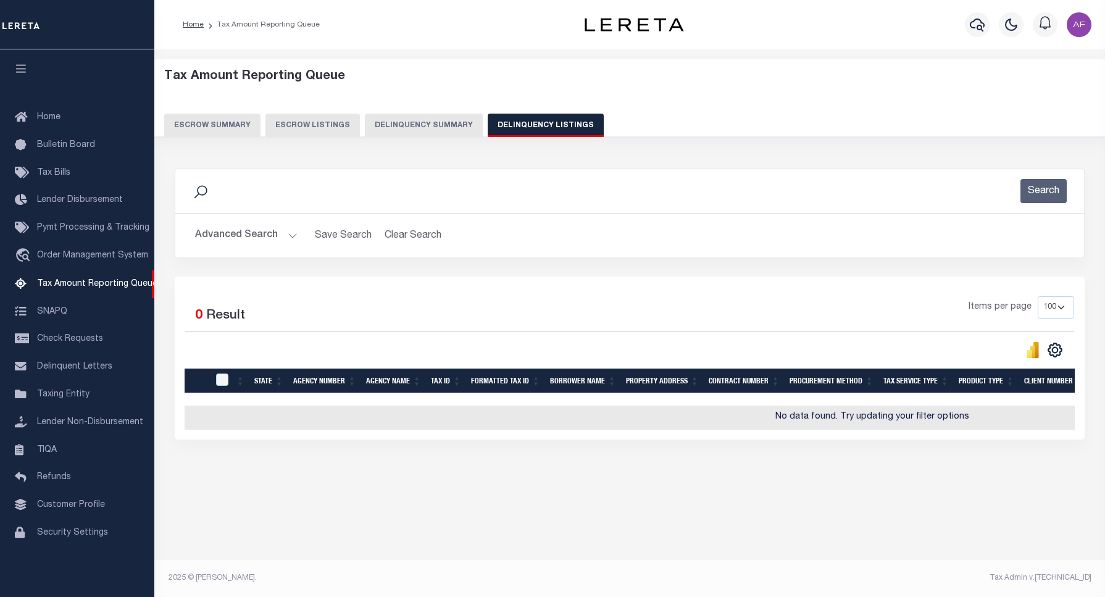
click at [217, 236] on button "Advanced Search" at bounding box center [246, 235] width 102 height 24
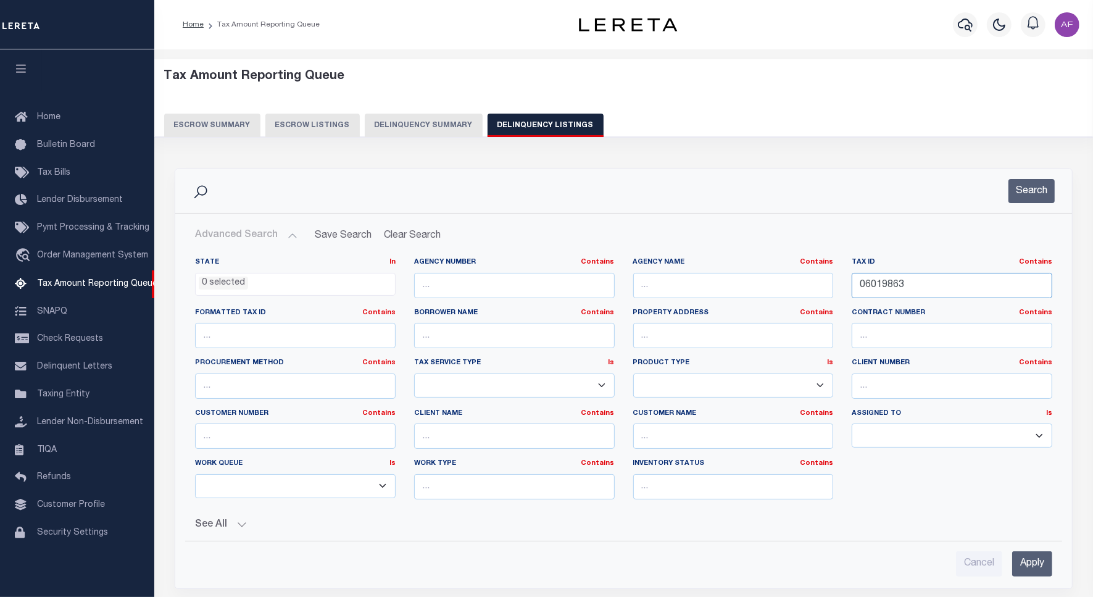
click at [883, 289] on input "06019863" at bounding box center [952, 285] width 201 height 25
paste input "72"
click at [1027, 194] on button "Search" at bounding box center [1032, 191] width 46 height 24
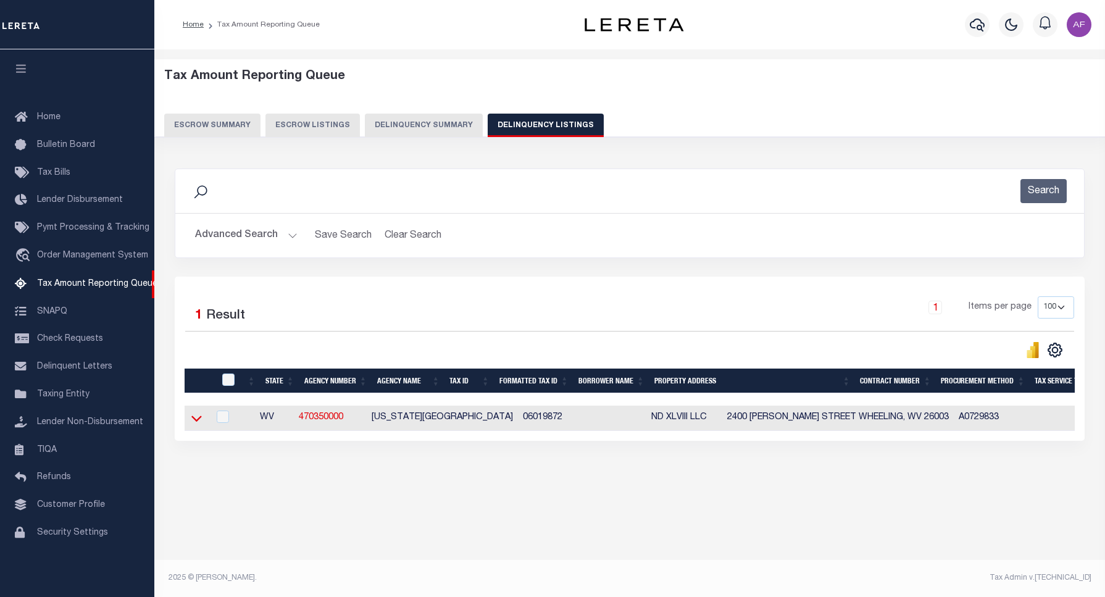
click at [199, 425] on icon at bounding box center [196, 418] width 10 height 13
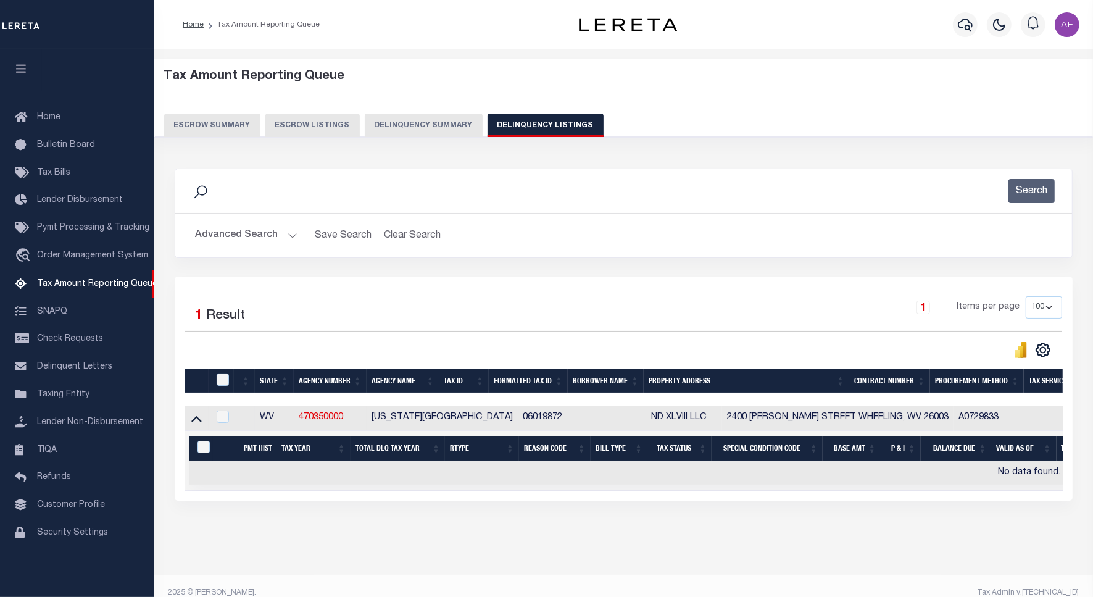
click at [230, 236] on button "Advanced Search" at bounding box center [246, 235] width 102 height 24
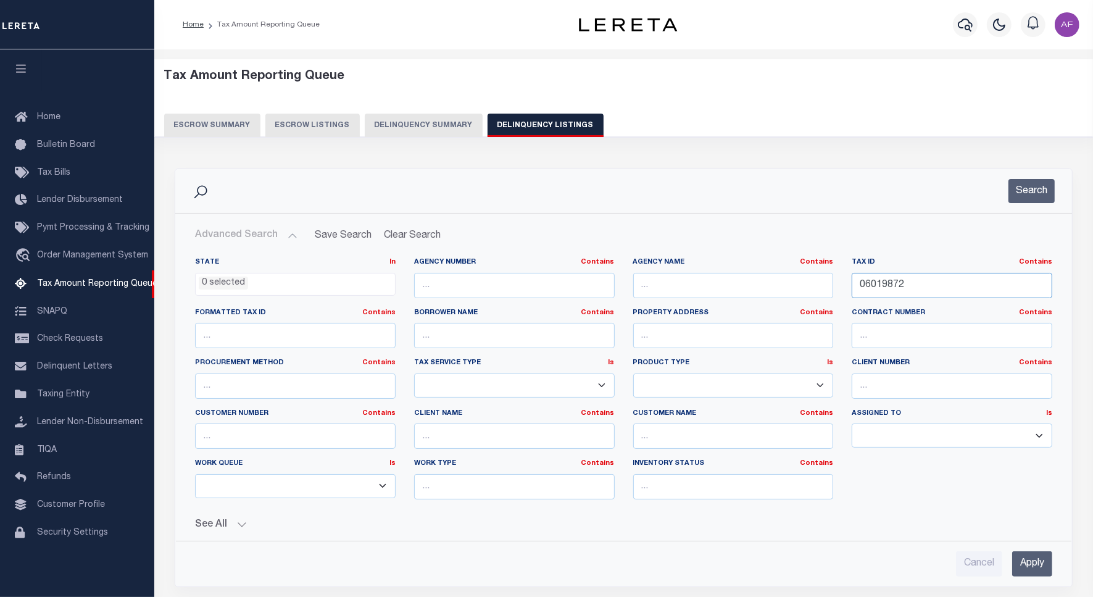
drag, startPoint x: 924, startPoint y: 287, endPoint x: 758, endPoint y: 283, distance: 166.1
click at [749, 283] on div "State In In AK AL AR AZ CA CO CT DC DE FL GA GU HI IA ID IL IN KS [GEOGRAPHIC_D…" at bounding box center [624, 383] width 876 height 252
paste input "[PHONE_NUMBER]"
click at [1029, 196] on button "Search" at bounding box center [1032, 191] width 46 height 24
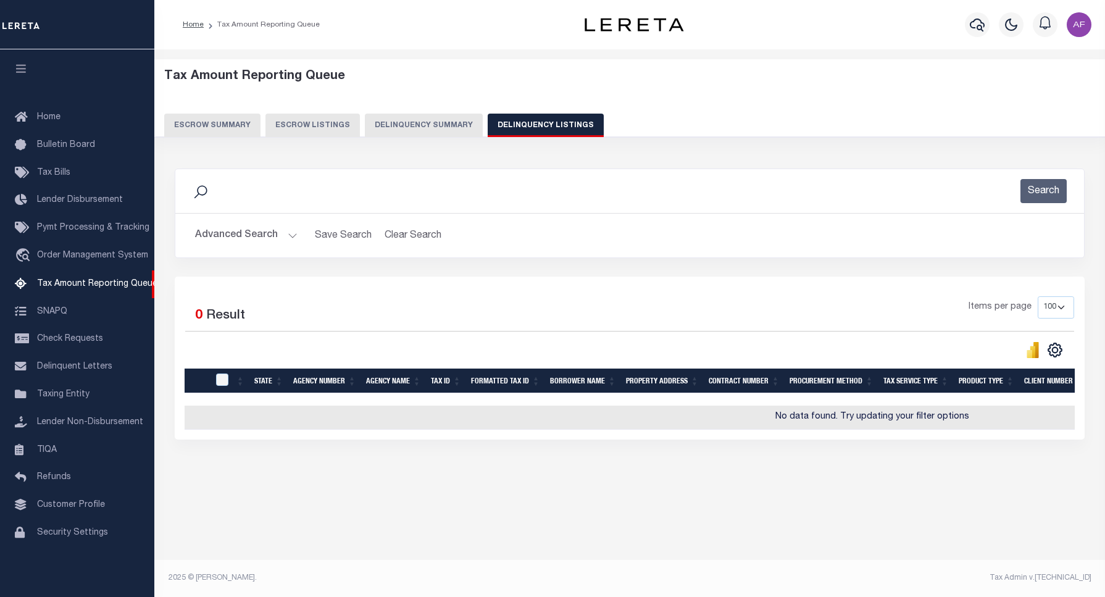
click at [223, 238] on button "Advanced Search" at bounding box center [246, 235] width 102 height 24
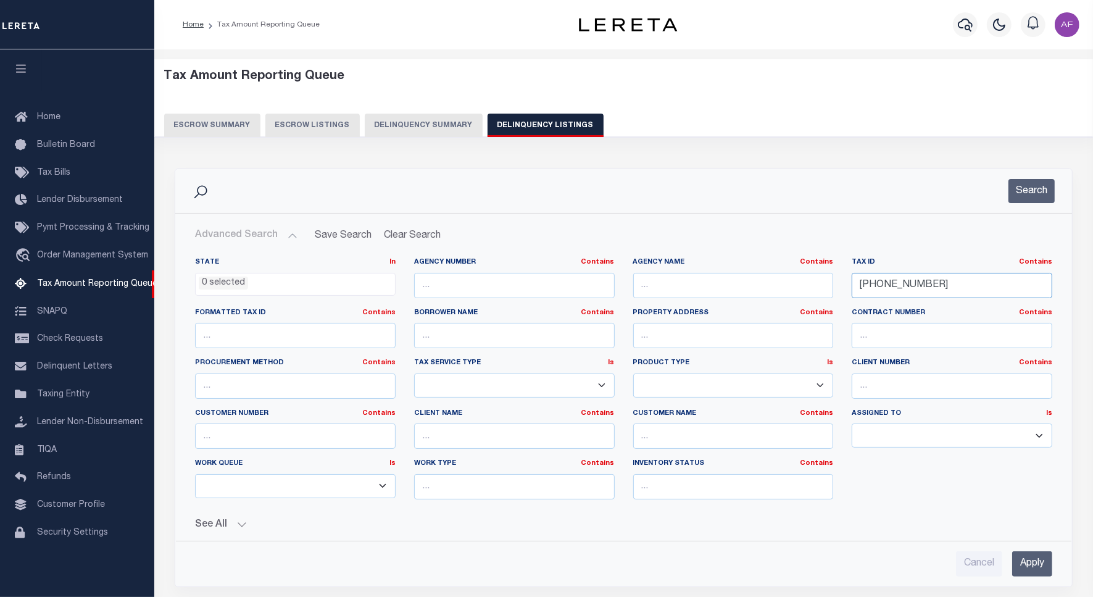
drag, startPoint x: 930, startPoint y: 286, endPoint x: 799, endPoint y: 284, distance: 130.3
click at [799, 284] on div "State In In AK AL AR AZ CA CO CT DC DE FL GA GU HI IA ID IL IN KS [GEOGRAPHIC_D…" at bounding box center [624, 383] width 876 height 252
paste input "93-0792"
click at [1021, 196] on button "Search" at bounding box center [1032, 191] width 46 height 24
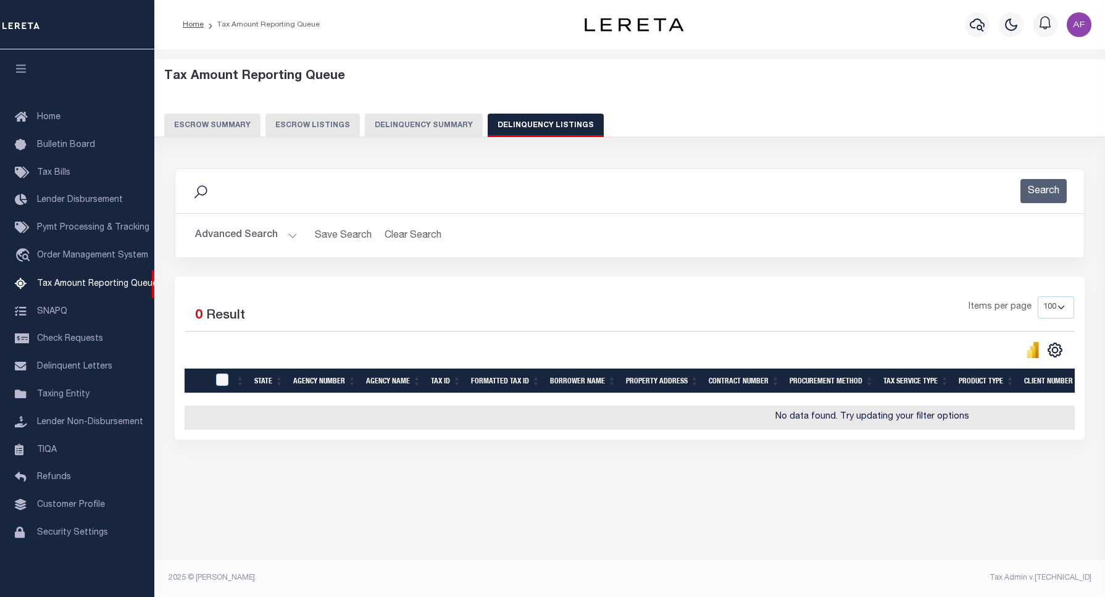
click at [238, 233] on button "Advanced Search" at bounding box center [246, 235] width 102 height 24
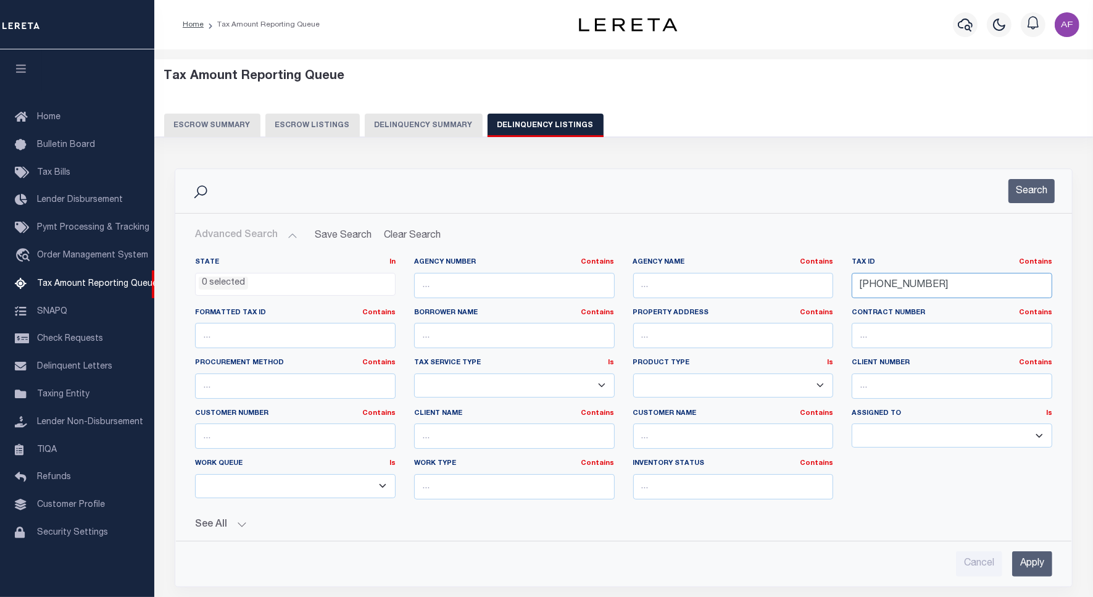
drag, startPoint x: 937, startPoint y: 285, endPoint x: 732, endPoint y: 266, distance: 205.9
click at [732, 266] on div "State In In AK AL AR AZ CA CO CT DC DE FL GA GU HI IA ID IL IN KS [GEOGRAPHIC_D…" at bounding box center [624, 383] width 876 height 252
paste input "80"
click at [1020, 195] on button "Search" at bounding box center [1032, 191] width 46 height 24
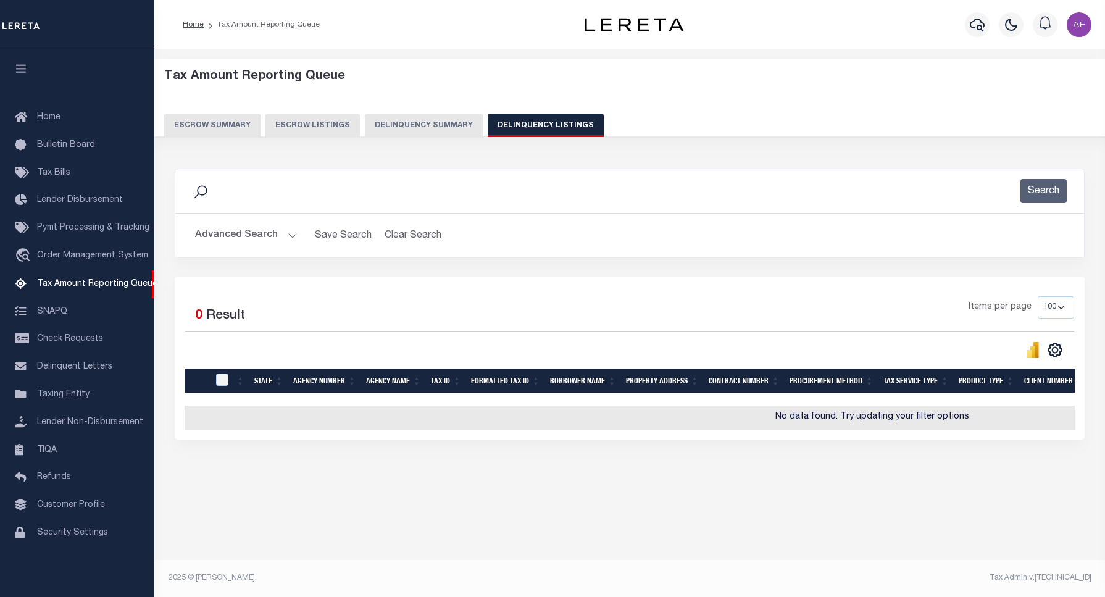
click at [232, 235] on button "Advanced Search" at bounding box center [246, 235] width 102 height 24
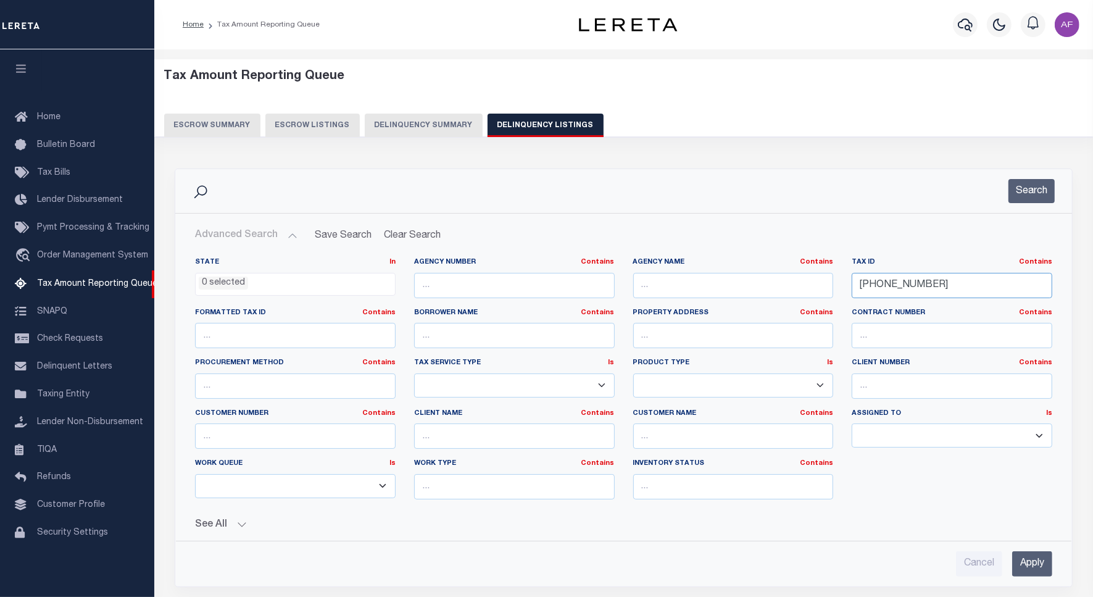
click at [877, 280] on input "[PHONE_NUMBER]" at bounding box center [952, 285] width 201 height 25
drag, startPoint x: 958, startPoint y: 287, endPoint x: 780, endPoint y: 287, distance: 178.4
click at [780, 287] on div "State In In AK AL AR AZ CA CO CT DC DE FL GA GU HI IA ID IL IN KS [GEOGRAPHIC_D…" at bounding box center [624, 383] width 876 height 252
paste input "1109"
click at [1029, 185] on button "Search" at bounding box center [1032, 191] width 46 height 24
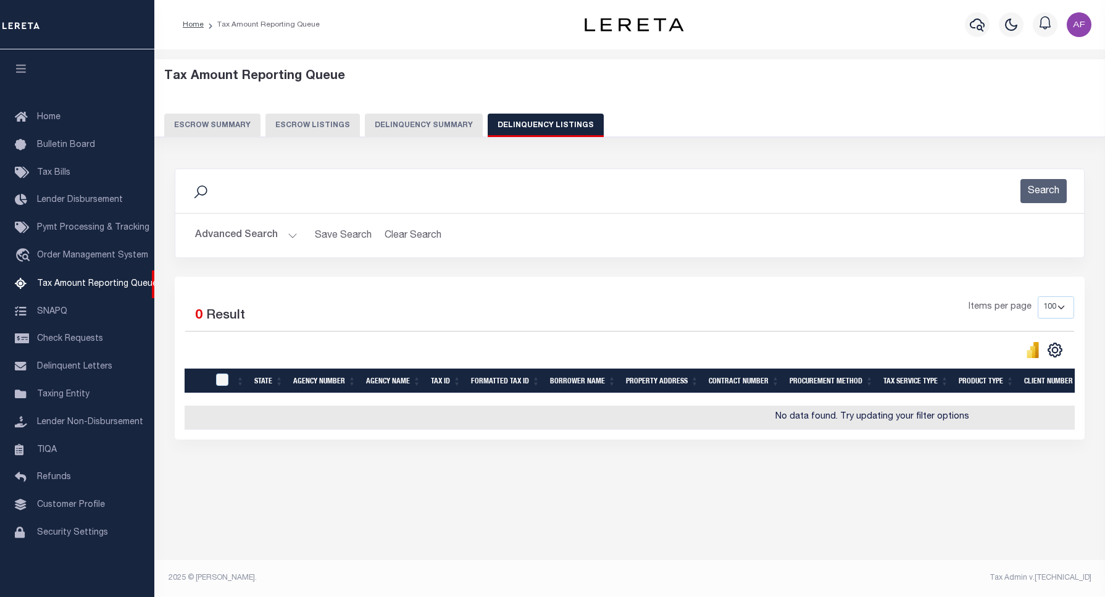
click at [239, 228] on button "Advanced Search" at bounding box center [246, 235] width 102 height 24
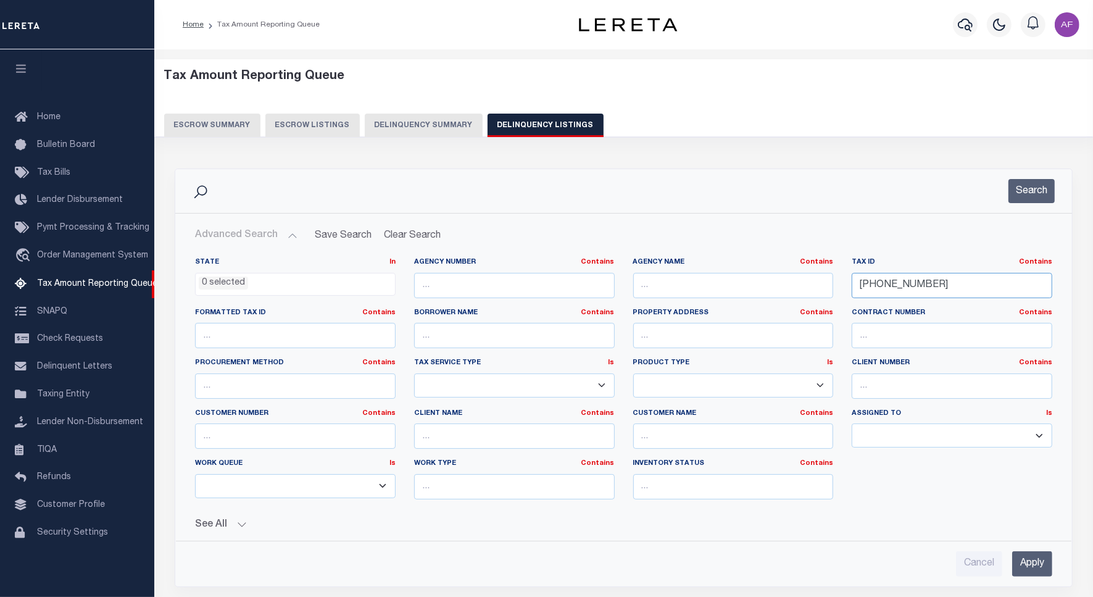
drag, startPoint x: 950, startPoint y: 289, endPoint x: 791, endPoint y: 285, distance: 158.7
click at [791, 285] on div "State In In AK AL AR AZ CA CO CT DC DE FL GA GU HI IA ID IL IN KS [GEOGRAPHIC_D…" at bounding box center [624, 383] width 876 height 252
paste input "13929711010"
click at [1024, 190] on button "Search" at bounding box center [1032, 191] width 46 height 24
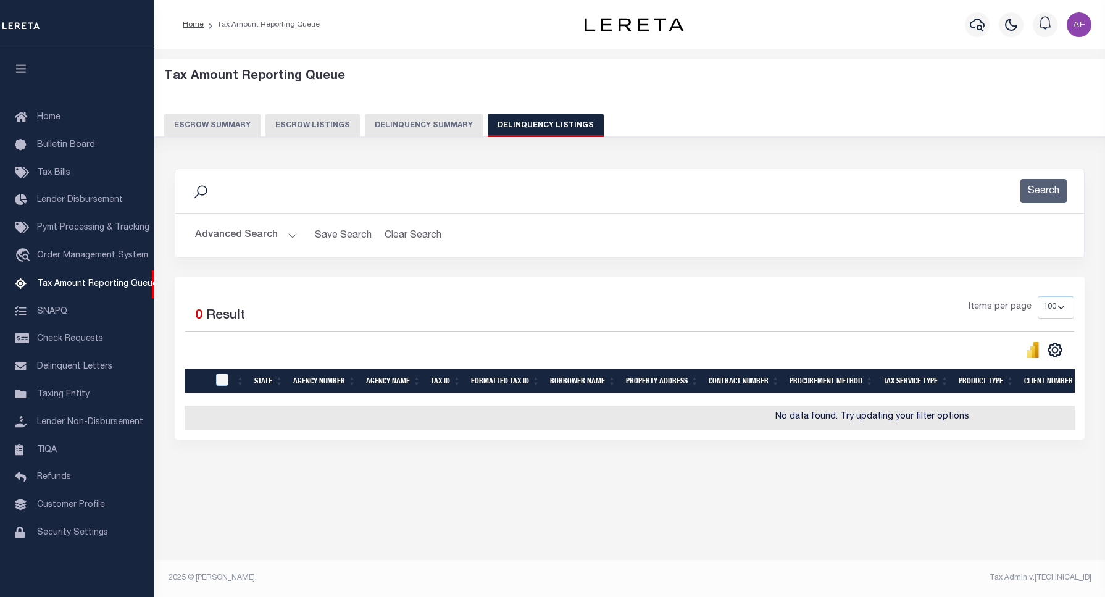
click at [227, 233] on button "Advanced Search" at bounding box center [246, 235] width 102 height 24
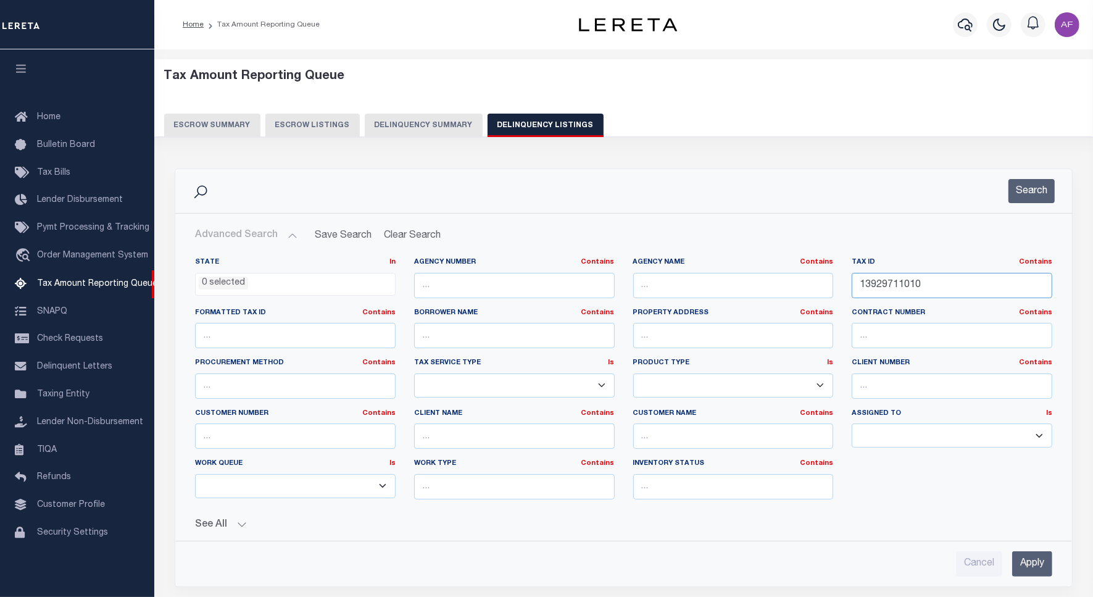
click at [893, 282] on input "13929711010" at bounding box center [952, 285] width 201 height 25
click at [894, 283] on input "13929711010" at bounding box center [952, 285] width 201 height 25
paste input "J18-3901"
click at [1042, 193] on button "Search" at bounding box center [1032, 191] width 46 height 24
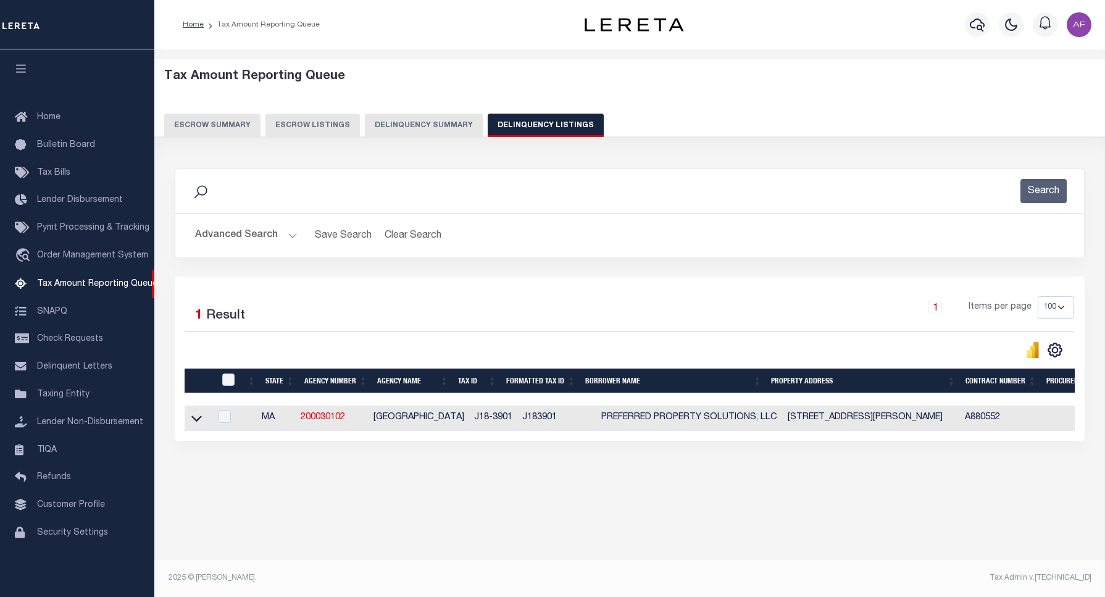
click at [233, 233] on button "Advanced Search" at bounding box center [246, 235] width 102 height 24
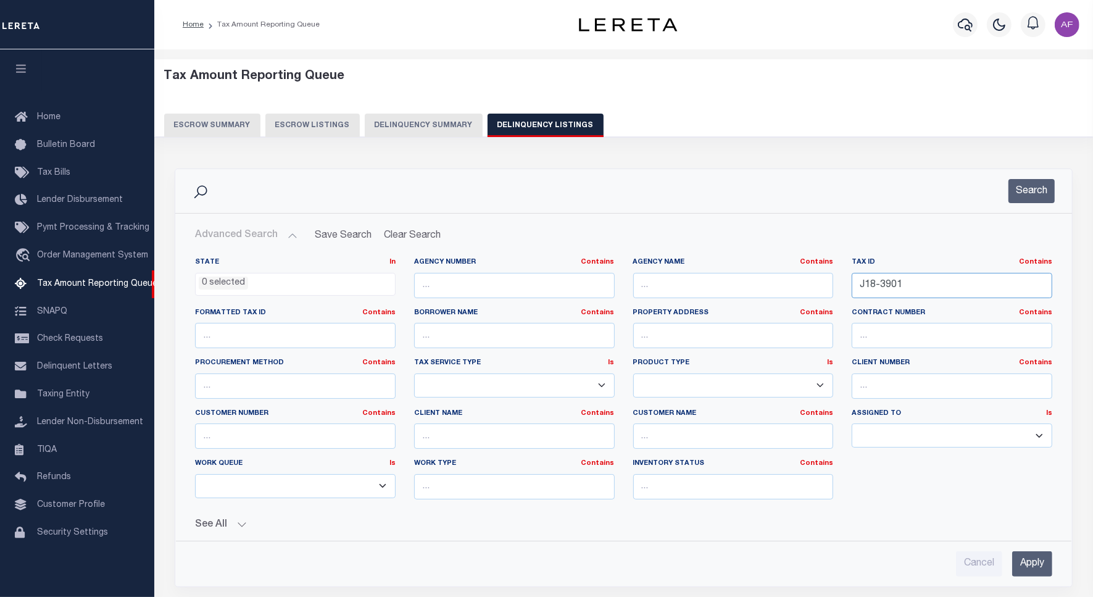
drag, startPoint x: 912, startPoint y: 288, endPoint x: 752, endPoint y: 282, distance: 160.6
click at [735, 282] on div "State In In AK AL AR AZ CA CO CT DC DE FL GA GU HI IA ID IL IN KS [GEOGRAPHIC_D…" at bounding box center [624, 383] width 876 height 252
paste input "754-2-20"
click at [1036, 193] on button "Search" at bounding box center [1032, 191] width 46 height 24
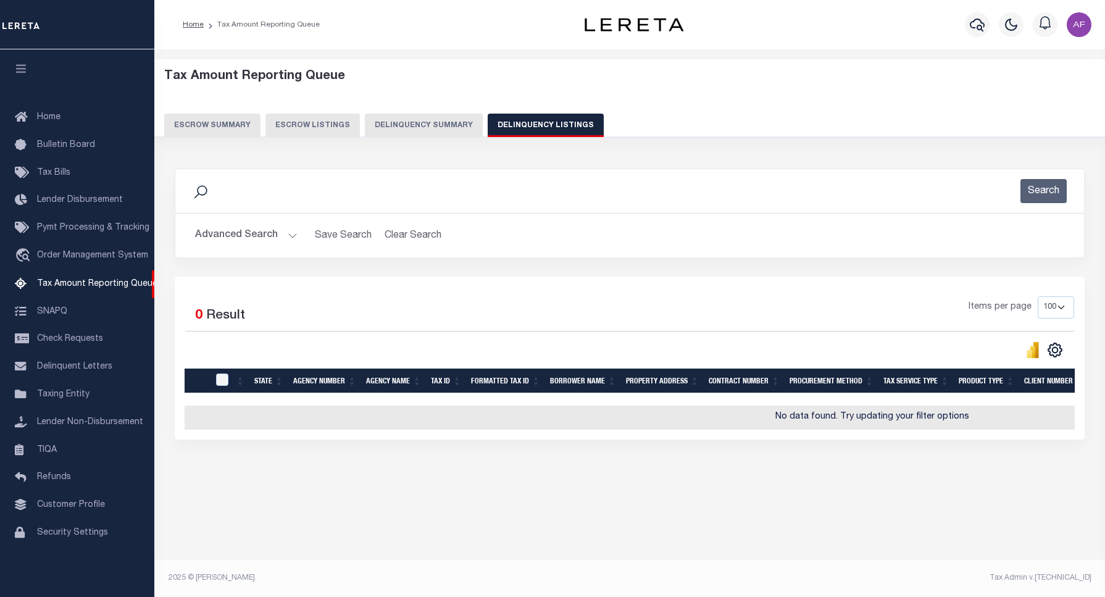
click at [254, 232] on button "Advanced Search" at bounding box center [246, 235] width 102 height 24
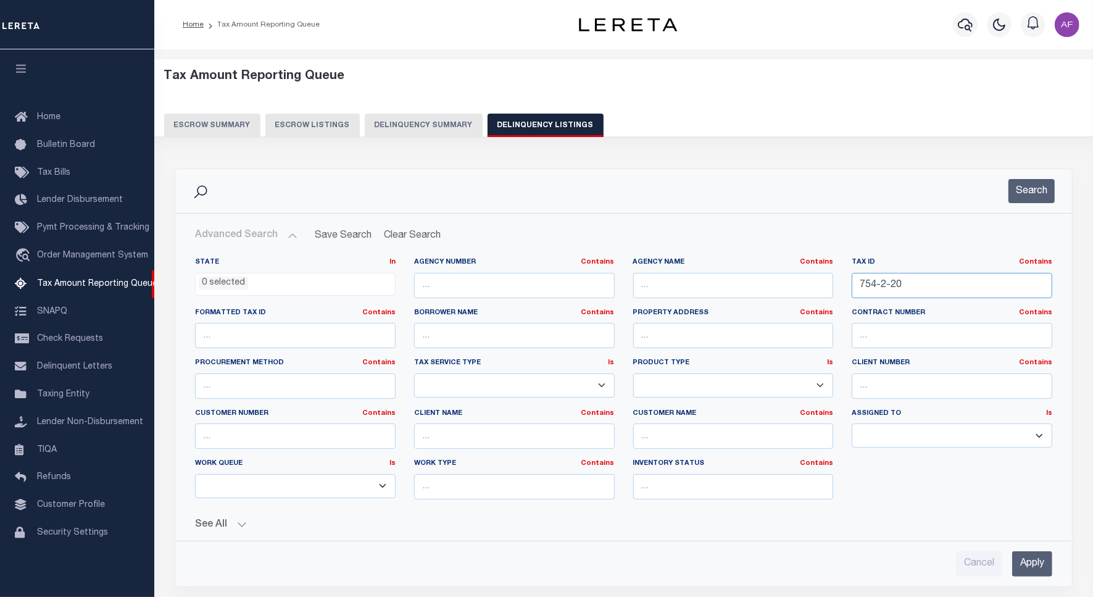
drag, startPoint x: 909, startPoint y: 286, endPoint x: 958, endPoint y: 262, distance: 54.1
click at [678, 270] on div "State In In AK AL AR AZ CA CO CT DC DE FL GA GU HI IA ID IL IN KS [GEOGRAPHIC_D…" at bounding box center [624, 383] width 876 height 252
paste input "30-780N-5"
click at [1029, 192] on button "Search" at bounding box center [1032, 191] width 46 height 24
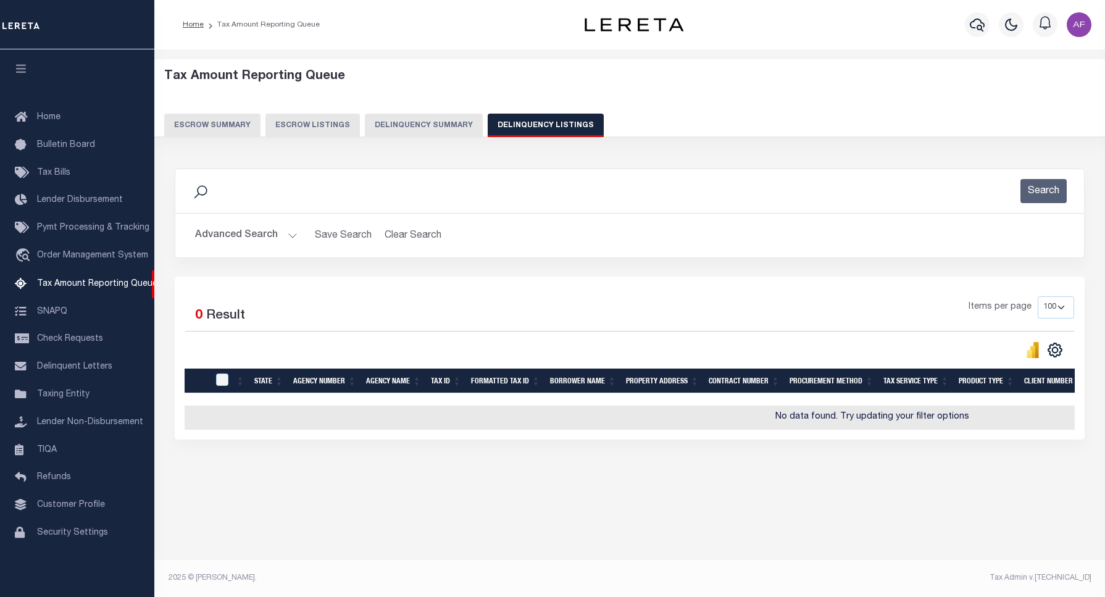
click at [249, 230] on button "Advanced Search" at bounding box center [246, 235] width 102 height 24
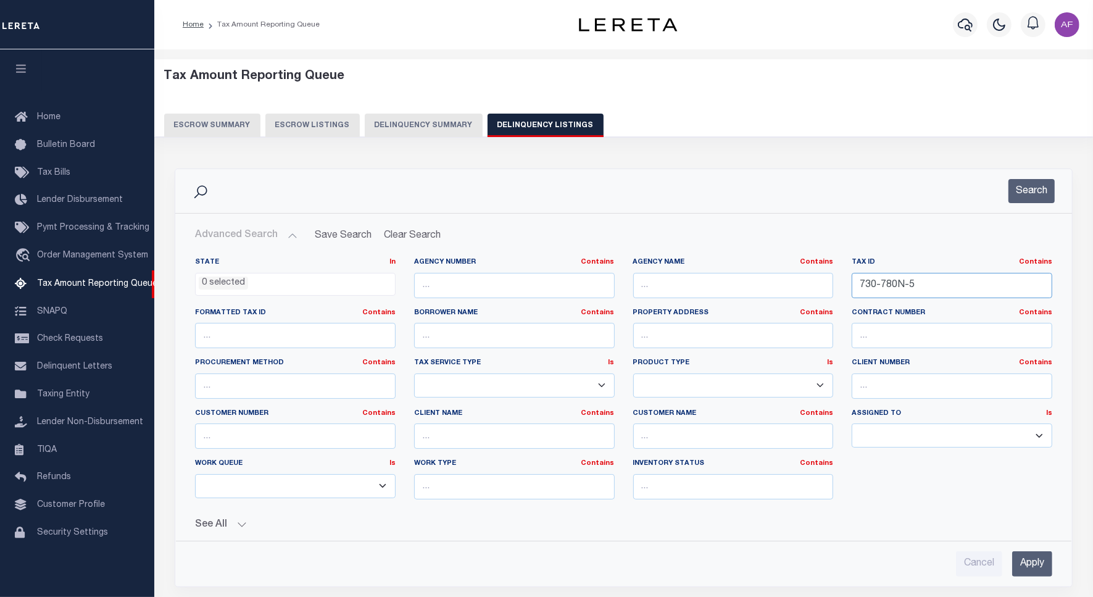
drag, startPoint x: 933, startPoint y: 280, endPoint x: 804, endPoint y: 282, distance: 128.4
click at [804, 282] on div "State In In AK AL AR AZ CA CO CT DC DE FL GA GU HI IA ID IL IN KS [GEOGRAPHIC_D…" at bounding box center [624, 383] width 876 height 252
paste input "647-2-69"
click at [1047, 192] on button "Search" at bounding box center [1032, 191] width 46 height 24
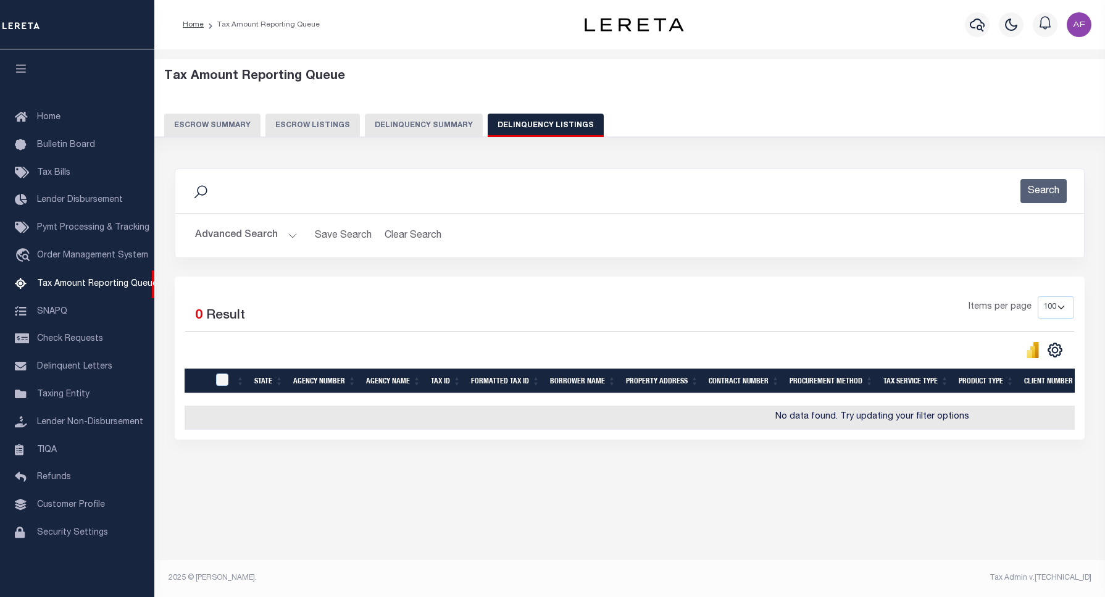
click at [244, 236] on button "Advanced Search" at bounding box center [246, 235] width 102 height 24
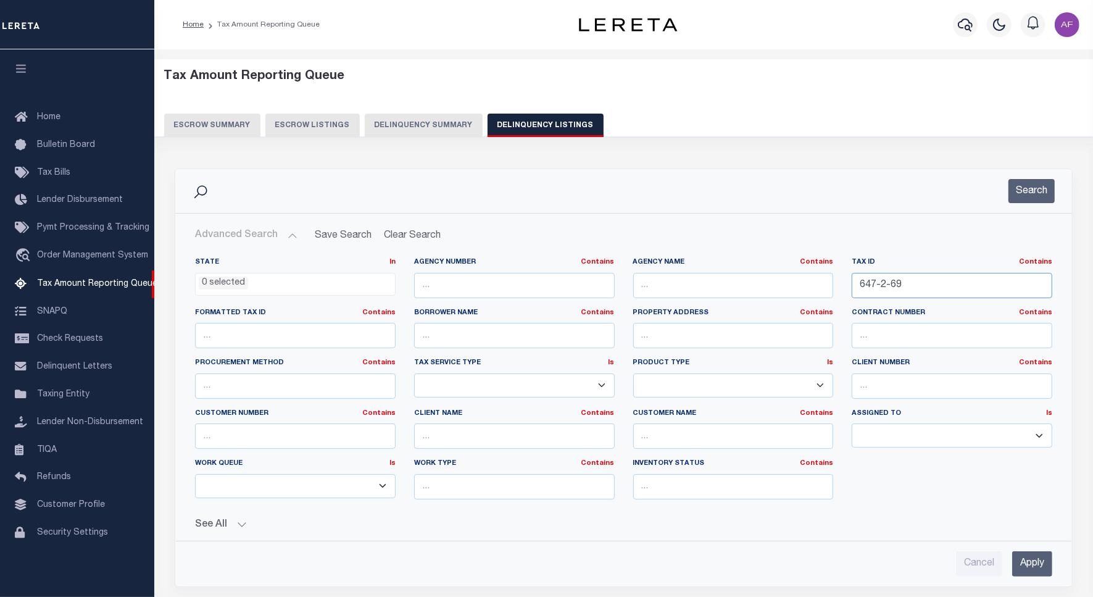
drag, startPoint x: 909, startPoint y: 286, endPoint x: 711, endPoint y: 273, distance: 198.0
click at [713, 272] on div "State In In AK AL AR AZ CA CO CT DC DE FL GA GU HI IA ID IL IN KS [GEOGRAPHIC_D…" at bounding box center [624, 383] width 876 height 252
paste input "M07-0063"
click at [1033, 191] on button "Search" at bounding box center [1032, 191] width 46 height 24
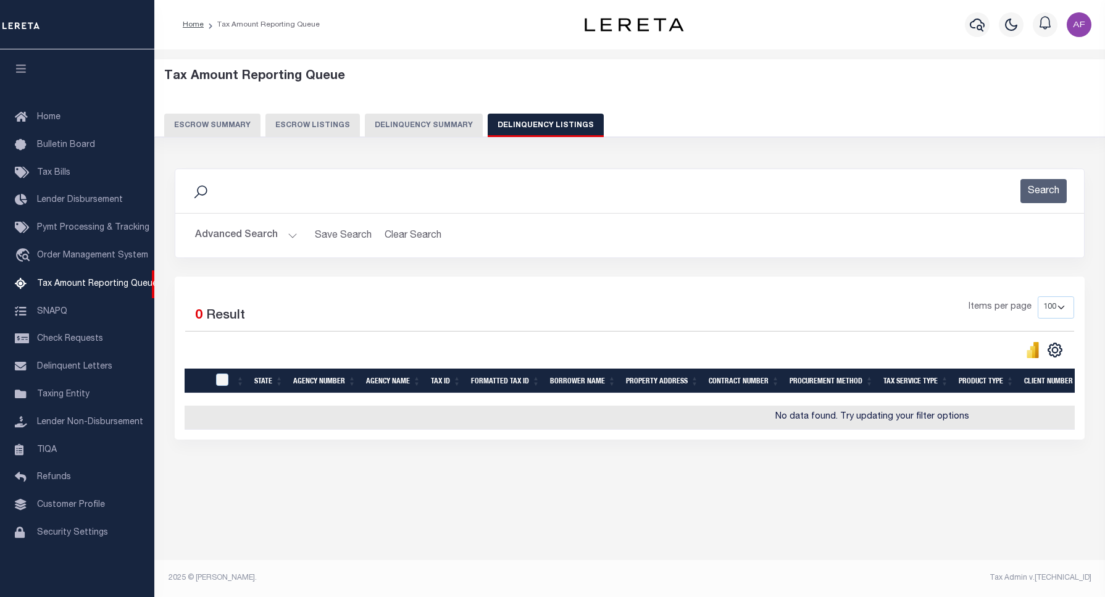
click at [233, 230] on button "Advanced Search" at bounding box center [246, 235] width 102 height 24
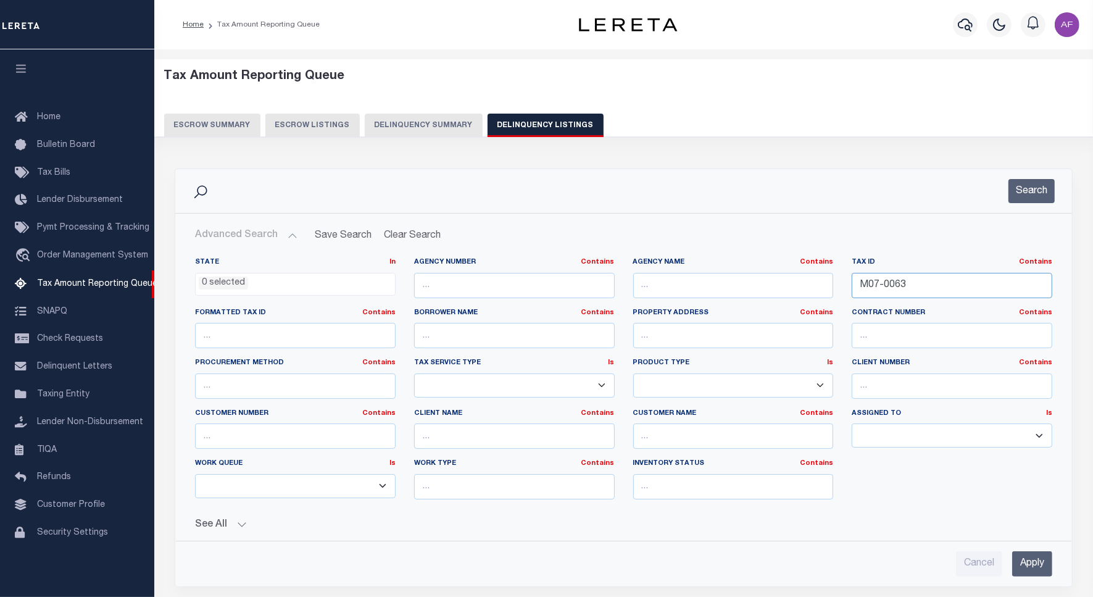
drag, startPoint x: 865, startPoint y: 285, endPoint x: 890, endPoint y: 270, distance: 29.3
click at [751, 270] on div "State In In AK AL AR AZ CA CO CT DC DE FL GA GU HI IA ID IL IN KS [GEOGRAPHIC_D…" at bounding box center [624, 383] width 876 height 252
paste input "K21-0111"
click at [1023, 176] on div "Search" at bounding box center [623, 191] width 897 height 44
click at [1023, 188] on button "Search" at bounding box center [1032, 191] width 46 height 24
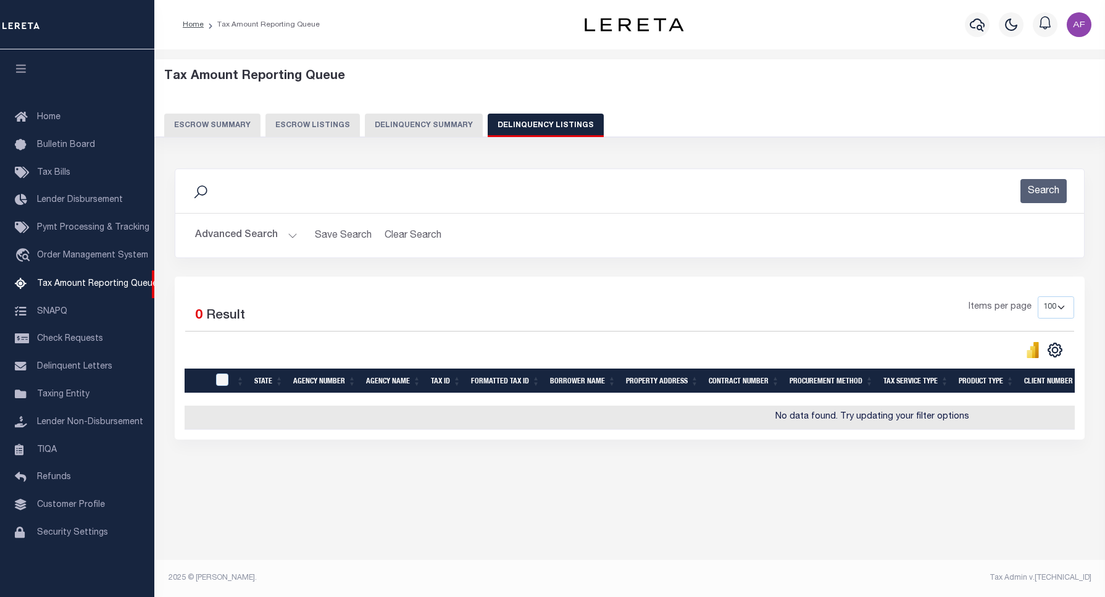
click at [222, 235] on button "Advanced Search" at bounding box center [246, 235] width 102 height 24
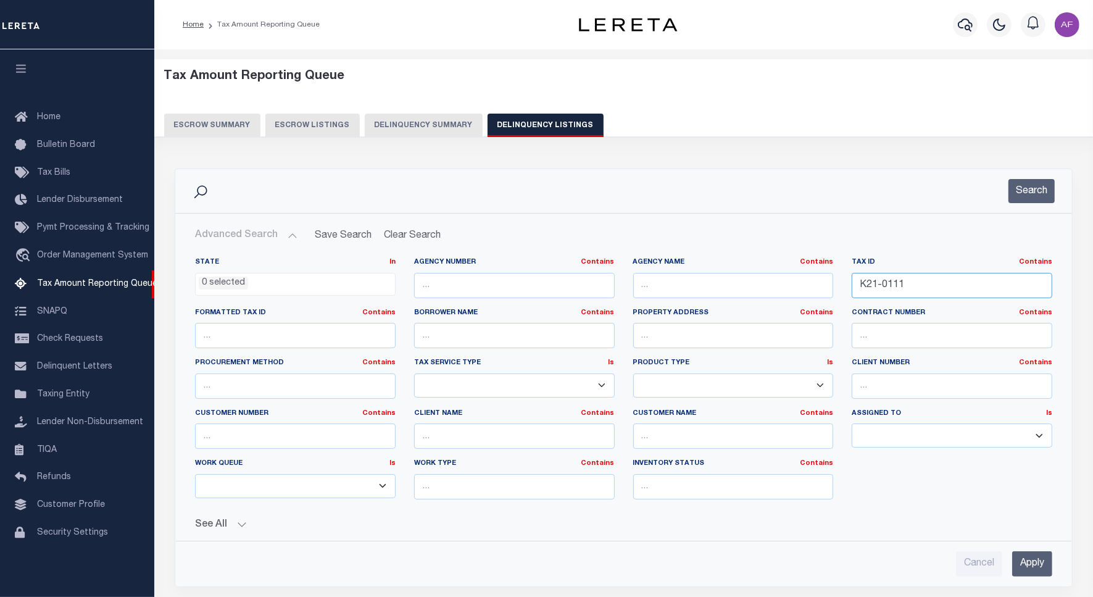
drag, startPoint x: 915, startPoint y: 288, endPoint x: 721, endPoint y: 288, distance: 193.9
click at [721, 288] on div "State In In AK AL AR AZ CA CO CT DC DE FL GA GU HI IA ID IL IN KS [GEOGRAPHIC_D…" at bounding box center [624, 383] width 876 height 252
paste input "10-0027"
click at [1025, 198] on button "Search" at bounding box center [1032, 191] width 46 height 24
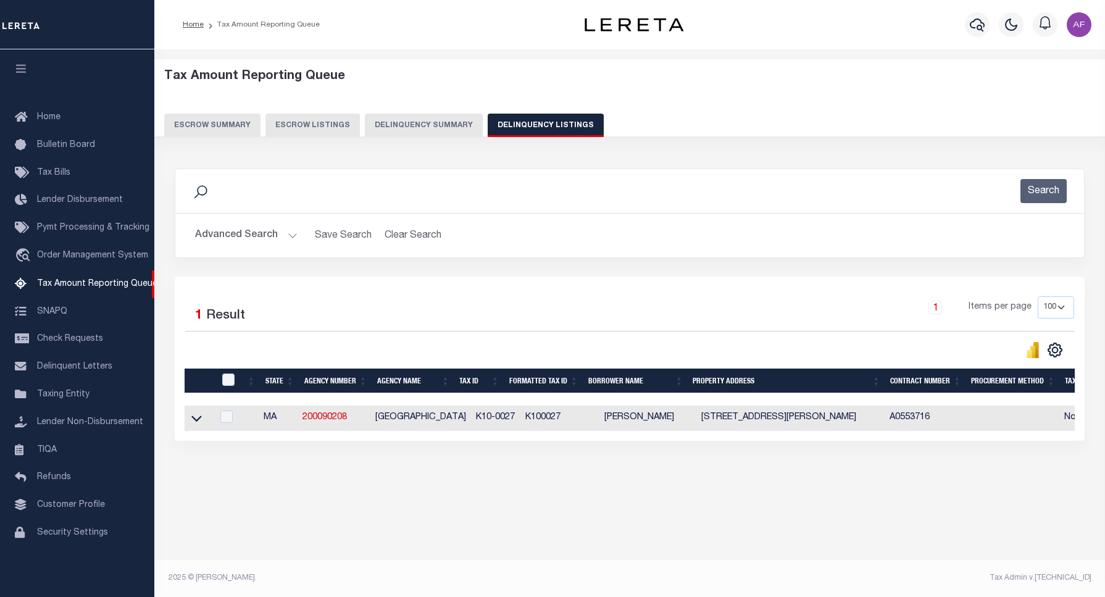
click at [230, 235] on button "Advanced Search" at bounding box center [246, 235] width 102 height 24
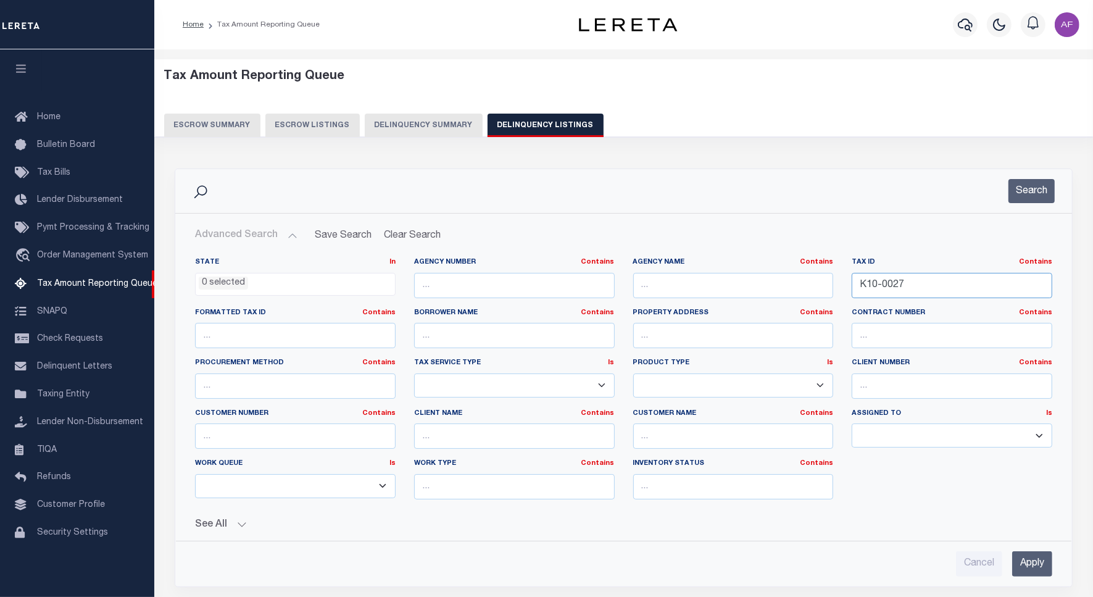
drag, startPoint x: 940, startPoint y: 290, endPoint x: 770, endPoint y: 270, distance: 170.9
click at [770, 270] on div "State In In AK AL AR AZ CA CO CT DC DE FL GA GU HI IA ID IL IN KS [GEOGRAPHIC_D…" at bounding box center [624, 383] width 876 height 252
paste input "21-0111"
type input "K21-0111"
click at [1033, 176] on div "Search" at bounding box center [623, 191] width 897 height 44
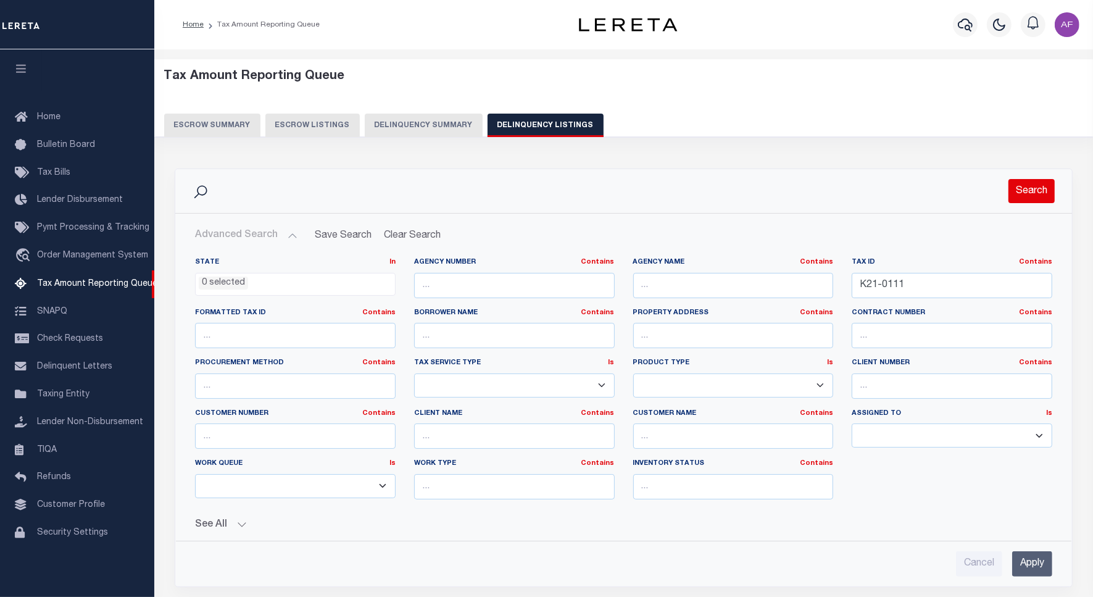
click at [1033, 191] on button "Search" at bounding box center [1032, 191] width 46 height 24
